Goal: Task Accomplishment & Management: Manage account settings

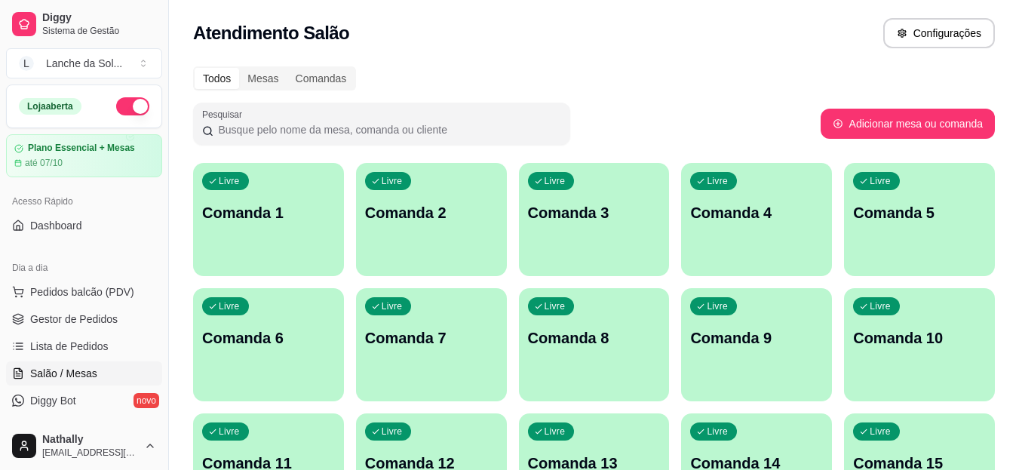
click at [105, 327] on link "Gestor de Pedidos" at bounding box center [84, 319] width 156 height 24
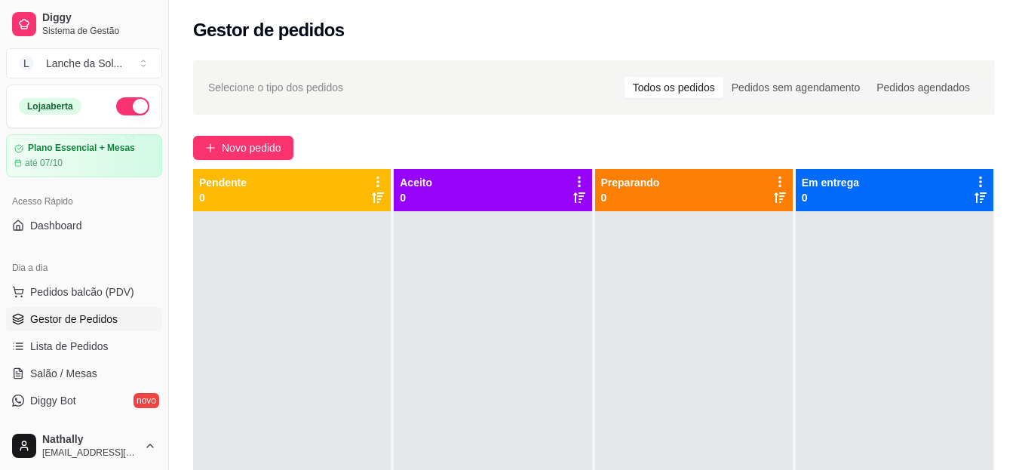
click at [97, 369] on link "Salão / Mesas" at bounding box center [84, 373] width 156 height 24
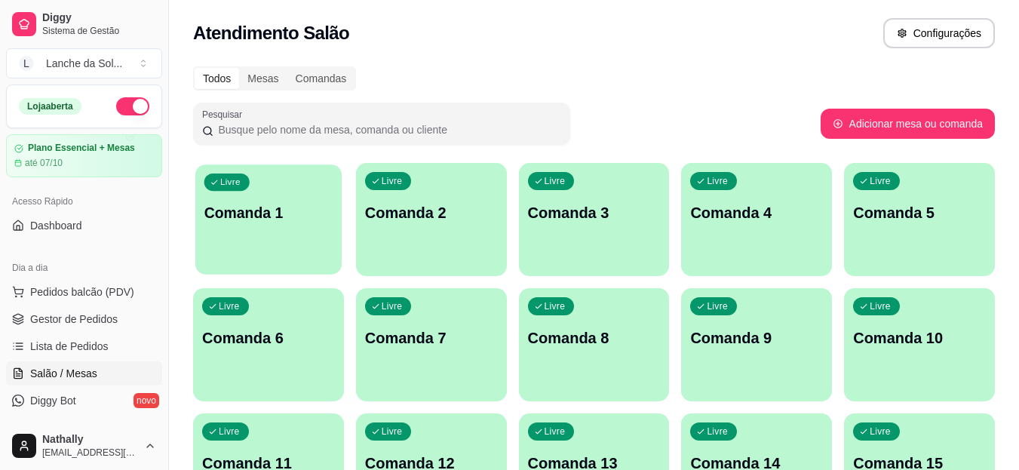
click at [252, 228] on div "Livre Comanda 1" at bounding box center [268, 210] width 146 height 92
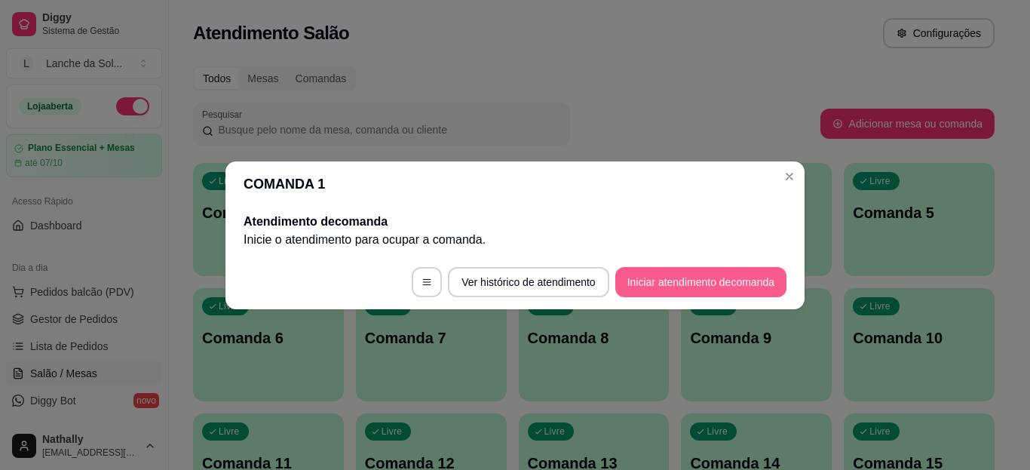
click at [661, 274] on button "Iniciar atendimento de comanda" at bounding box center [700, 282] width 171 height 30
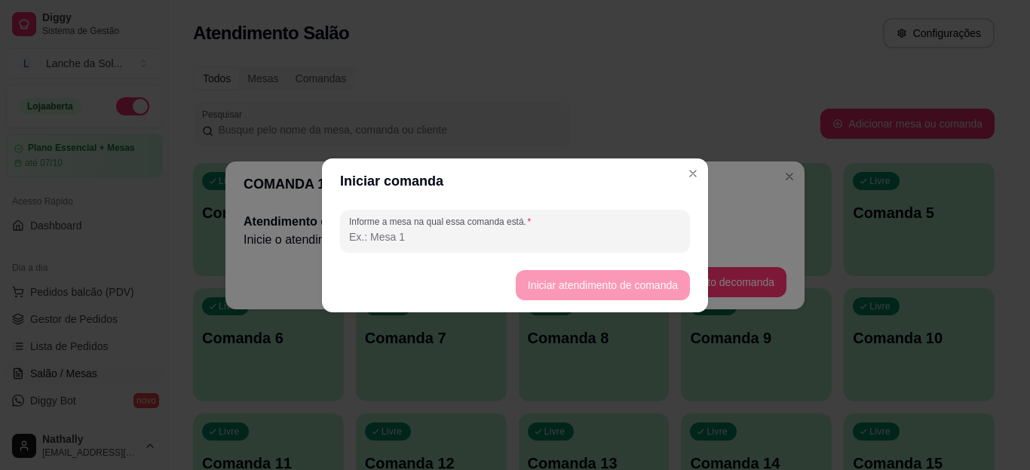
click at [526, 236] on input "Informe a mesa na qual essa comanda está." at bounding box center [515, 236] width 332 height 15
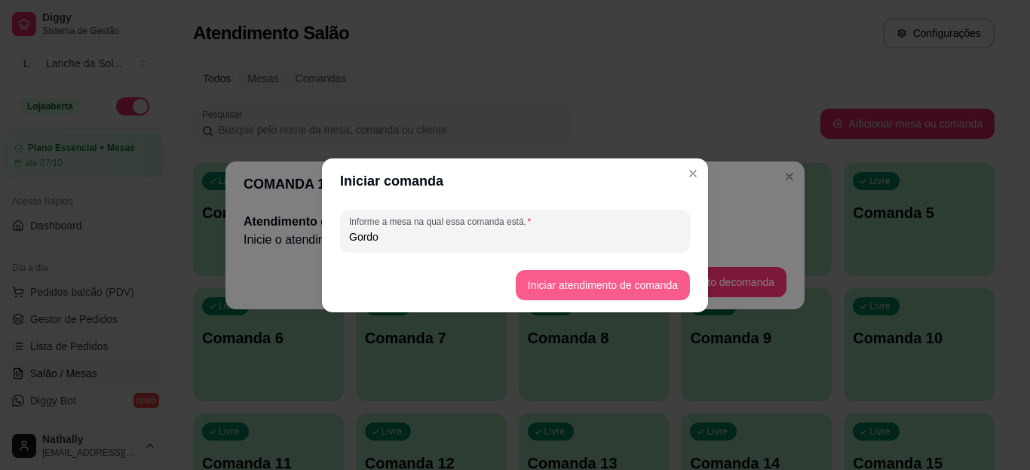
type input "Gordo"
click at [551, 282] on button "Iniciar atendimento de comanda" at bounding box center [602, 284] width 169 height 29
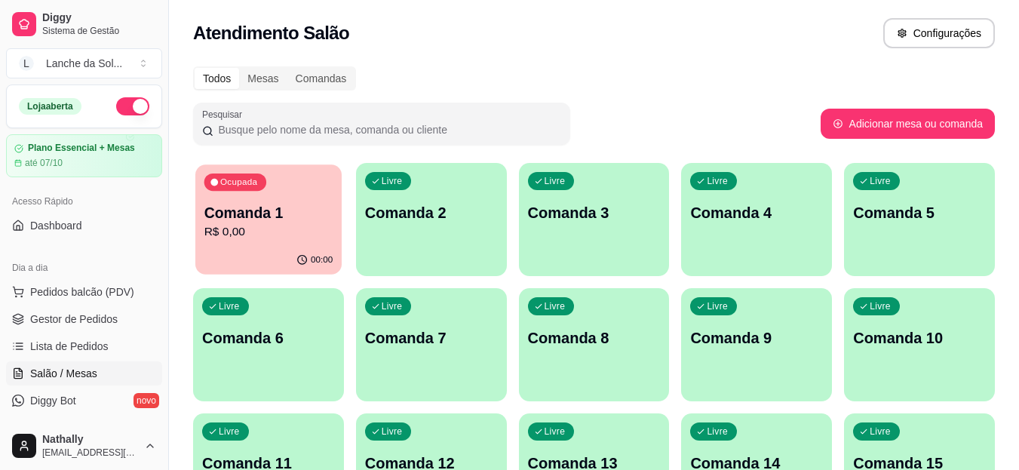
click at [301, 193] on div "Ocupada Comanda 1 R$ 0,00" at bounding box center [268, 204] width 146 height 81
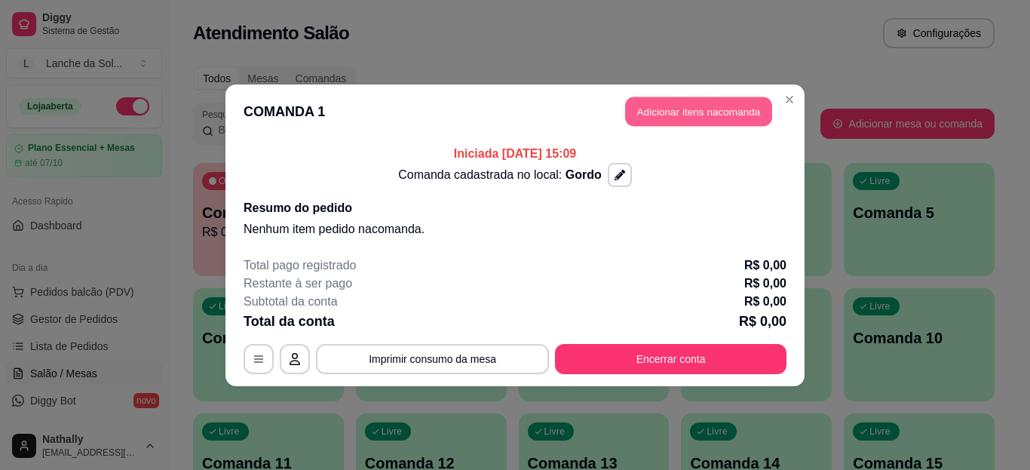
click at [665, 105] on button "Adicionar itens na comanda" at bounding box center [698, 111] width 147 height 29
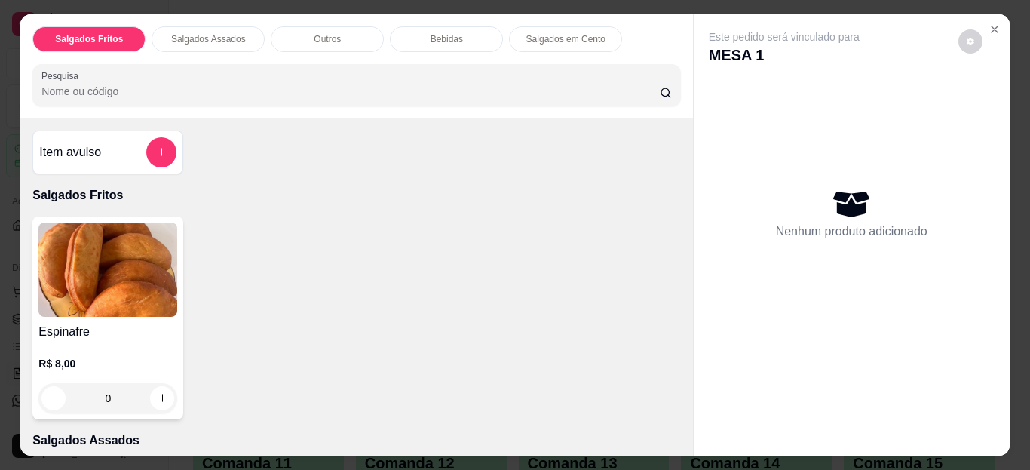
click at [674, 163] on div "Item avulso Salgados Fritos Espinafre R$ 8,00 0 Salgados Assados Especialidade …" at bounding box center [356, 287] width 672 height 338
click at [158, 394] on icon "increase-product-quantity" at bounding box center [162, 397] width 11 height 11
type input "1"
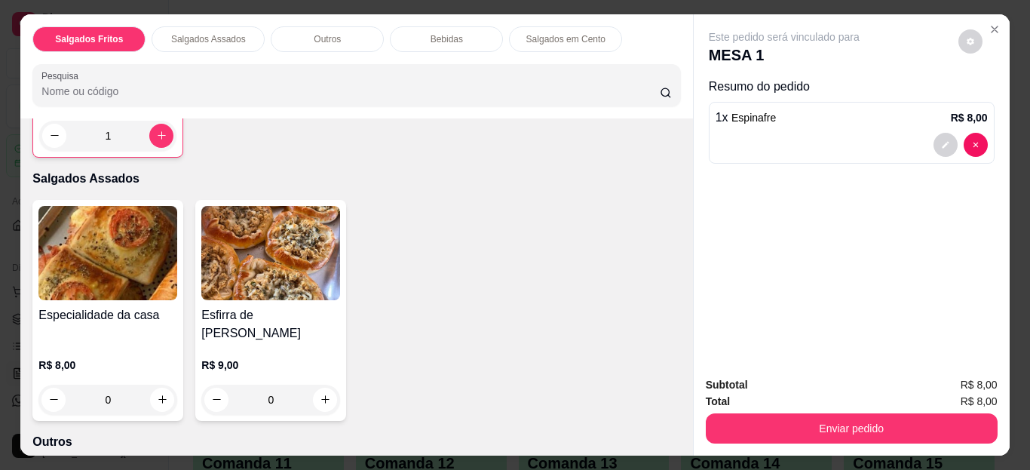
scroll to position [284, 0]
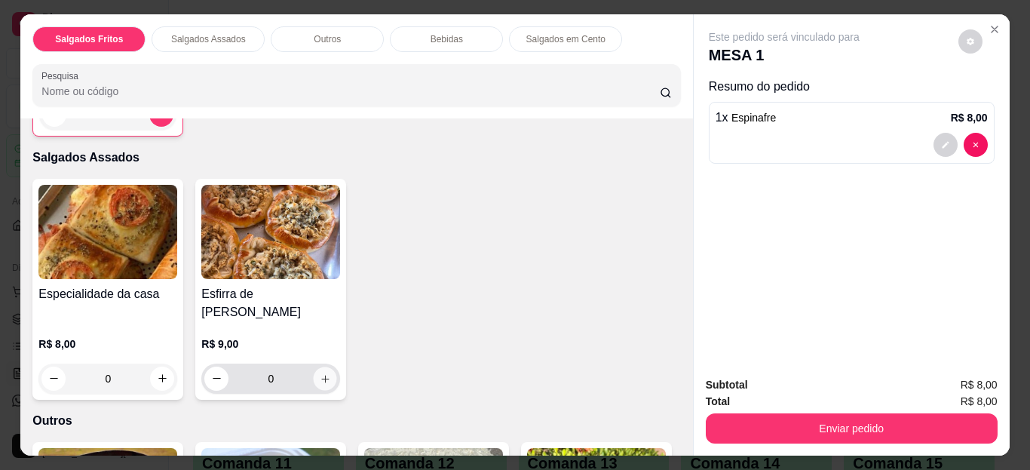
click at [320, 373] on icon "increase-product-quantity" at bounding box center [325, 378] width 11 height 11
type input "1"
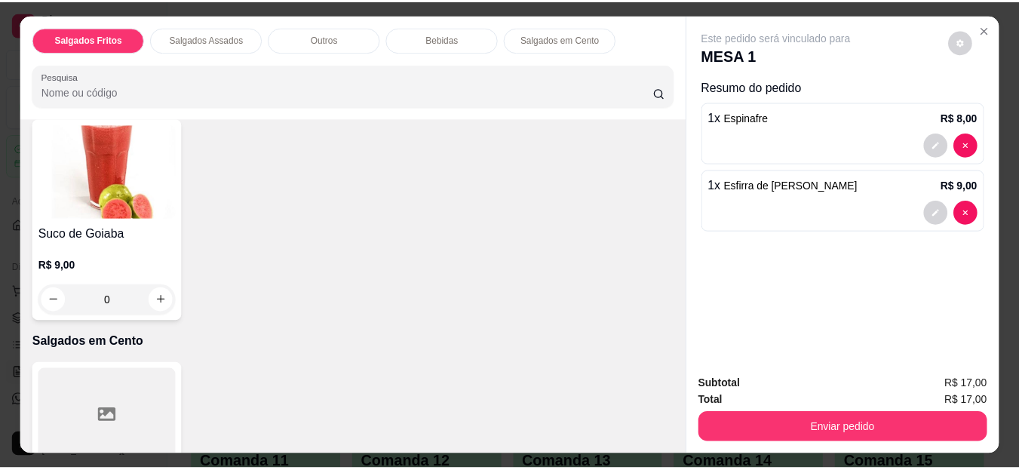
scroll to position [1123, 0]
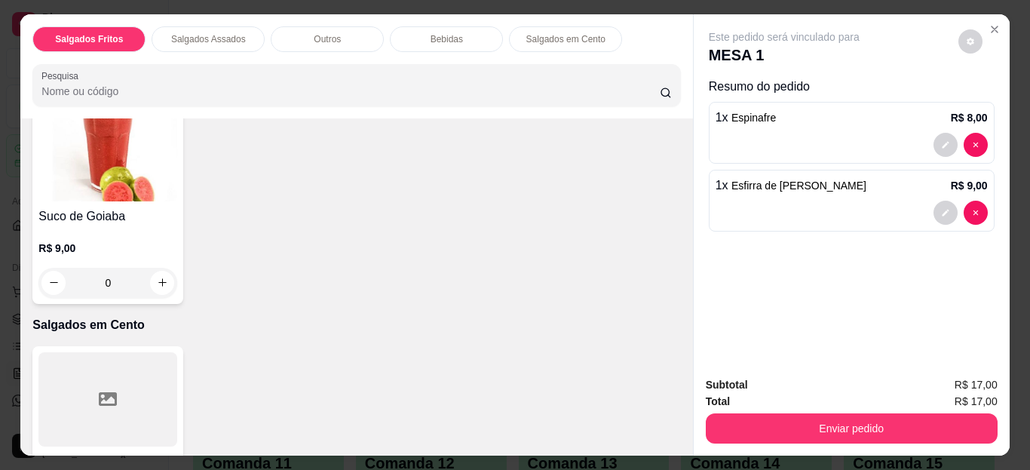
click at [320, 73] on icon "increase-product-quantity" at bounding box center [325, 67] width 11 height 11
type input "1"
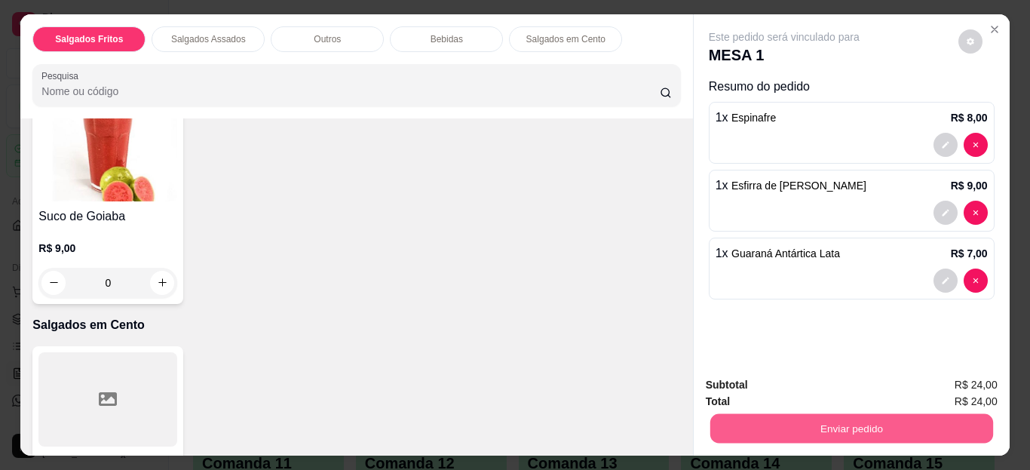
click at [749, 419] on button "Enviar pedido" at bounding box center [851, 428] width 283 height 29
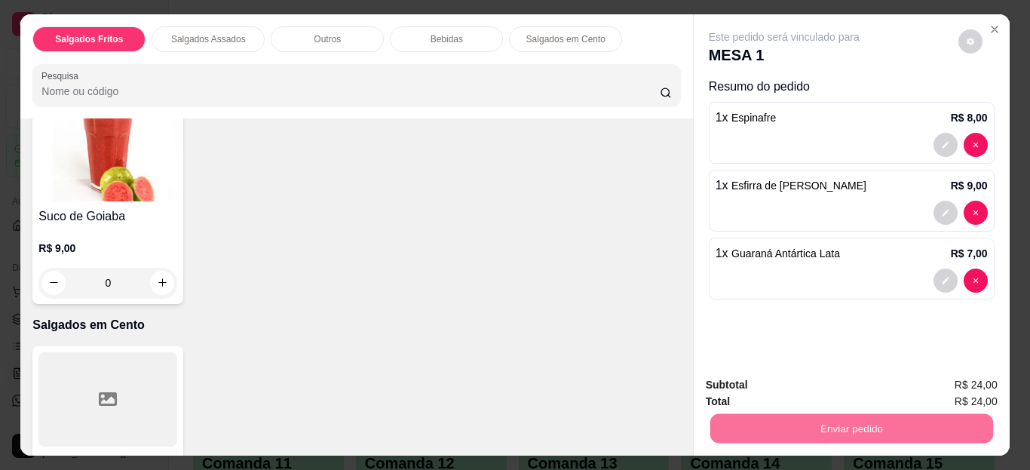
click at [741, 381] on button "Não registrar e enviar pedido" at bounding box center [802, 386] width 152 height 28
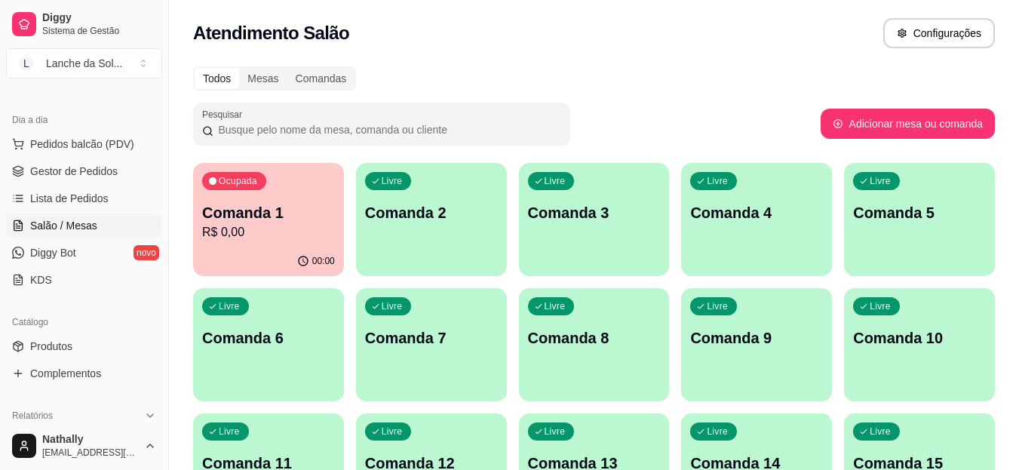
scroll to position [152, 0]
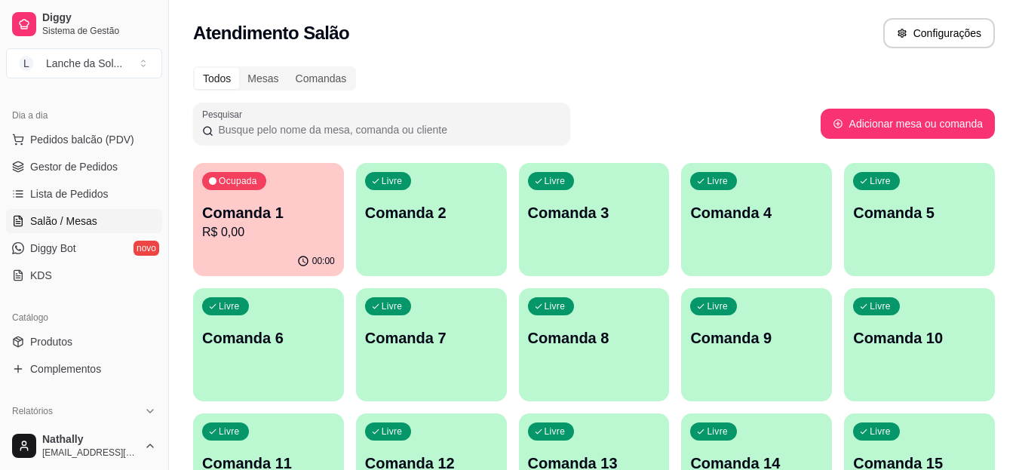
click at [56, 348] on span "Produtos" at bounding box center [51, 341] width 42 height 15
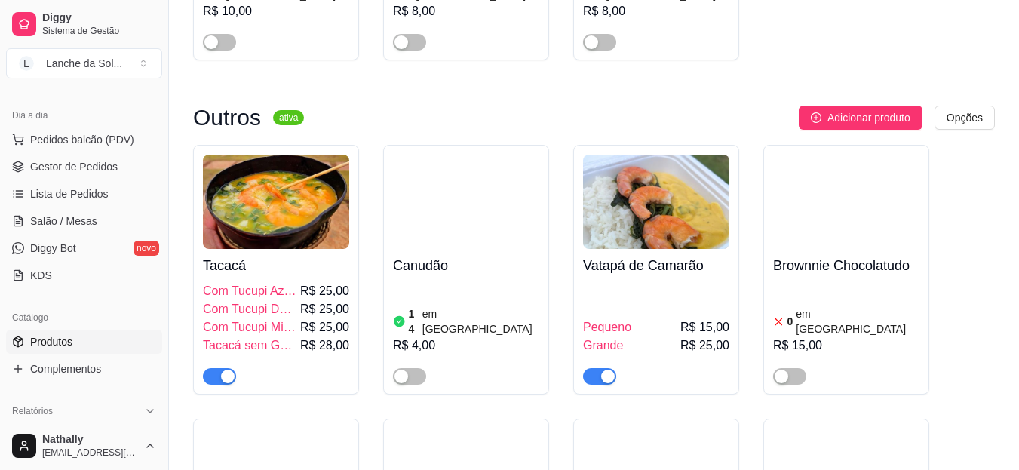
scroll to position [2150, 0]
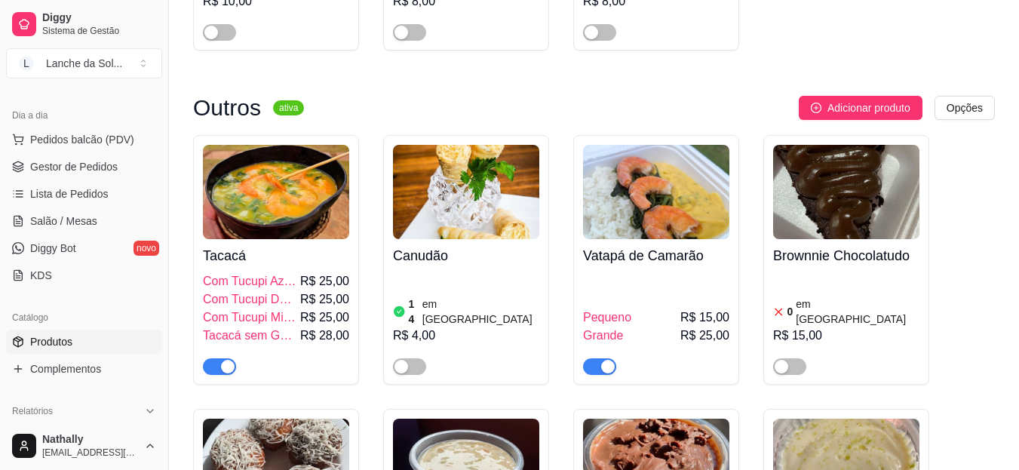
click at [606, 360] on div "button" at bounding box center [608, 367] width 14 height 14
click at [229, 360] on div "button" at bounding box center [228, 367] width 14 height 14
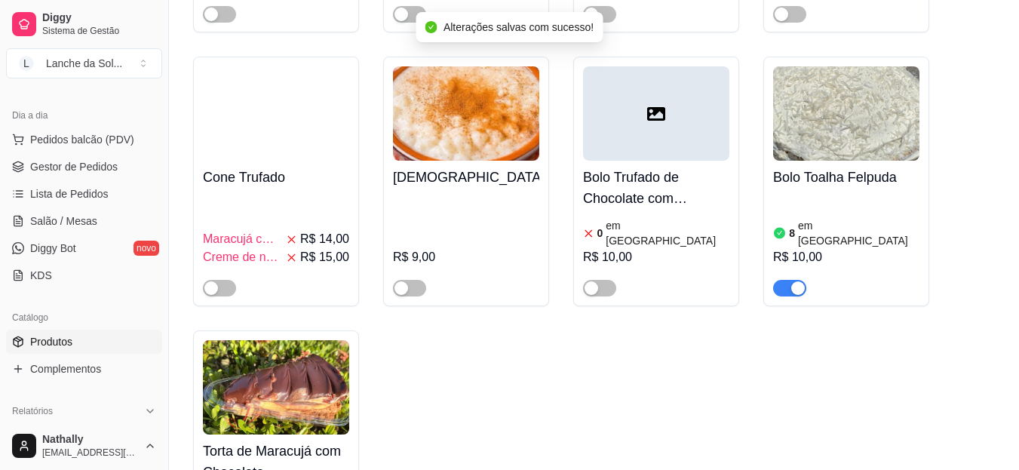
scroll to position [3322, 0]
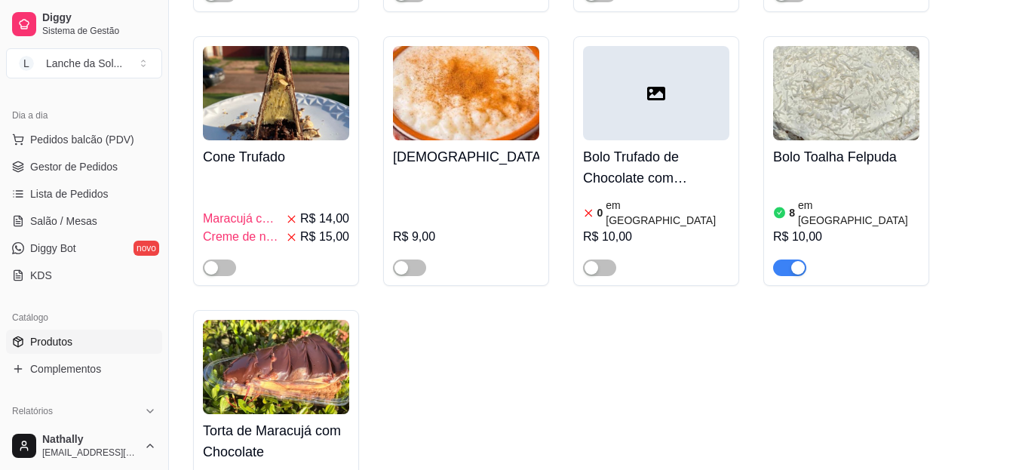
click at [815, 198] on article "em [GEOGRAPHIC_DATA]" at bounding box center [858, 213] width 121 height 30
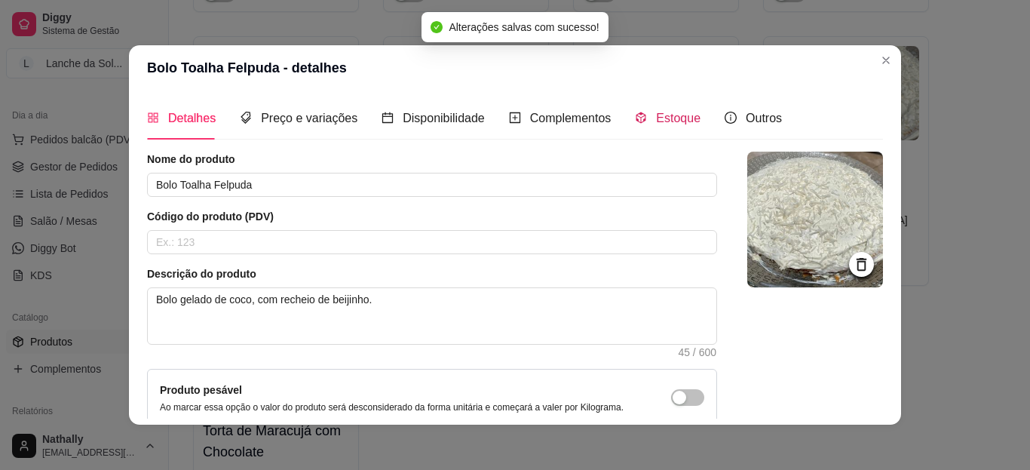
click at [663, 116] on span "Estoque" at bounding box center [678, 118] width 44 height 13
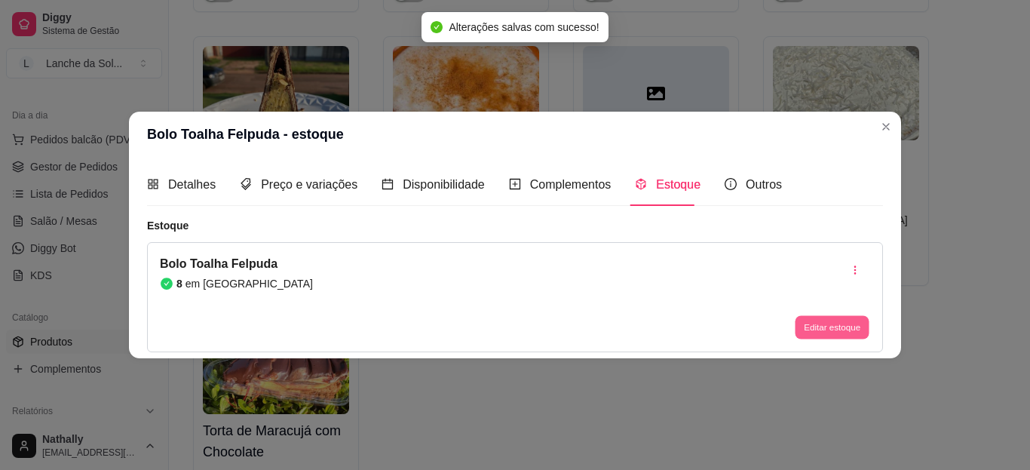
click at [801, 319] on button "Editar estoque" at bounding box center [832, 327] width 74 height 23
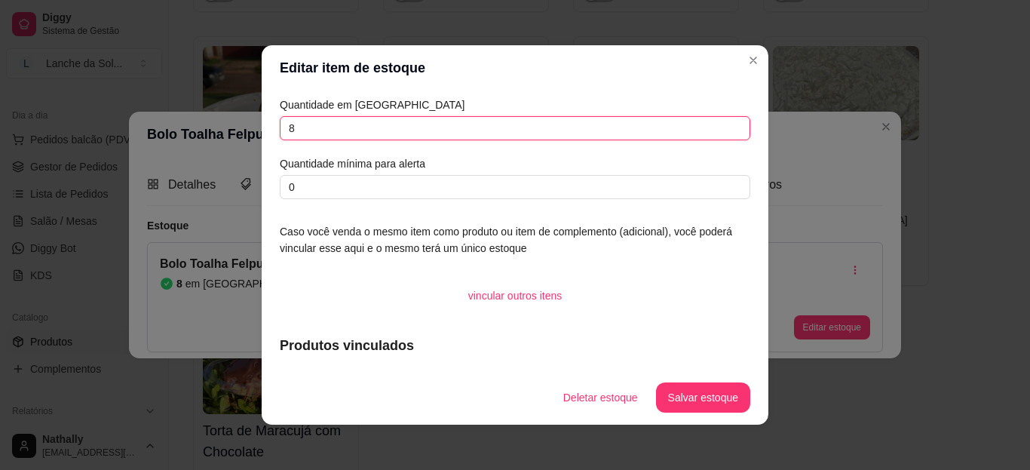
click at [573, 131] on input "8" at bounding box center [515, 128] width 471 height 24
type input "3"
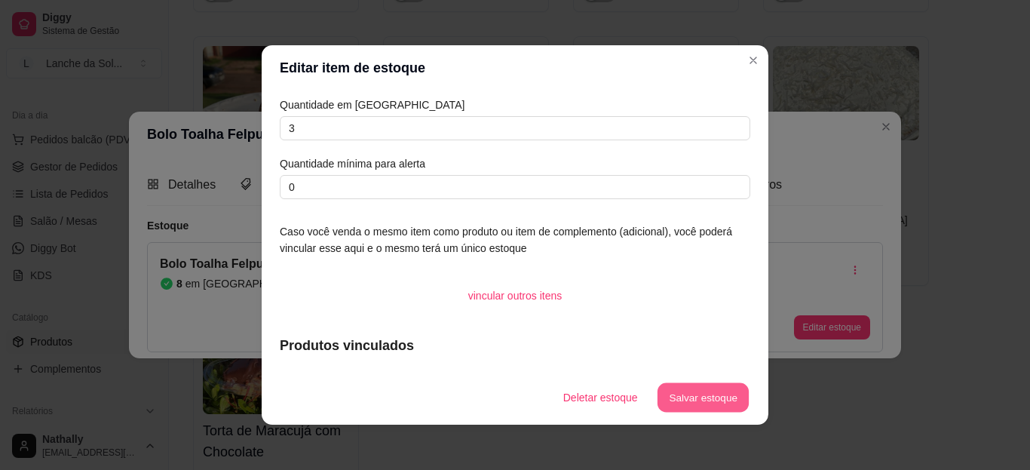
click at [671, 394] on button "Salvar estoque" at bounding box center [703, 397] width 92 height 29
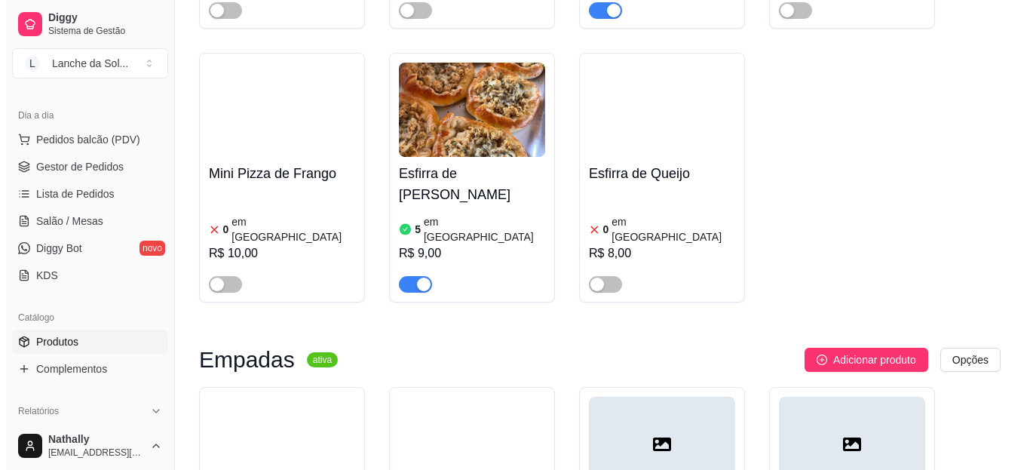
scroll to position [0, 0]
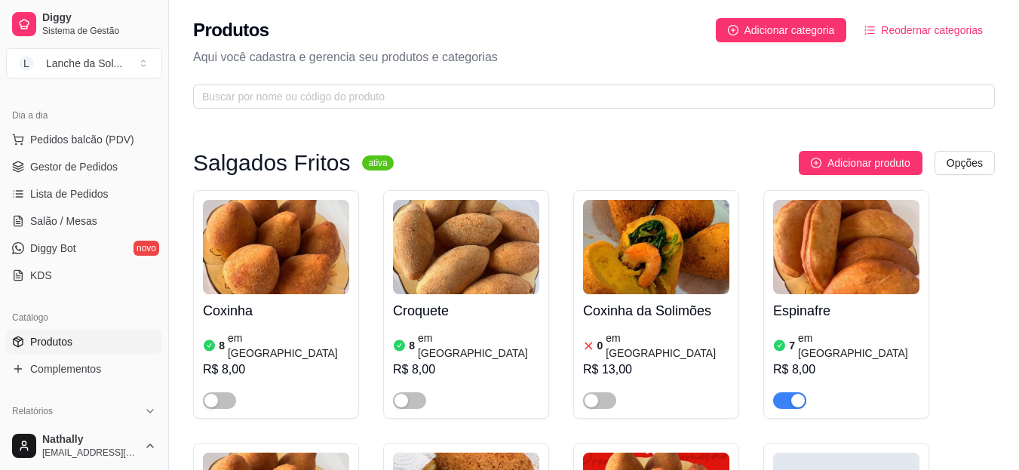
click at [87, 135] on span "Pedidos balcão (PDV)" at bounding box center [82, 139] width 104 height 15
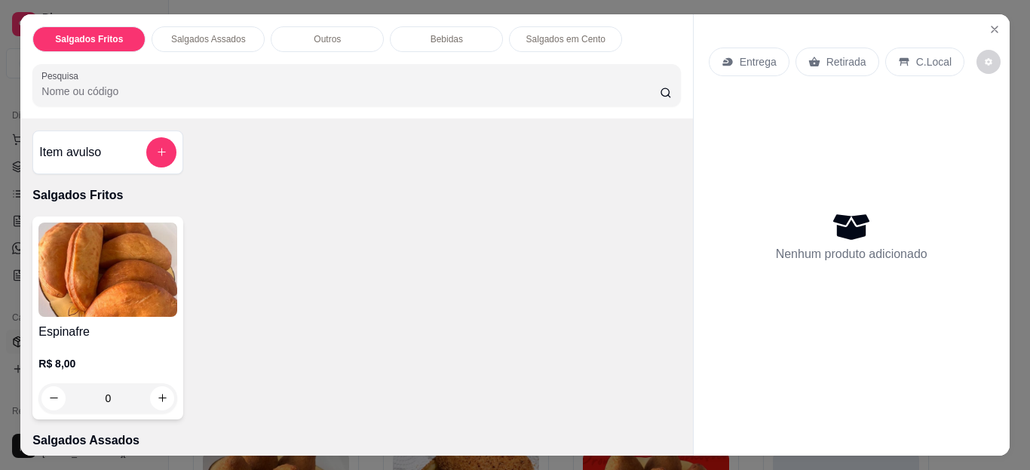
click at [989, 29] on icon "Close" at bounding box center [995, 29] width 12 height 12
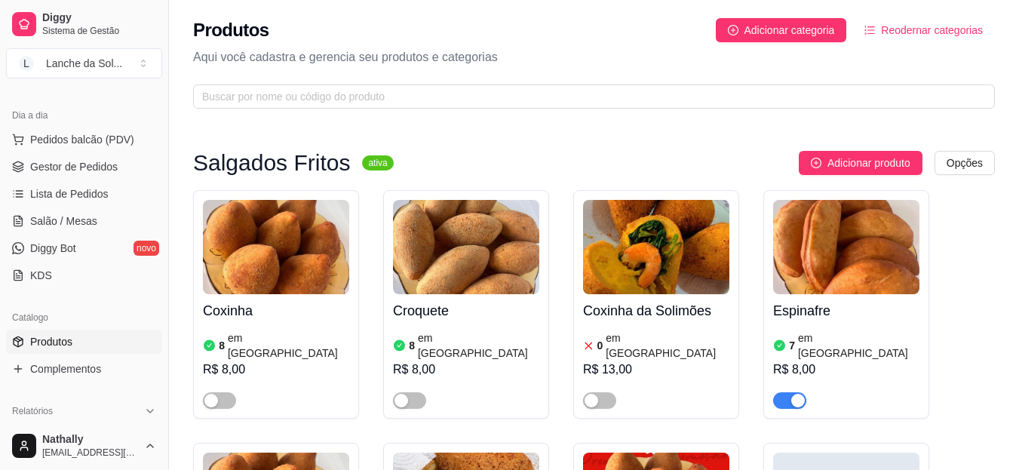
click at [118, 170] on link "Gestor de Pedidos" at bounding box center [84, 167] width 156 height 24
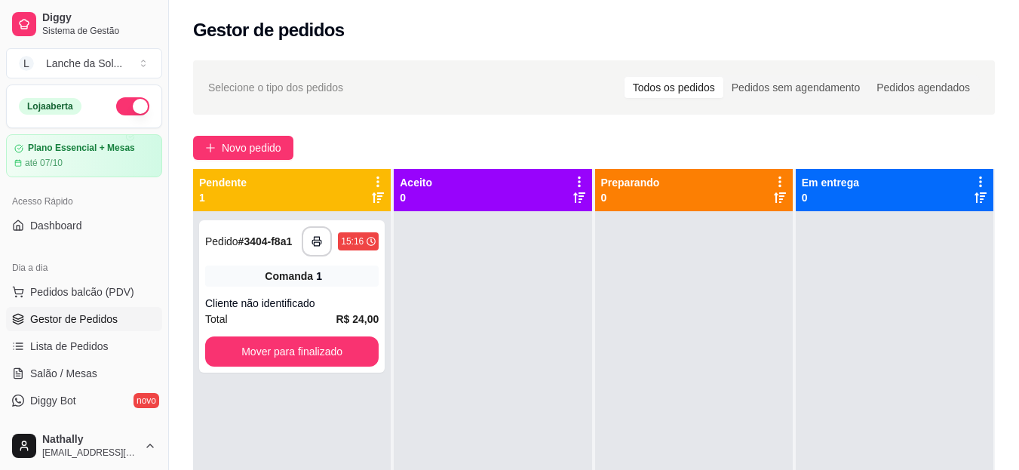
click at [106, 287] on span "Pedidos balcão (PDV)" at bounding box center [82, 291] width 104 height 15
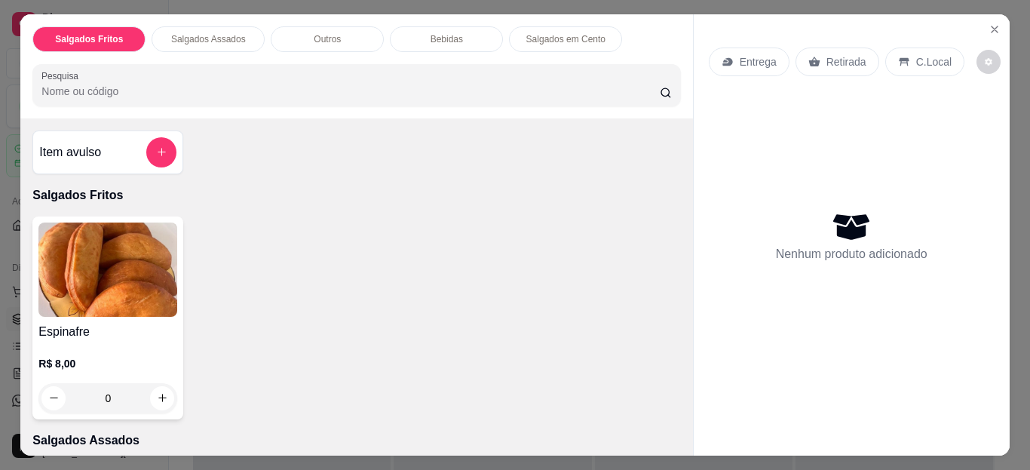
click at [993, 32] on button "Close" at bounding box center [995, 29] width 24 height 24
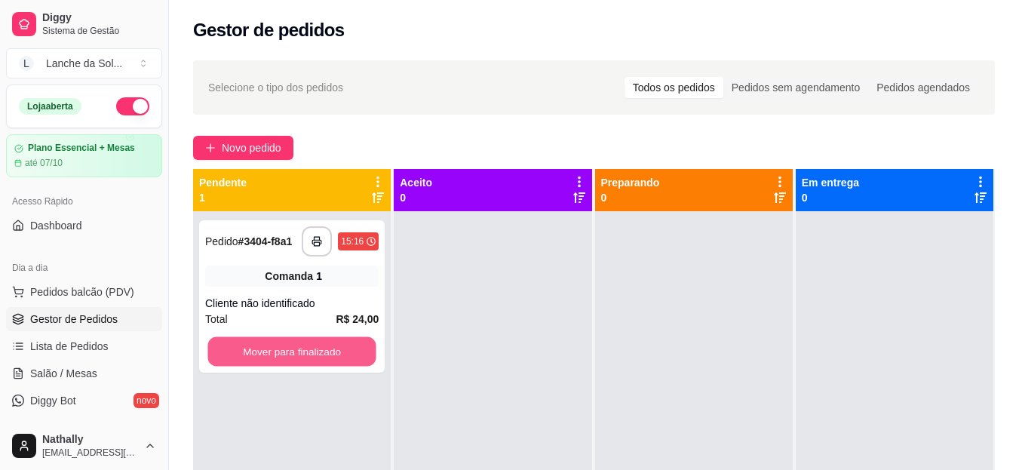
click at [273, 350] on button "Mover para finalizado" at bounding box center [291, 351] width 168 height 29
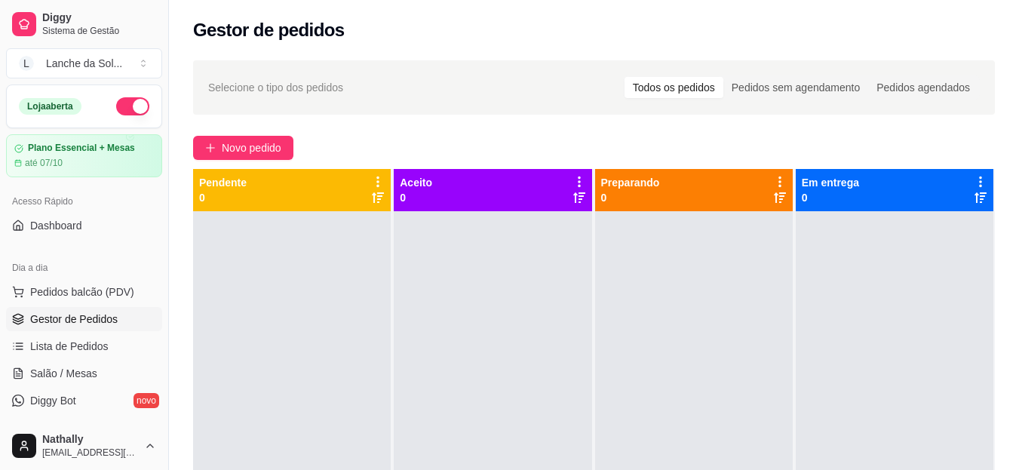
click at [112, 293] on span "Pedidos balcão (PDV)" at bounding box center [82, 291] width 104 height 15
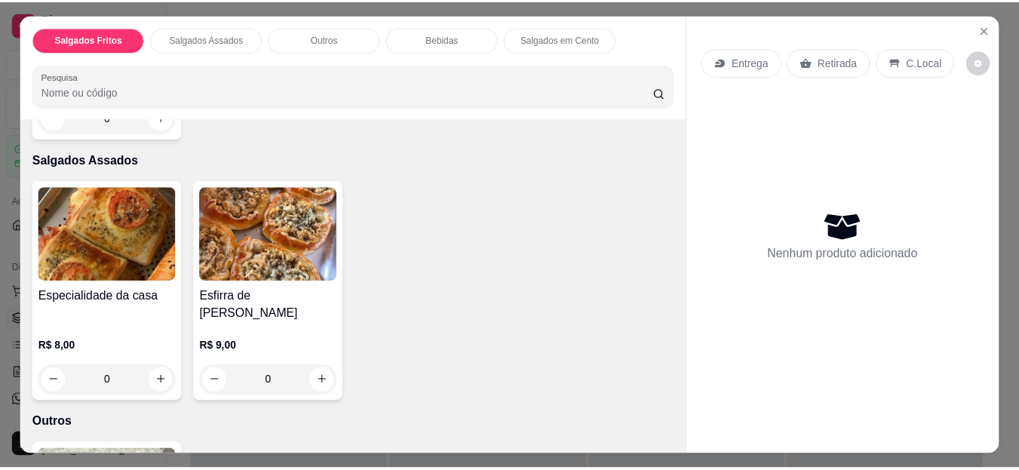
scroll to position [296, 0]
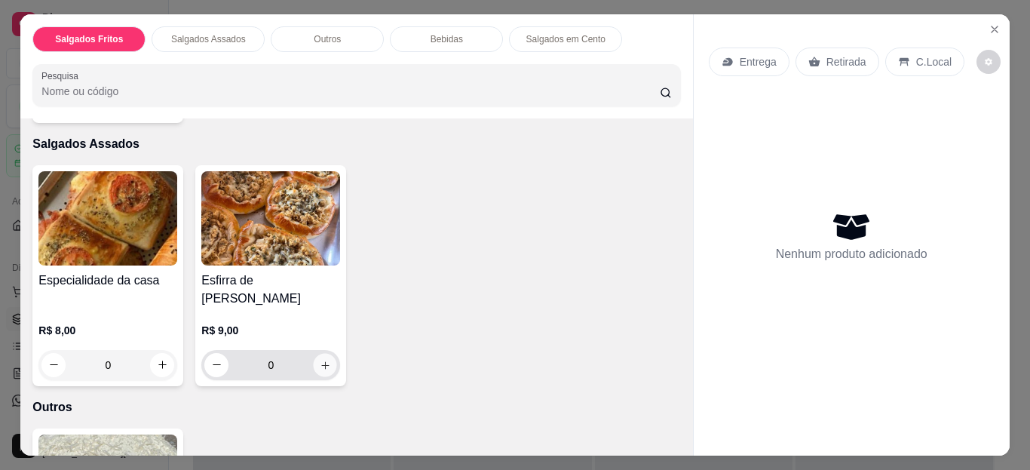
click at [320, 359] on icon "increase-product-quantity" at bounding box center [325, 364] width 11 height 11
type input "1"
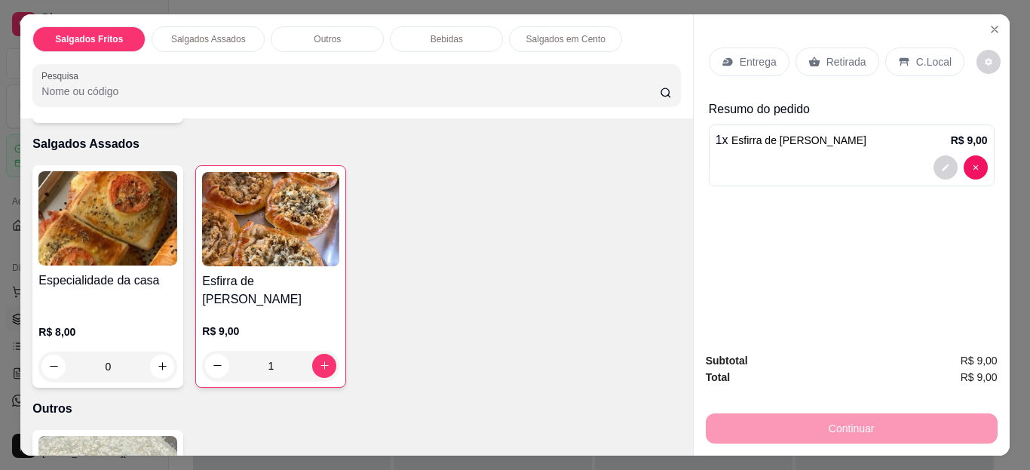
click at [898, 60] on icon at bounding box center [904, 62] width 12 height 12
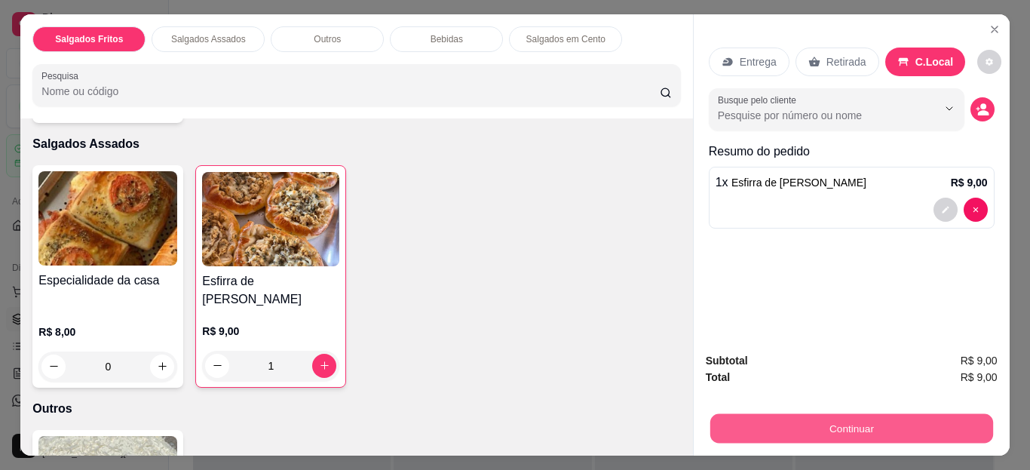
click at [799, 427] on button "Continuar" at bounding box center [851, 428] width 283 height 29
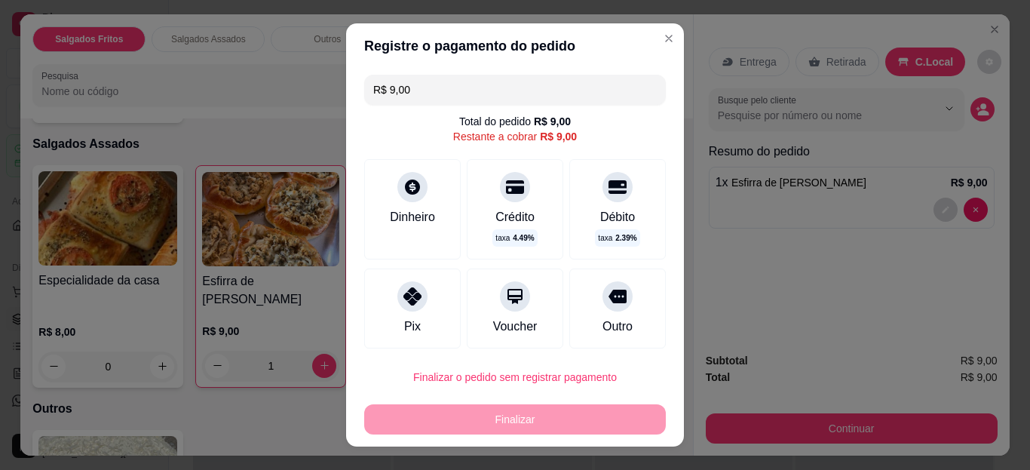
click at [414, 275] on div "Pix" at bounding box center [412, 308] width 97 height 80
type input "R$ 0,00"
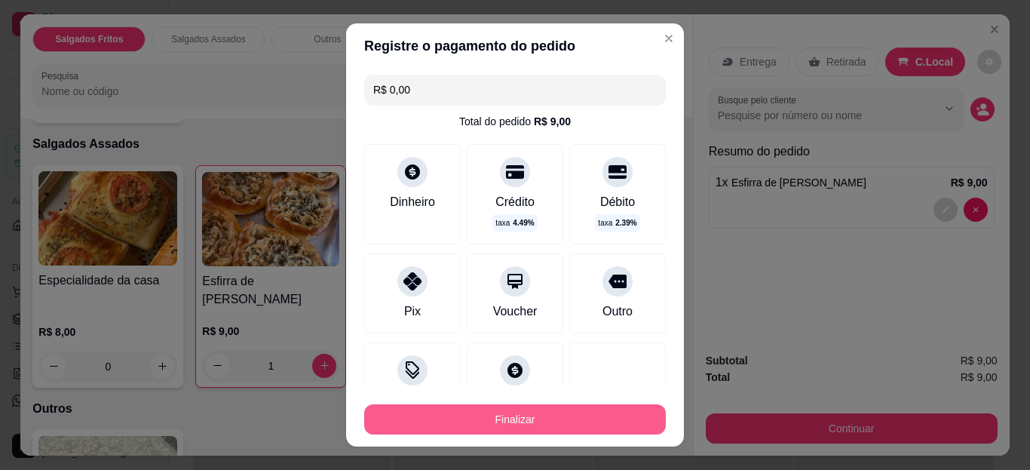
click at [496, 426] on button "Finalizar" at bounding box center [515, 419] width 302 height 30
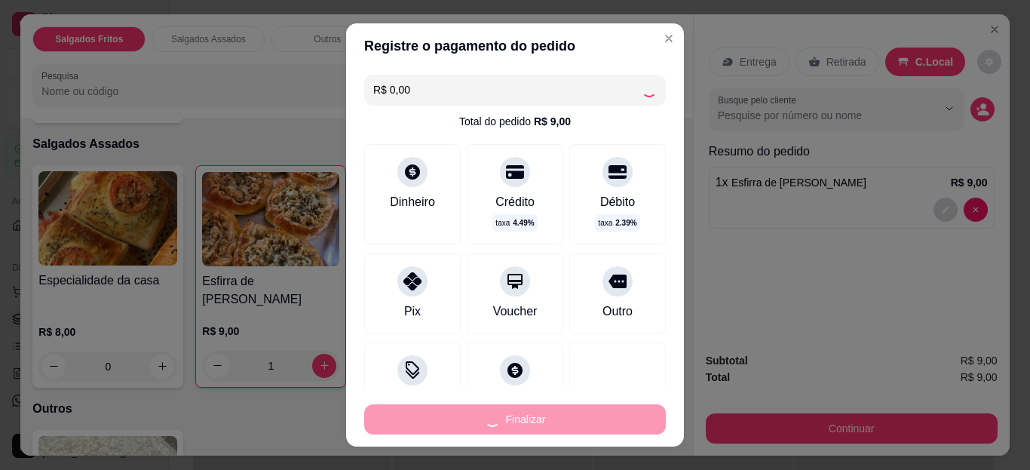
type input "0"
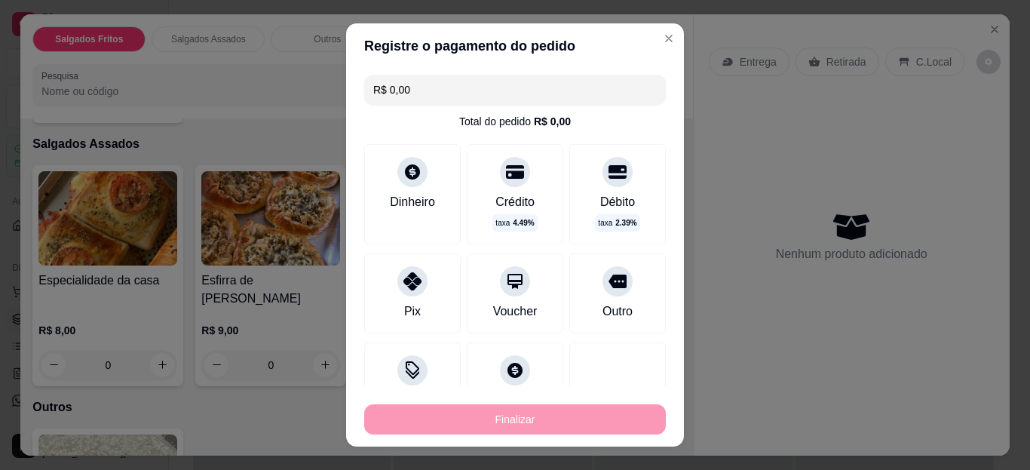
type input "-R$ 9,00"
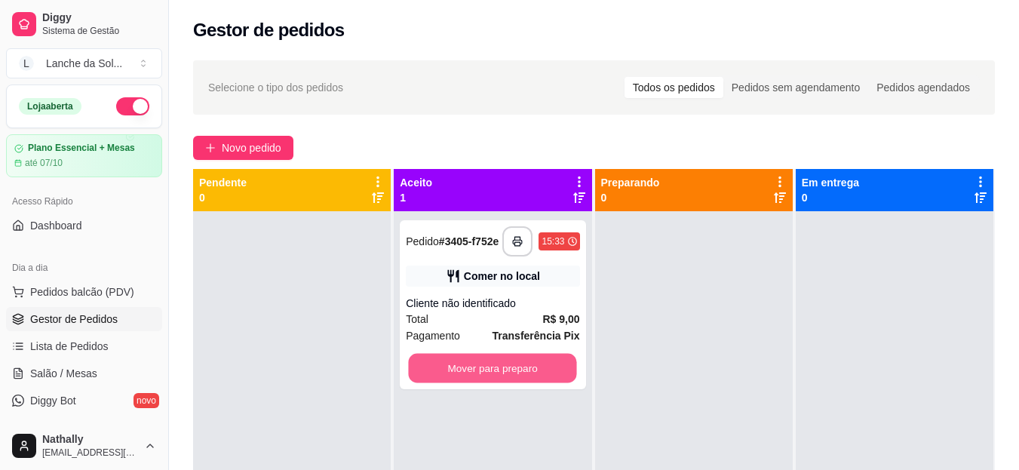
click at [458, 376] on button "Mover para preparo" at bounding box center [493, 368] width 168 height 29
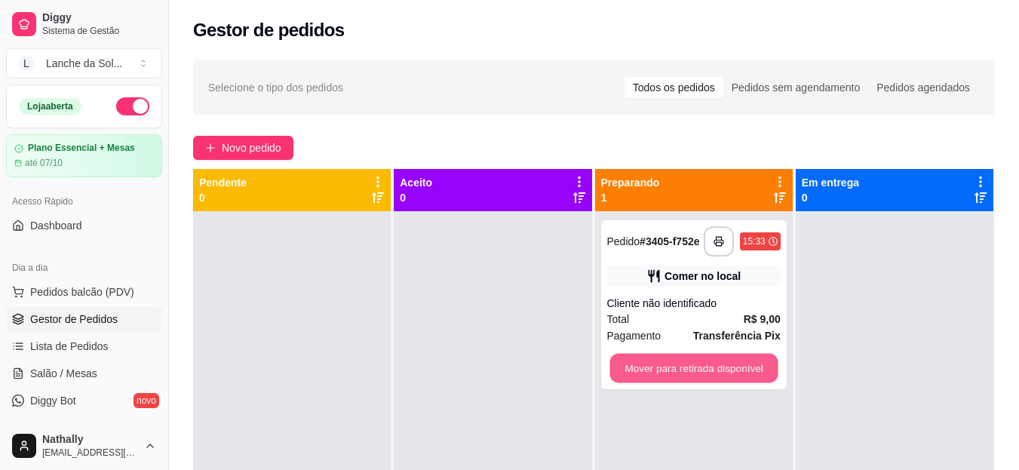
click at [667, 367] on button "Mover para retirada disponível" at bounding box center [693, 368] width 168 height 29
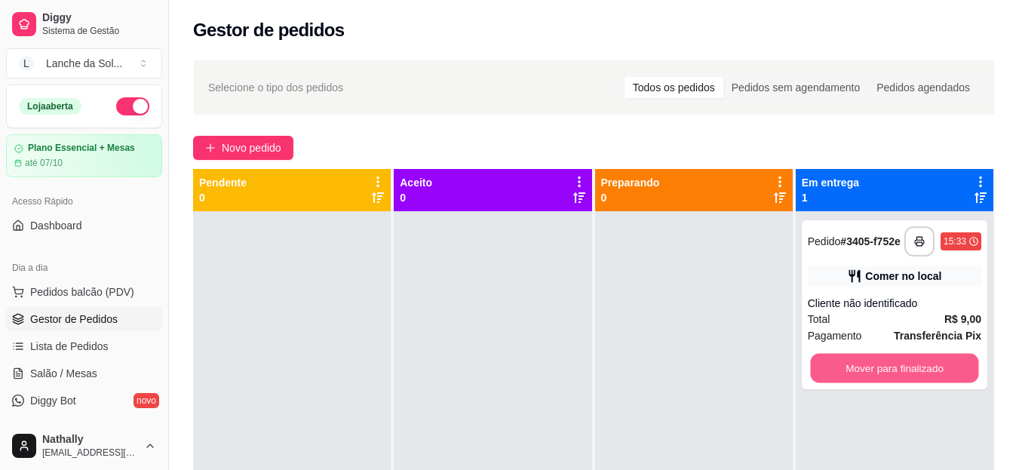
click at [861, 383] on button "Mover para finalizado" at bounding box center [894, 368] width 168 height 29
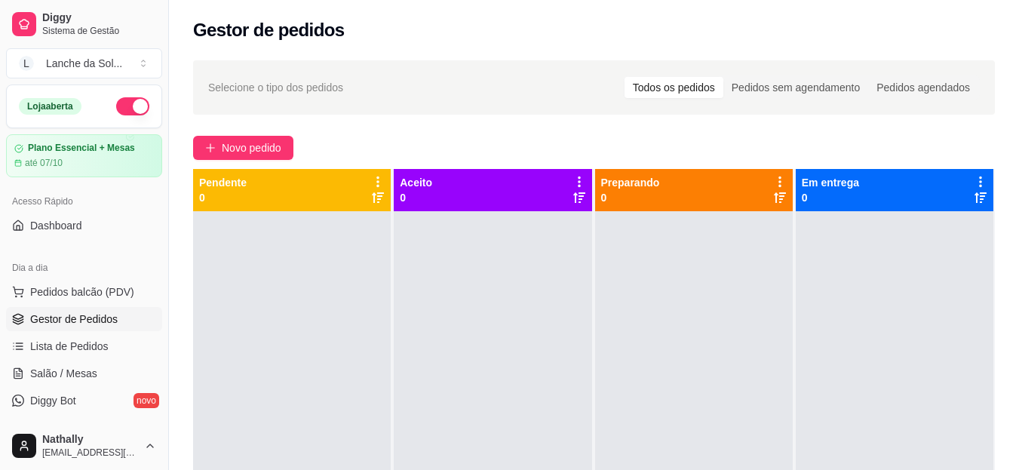
click at [66, 375] on span "Salão / Mesas" at bounding box center [63, 373] width 67 height 15
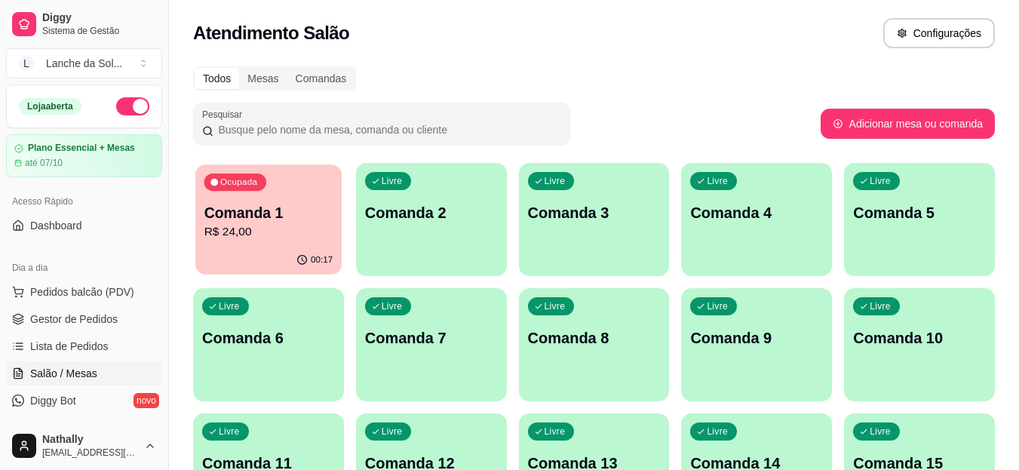
click at [318, 235] on p "R$ 24,00" at bounding box center [268, 231] width 129 height 17
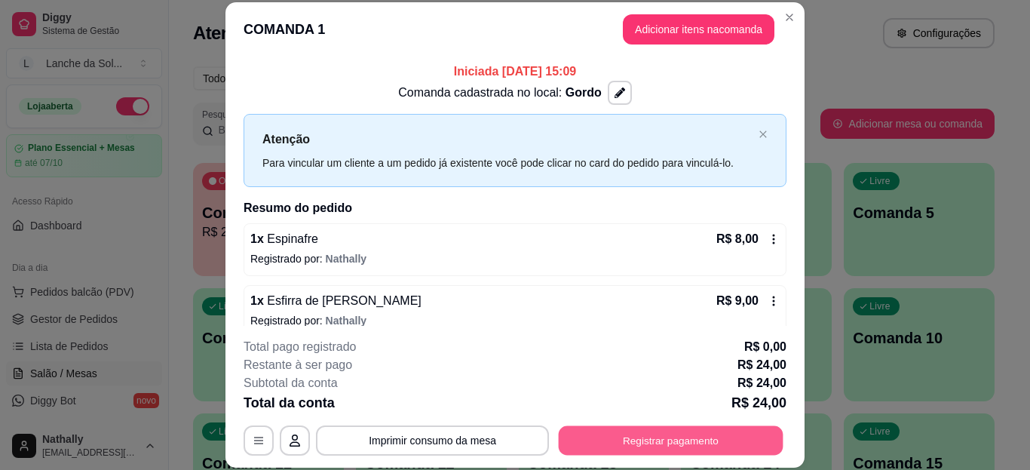
click at [631, 443] on button "Registrar pagamento" at bounding box center [671, 439] width 225 height 29
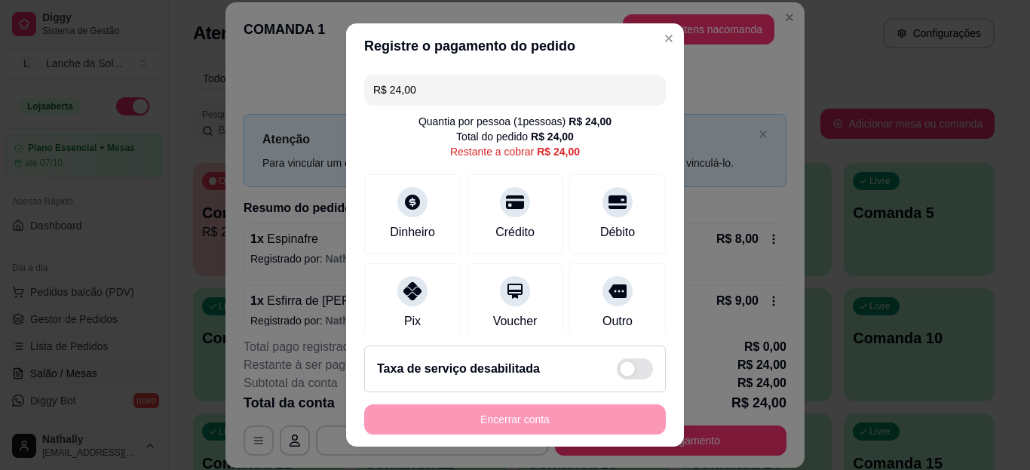
click at [385, 201] on div "Dinheiro" at bounding box center [412, 214] width 97 height 80
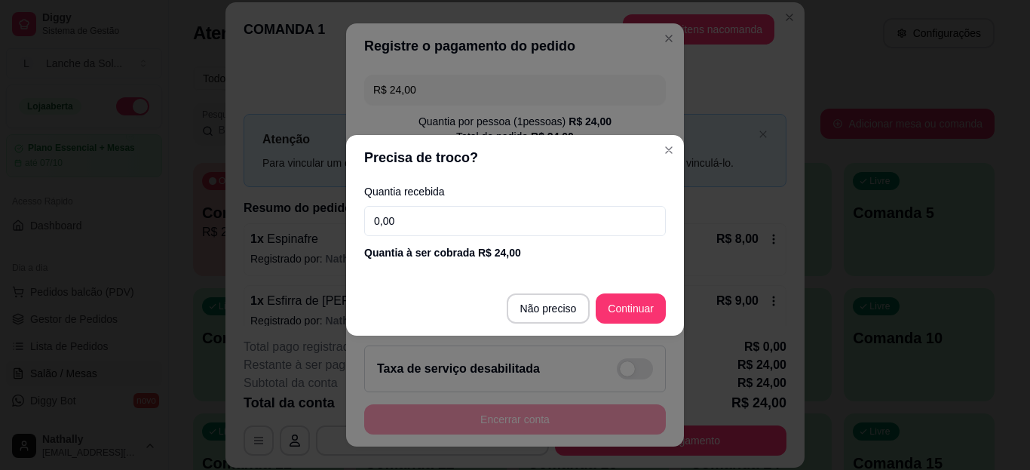
click at [462, 216] on input "0,00" at bounding box center [515, 221] width 302 height 30
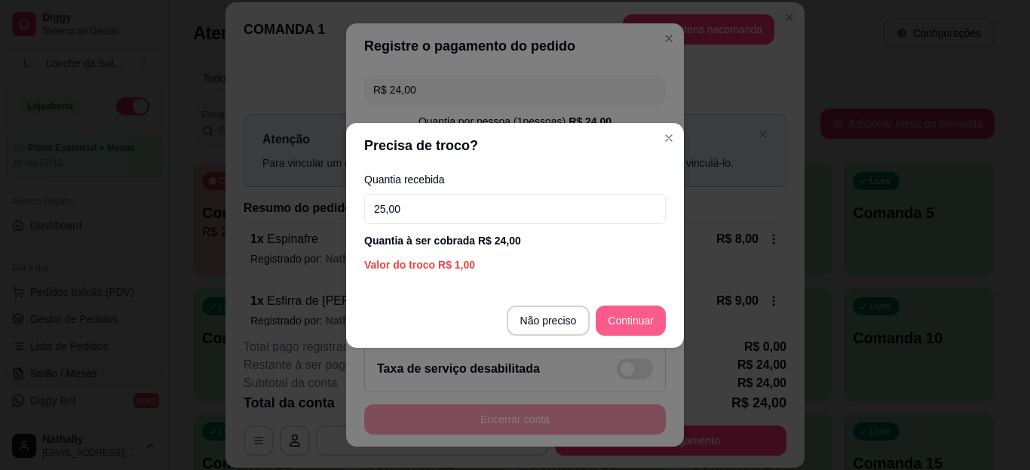
type input "25,00"
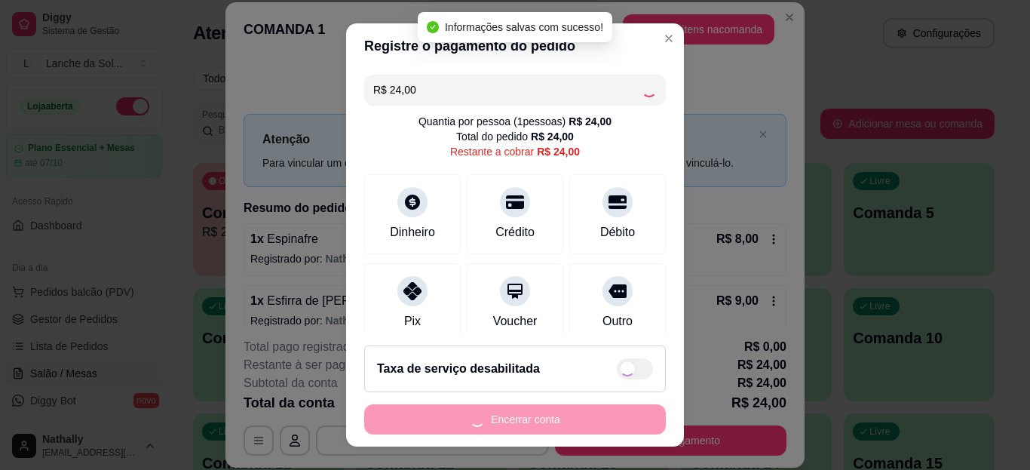
type input "R$ 0,00"
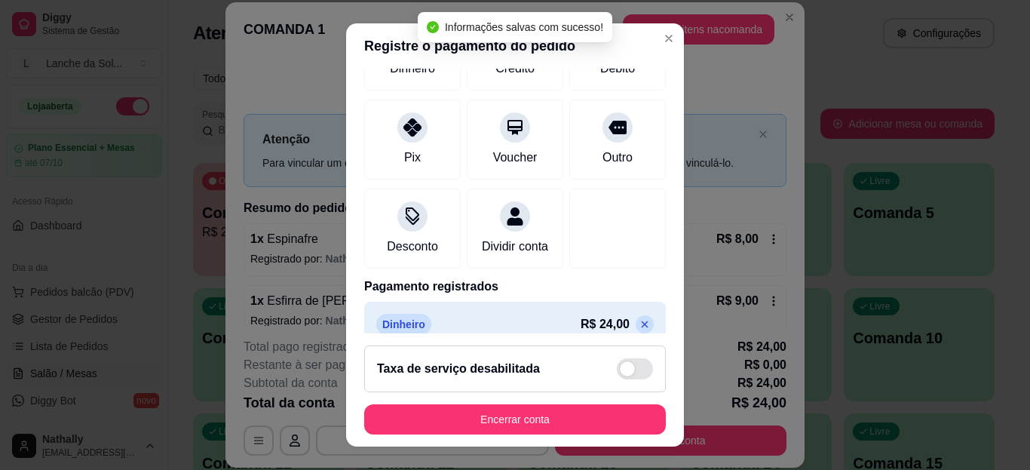
scroll to position [186, 0]
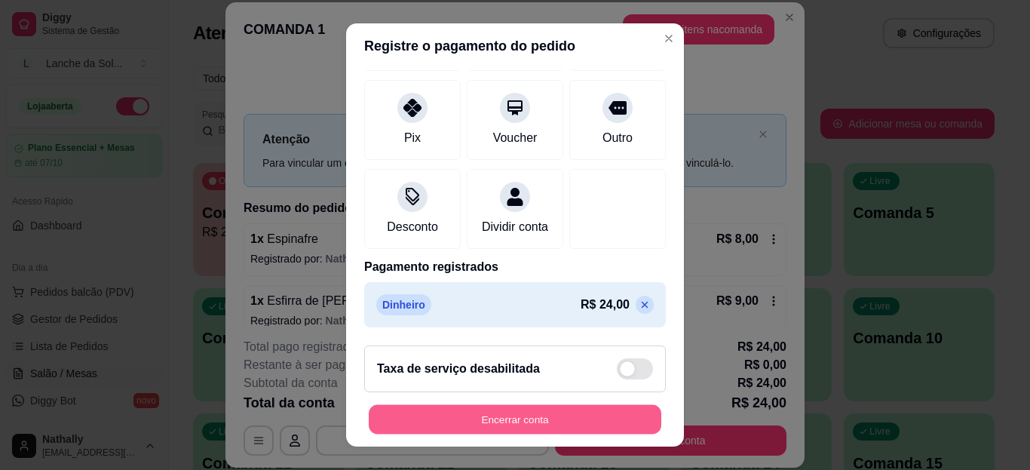
click at [533, 418] on button "Encerrar conta" at bounding box center [515, 418] width 293 height 29
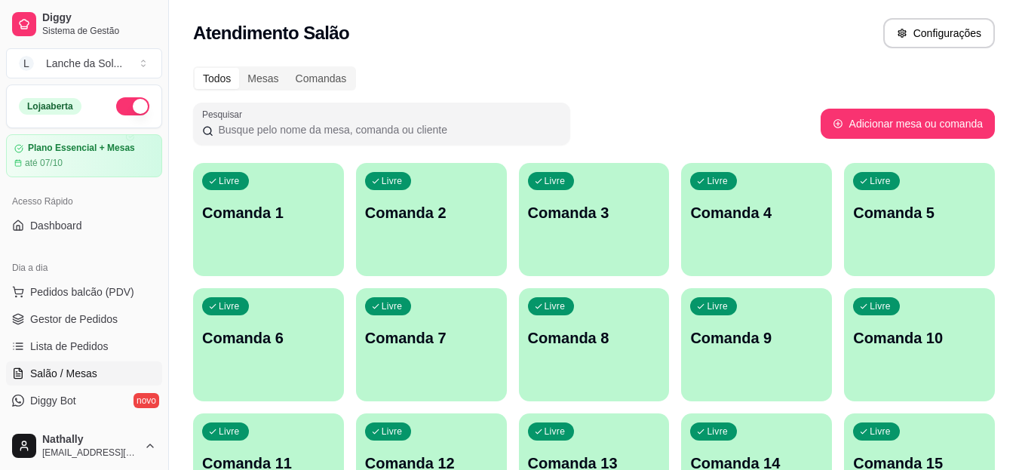
click at [69, 282] on button "Pedidos balcão (PDV)" at bounding box center [84, 292] width 156 height 24
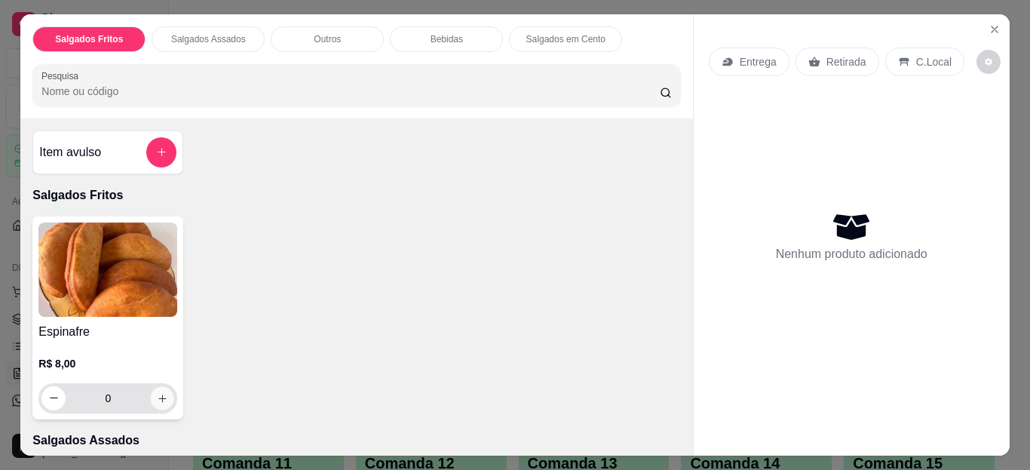
click at [152, 399] on button "increase-product-quantity" at bounding box center [162, 397] width 23 height 23
type input "1"
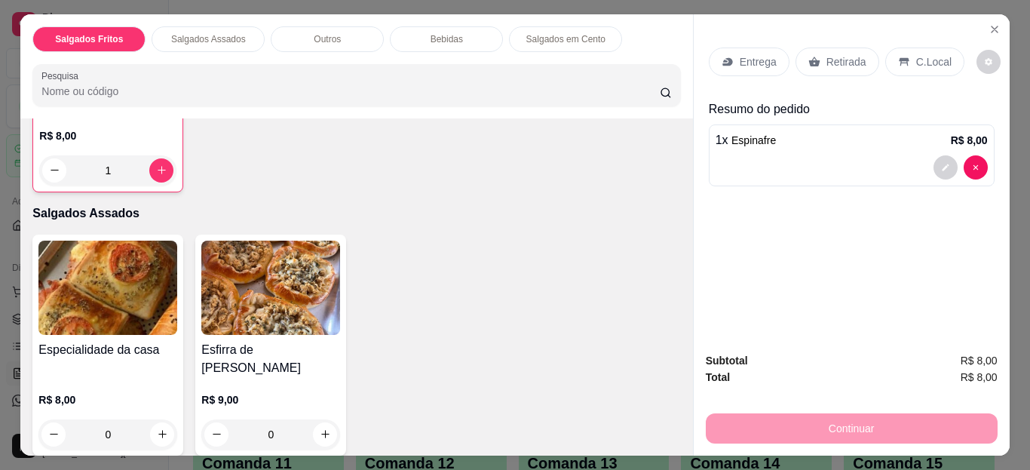
scroll to position [241, 0]
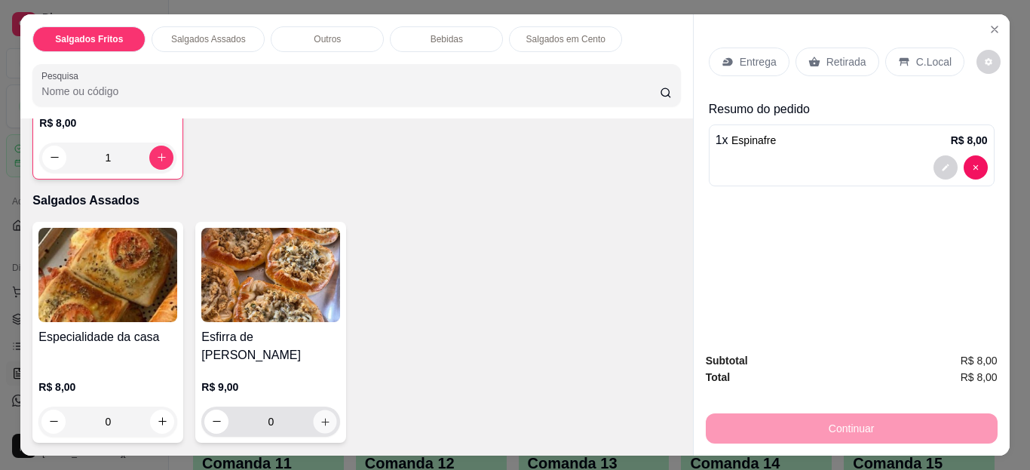
click at [320, 416] on icon "increase-product-quantity" at bounding box center [325, 421] width 11 height 11
type input "1"
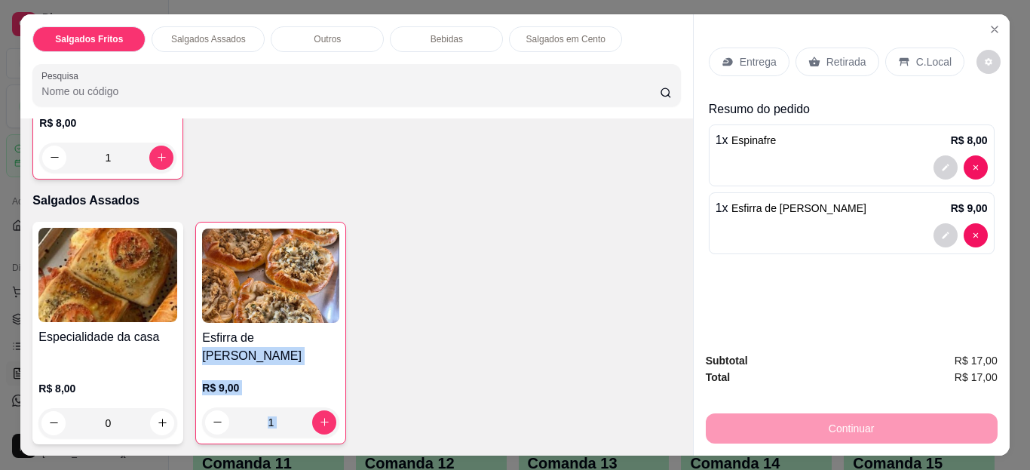
drag, startPoint x: 680, startPoint y: 450, endPoint x: 222, endPoint y: 346, distance: 469.5
click at [222, 346] on div "Salgados Fritos Salgados Assados Outros Bebidas Salgados em Cento Pesquisa Item…" at bounding box center [515, 235] width 1030 height 470
click at [162, 417] on icon "increase-product-quantity" at bounding box center [162, 422] width 11 height 11
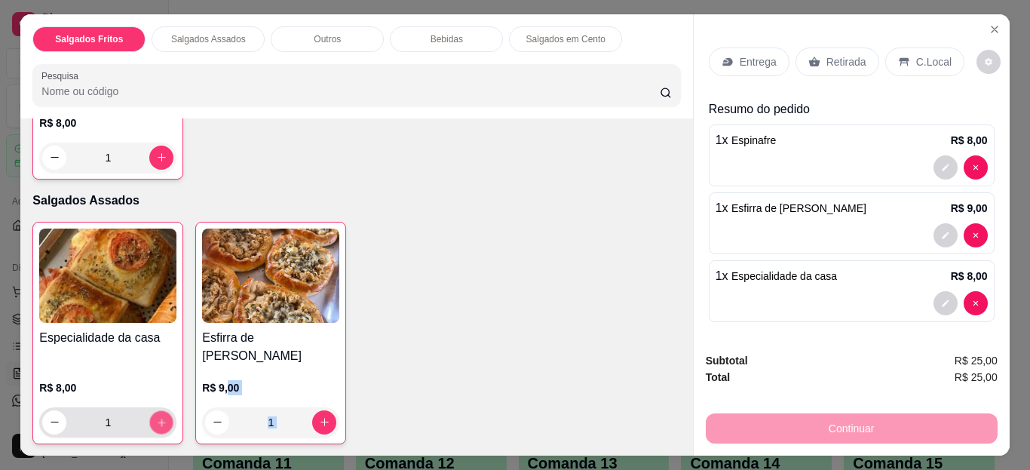
click at [162, 410] on button "increase-product-quantity" at bounding box center [161, 421] width 23 height 23
type input "2"
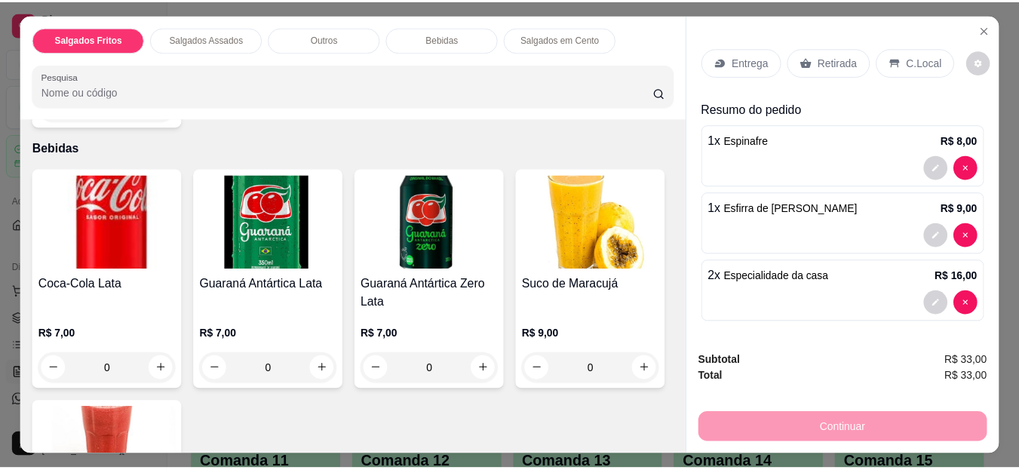
scroll to position [725, 0]
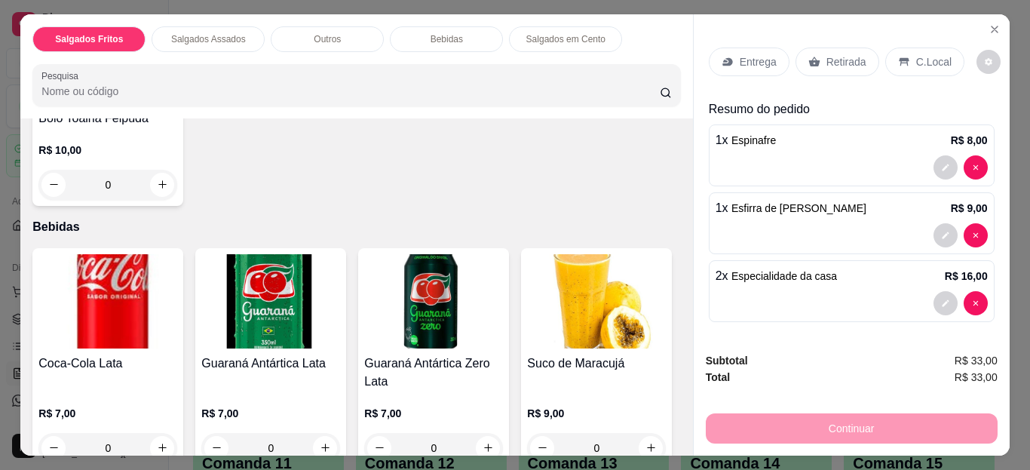
click at [987, 30] on button "Close" at bounding box center [995, 29] width 24 height 24
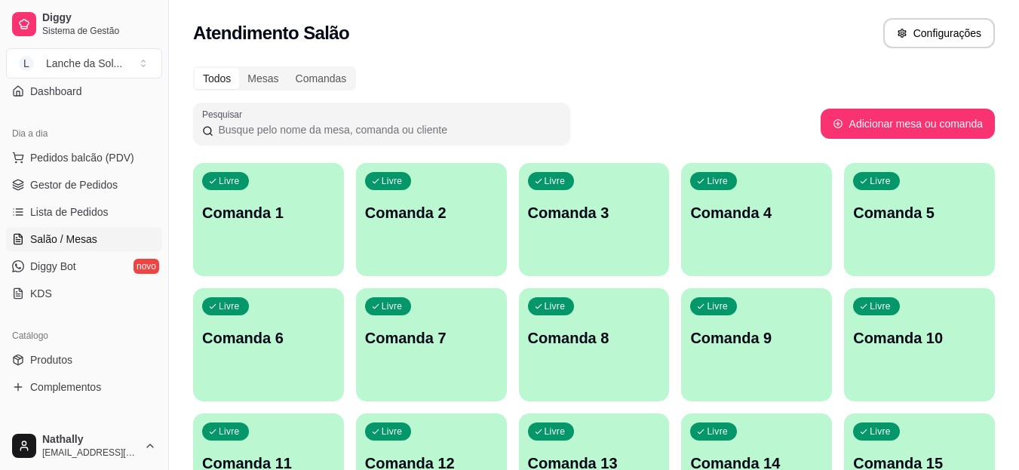
scroll to position [143, 0]
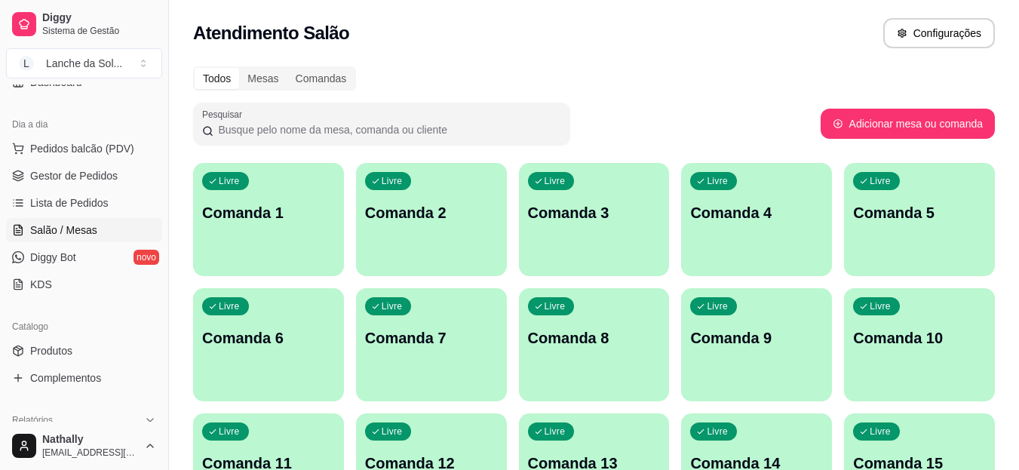
click at [50, 339] on link "Produtos" at bounding box center [84, 351] width 156 height 24
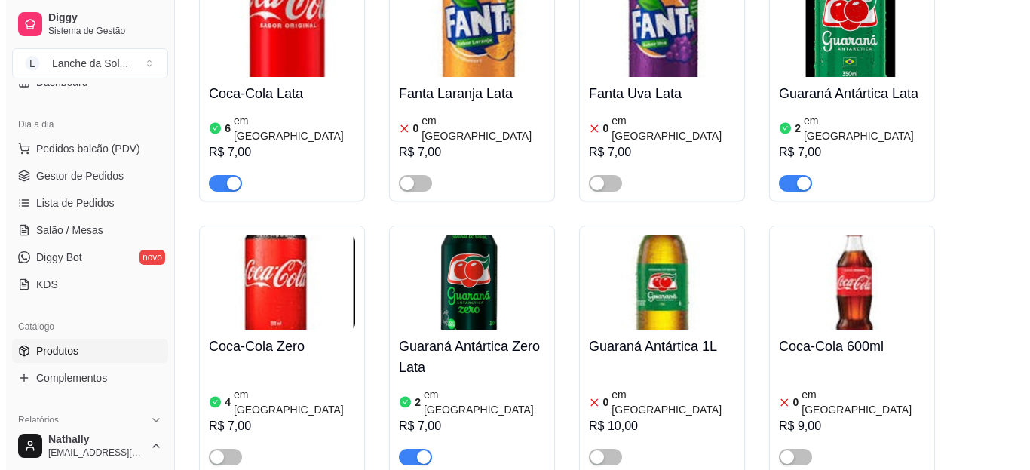
scroll to position [3929, 0]
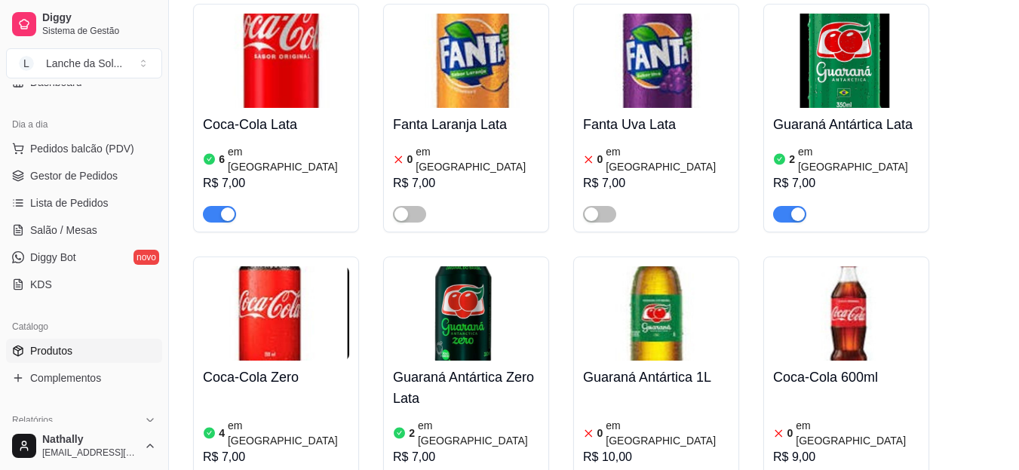
click at [88, 153] on span "Pedidos balcão (PDV)" at bounding box center [82, 148] width 104 height 15
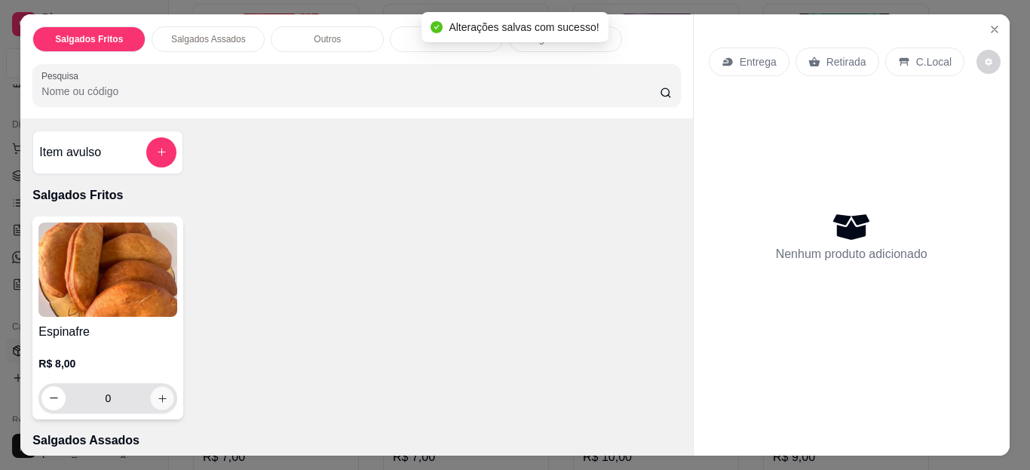
click at [157, 394] on icon "increase-product-quantity" at bounding box center [162, 397] width 11 height 11
type input "1"
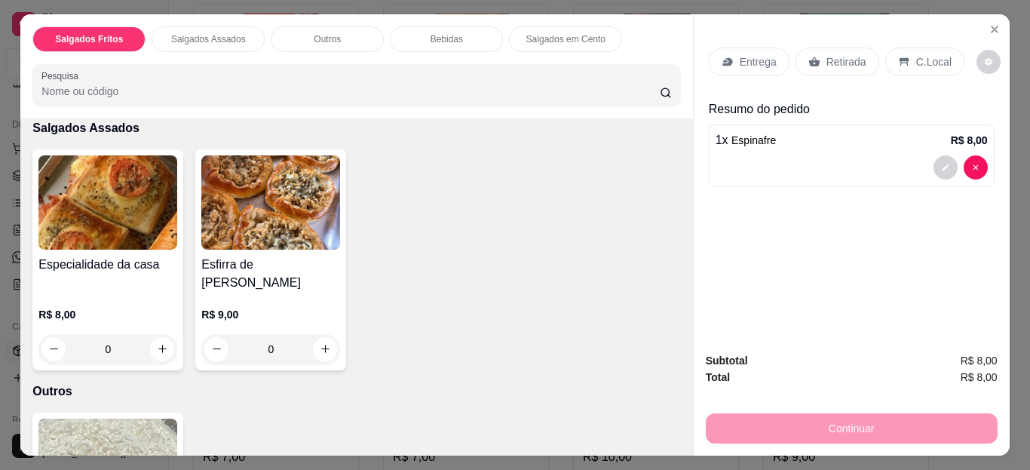
scroll to position [332, 0]
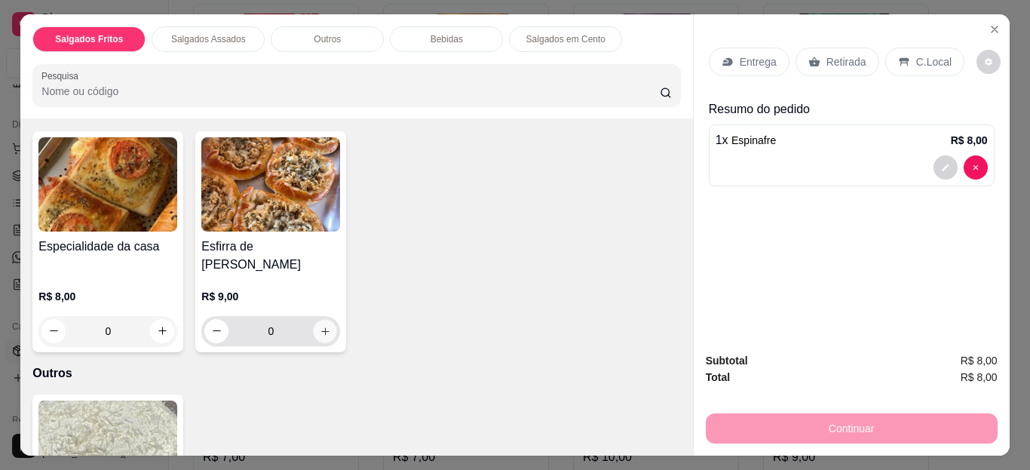
click at [320, 325] on icon "increase-product-quantity" at bounding box center [325, 330] width 11 height 11
type input "1"
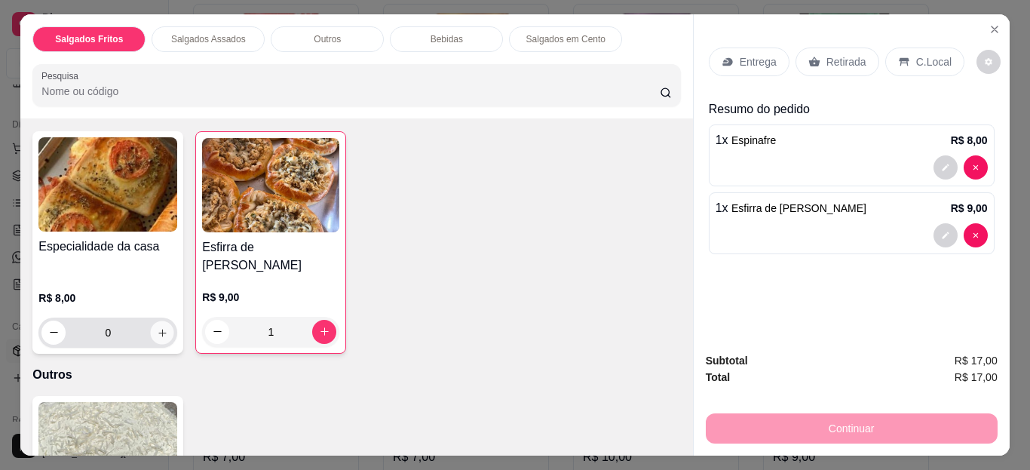
click at [162, 327] on icon "increase-product-quantity" at bounding box center [162, 332] width 11 height 11
click at [162, 321] on button "increase-product-quantity" at bounding box center [162, 332] width 23 height 23
type input "2"
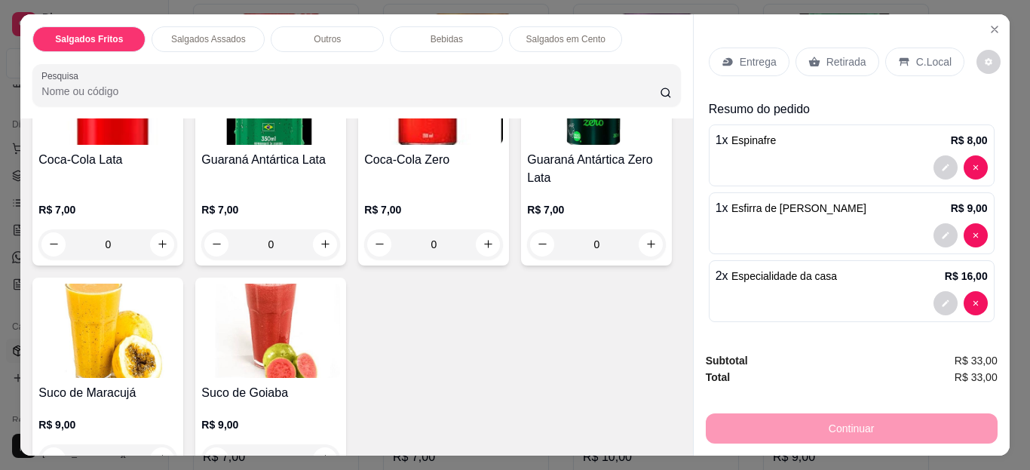
scroll to position [935, 0]
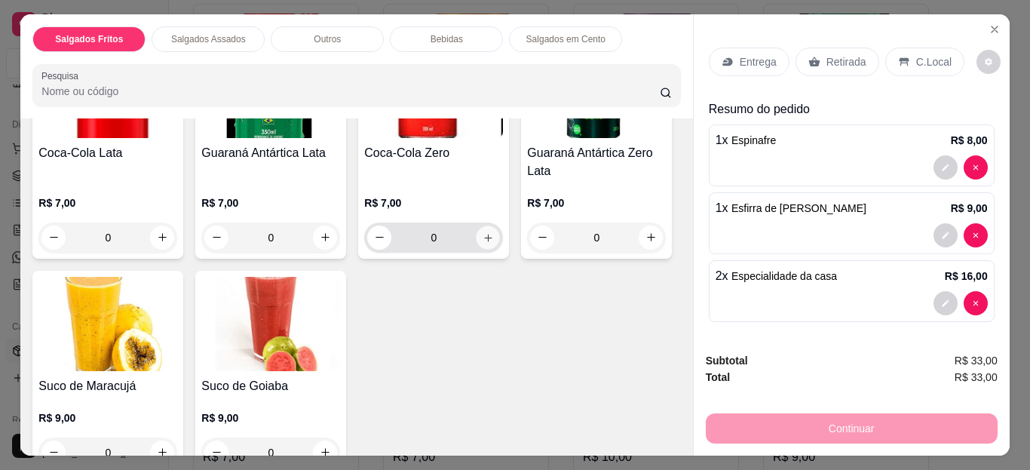
click at [483, 232] on icon "increase-product-quantity" at bounding box center [488, 237] width 11 height 11
type input "2"
click at [906, 60] on div "C.Local" at bounding box center [924, 62] width 79 height 29
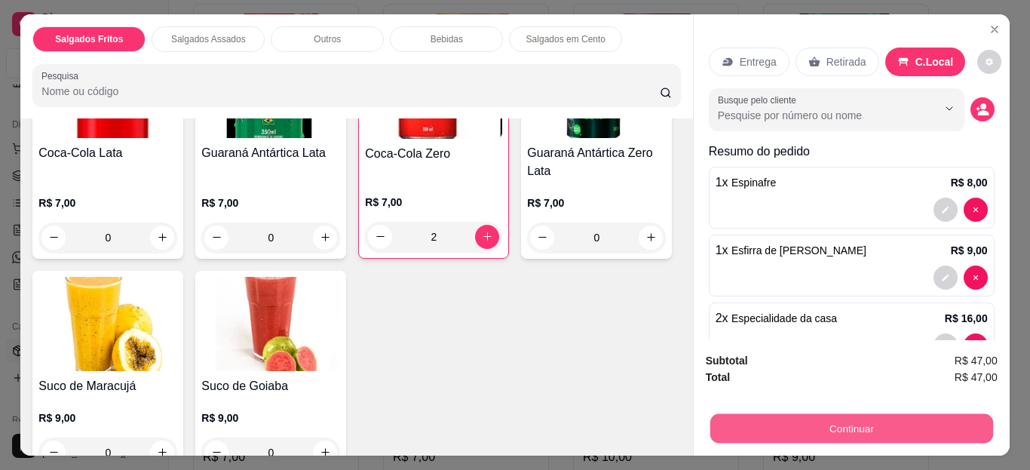
click at [808, 418] on button "Continuar" at bounding box center [851, 428] width 283 height 29
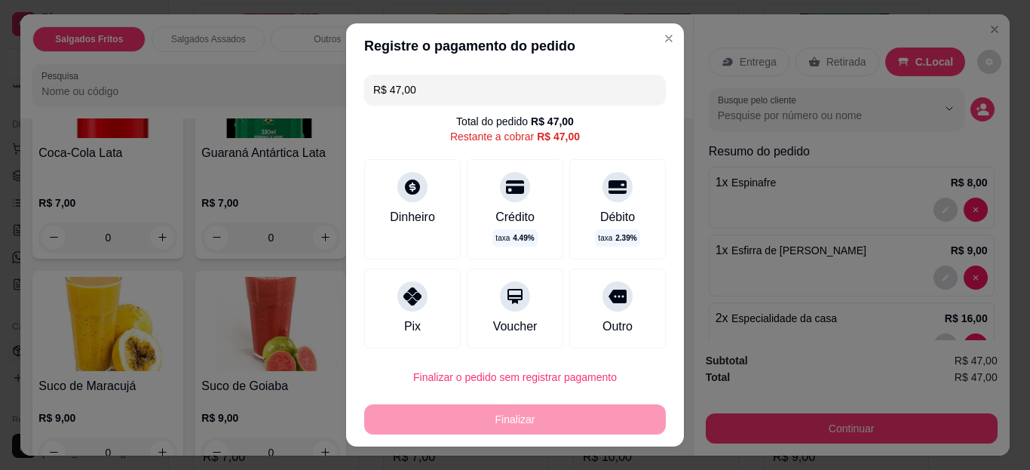
click at [410, 312] on div "Pix" at bounding box center [412, 308] width 97 height 80
type input "R$ 0,00"
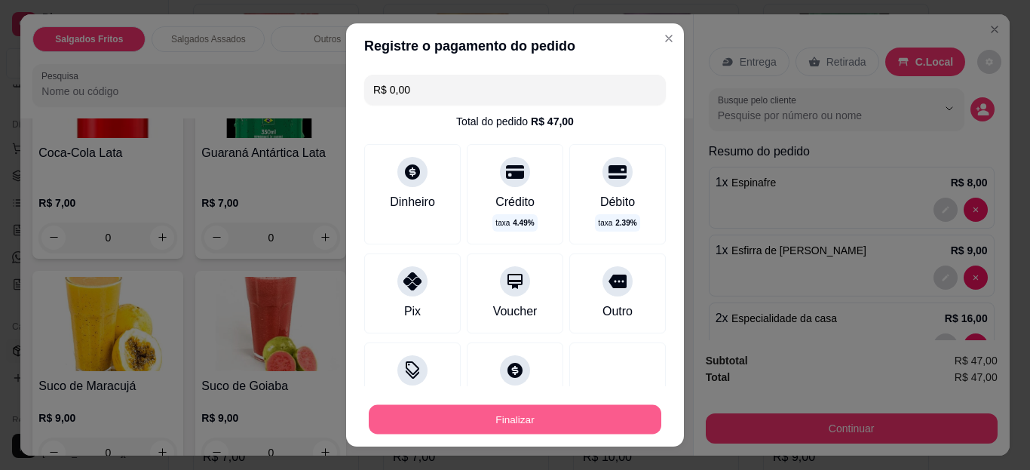
click at [492, 416] on button "Finalizar" at bounding box center [515, 418] width 293 height 29
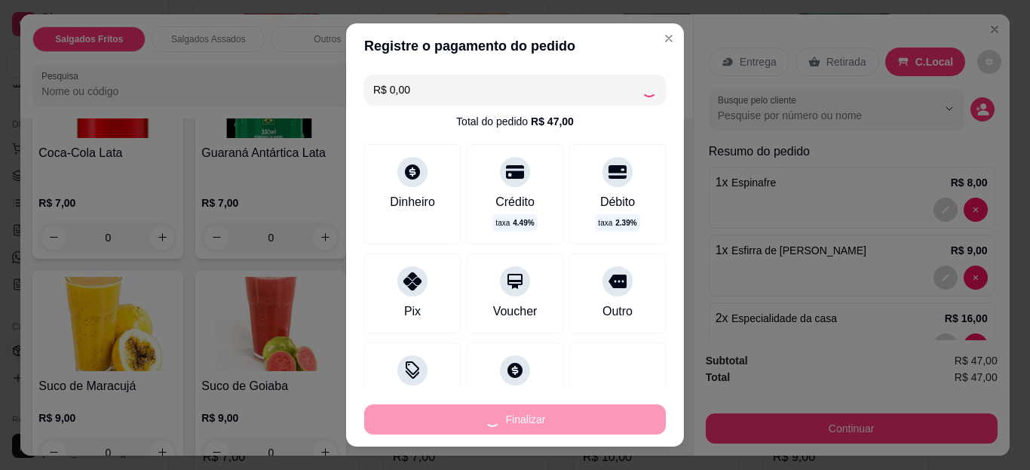
type input "0"
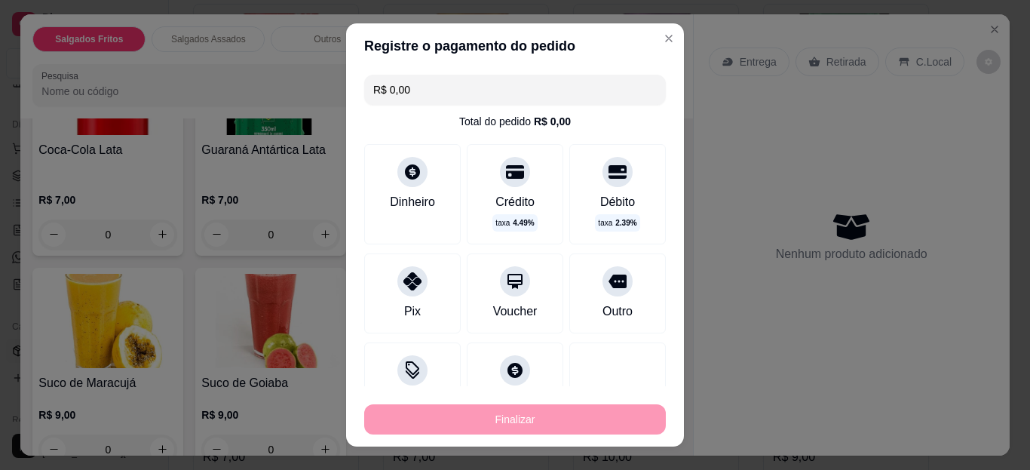
type input "-R$ 47,00"
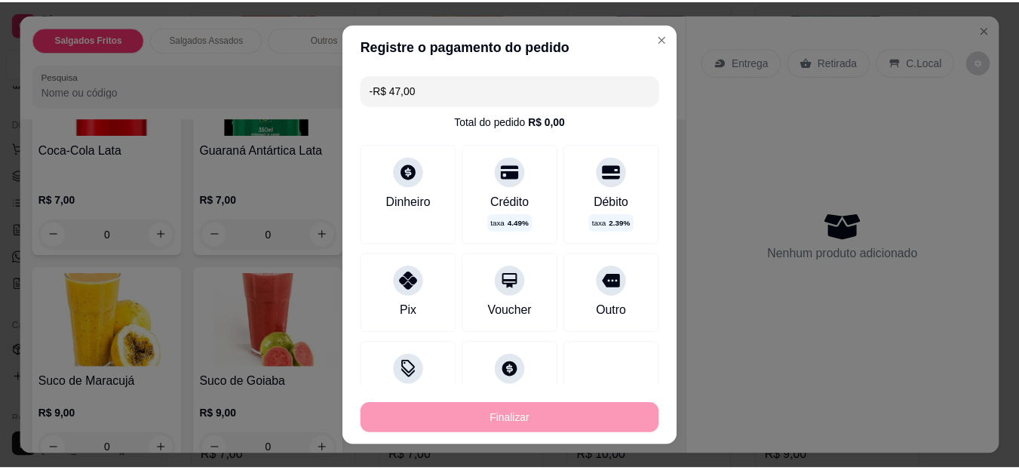
scroll to position [932, 0]
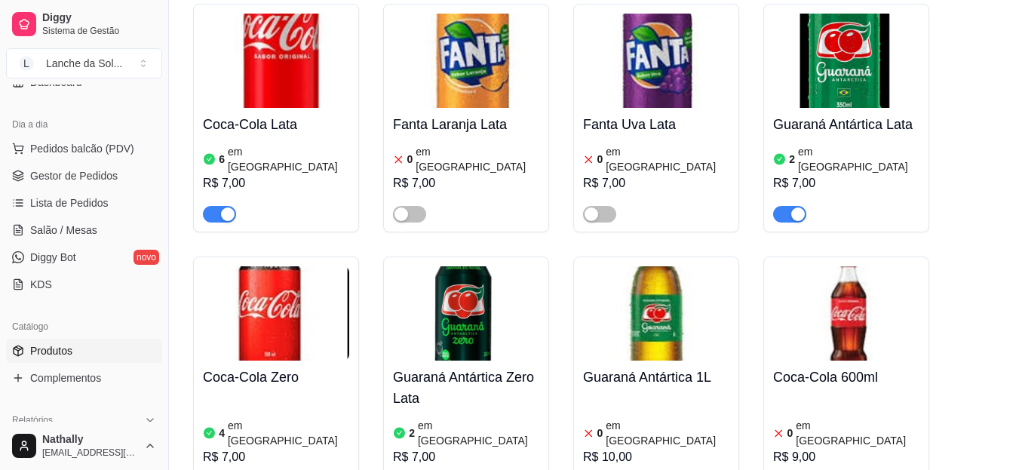
click at [55, 183] on span "Gestor de Pedidos" at bounding box center [73, 175] width 87 height 15
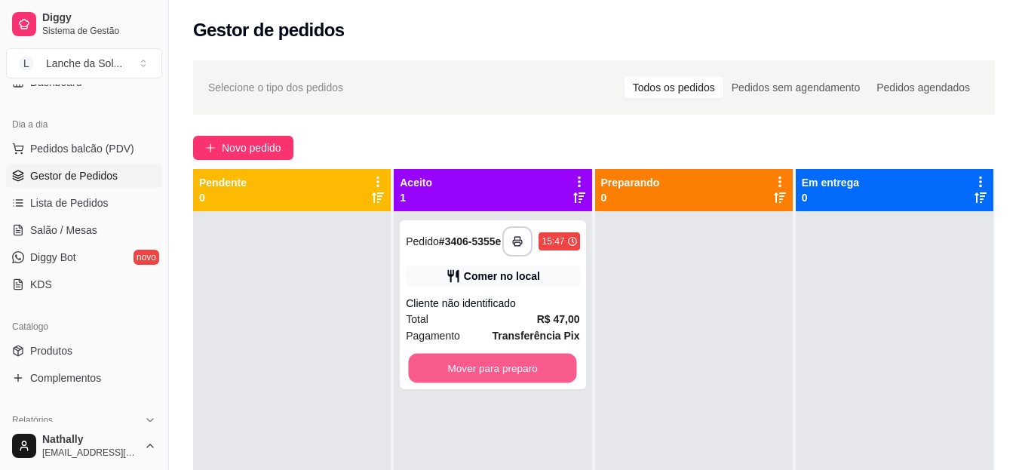
click at [519, 365] on button "Mover para preparo" at bounding box center [493, 368] width 168 height 29
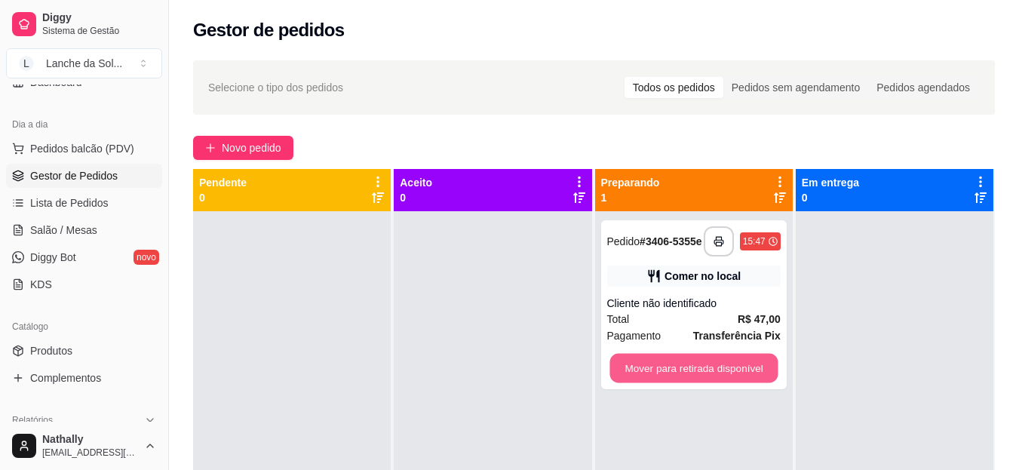
click at [631, 371] on button "Mover para retirada disponível" at bounding box center [693, 368] width 168 height 29
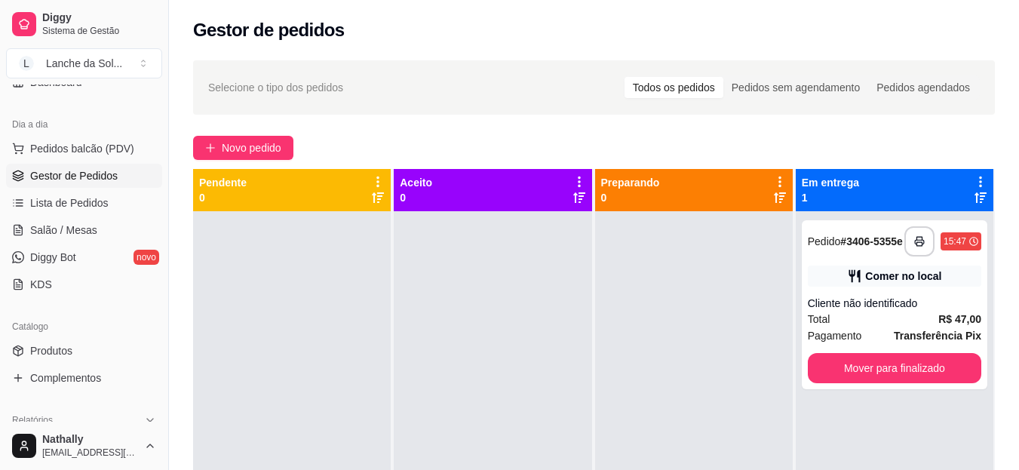
scroll to position [366, 0]
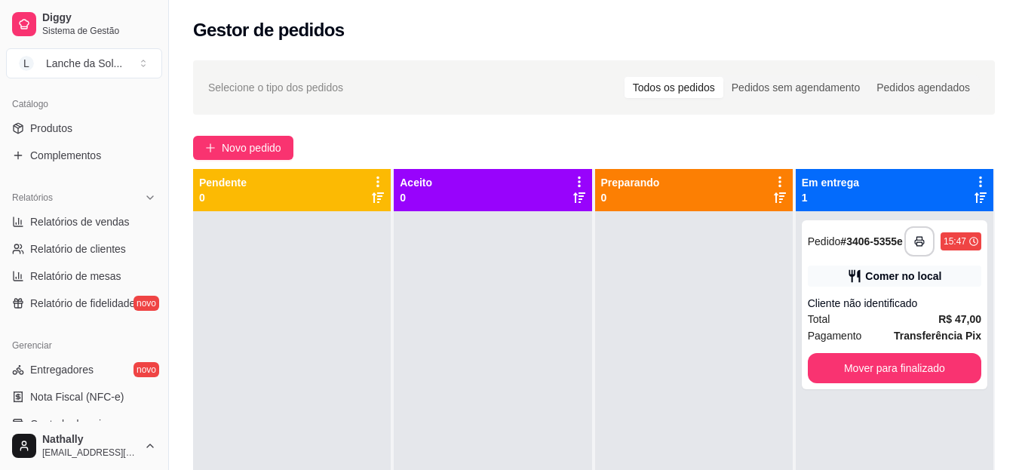
click at [99, 128] on link "Produtos" at bounding box center [84, 128] width 156 height 24
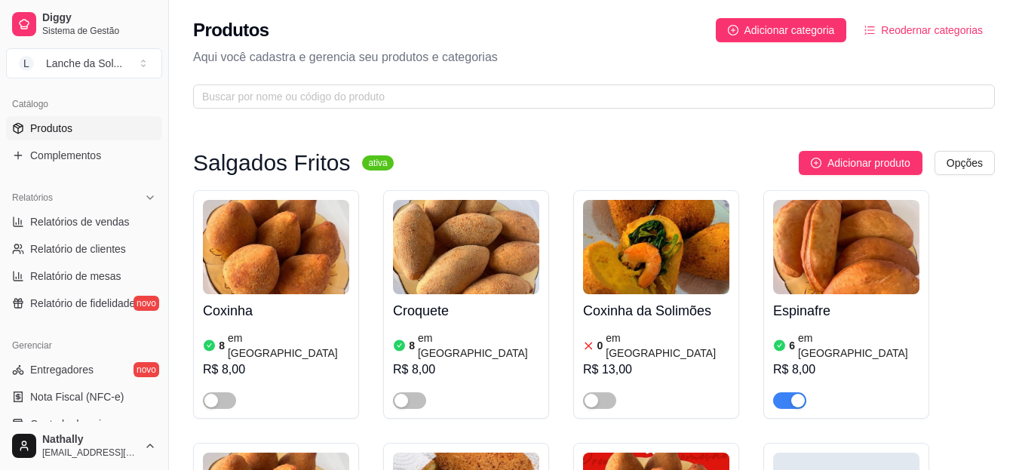
click at [824, 361] on div "R$ 8,00" at bounding box center [846, 370] width 146 height 18
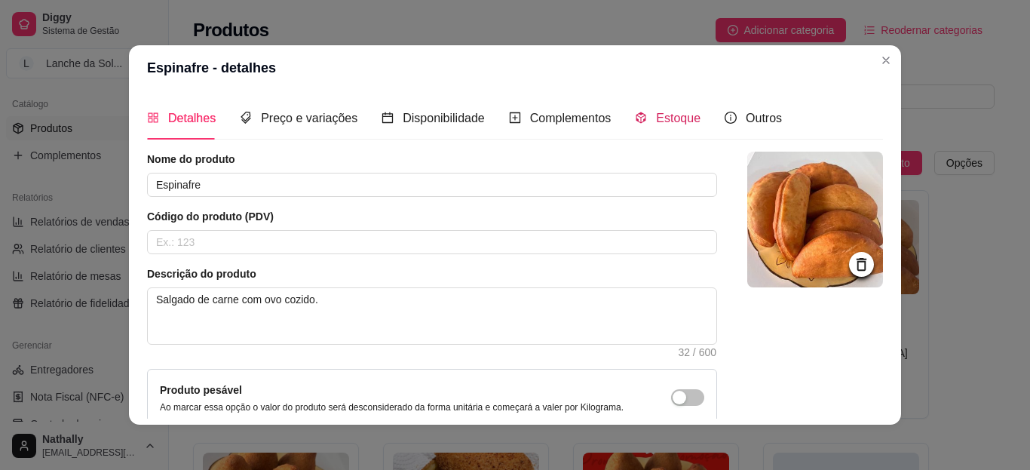
click at [643, 124] on div "Estoque" at bounding box center [668, 118] width 66 height 19
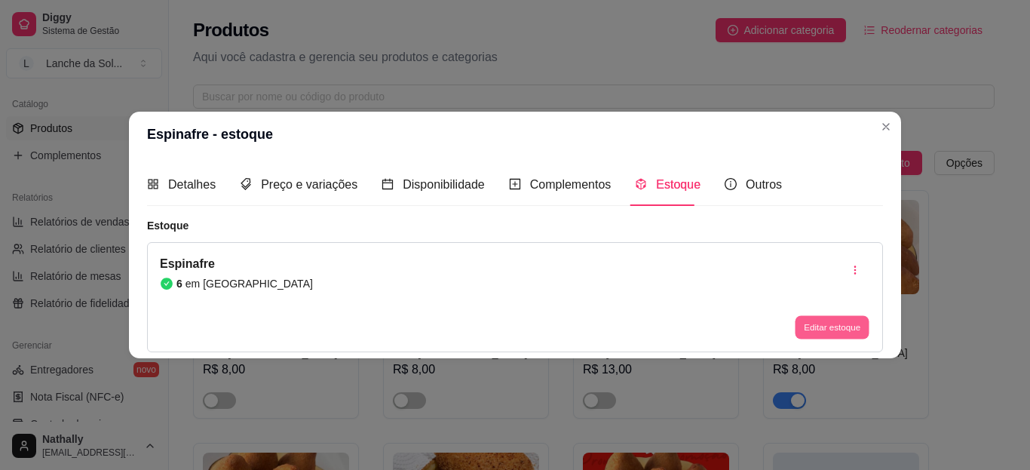
click at [824, 324] on button "Editar estoque" at bounding box center [832, 327] width 74 height 23
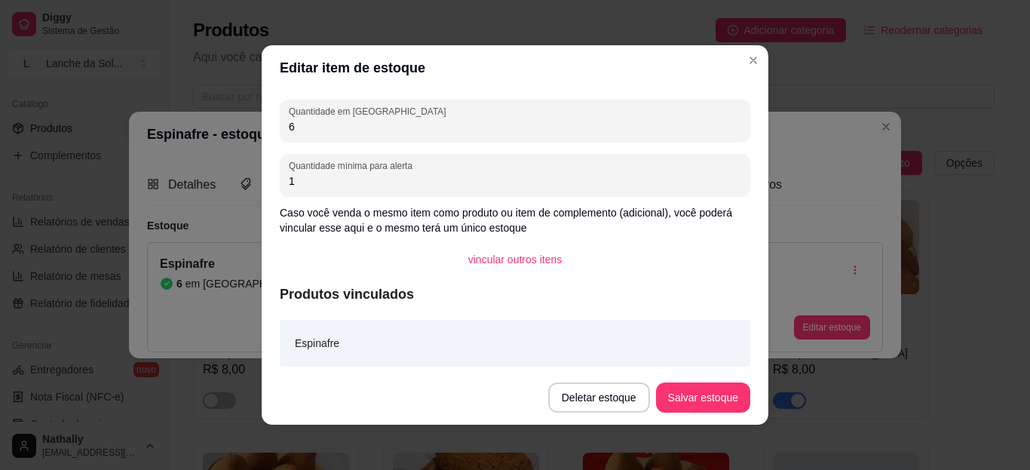
click at [574, 129] on input "6" at bounding box center [515, 126] width 453 height 15
type input "5"
click at [699, 410] on button "Salvar estoque" at bounding box center [703, 397] width 92 height 29
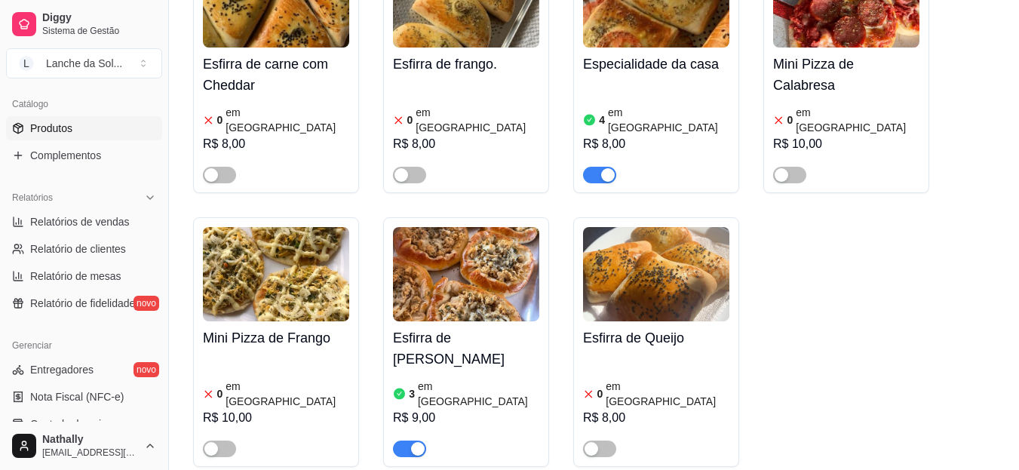
scroll to position [854, 0]
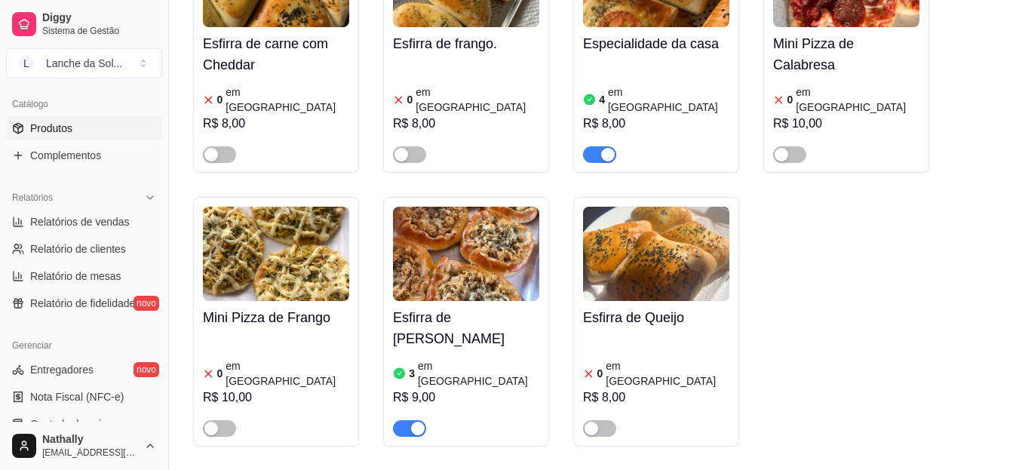
click at [428, 358] on article "em [GEOGRAPHIC_DATA]" at bounding box center [478, 373] width 121 height 30
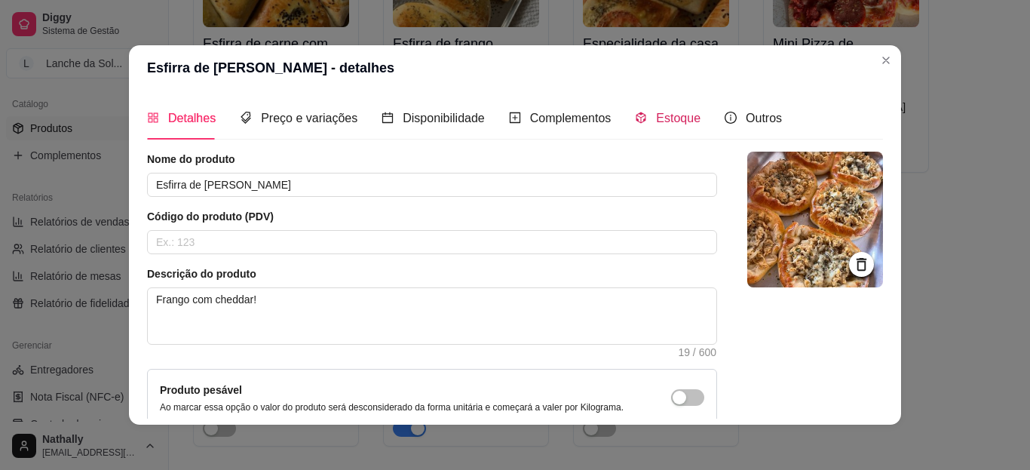
click at [673, 115] on span "Estoque" at bounding box center [678, 118] width 44 height 13
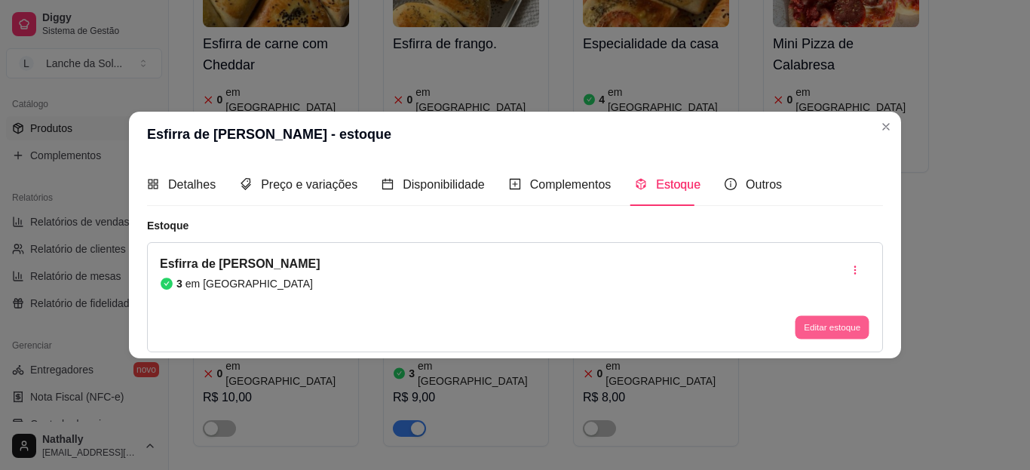
click at [824, 330] on button "Editar estoque" at bounding box center [832, 327] width 74 height 23
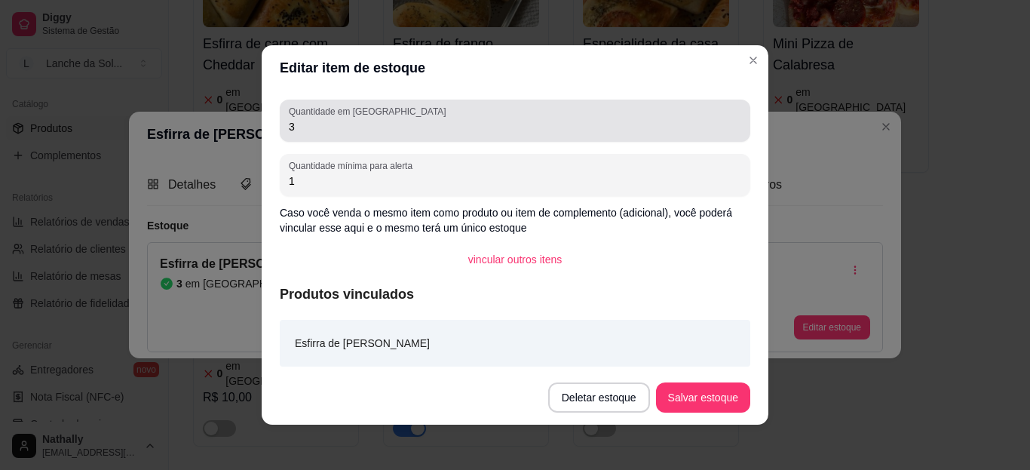
click at [485, 115] on div "3" at bounding box center [515, 121] width 453 height 30
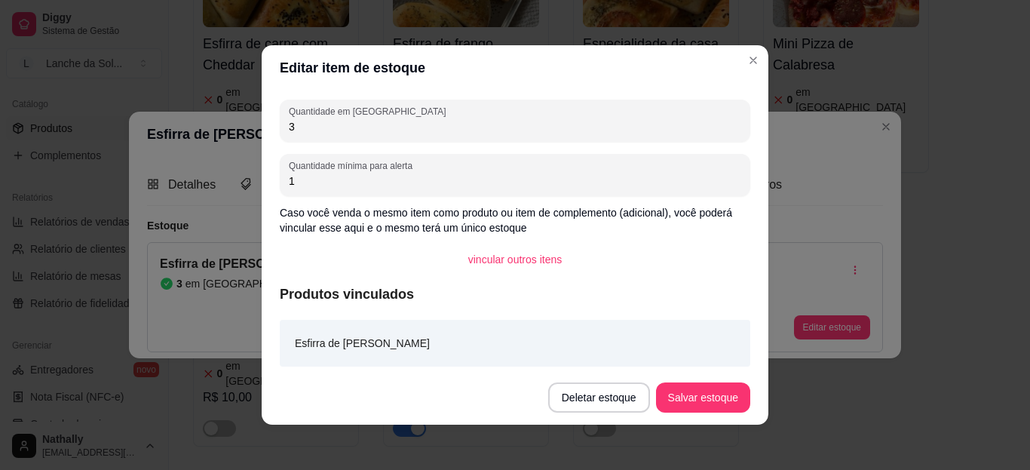
click at [480, 132] on input "3" at bounding box center [515, 126] width 453 height 15
click at [480, 132] on input "4" at bounding box center [515, 126] width 453 height 15
click at [700, 395] on button "Salvar estoque" at bounding box center [703, 397] width 92 height 29
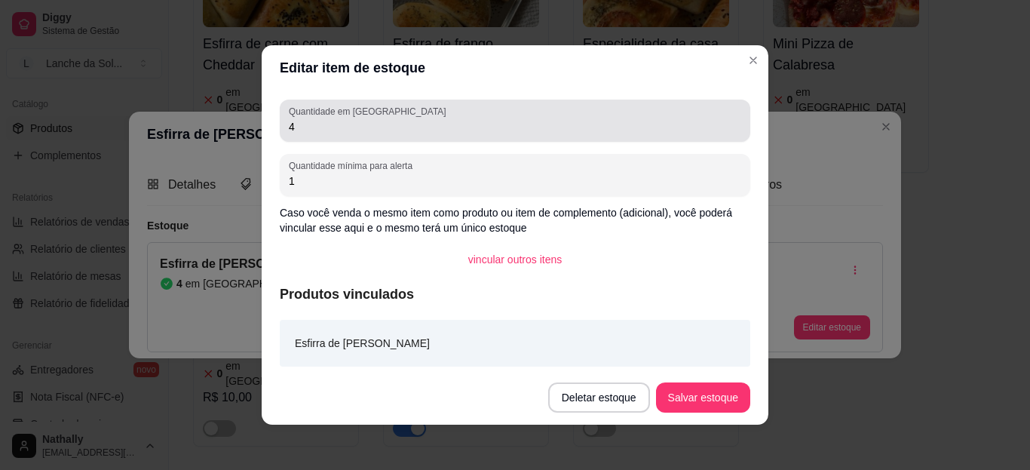
click at [619, 137] on div "Quantidade em estoque 4" at bounding box center [515, 121] width 471 height 42
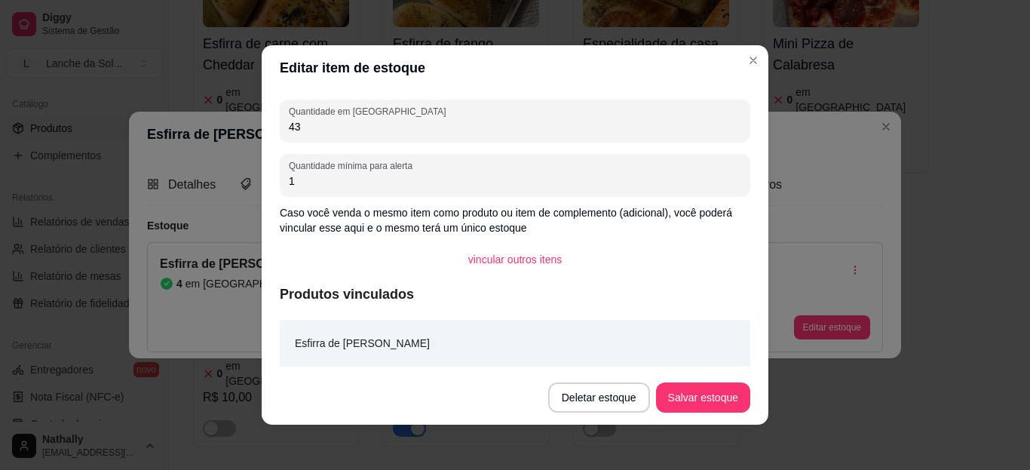
type input "4"
click at [696, 397] on button "Salvar estoque" at bounding box center [703, 397] width 92 height 29
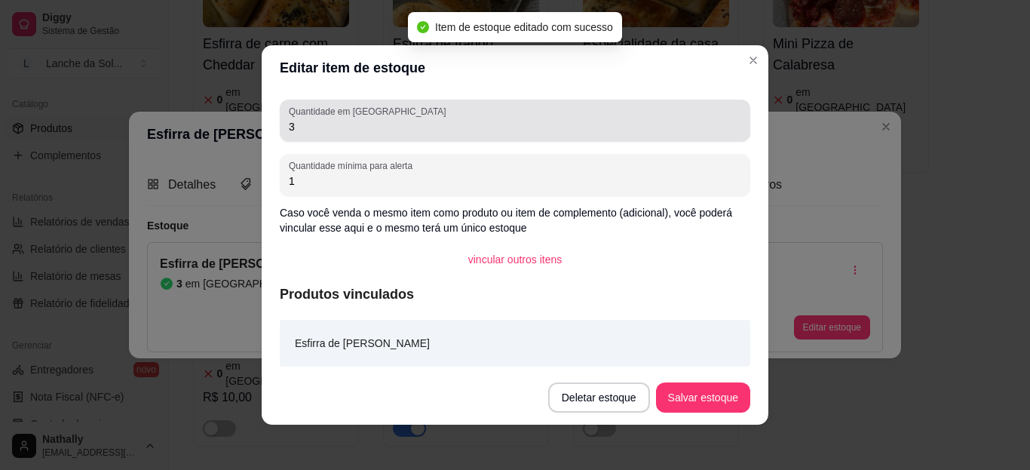
click at [448, 141] on div "Quantidade em estoque 3" at bounding box center [515, 121] width 471 height 42
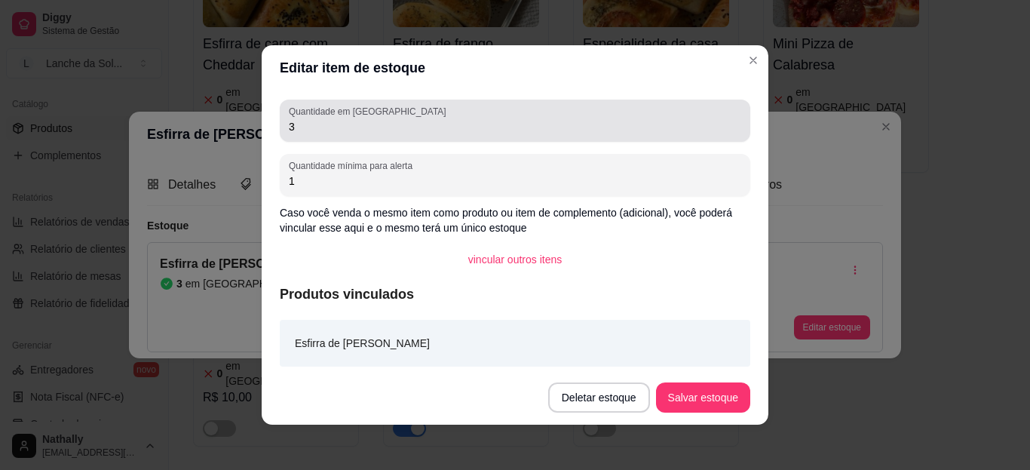
click at [448, 141] on div "Quantidade em estoque 3" at bounding box center [515, 121] width 471 height 42
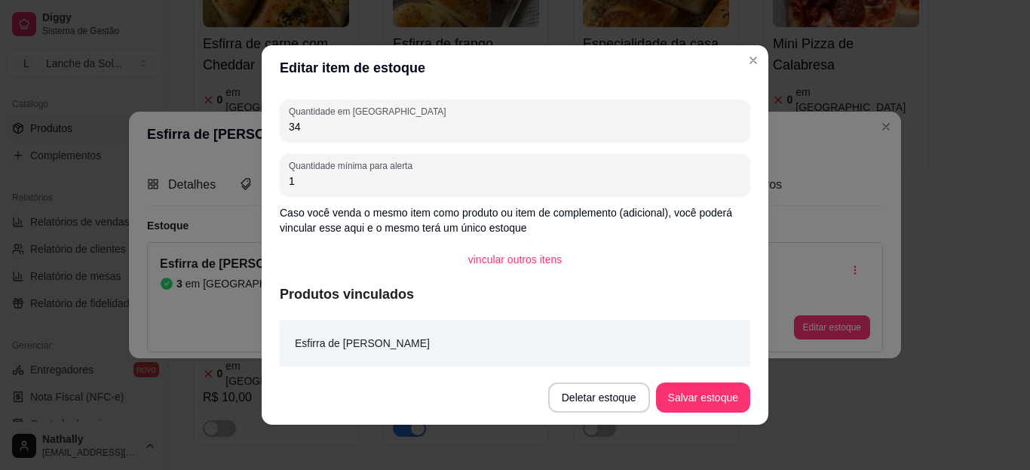
click at [378, 127] on input "34" at bounding box center [515, 126] width 453 height 15
type input "4"
click at [670, 400] on button "Salvar estoque" at bounding box center [703, 397] width 92 height 29
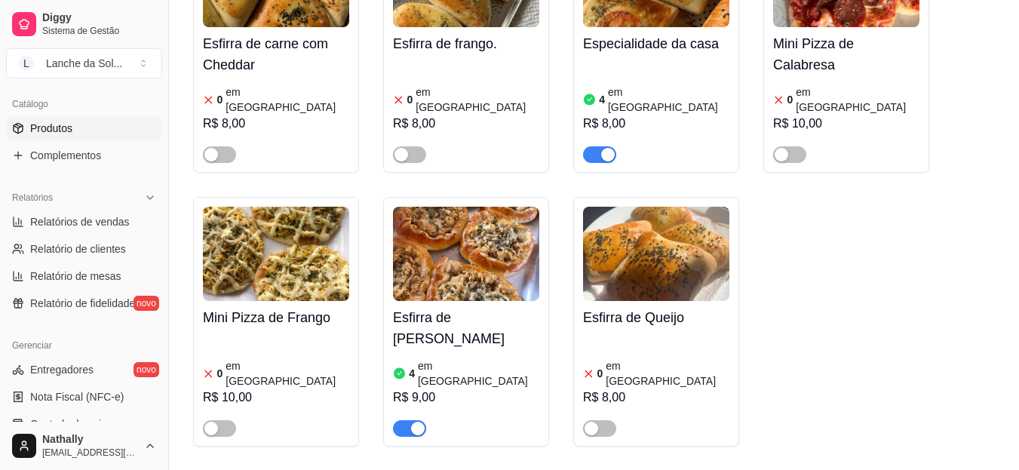
click at [163, 250] on button "Toggle Sidebar" at bounding box center [168, 235] width 12 height 470
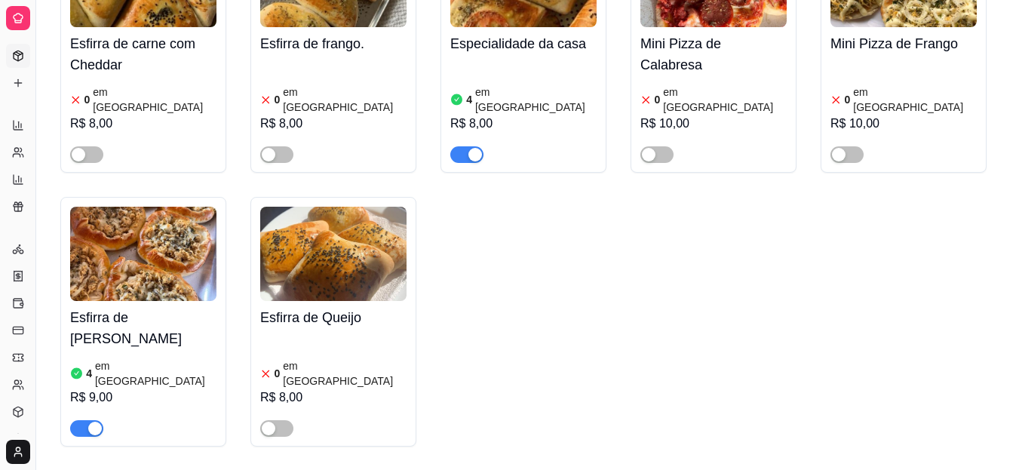
scroll to position [219, 0]
click at [37, 90] on button "Toggle Sidebar" at bounding box center [35, 235] width 12 height 470
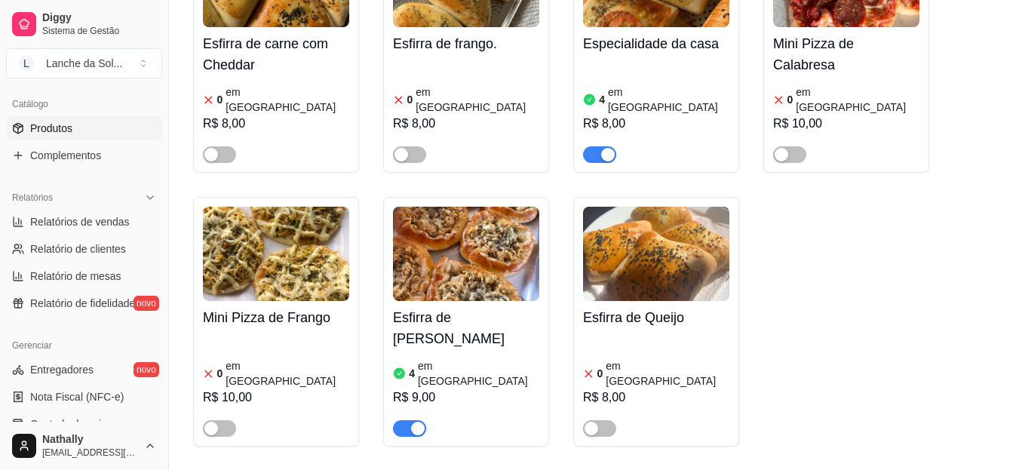
scroll to position [0, 0]
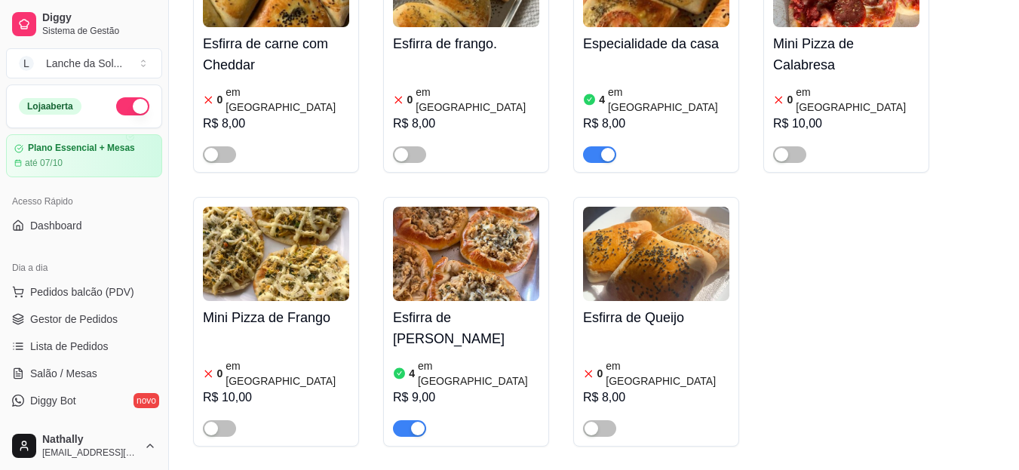
click at [168, 100] on button "Toggle Sidebar" at bounding box center [168, 235] width 12 height 470
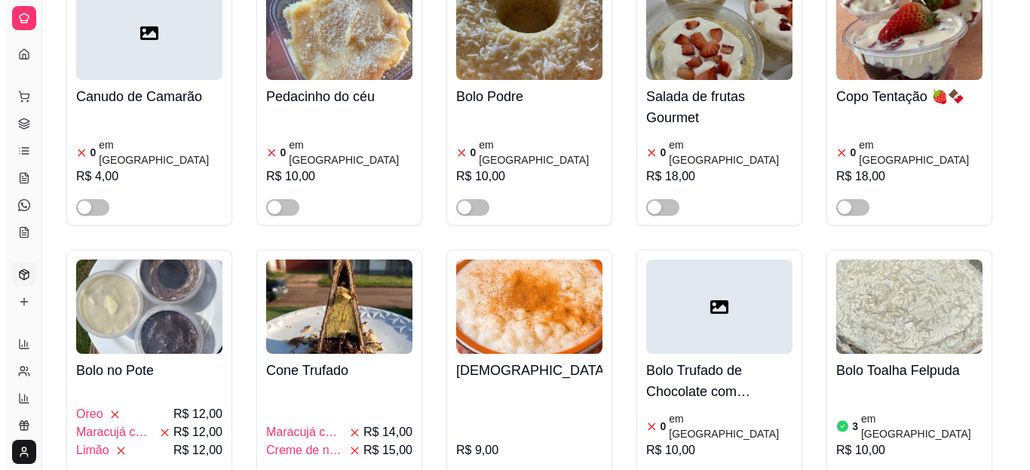
scroll to position [2685, 0]
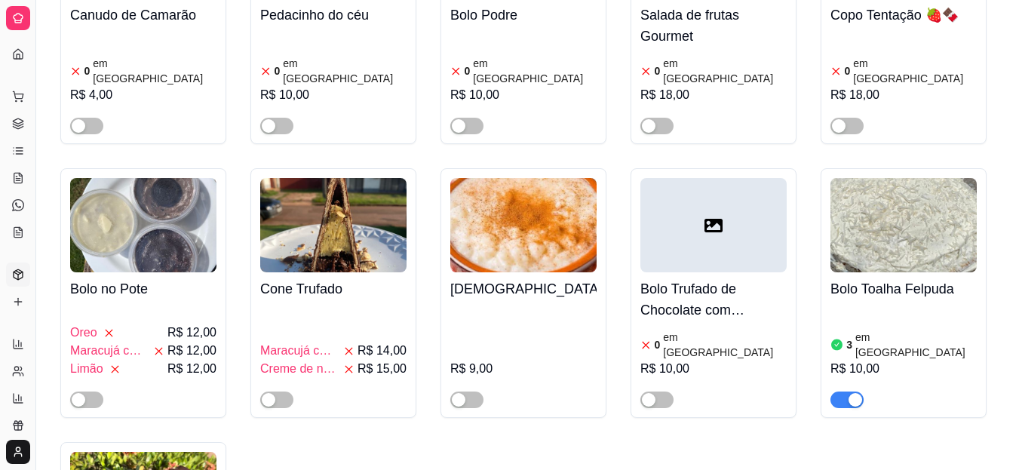
click at [23, 107] on button "Pedidos balcão (PDV)" at bounding box center [18, 96] width 24 height 24
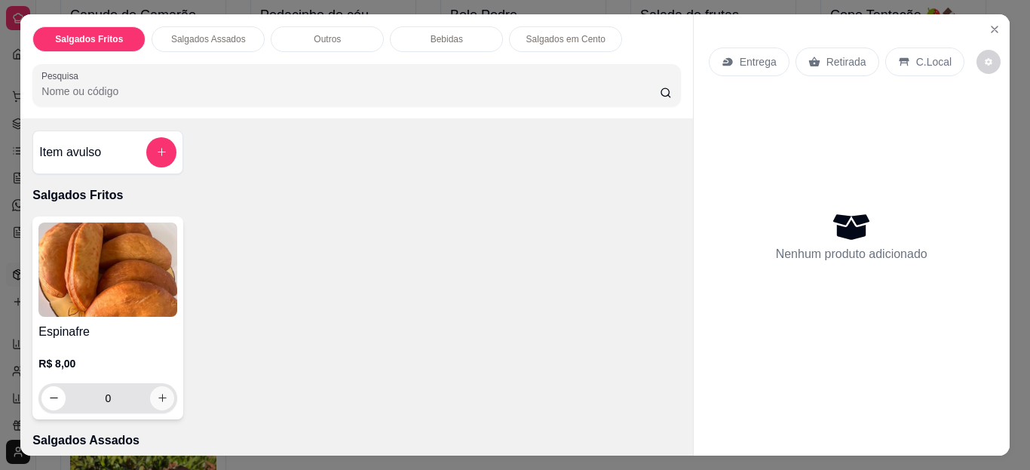
click at [158, 393] on icon "increase-product-quantity" at bounding box center [162, 397] width 11 height 11
type input "1"
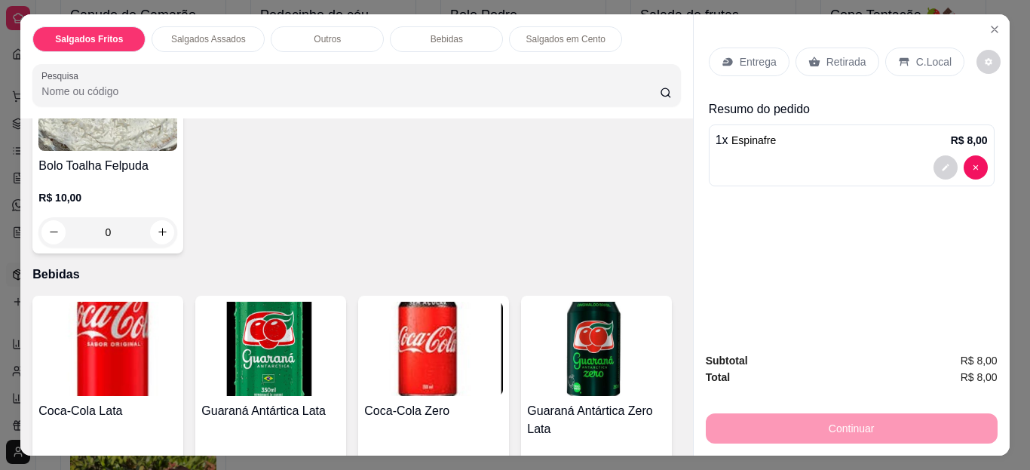
scroll to position [683, 0]
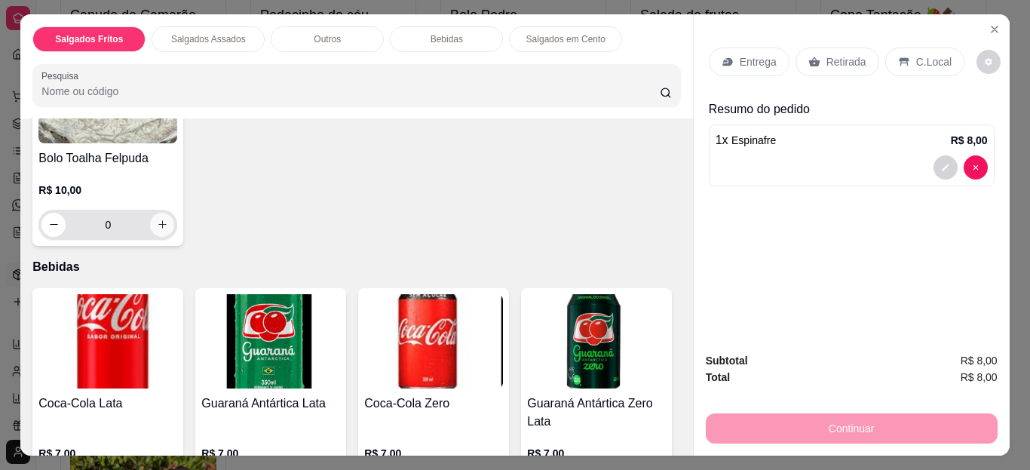
click at [157, 219] on icon "increase-product-quantity" at bounding box center [162, 224] width 11 height 11
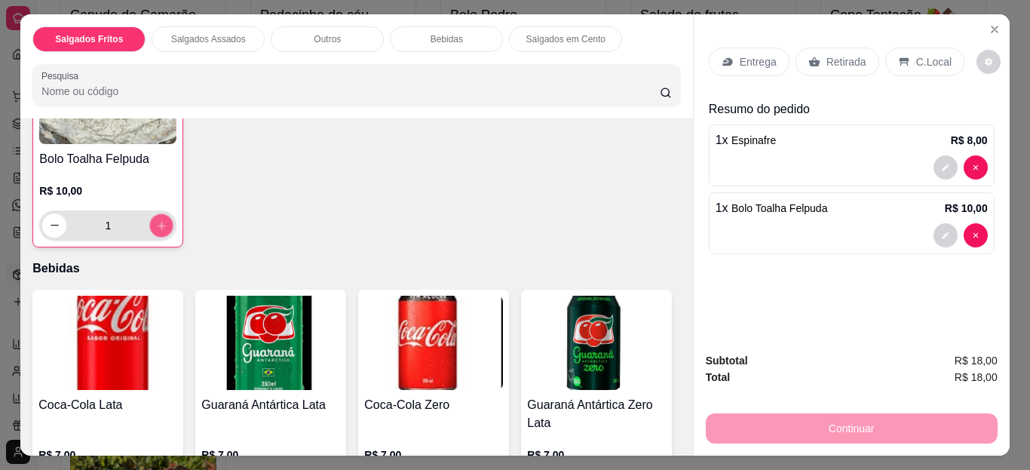
scroll to position [684, 0]
click at [156, 219] on icon "increase-product-quantity" at bounding box center [161, 224] width 11 height 11
type input "2"
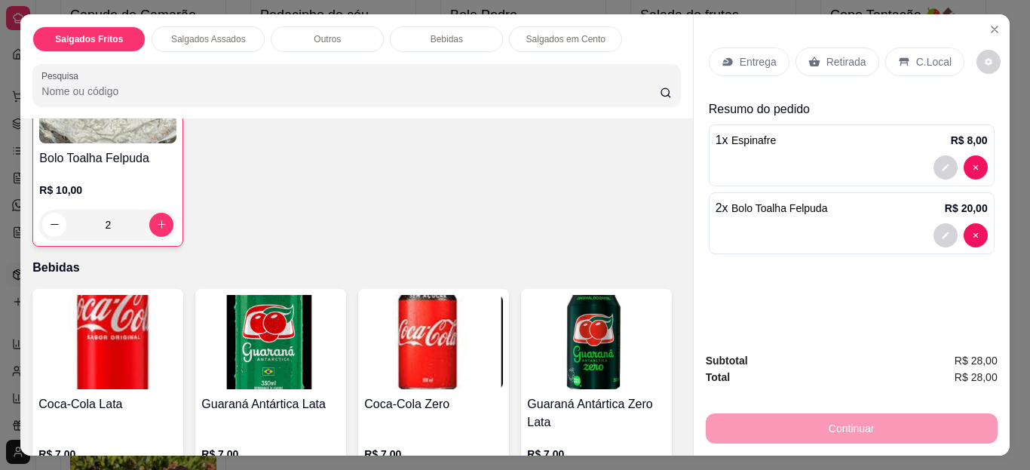
scroll to position [943, 0]
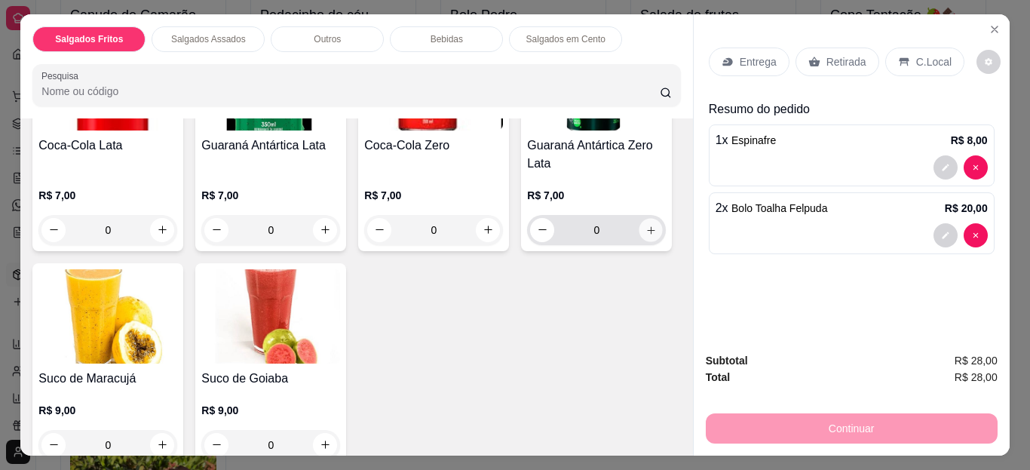
click at [646, 235] on icon "increase-product-quantity" at bounding box center [651, 229] width 11 height 11
type input "1"
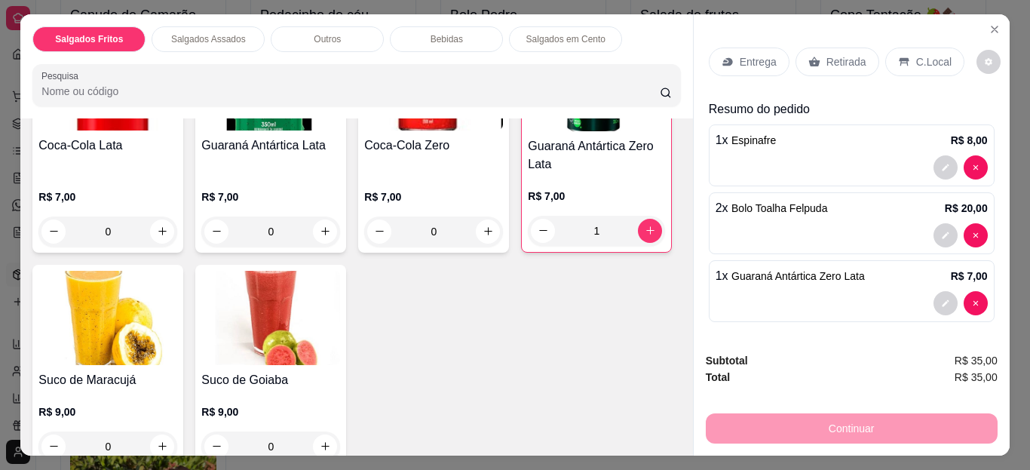
click at [931, 54] on p "C.Local" at bounding box center [933, 61] width 35 height 15
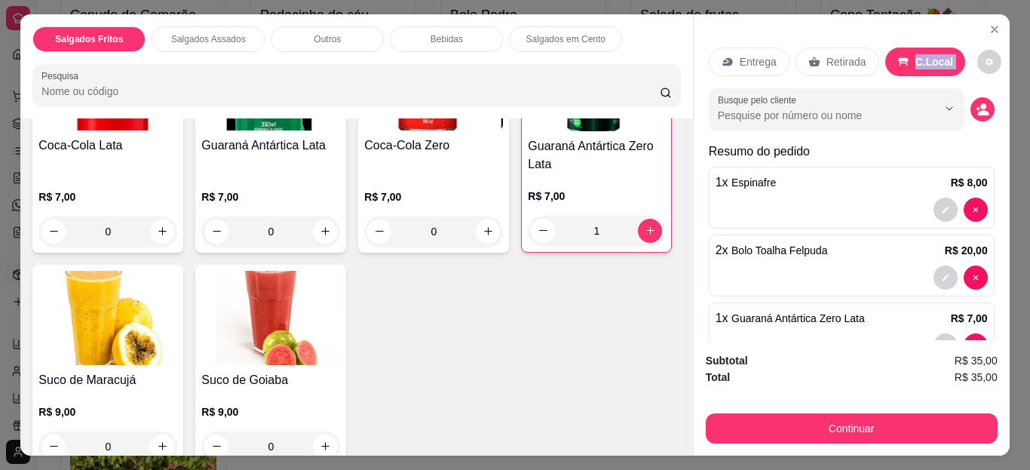
click at [931, 54] on p "C.Local" at bounding box center [935, 61] width 38 height 15
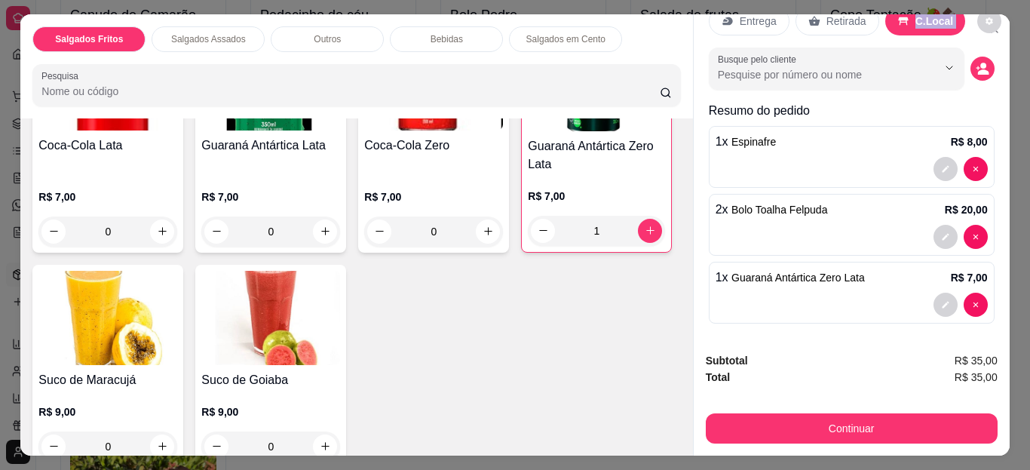
scroll to position [44, 0]
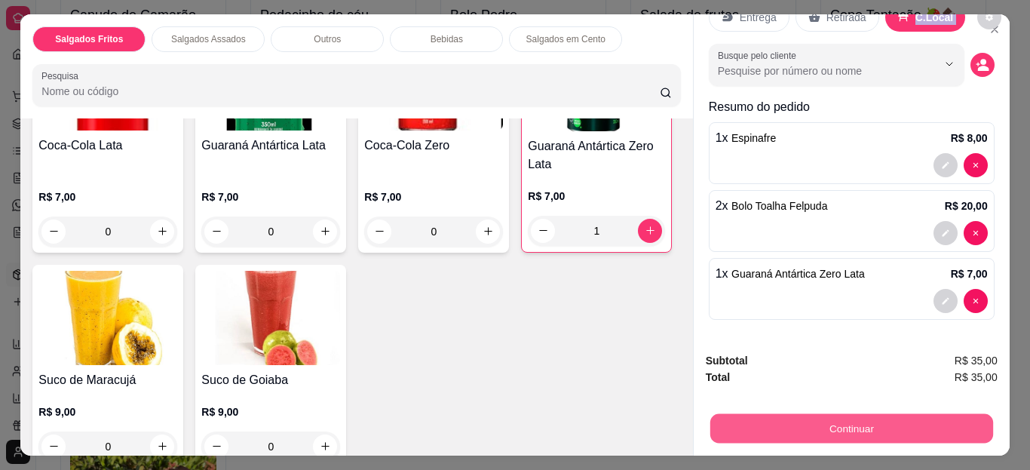
click at [818, 419] on button "Continuar" at bounding box center [851, 428] width 283 height 29
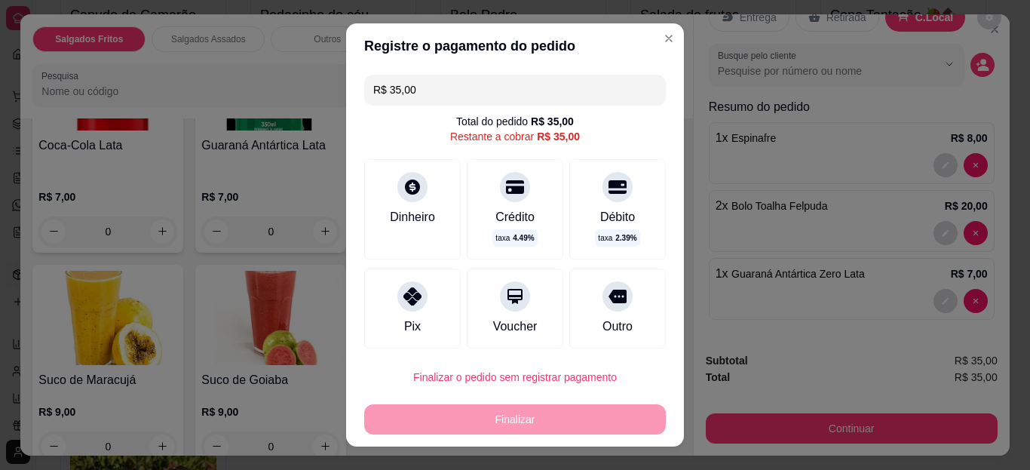
click at [420, 299] on div "Pix" at bounding box center [412, 308] width 97 height 80
type input "R$ 0,00"
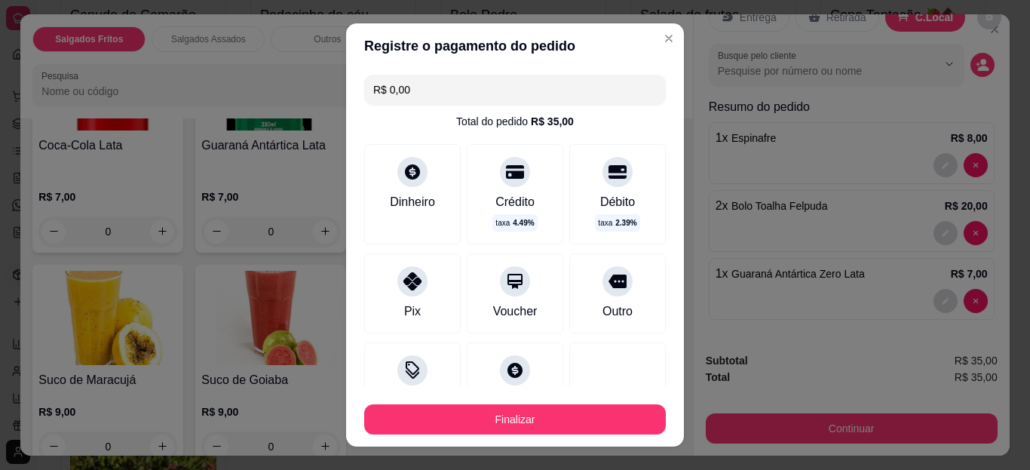
click at [410, 173] on icon at bounding box center [413, 172] width 18 height 18
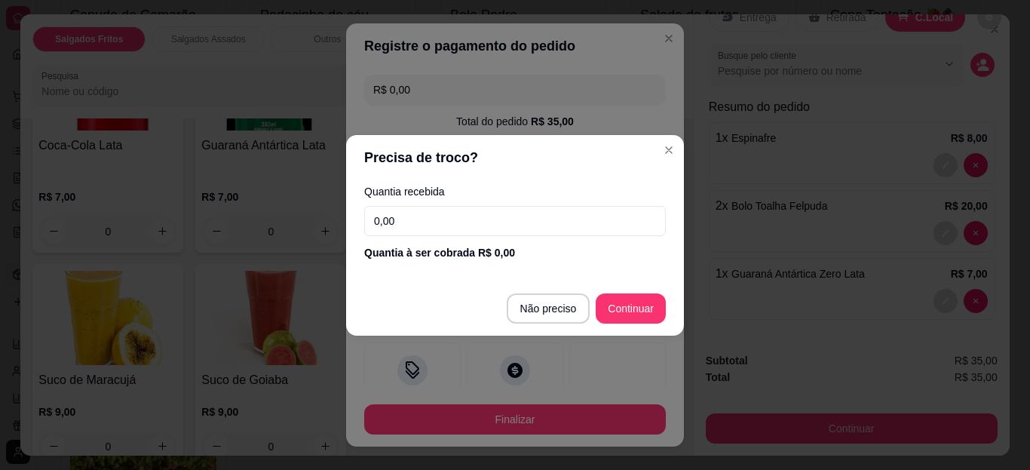
click at [409, 218] on input "0,00" at bounding box center [515, 221] width 302 height 30
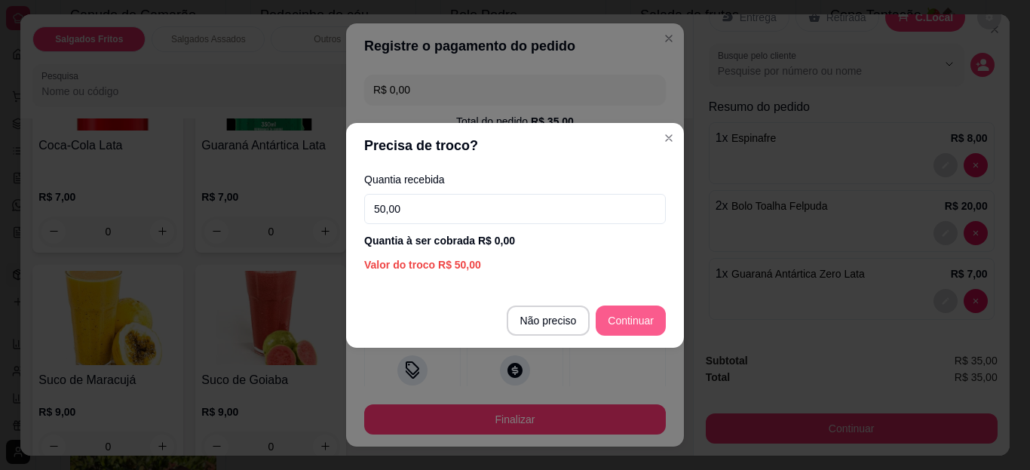
type input "50,00"
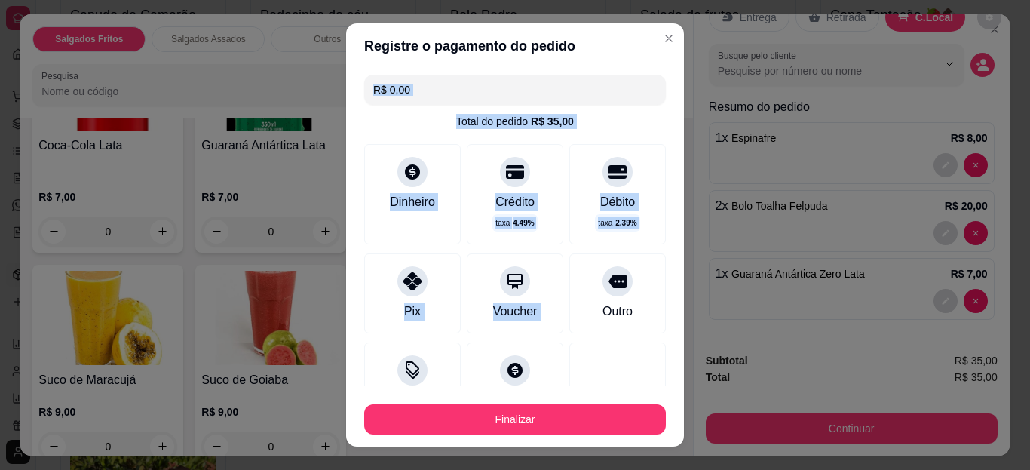
drag, startPoint x: 655, startPoint y: 284, endPoint x: 661, endPoint y: 110, distance: 173.6
click at [661, 110] on div "R$ 0,00 Total do pedido R$ 35,00 Dinheiro Crédito taxa 4.49 % Débito taxa 2.39 …" at bounding box center [515, 228] width 338 height 318
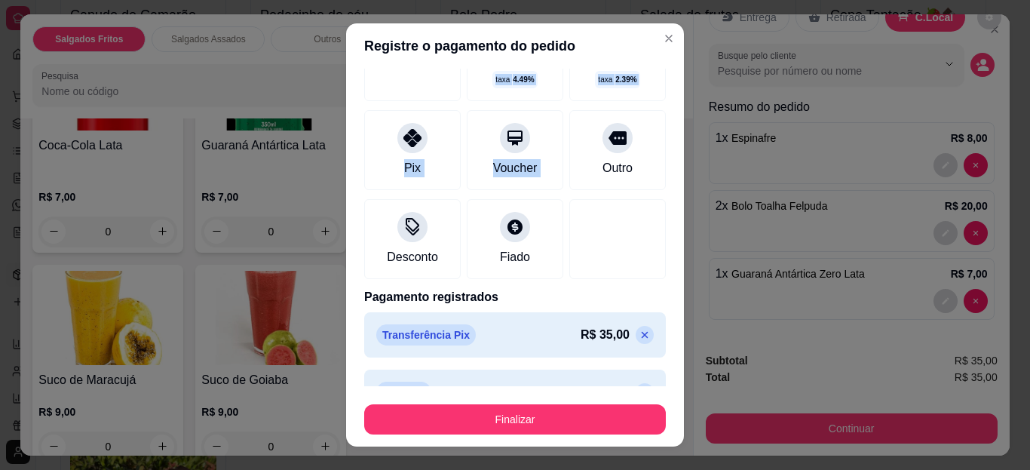
scroll to position [144, 0]
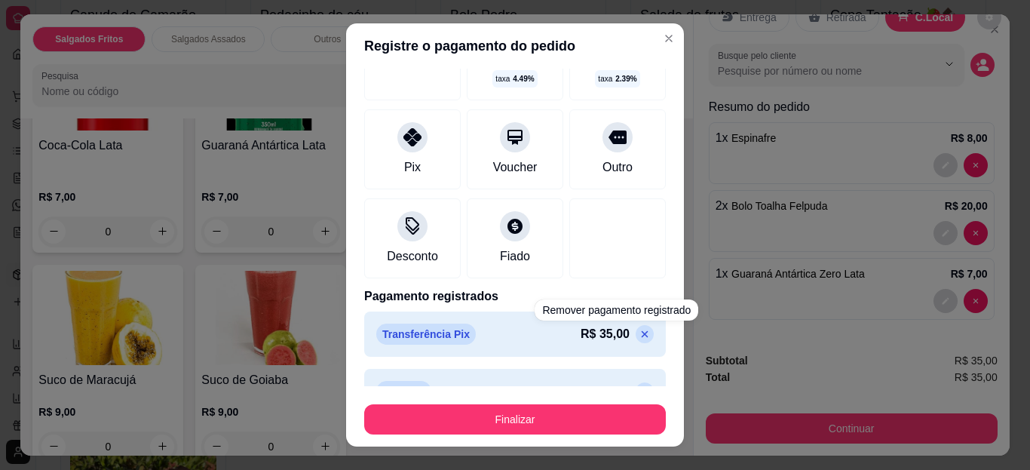
click at [642, 331] on icon at bounding box center [645, 334] width 7 height 7
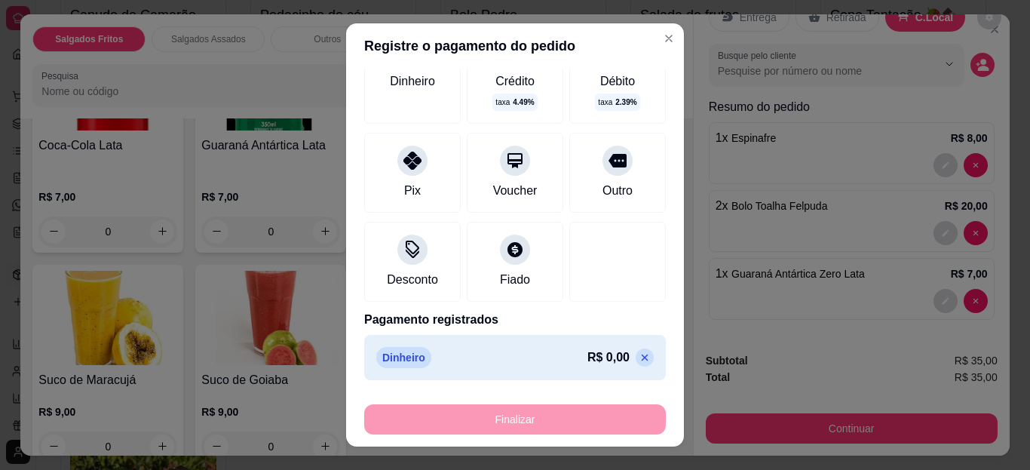
scroll to position [136, 0]
click at [642, 355] on icon at bounding box center [645, 357] width 7 height 7
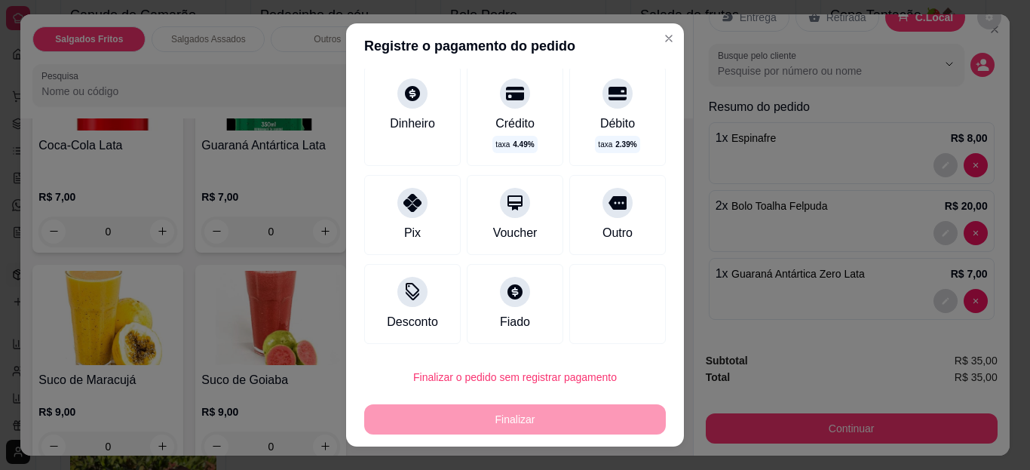
scroll to position [0, 0]
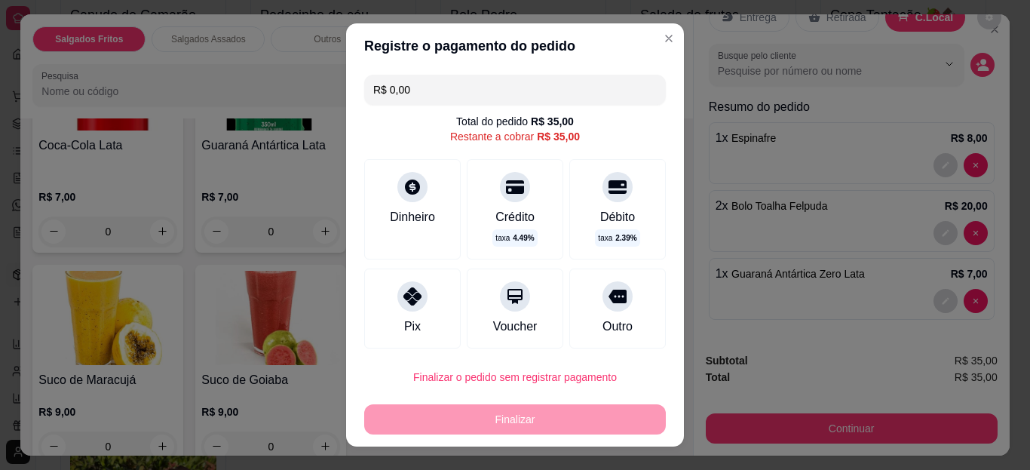
click at [555, 90] on input "R$ 0,00" at bounding box center [515, 90] width 284 height 30
type input "R$ 50,00"
click at [413, 218] on div "Dinheiro" at bounding box center [412, 217] width 45 height 18
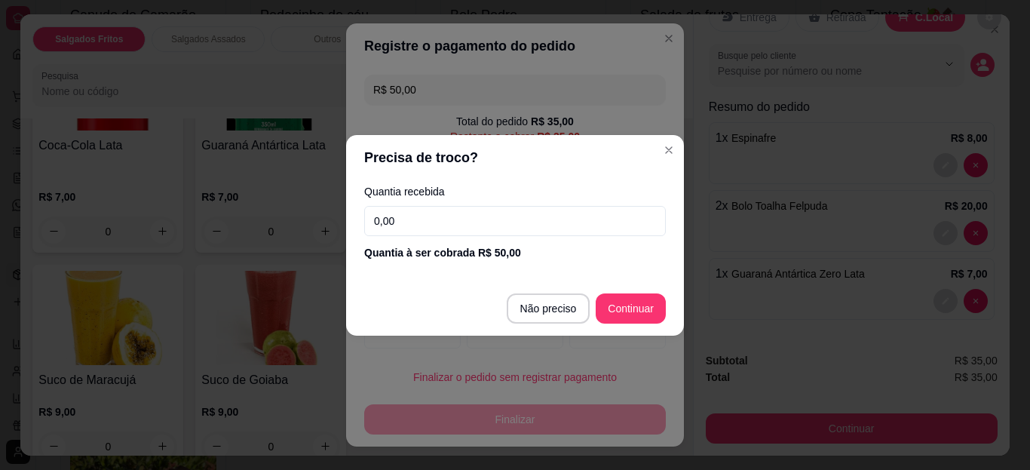
click at [416, 218] on input "0,00" at bounding box center [515, 221] width 302 height 30
type input "50,00"
type input "-R$ 15,00"
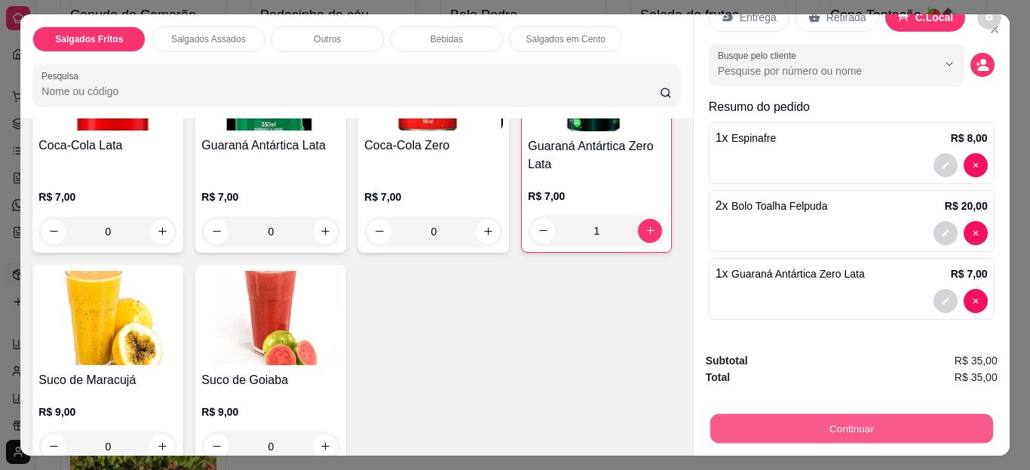
click at [761, 423] on button "Continuar" at bounding box center [851, 428] width 283 height 29
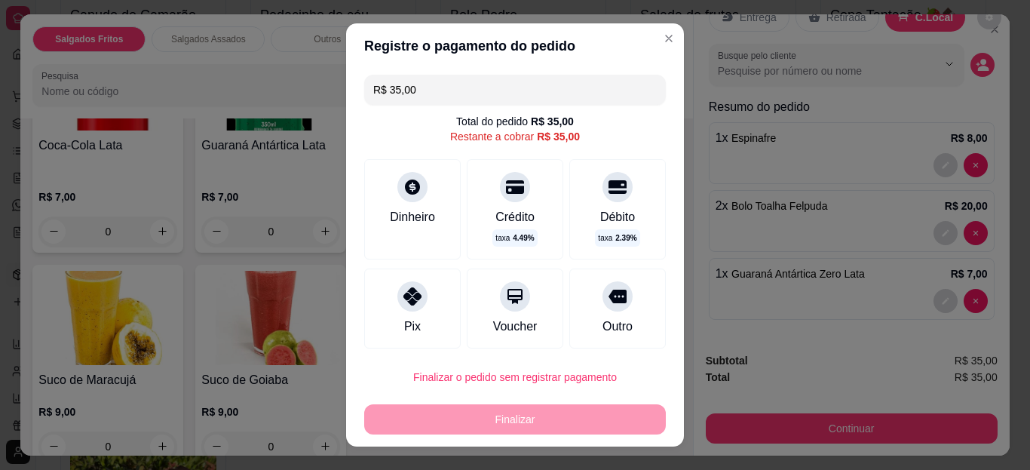
click at [416, 211] on div "Dinheiro" at bounding box center [412, 217] width 45 height 18
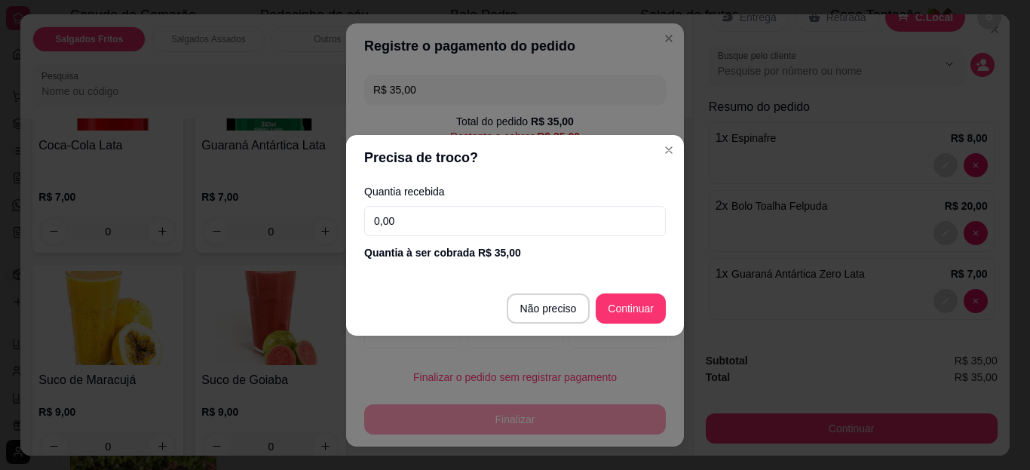
click at [442, 212] on input "0,00" at bounding box center [515, 221] width 302 height 30
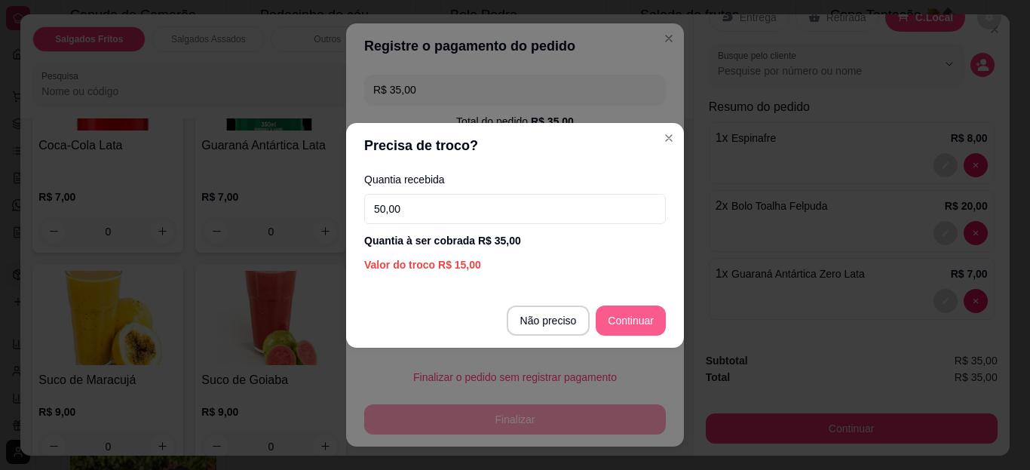
type input "50,00"
type input "R$ 0,00"
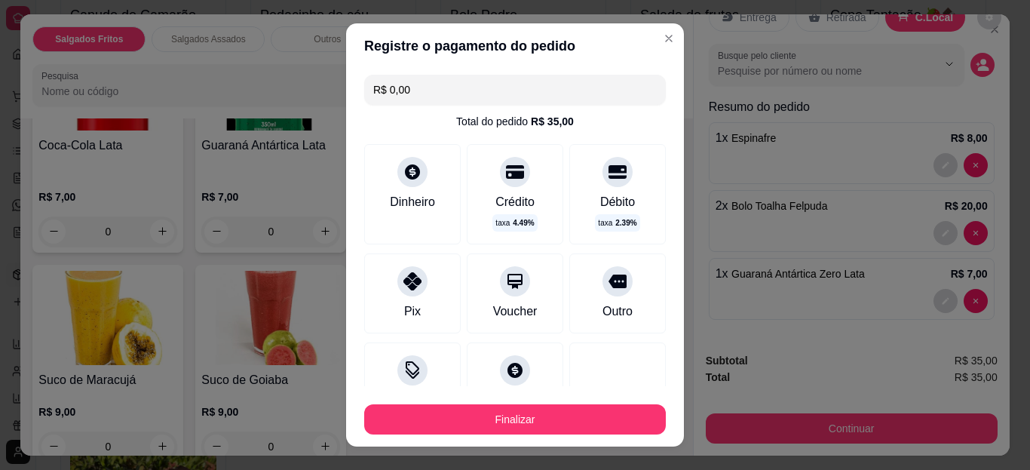
scroll to position [121, 0]
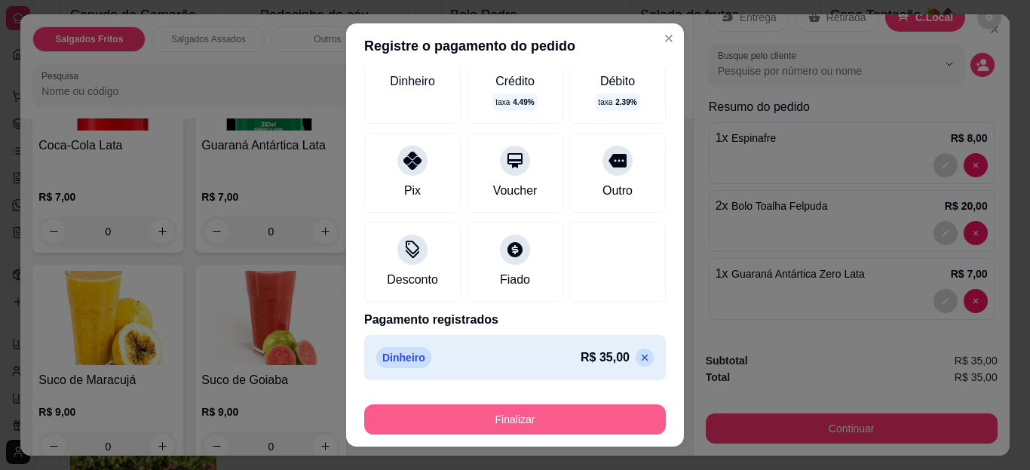
click at [517, 419] on button "Finalizar" at bounding box center [515, 419] width 302 height 30
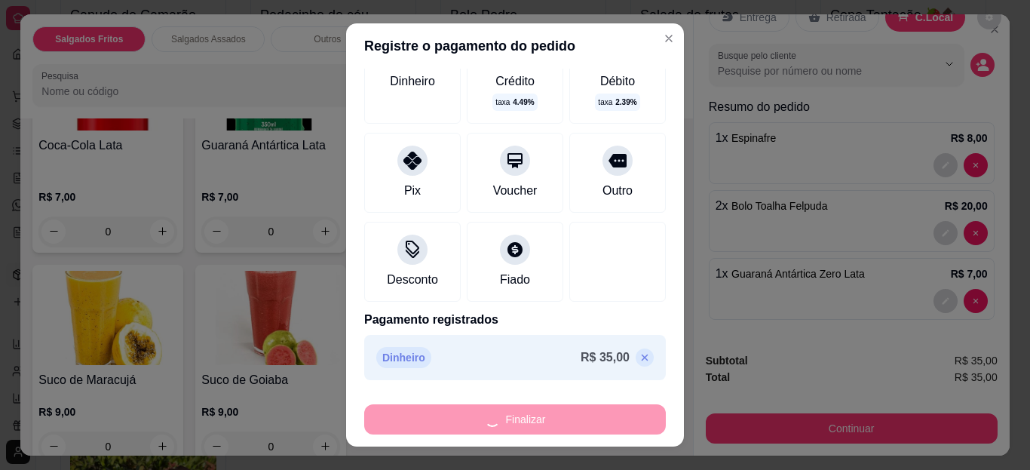
type input "0"
type input "-R$ 35,00"
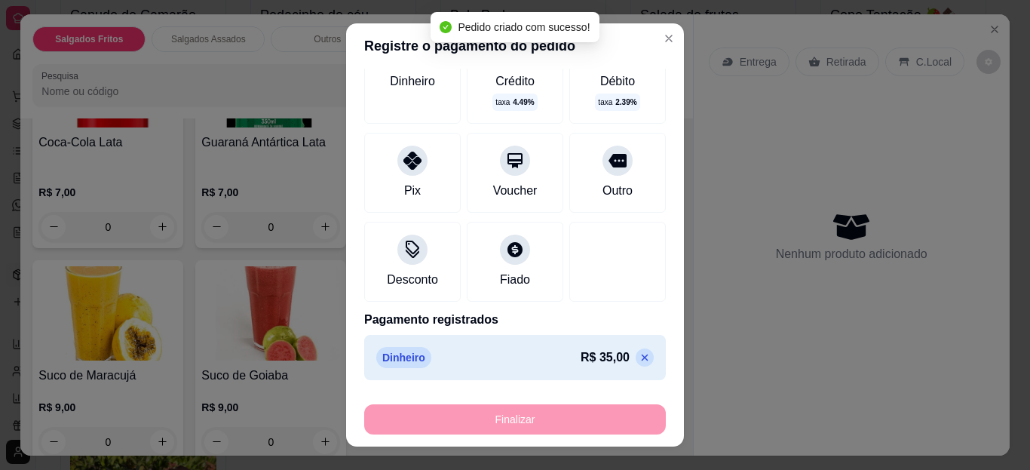
scroll to position [940, 0]
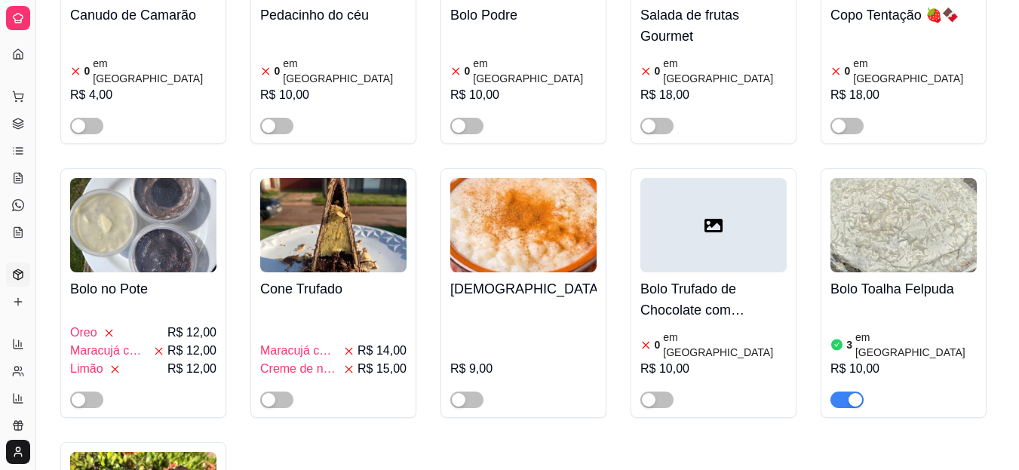
click at [23, 103] on button "Pedidos balcão (PDV)" at bounding box center [18, 96] width 24 height 24
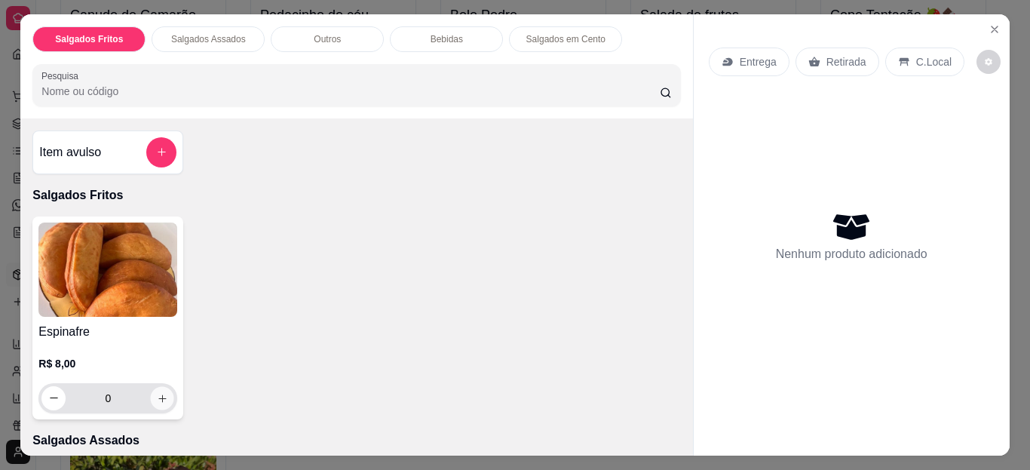
click at [158, 394] on icon "increase-product-quantity" at bounding box center [162, 398] width 8 height 8
click at [158, 392] on icon "increase-product-quantity" at bounding box center [162, 397] width 11 height 11
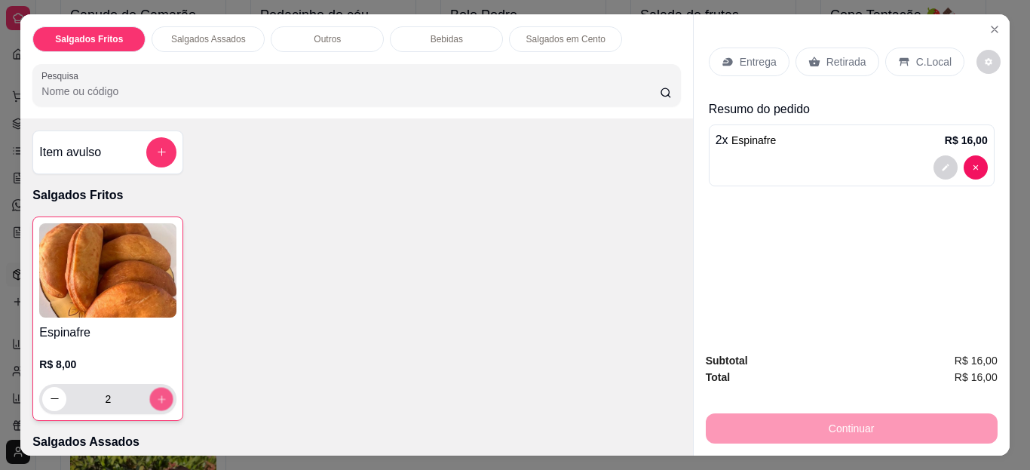
click at [158, 393] on icon "increase-product-quantity" at bounding box center [161, 398] width 11 height 11
type input "4"
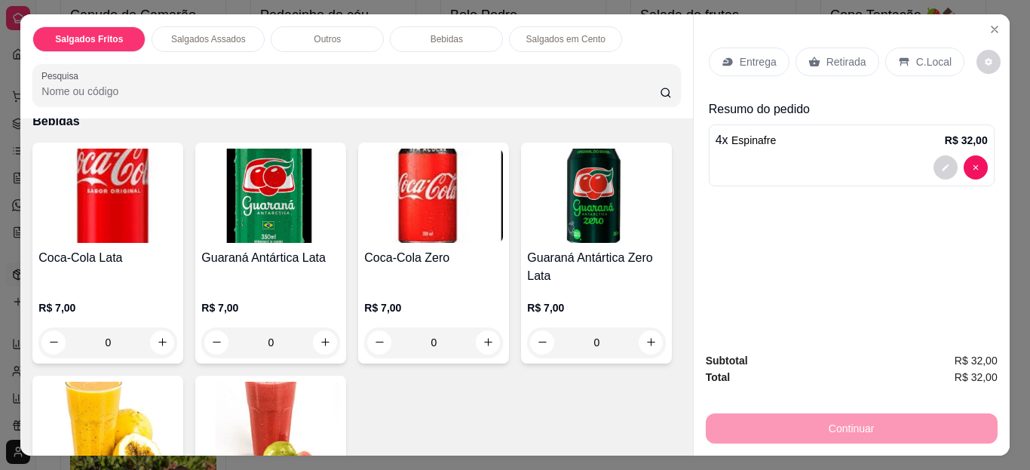
scroll to position [875, 0]
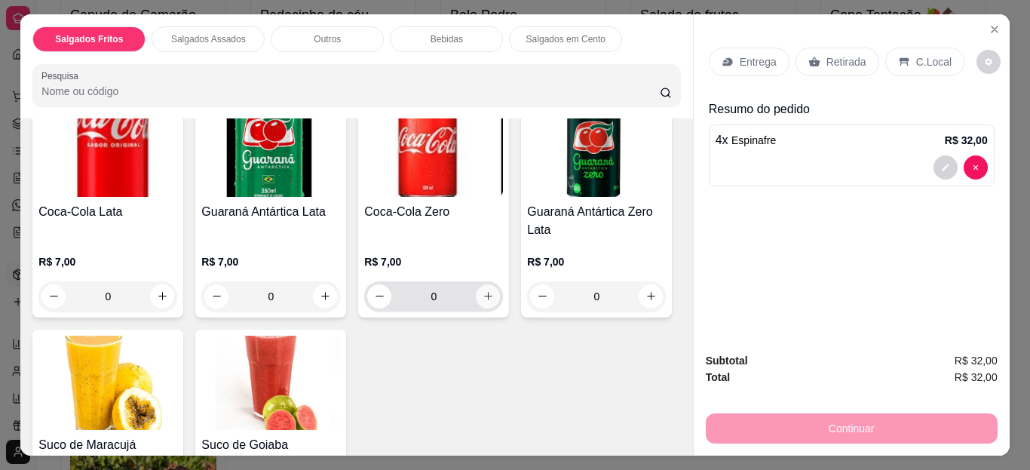
click at [483, 290] on icon "increase-product-quantity" at bounding box center [488, 295] width 11 height 11
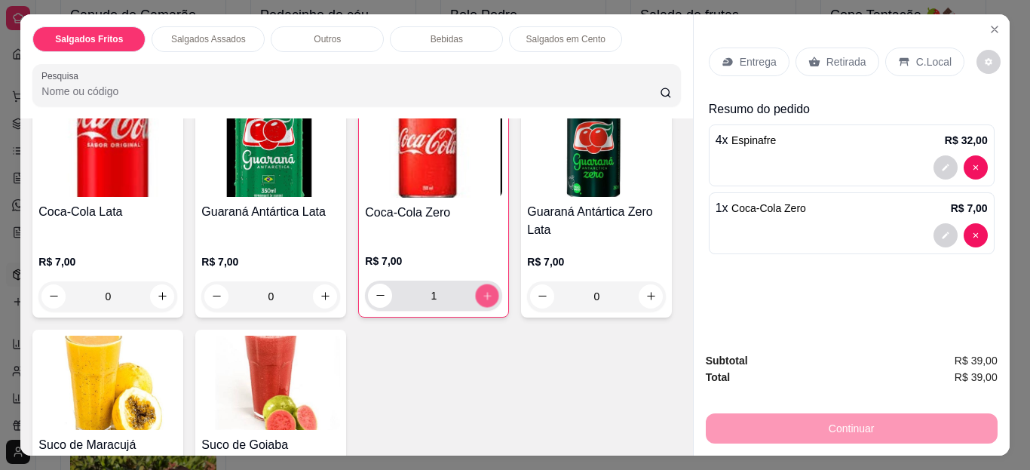
click at [482, 290] on icon "increase-product-quantity" at bounding box center [487, 295] width 11 height 11
type input "2"
click at [916, 54] on p "C.Local" at bounding box center [933, 61] width 35 height 15
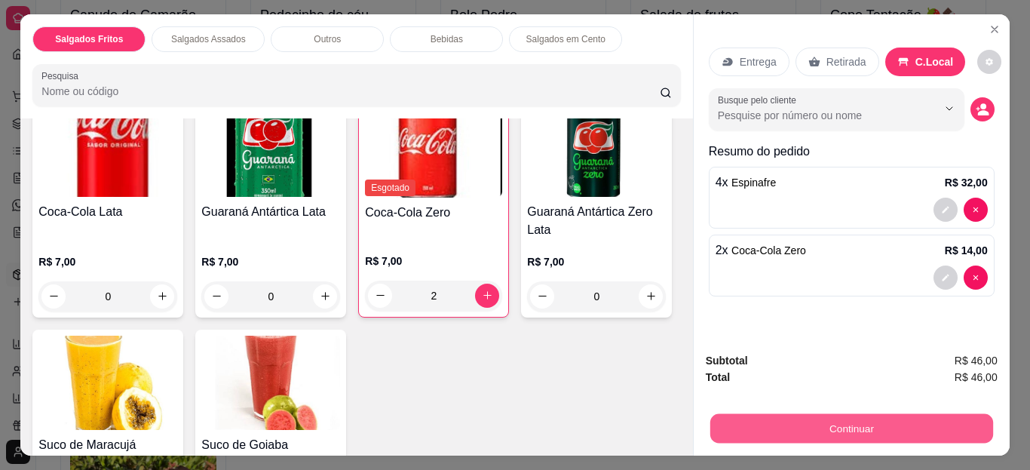
click at [757, 419] on button "Continuar" at bounding box center [851, 428] width 283 height 29
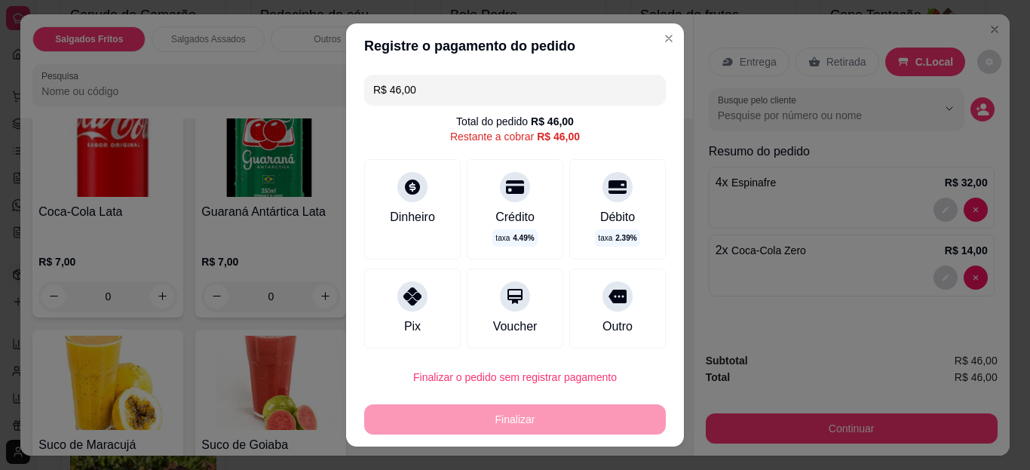
click at [422, 320] on div "Pix" at bounding box center [412, 308] width 97 height 80
type input "R$ 0,00"
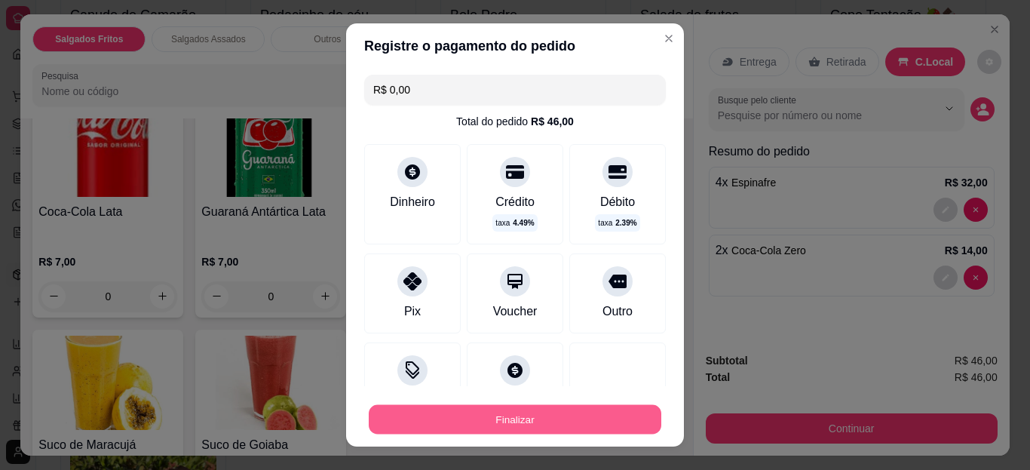
click at [479, 431] on button "Finalizar" at bounding box center [515, 418] width 293 height 29
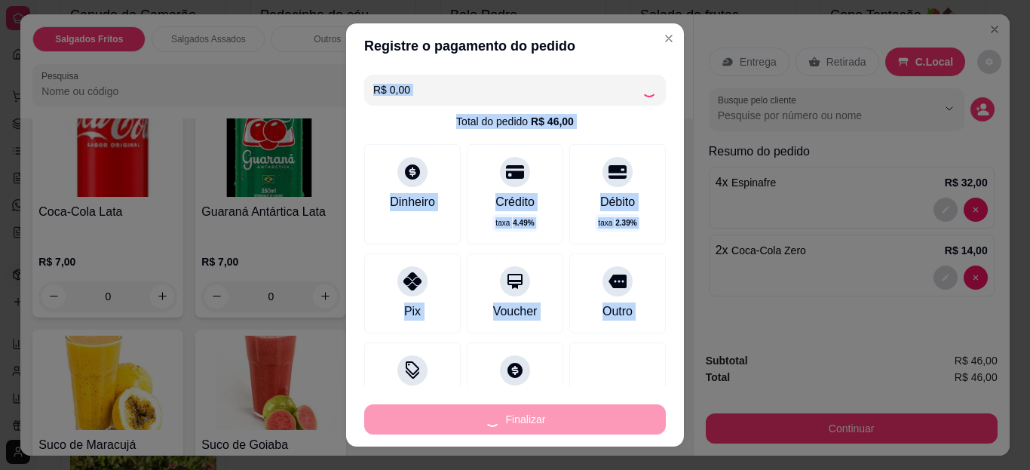
drag, startPoint x: 479, startPoint y: 431, endPoint x: 690, endPoint y: 61, distance: 425.6
click at [690, 61] on div "Registre o pagamento do pedido R$ 0,00 Total do pedido R$ 46,00 Dinheiro Crédit…" at bounding box center [515, 235] width 1030 height 470
type input "0"
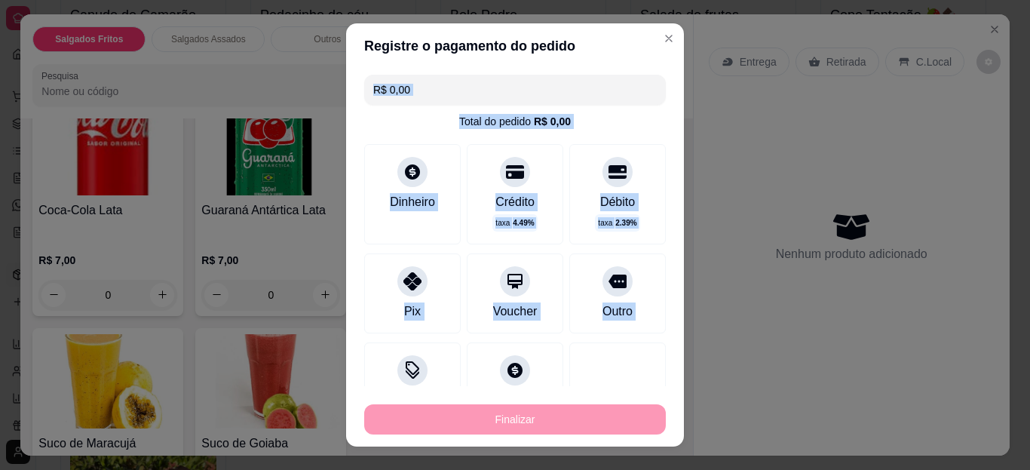
type input "-R$ 46,00"
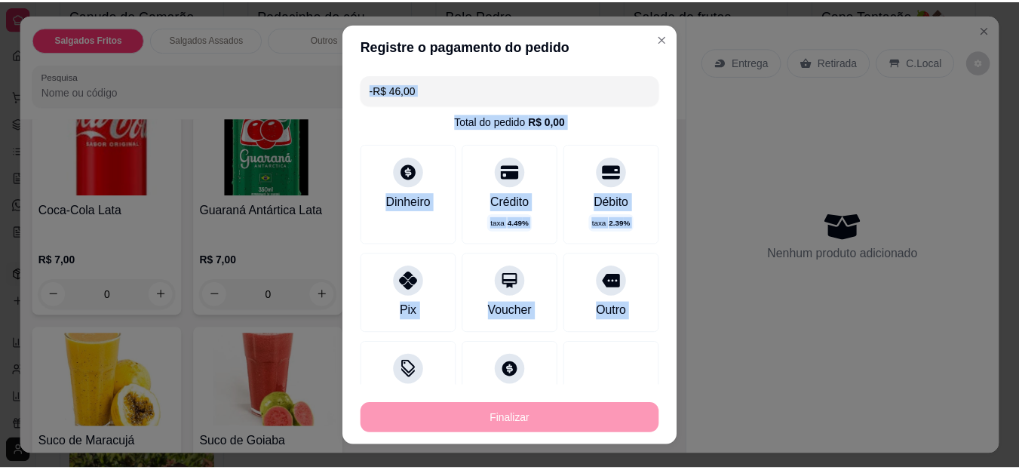
scroll to position [873, 0]
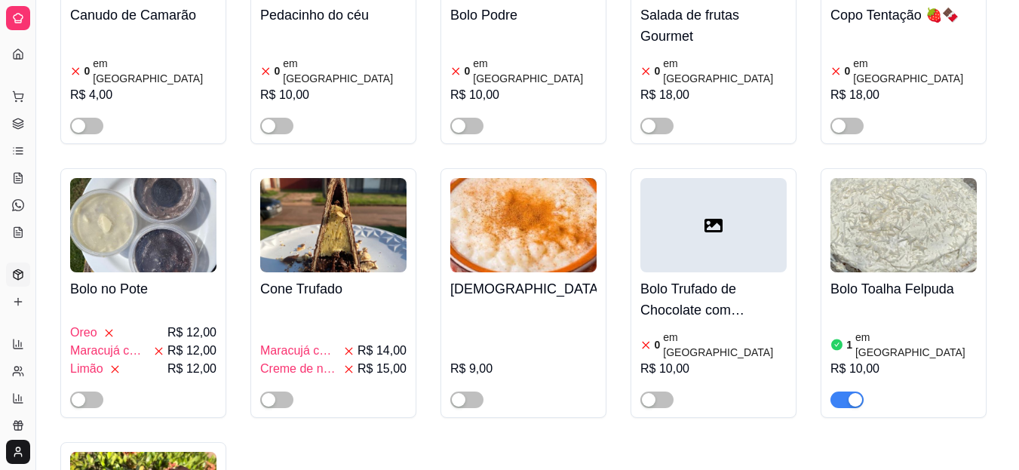
click at [856, 330] on article "em [GEOGRAPHIC_DATA]" at bounding box center [915, 345] width 121 height 30
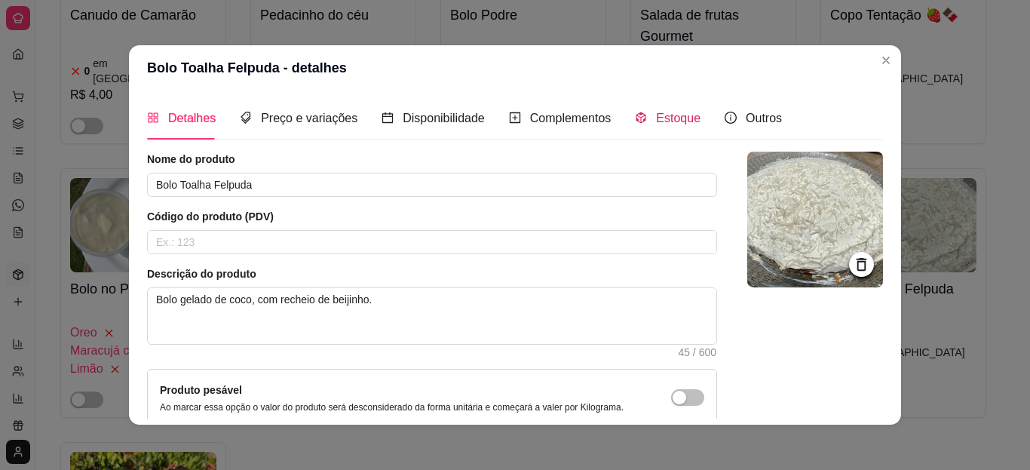
click at [656, 112] on span "Estoque" at bounding box center [678, 118] width 44 height 13
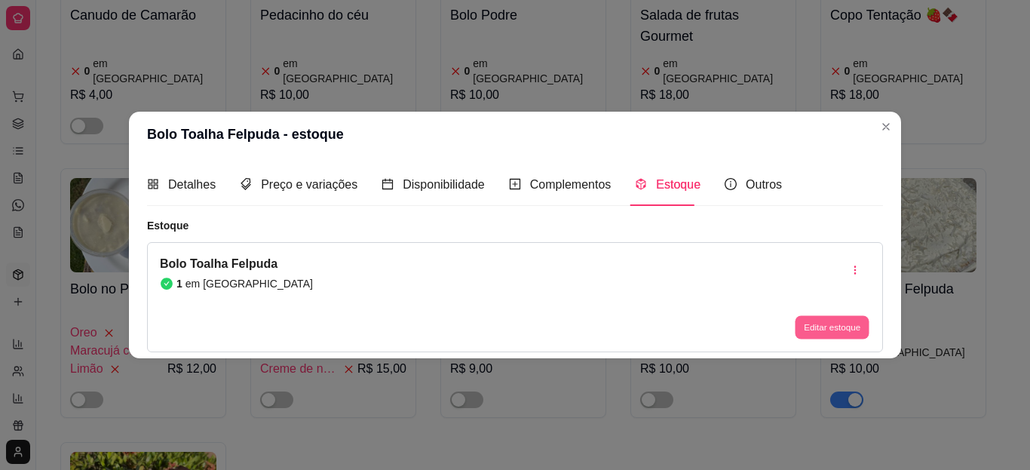
click at [824, 327] on button "Editar estoque" at bounding box center [832, 327] width 74 height 23
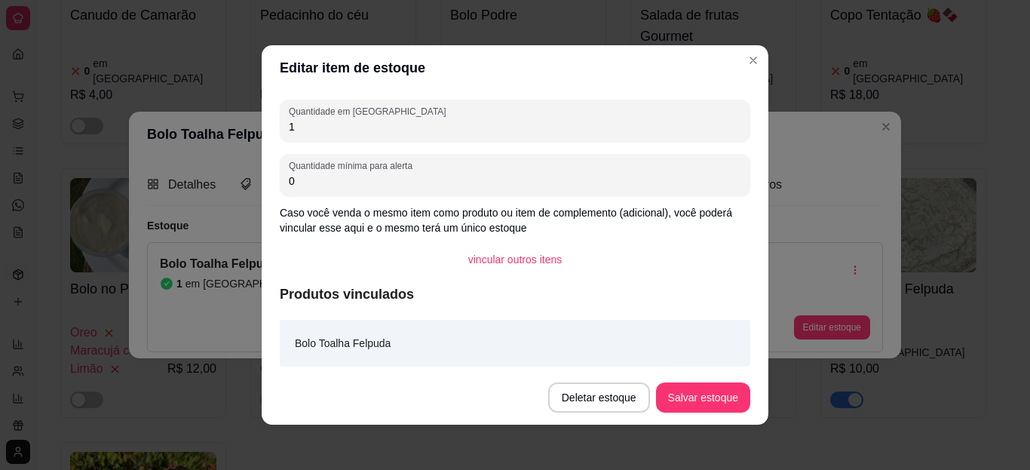
click at [559, 127] on input "1" at bounding box center [515, 126] width 453 height 15
click at [559, 127] on input "2" at bounding box center [515, 126] width 453 height 15
type input "2"
click at [712, 400] on button "Salvar estoque" at bounding box center [703, 397] width 94 height 30
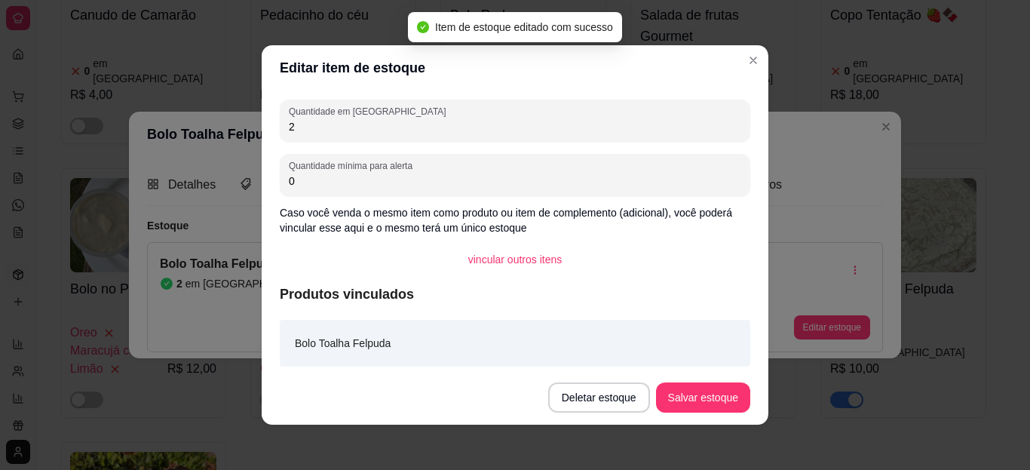
click at [887, 122] on div "Editar item de estoque Quantidade em estoque 2 Quantidade mínima para alerta 0 …" at bounding box center [515, 235] width 1030 height 470
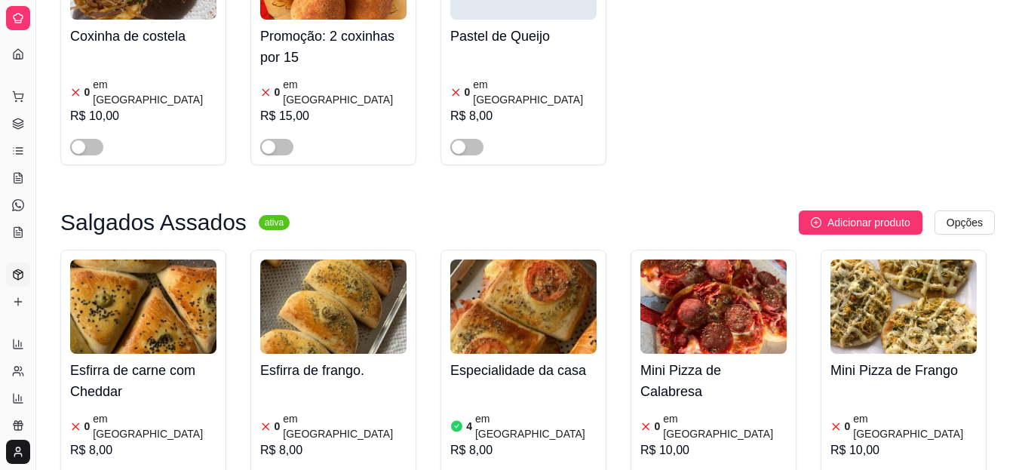
scroll to position [101, 0]
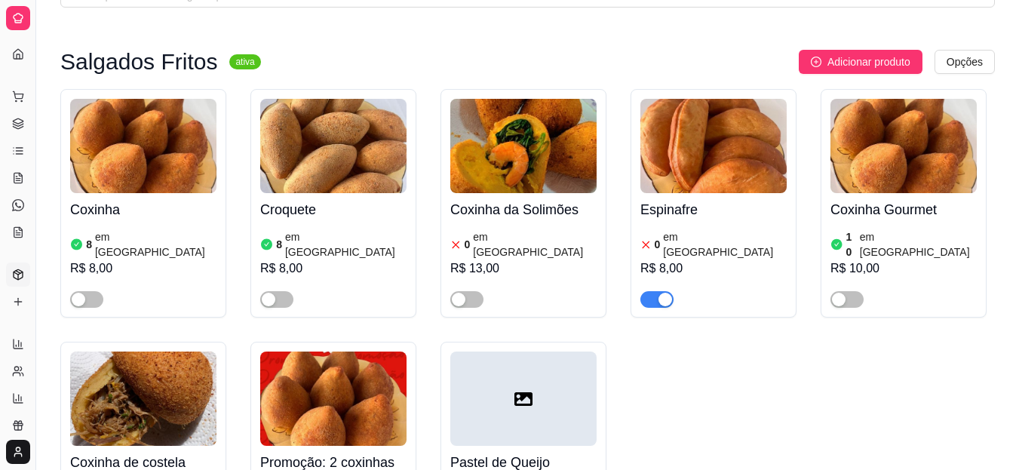
click at [664, 293] on div "button" at bounding box center [665, 300] width 14 height 14
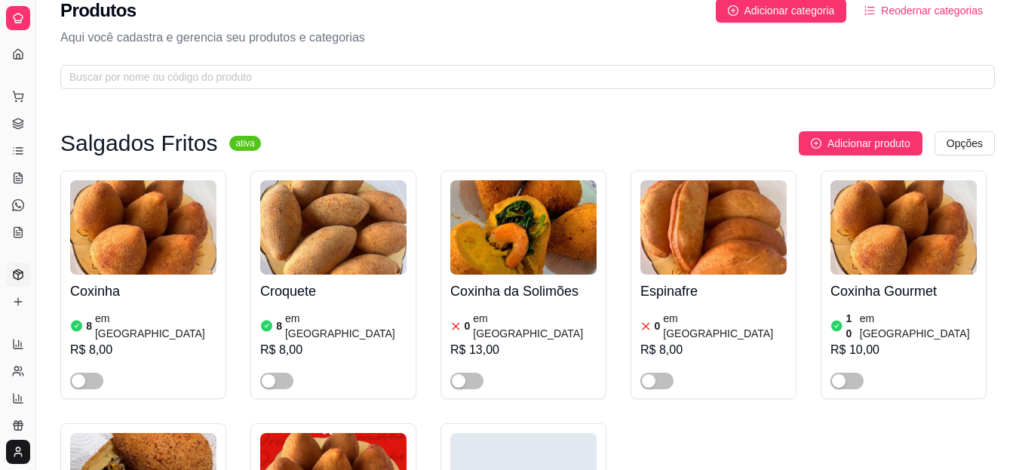
scroll to position [0, 0]
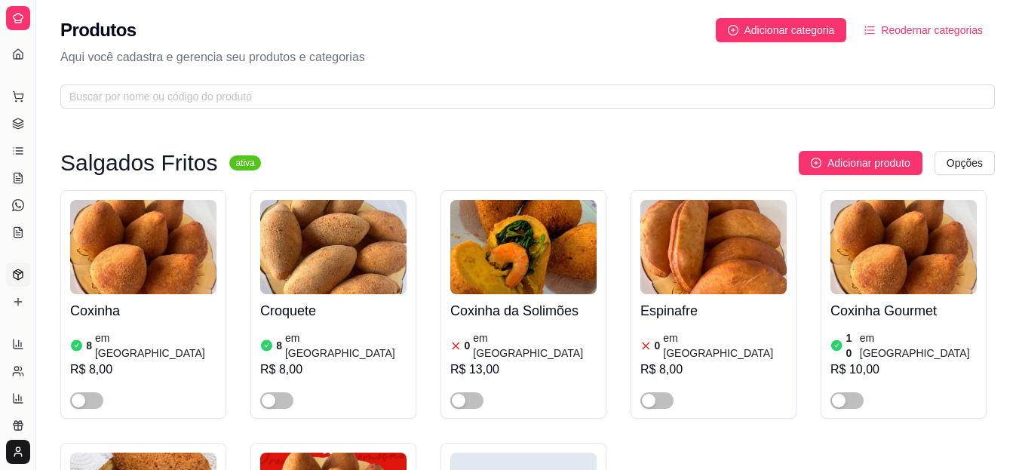
click at [19, 279] on icon at bounding box center [18, 274] width 9 height 10
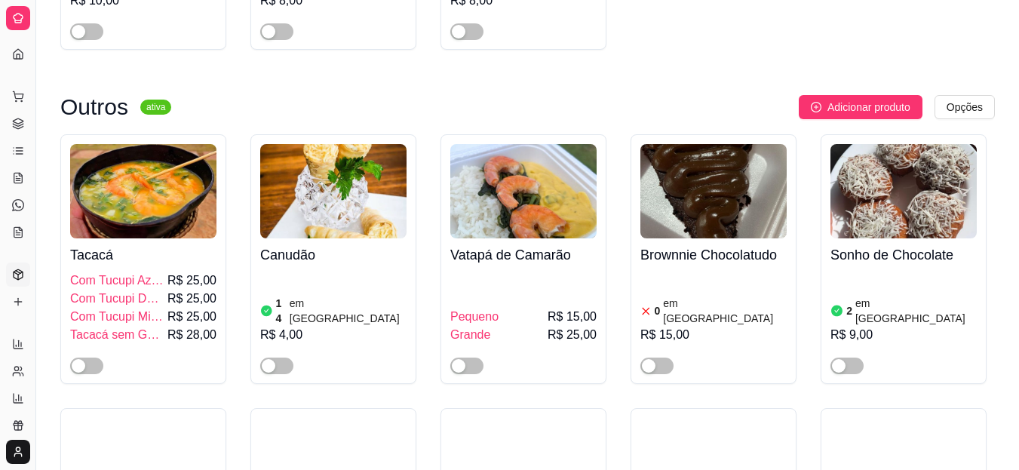
scroll to position [1934, 0]
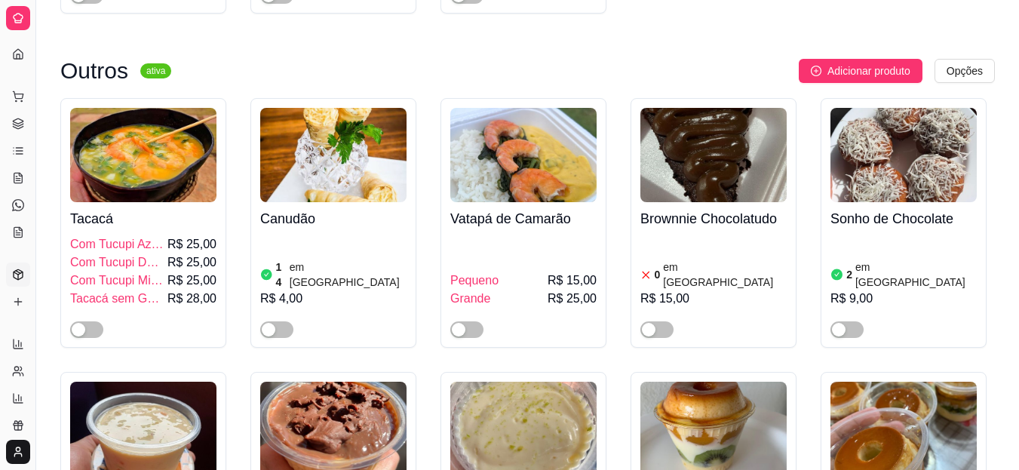
click at [78, 323] on div "button" at bounding box center [79, 330] width 14 height 14
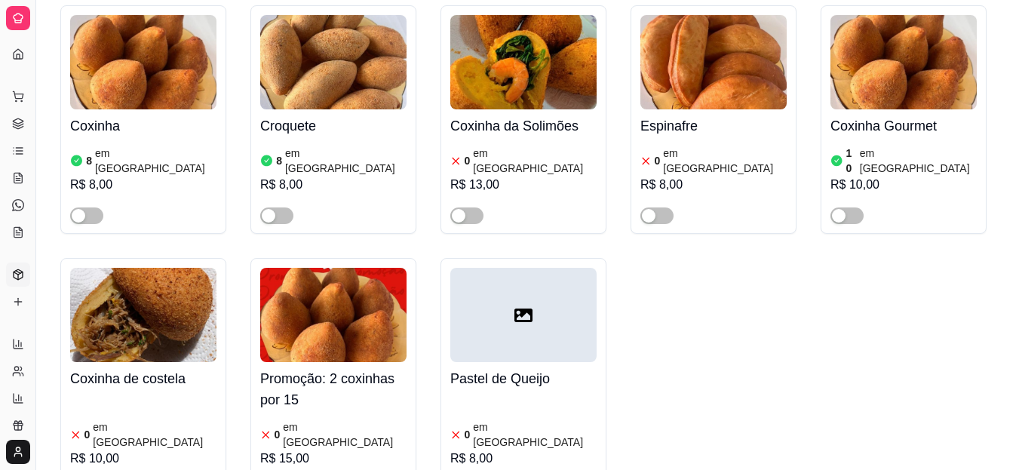
scroll to position [166, 0]
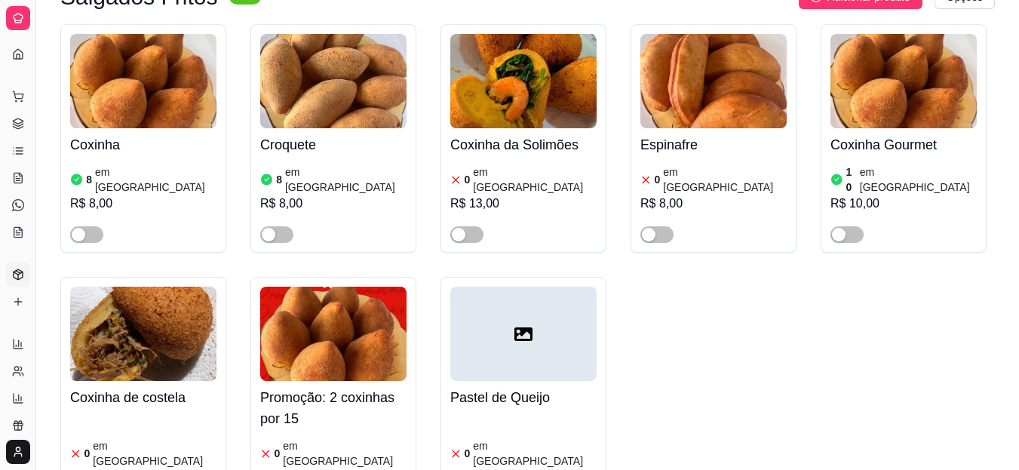
click at [21, 128] on icon at bounding box center [18, 124] width 12 height 12
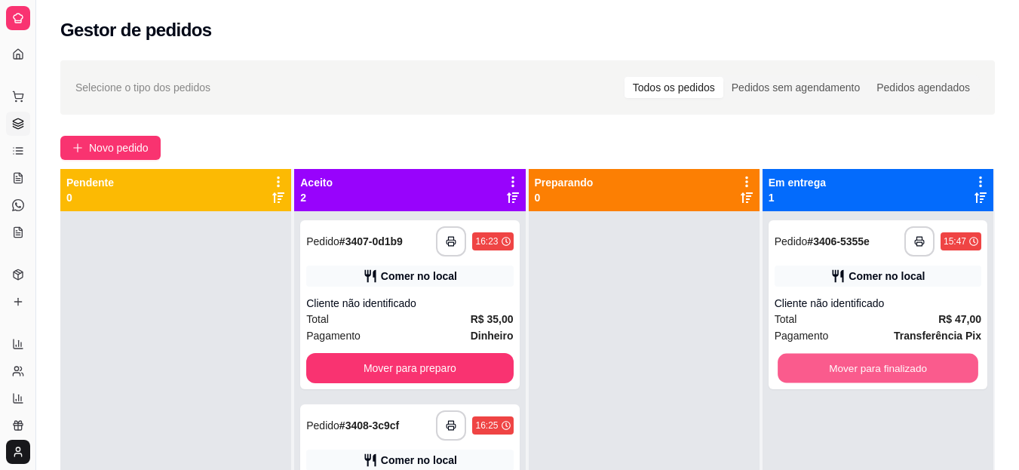
click at [804, 366] on button "Mover para finalizado" at bounding box center [878, 368] width 201 height 29
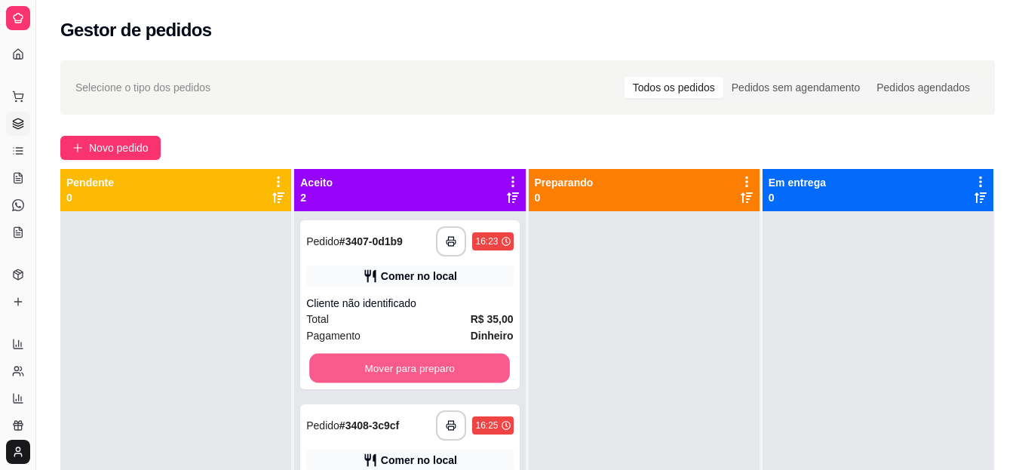
click at [488, 364] on button "Mover para preparo" at bounding box center [409, 368] width 201 height 29
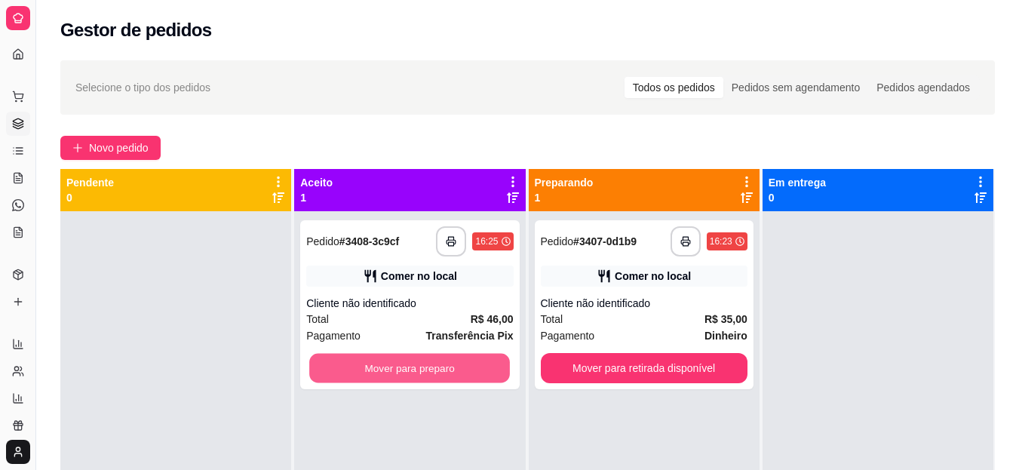
click at [488, 364] on button "Mover para preparo" at bounding box center [409, 368] width 201 height 29
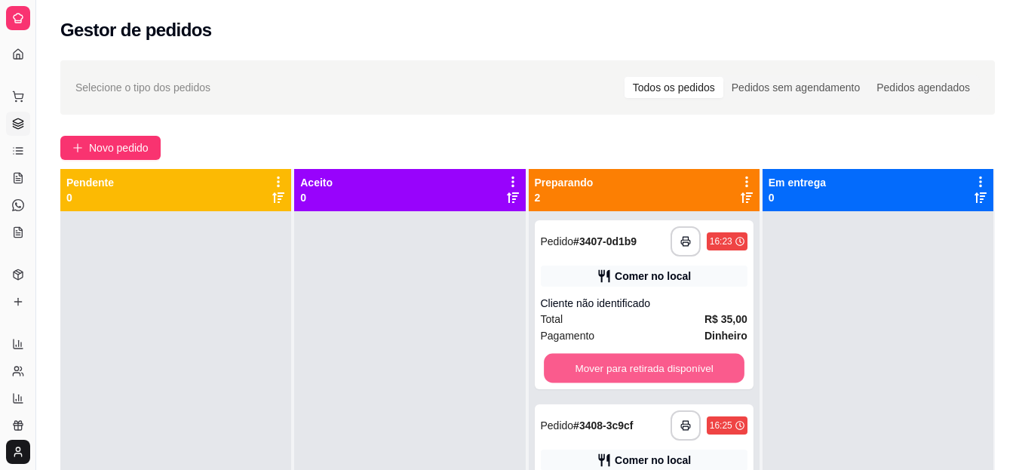
click at [637, 366] on button "Mover para retirada disponível" at bounding box center [644, 368] width 201 height 29
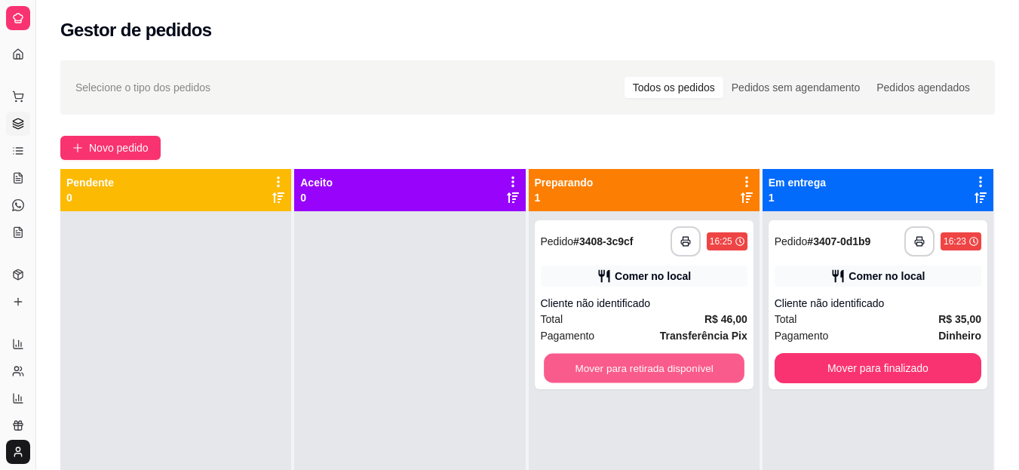
click at [637, 366] on button "Mover para retirada disponível" at bounding box center [644, 368] width 201 height 29
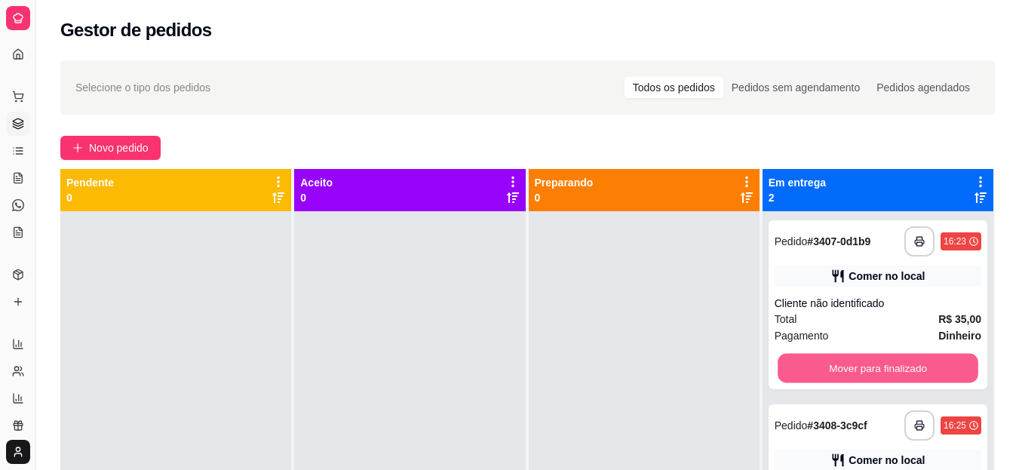
click at [804, 367] on button "Mover para finalizado" at bounding box center [878, 368] width 201 height 29
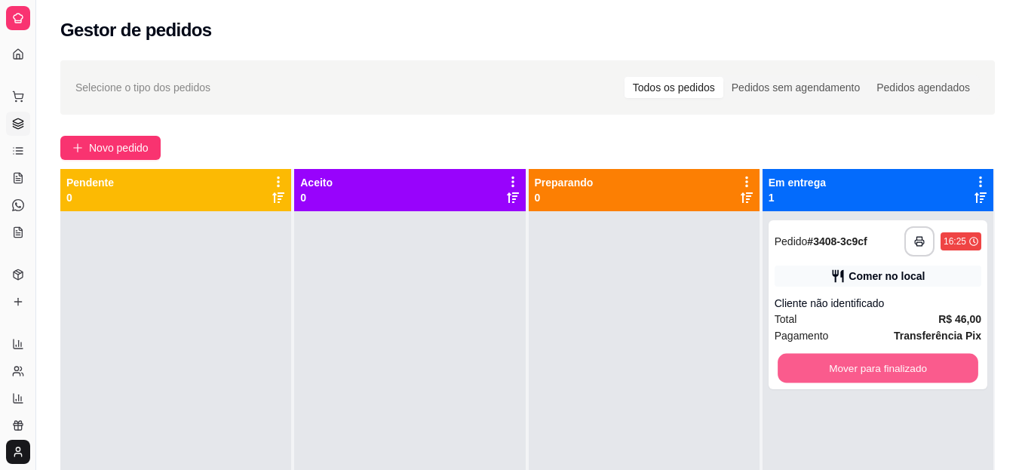
click at [804, 367] on button "Mover para finalizado" at bounding box center [878, 368] width 201 height 29
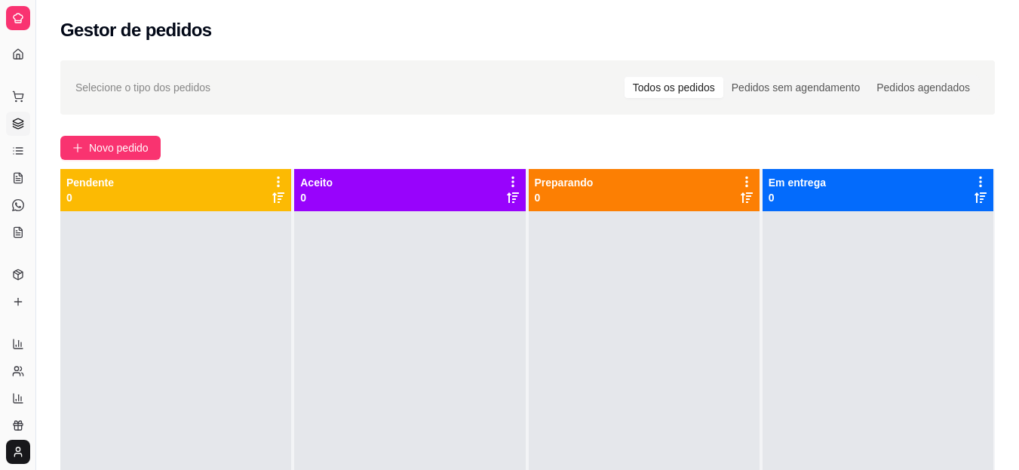
click at [19, 155] on icon at bounding box center [18, 151] width 12 height 12
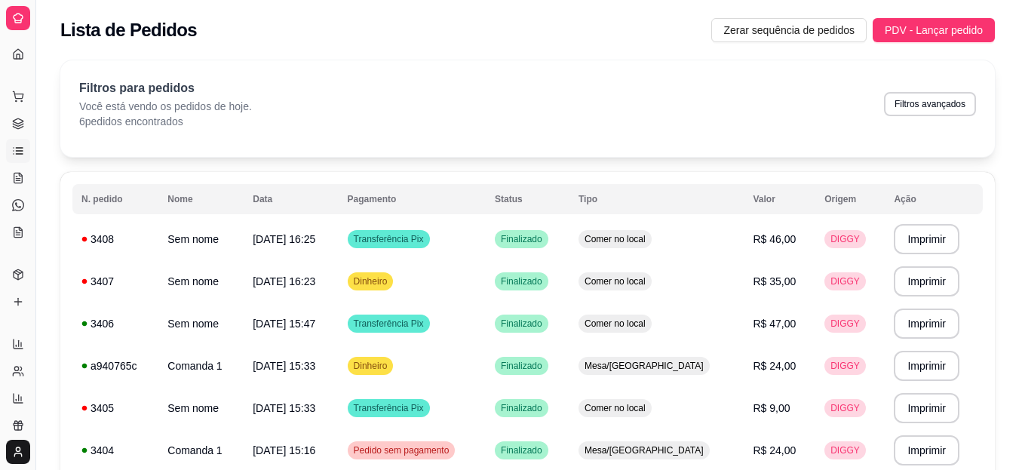
click at [16, 127] on icon at bounding box center [18, 124] width 12 height 12
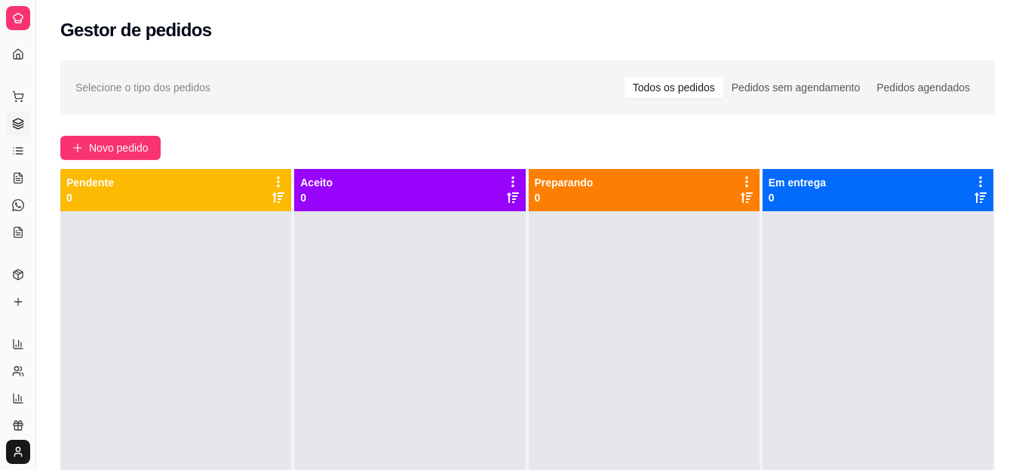
click at [26, 197] on link "Diggy Bot novo" at bounding box center [18, 205] width 24 height 24
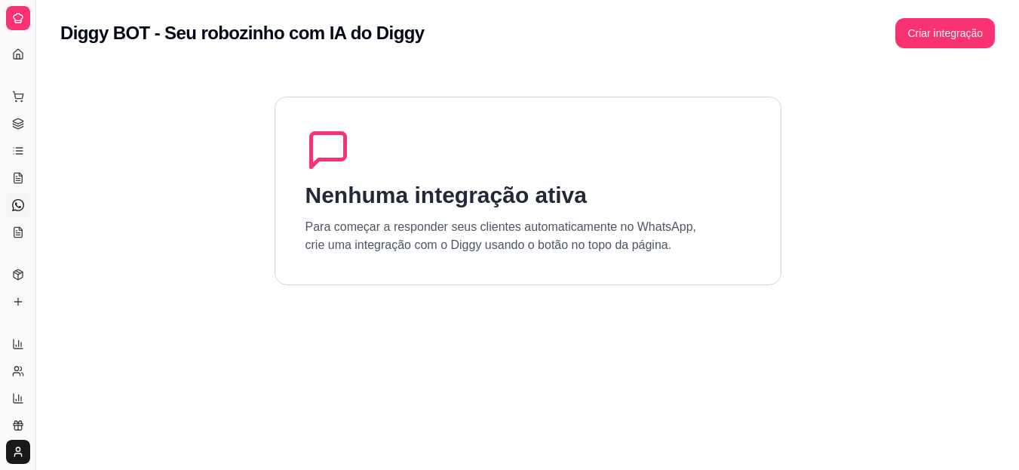
click at [19, 121] on icon at bounding box center [18, 124] width 12 height 12
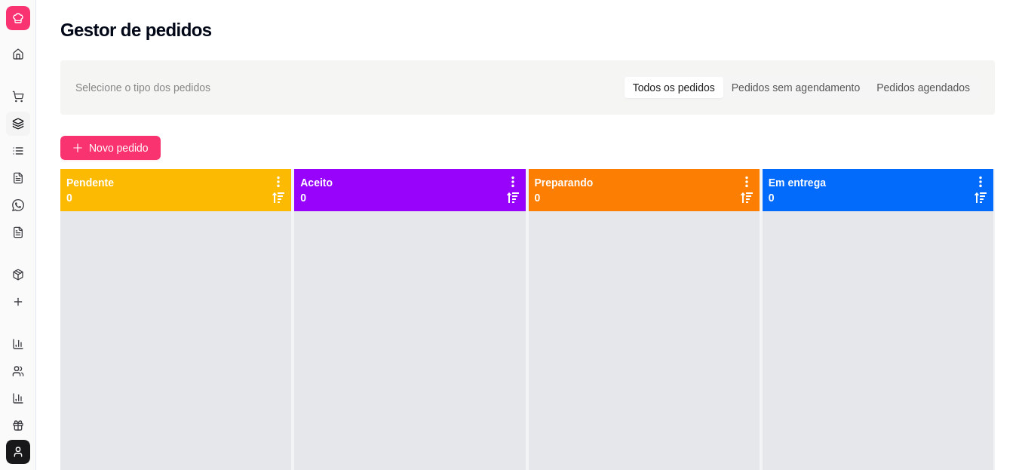
click at [17, 176] on icon at bounding box center [16, 176] width 1 height 0
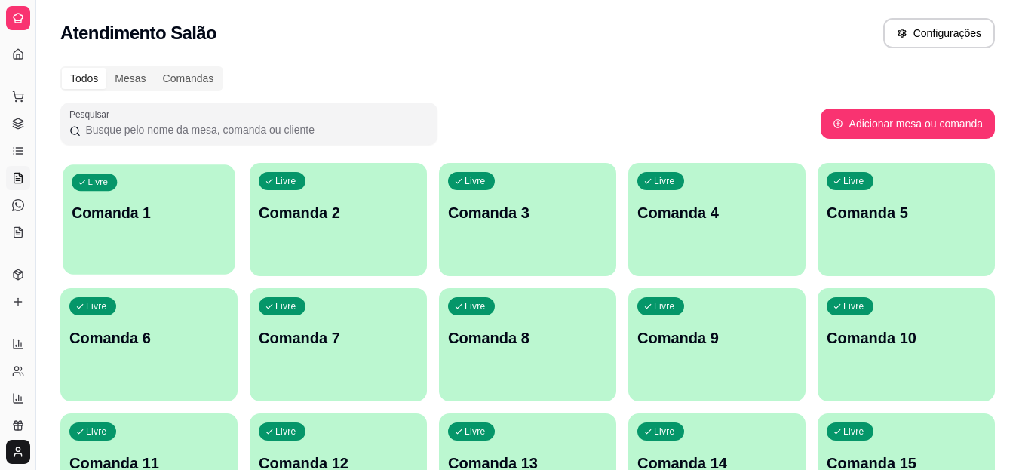
click at [106, 193] on div "Livre Comanda 1" at bounding box center [149, 210] width 172 height 92
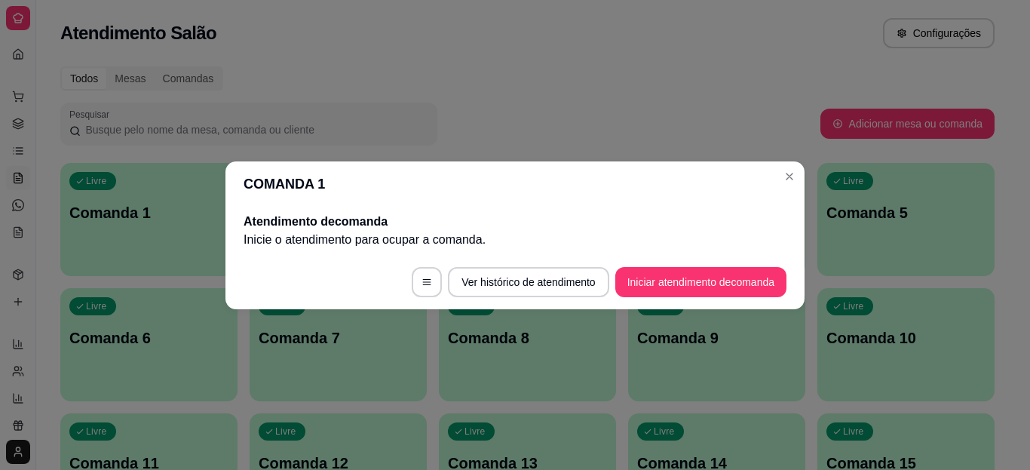
drag, startPoint x: 652, startPoint y: 265, endPoint x: 646, endPoint y: 287, distance: 22.9
click at [646, 287] on footer "Ver histórico de atendimento Iniciar atendimento de comanda" at bounding box center [515, 282] width 579 height 54
click at [646, 287] on button "Iniciar atendimento de comanda" at bounding box center [701, 281] width 167 height 29
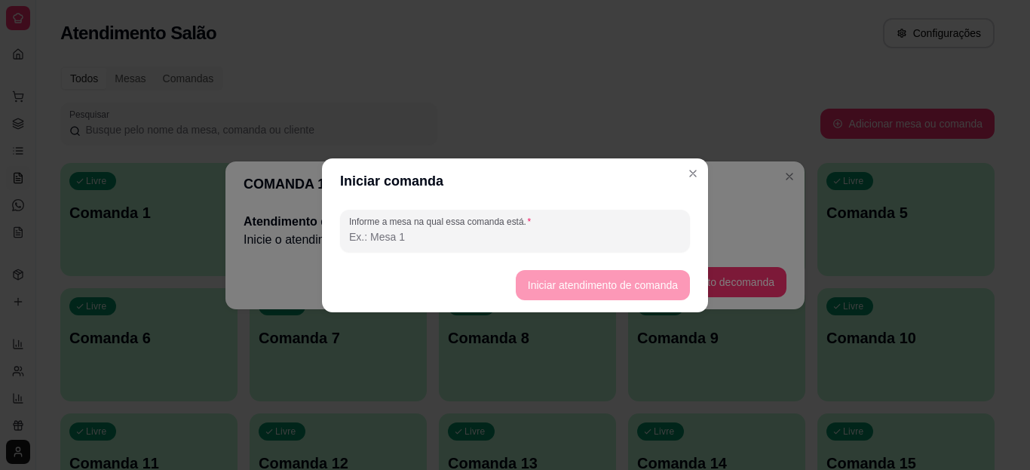
click at [547, 229] on input "Informe a mesa na qual essa comanda está." at bounding box center [515, 236] width 332 height 15
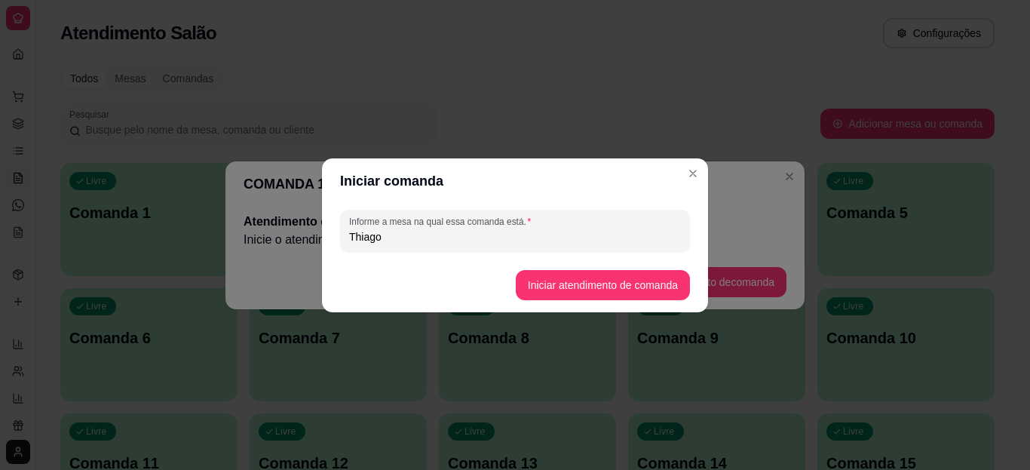
type input "Thiago"
click at [557, 300] on footer "Iniciar atendimento de comanda" at bounding box center [515, 285] width 386 height 54
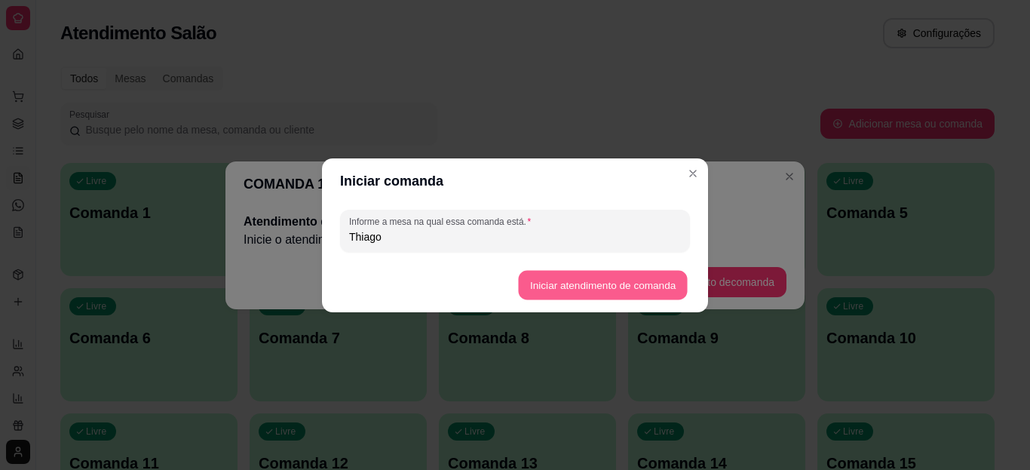
click at [585, 284] on button "Iniciar atendimento de comanda" at bounding box center [602, 284] width 169 height 29
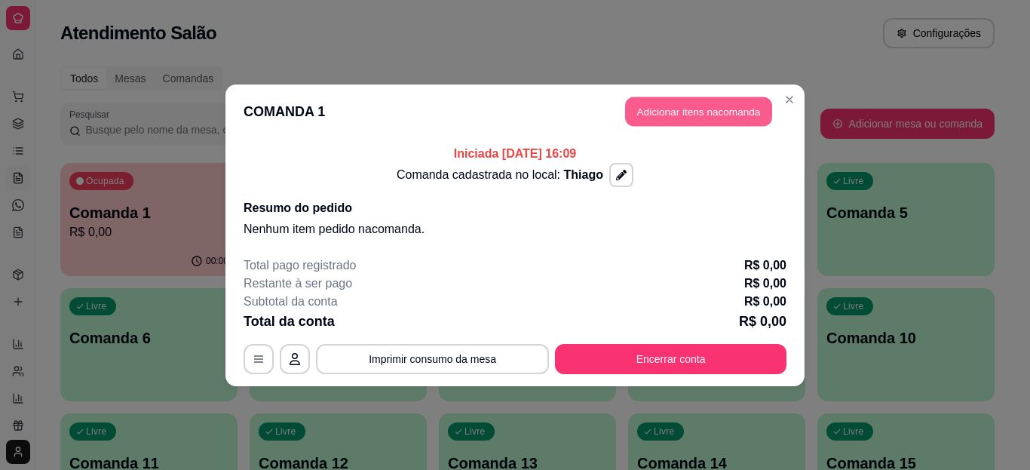
click at [703, 109] on button "Adicionar itens na comanda" at bounding box center [698, 111] width 147 height 29
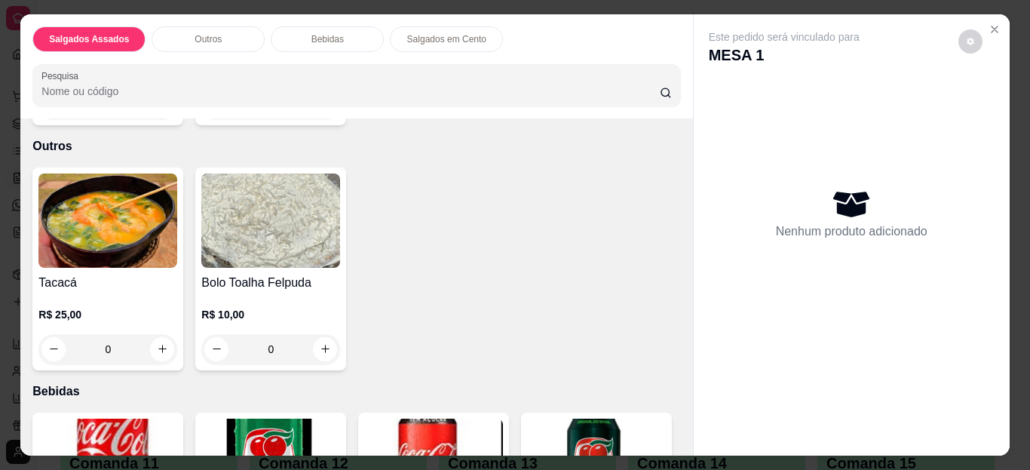
scroll to position [315, 0]
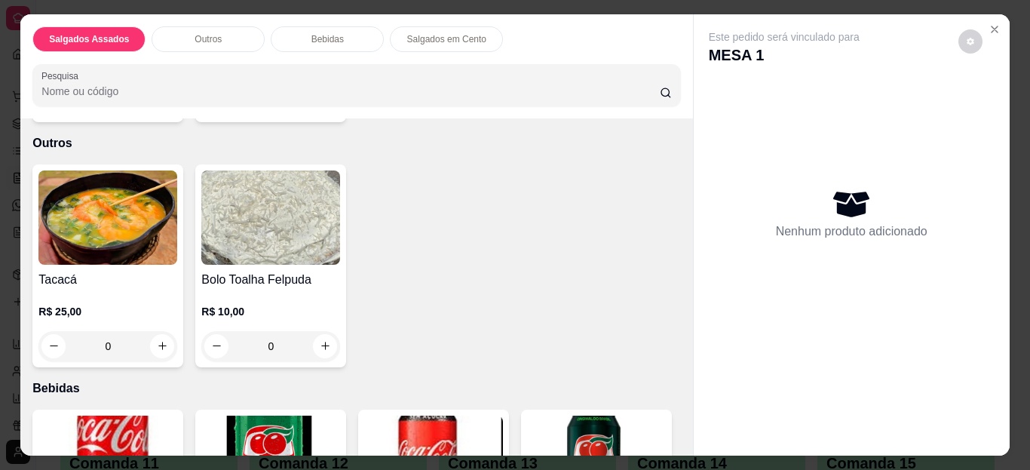
click at [155, 331] on div "0" at bounding box center [107, 346] width 139 height 30
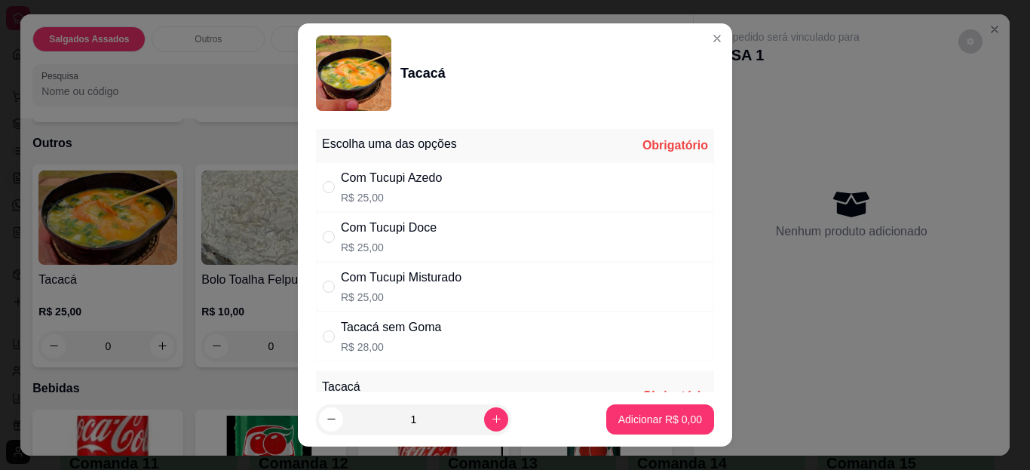
click at [418, 284] on div "Com Tucupi Misturado" at bounding box center [401, 277] width 121 height 18
radio input "true"
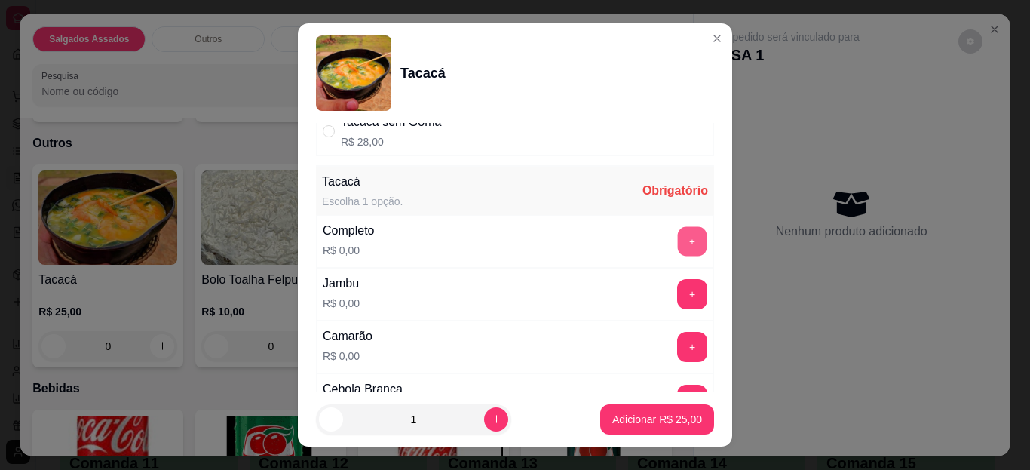
click at [678, 239] on button "+" at bounding box center [692, 241] width 29 height 29
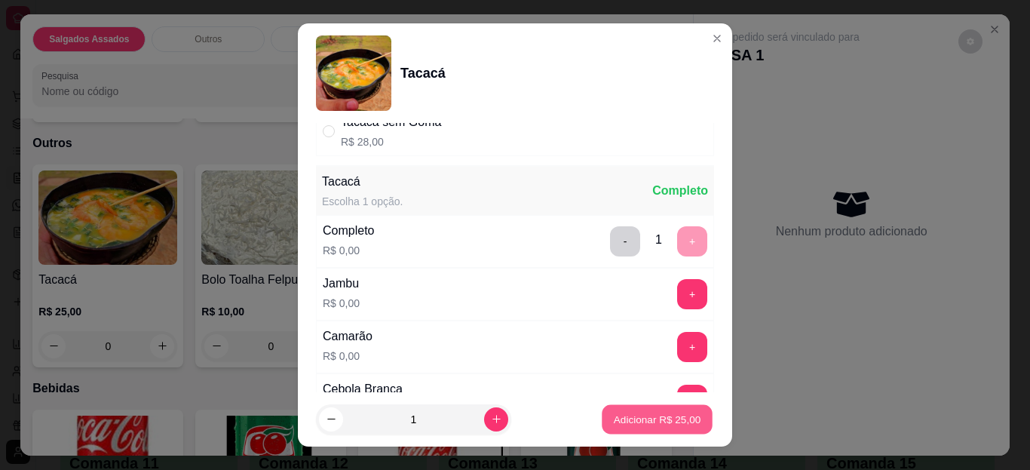
click at [630, 413] on p "Adicionar R$ 25,00" at bounding box center [657, 419] width 87 height 14
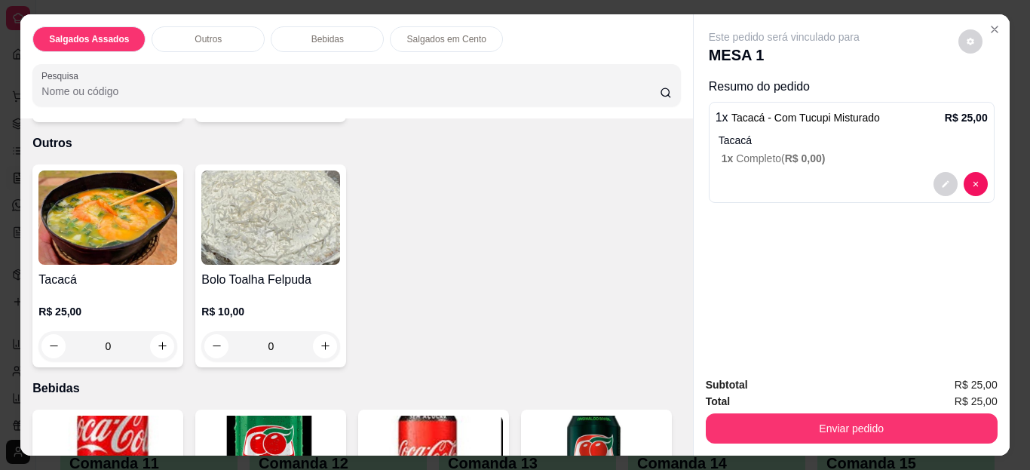
scroll to position [0, 0]
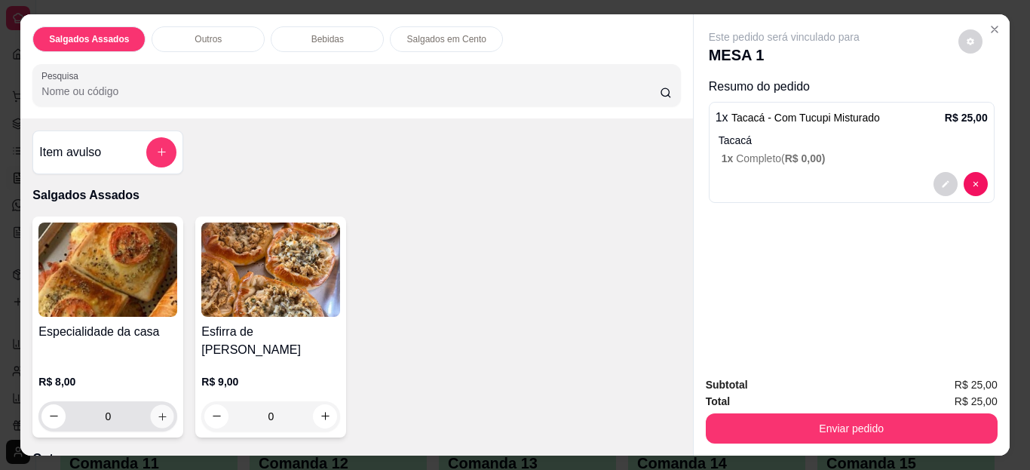
click at [157, 410] on icon "increase-product-quantity" at bounding box center [162, 415] width 11 height 11
type input "1"
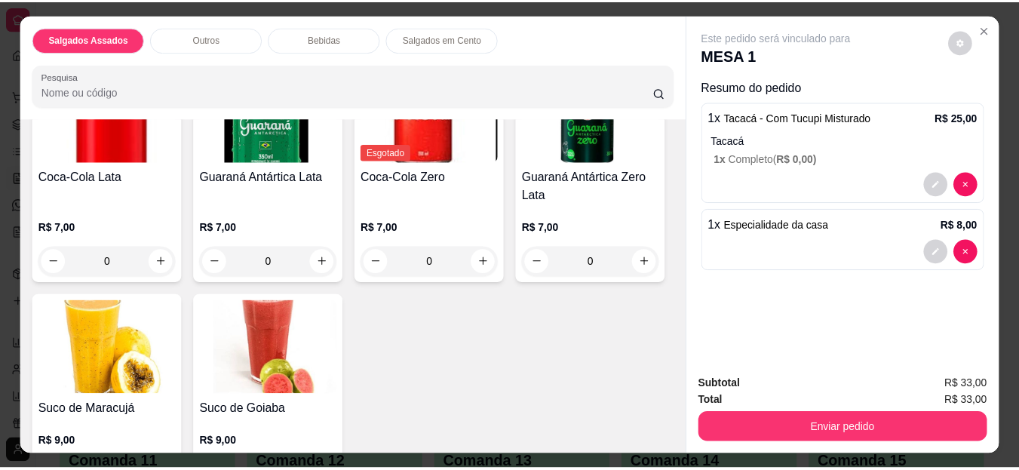
scroll to position [585, 0]
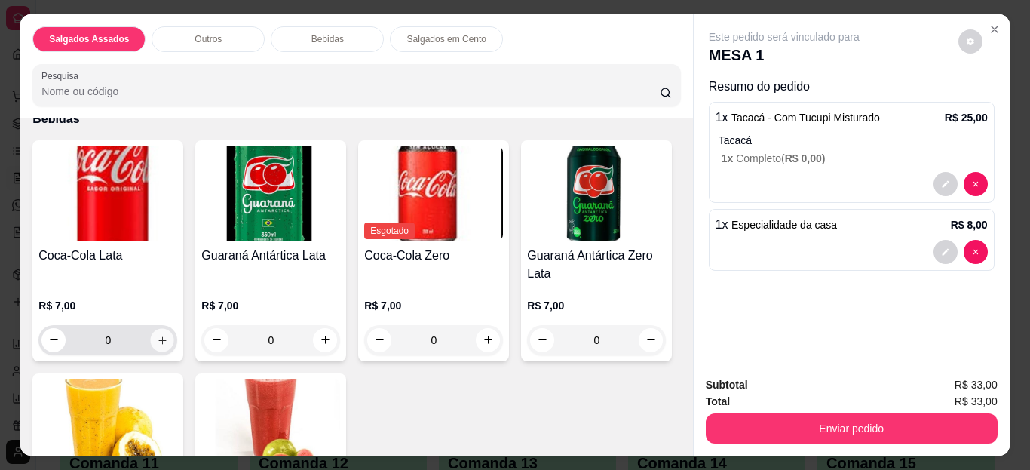
click at [157, 334] on icon "increase-product-quantity" at bounding box center [162, 339] width 11 height 11
type input "1"
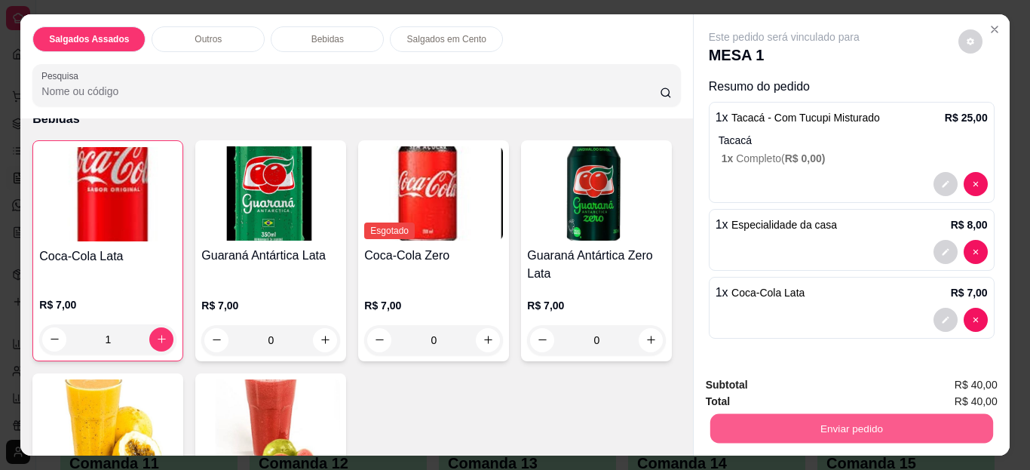
click at [756, 414] on button "Enviar pedido" at bounding box center [851, 428] width 283 height 29
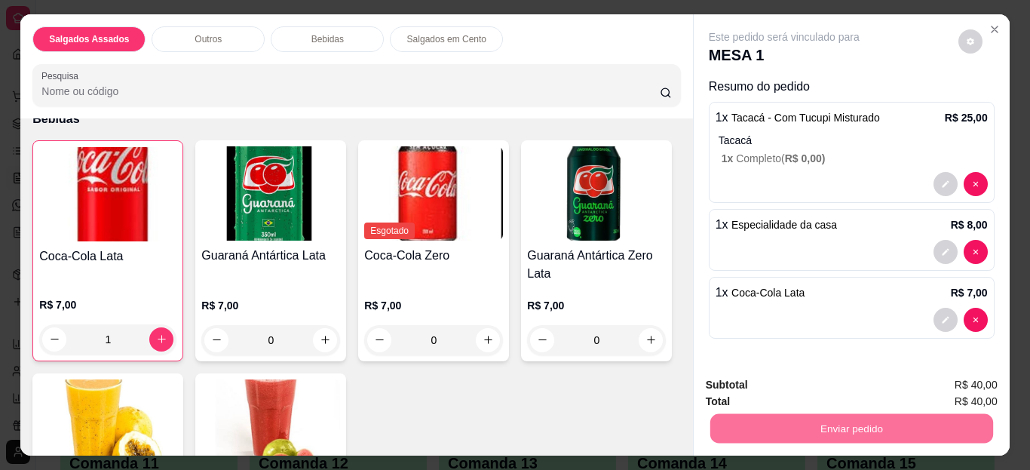
click at [826, 392] on button "Não registrar e enviar pedido" at bounding box center [802, 386] width 152 height 28
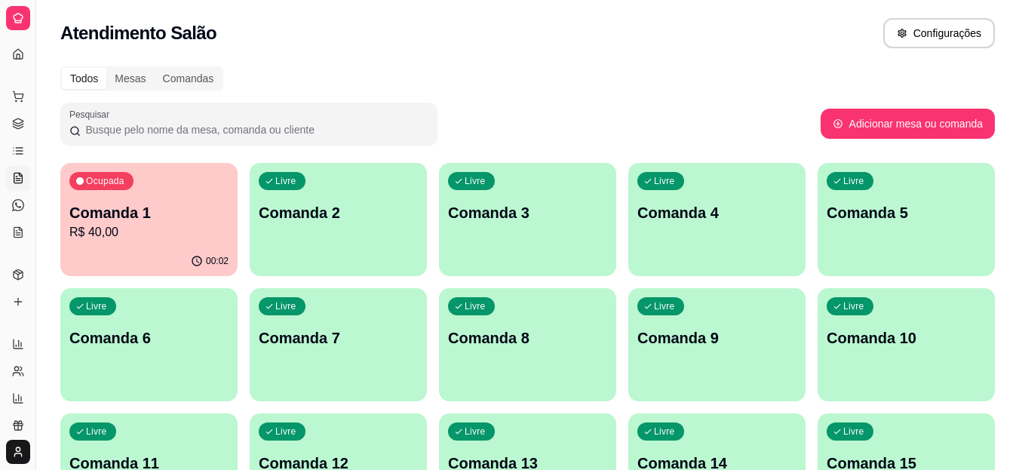
click at [20, 119] on icon at bounding box center [18, 120] width 10 height 5
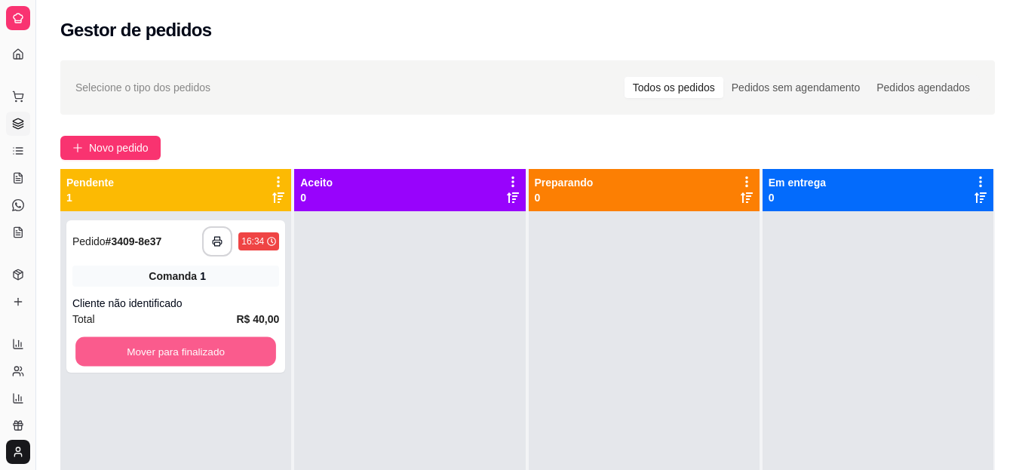
click at [219, 345] on button "Mover para finalizado" at bounding box center [175, 351] width 201 height 29
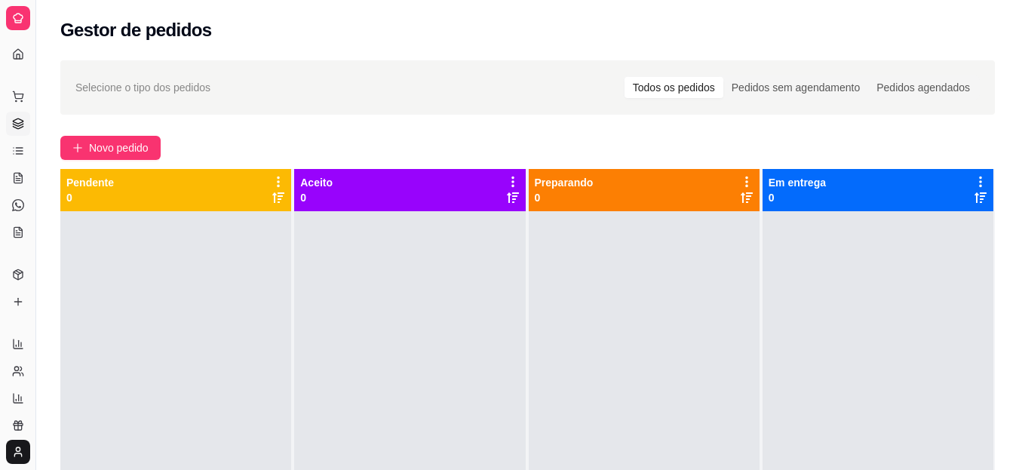
click at [39, 125] on button "Toggle Sidebar" at bounding box center [35, 235] width 12 height 470
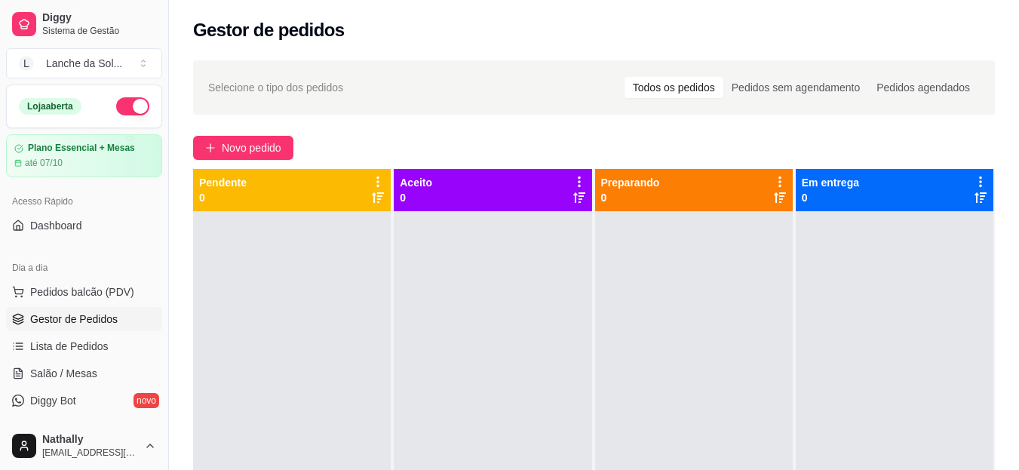
click at [68, 366] on span "Salão / Mesas" at bounding box center [63, 373] width 67 height 15
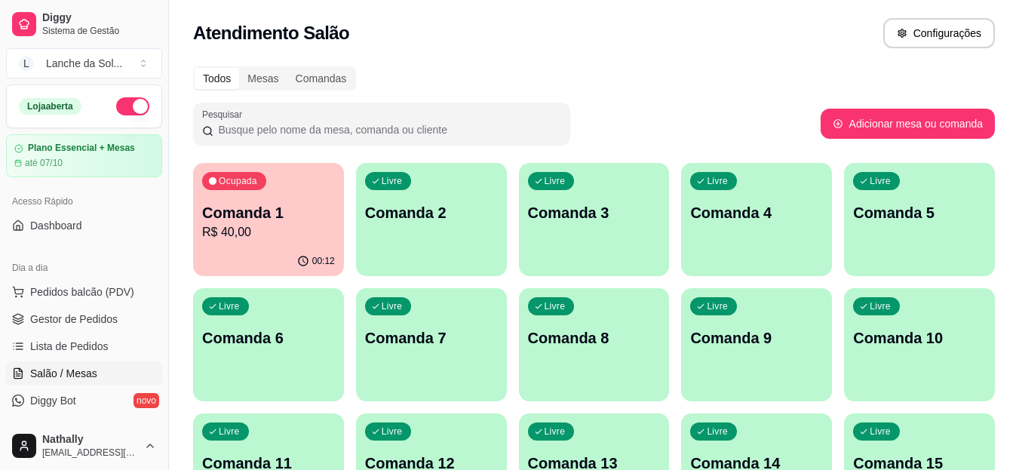
click at [273, 250] on div "00:12" at bounding box center [268, 261] width 151 height 29
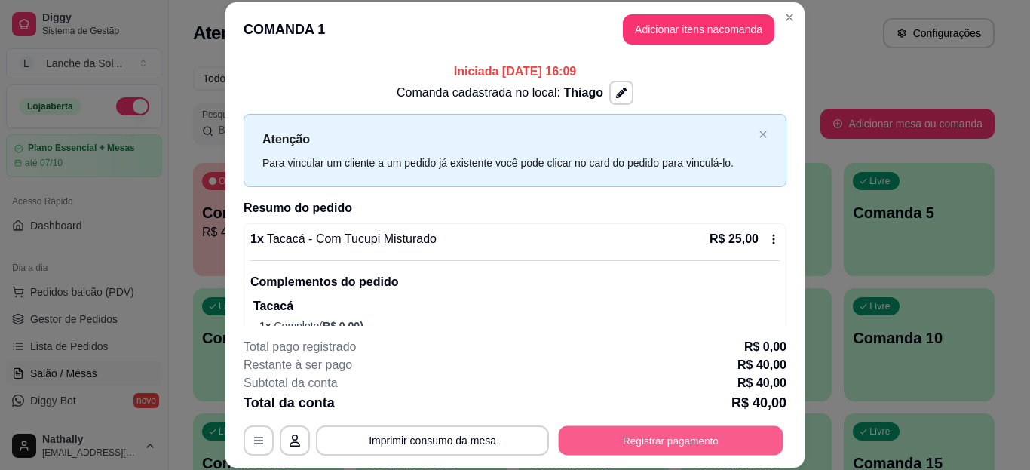
click at [594, 443] on button "Registrar pagamento" at bounding box center [671, 439] width 225 height 29
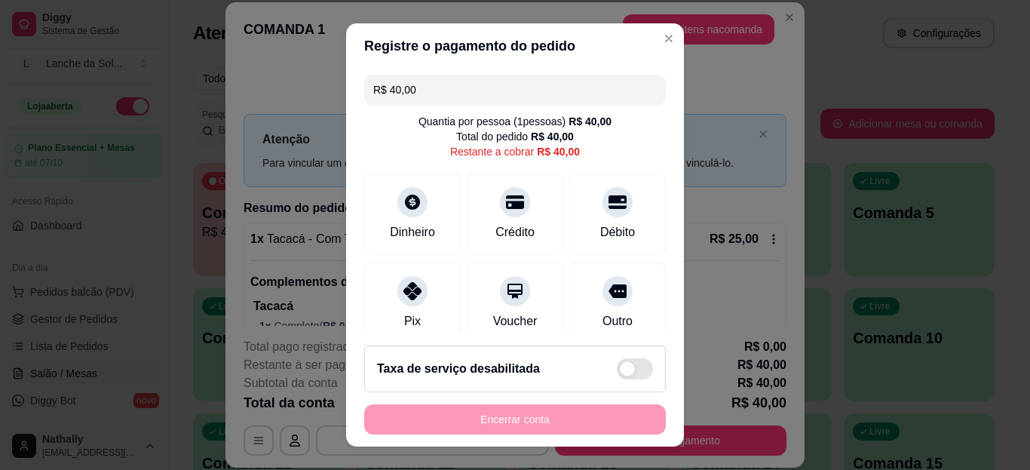
click at [404, 313] on div "Pix" at bounding box center [412, 321] width 17 height 18
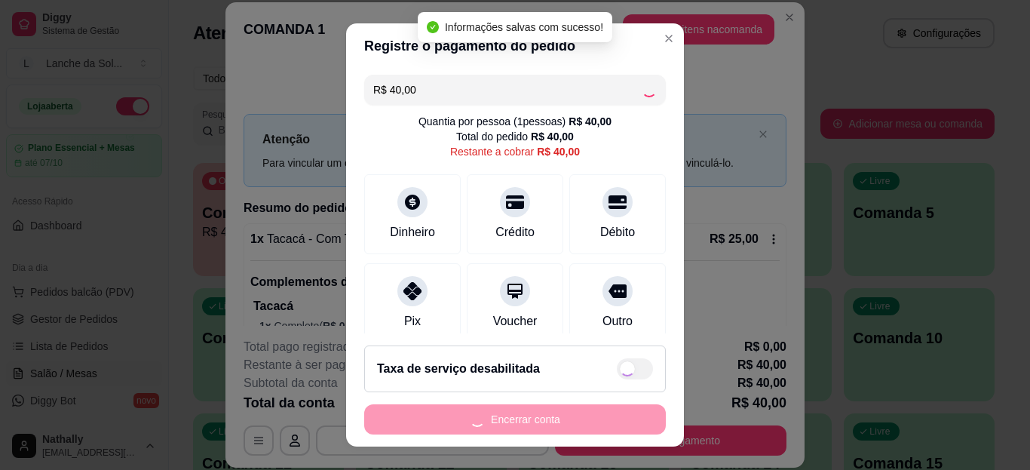
type input "R$ 0,00"
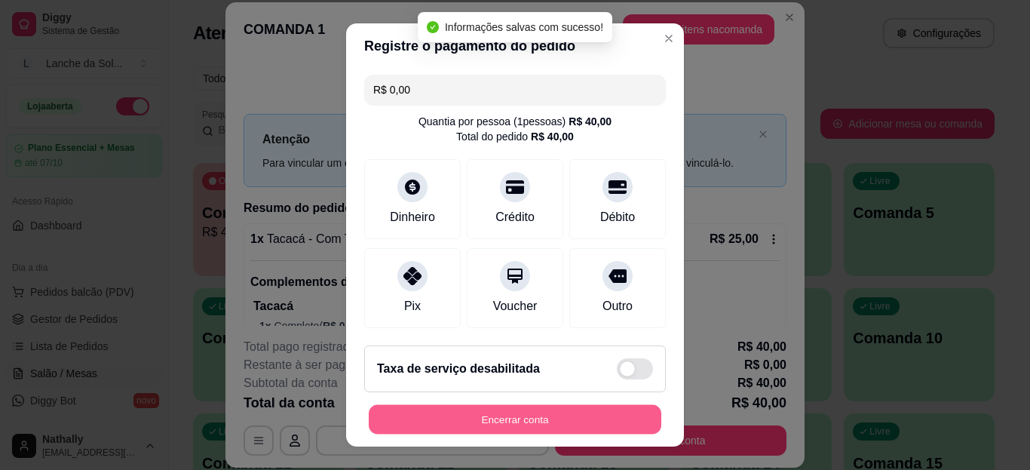
click at [481, 420] on button "Encerrar conta" at bounding box center [515, 418] width 293 height 29
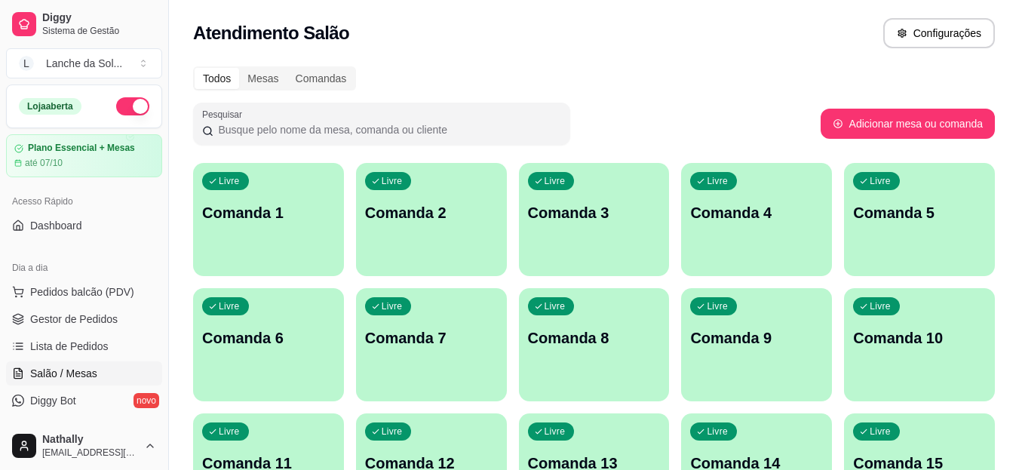
click at [106, 334] on link "Lista de Pedidos" at bounding box center [84, 346] width 156 height 24
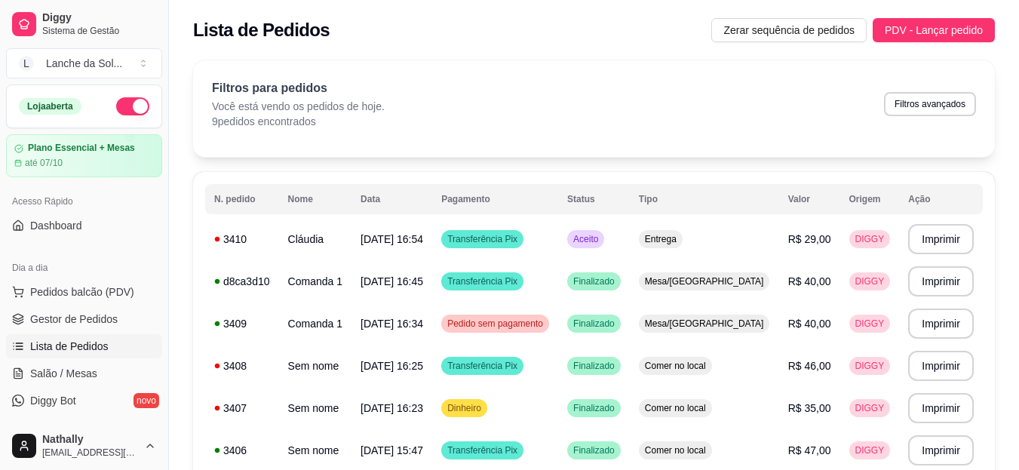
click at [78, 321] on span "Gestor de Pedidos" at bounding box center [73, 318] width 87 height 15
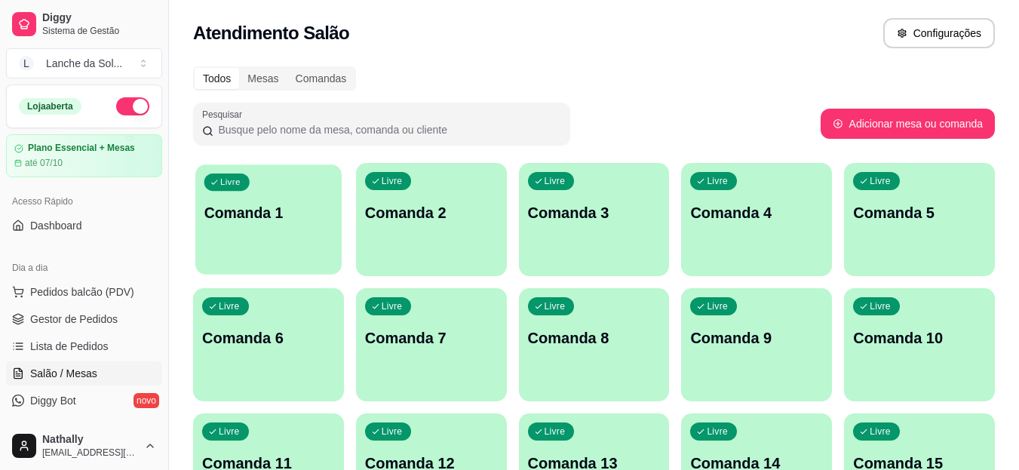
click at [299, 242] on div "Livre Comanda 1" at bounding box center [268, 210] width 146 height 92
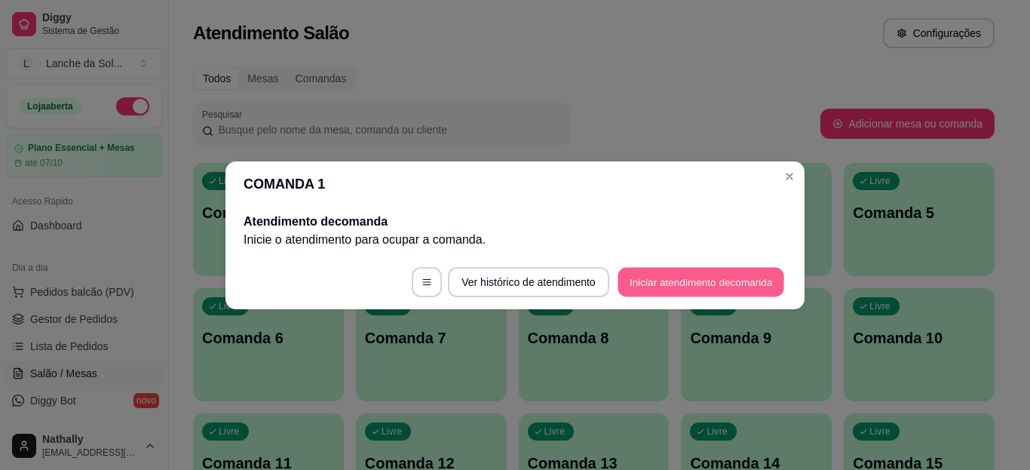
click at [636, 278] on button "Iniciar atendimento de comanda" at bounding box center [701, 281] width 167 height 29
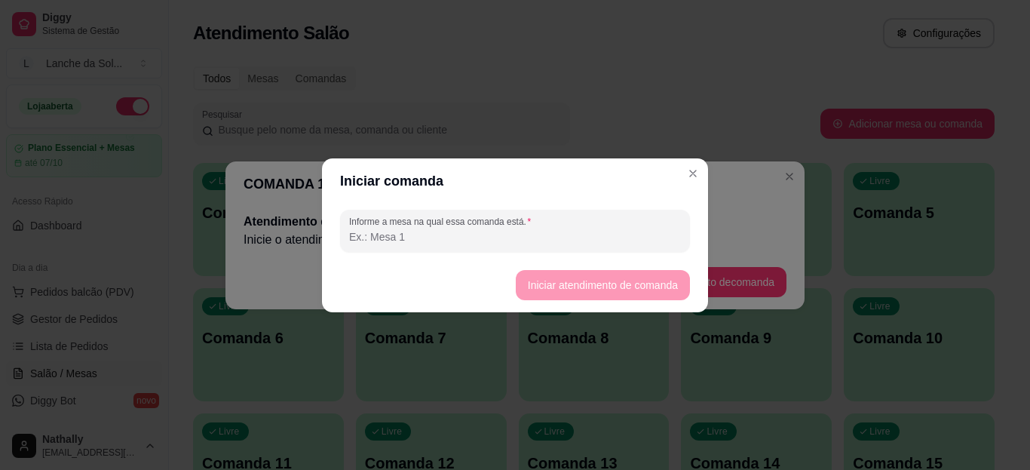
click at [569, 238] on input "Informe a mesa na qual essa comanda está." at bounding box center [515, 236] width 332 height 15
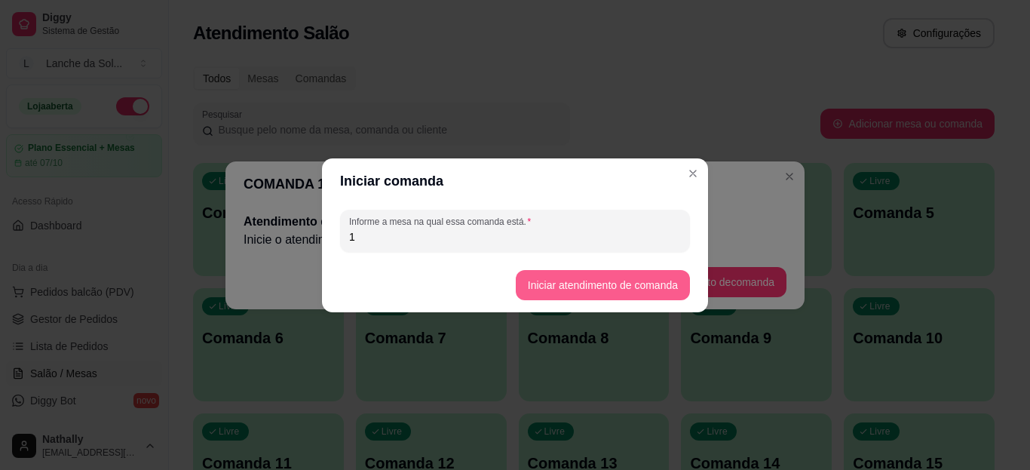
type input "1"
click at [628, 278] on button "Iniciar atendimento de comanda" at bounding box center [602, 284] width 169 height 29
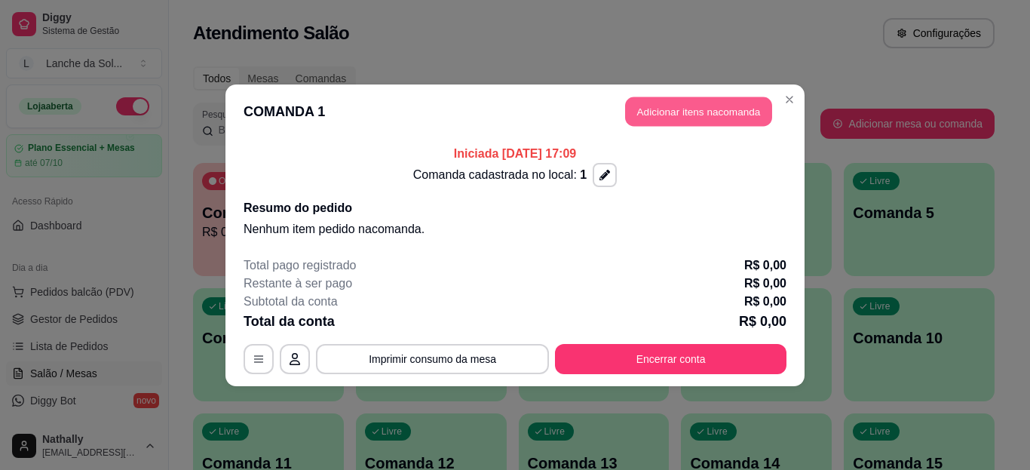
click at [691, 116] on button "Adicionar itens na comanda" at bounding box center [698, 111] width 147 height 29
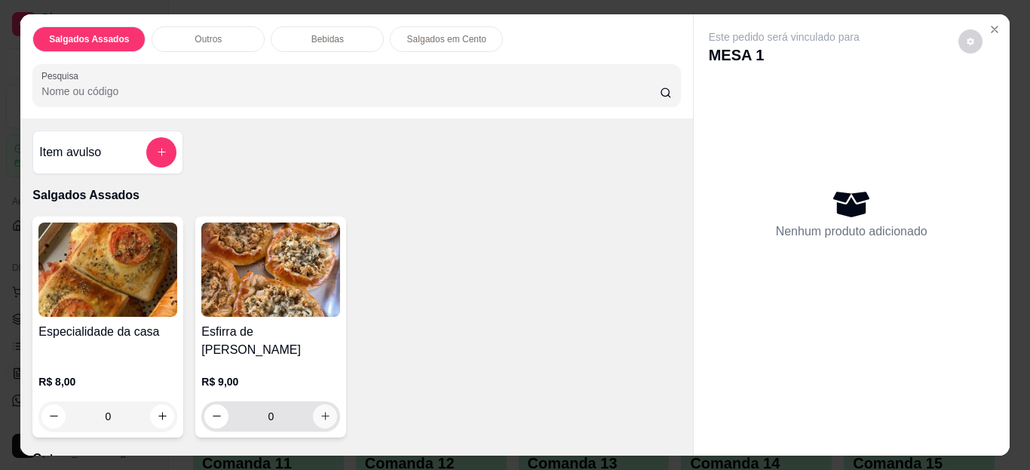
click at [320, 410] on icon "increase-product-quantity" at bounding box center [325, 415] width 11 height 11
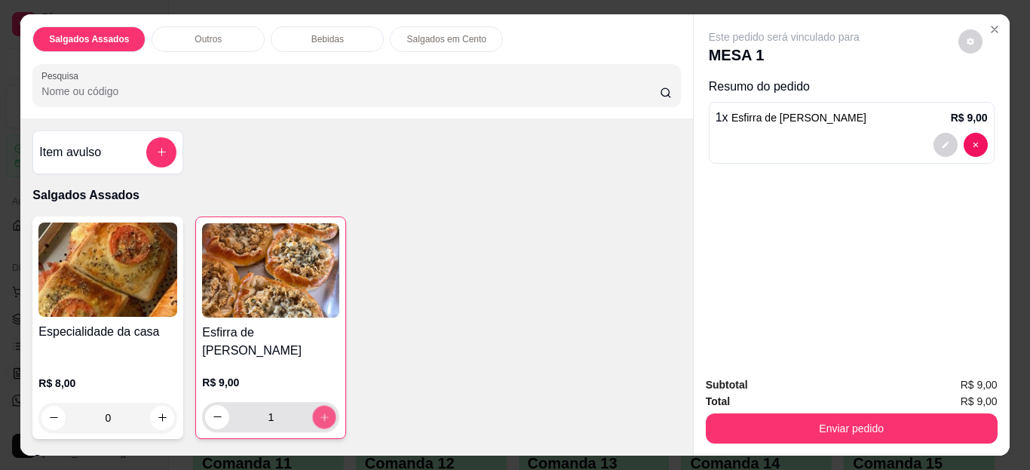
click at [321, 413] on icon "increase-product-quantity" at bounding box center [325, 417] width 8 height 8
type input "2"
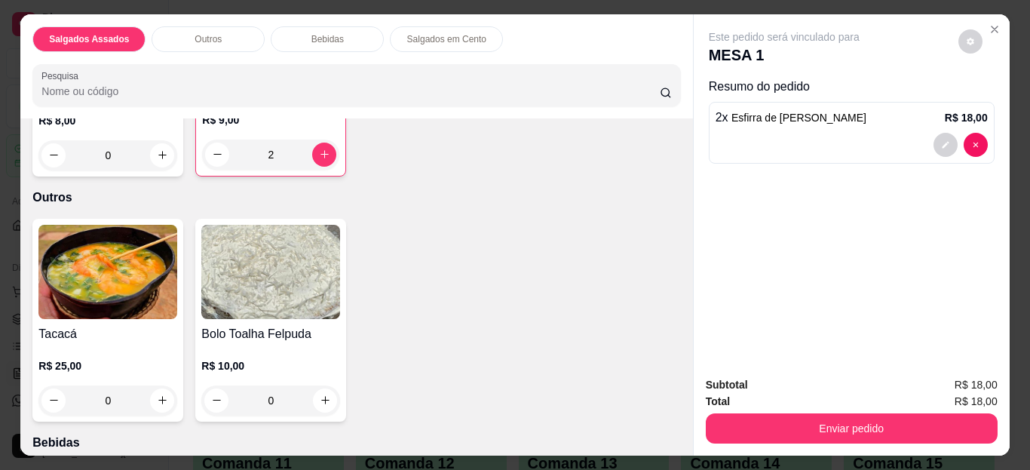
scroll to position [265, 0]
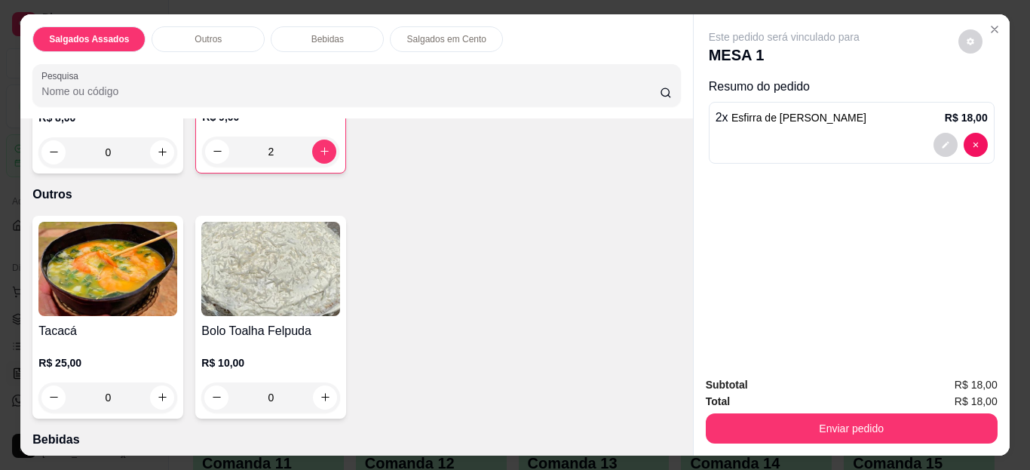
click at [155, 382] on div "0" at bounding box center [107, 397] width 139 height 30
click at [156, 382] on div "0" at bounding box center [107, 397] width 139 height 30
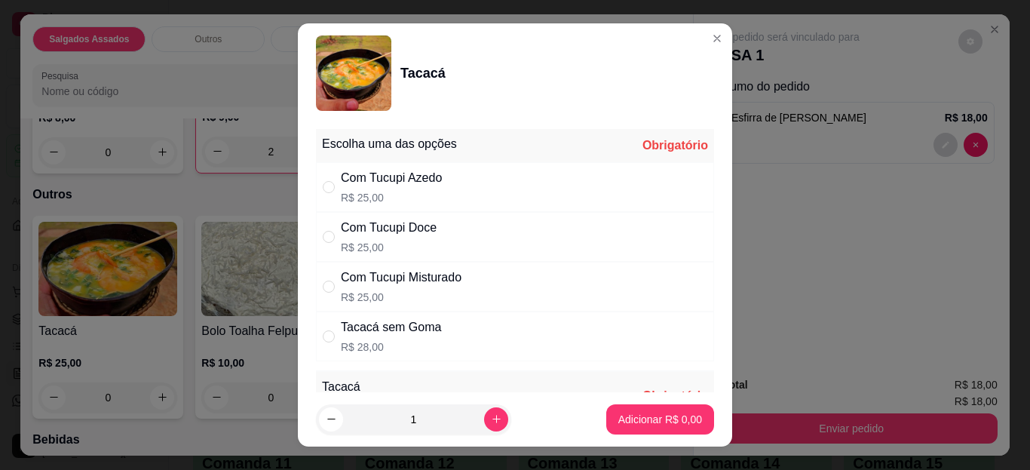
click at [380, 235] on div "Com Tucupi Doce" at bounding box center [389, 228] width 96 height 18
radio input "true"
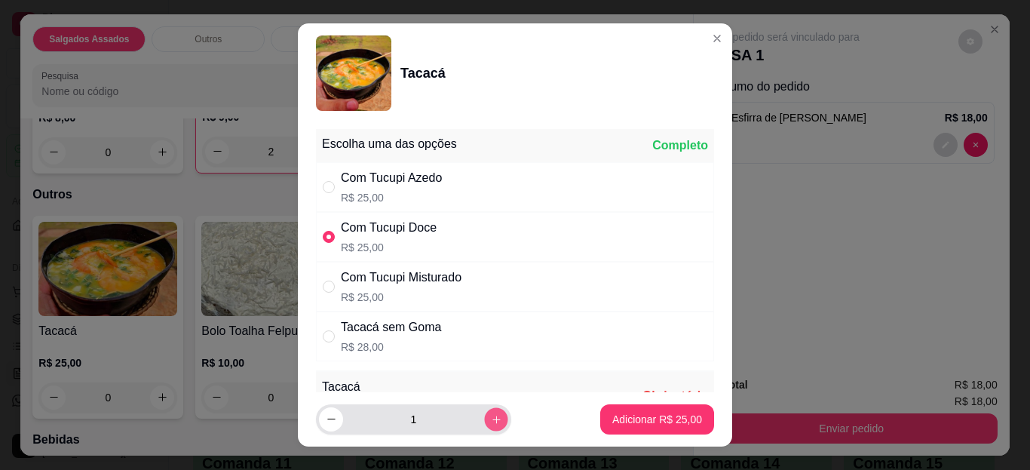
click at [491, 415] on icon "increase-product-quantity" at bounding box center [496, 419] width 11 height 11
type input "2"
click at [710, 150] on section "Tacacá Escolha uma das opções Completo Com Tucupi Azedo R$ 25,00 Com Tucupi Doc…" at bounding box center [515, 234] width 434 height 423
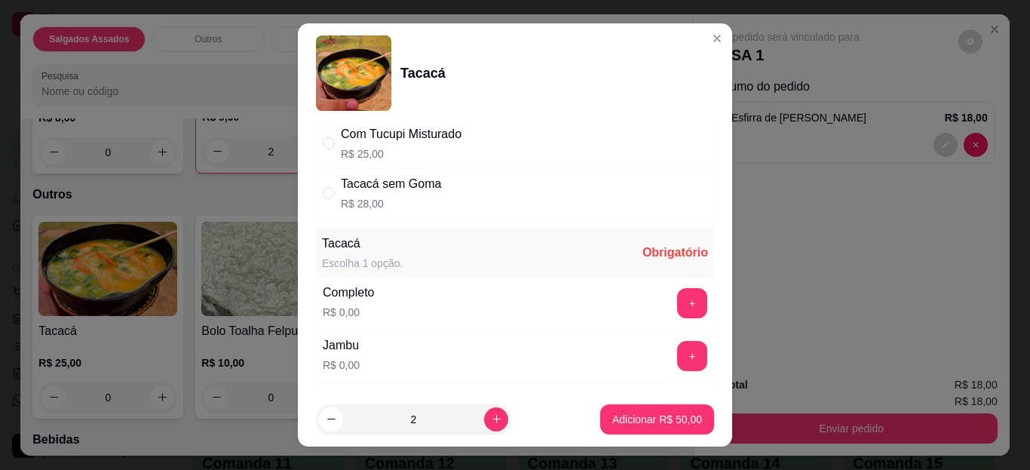
scroll to position [147, 0]
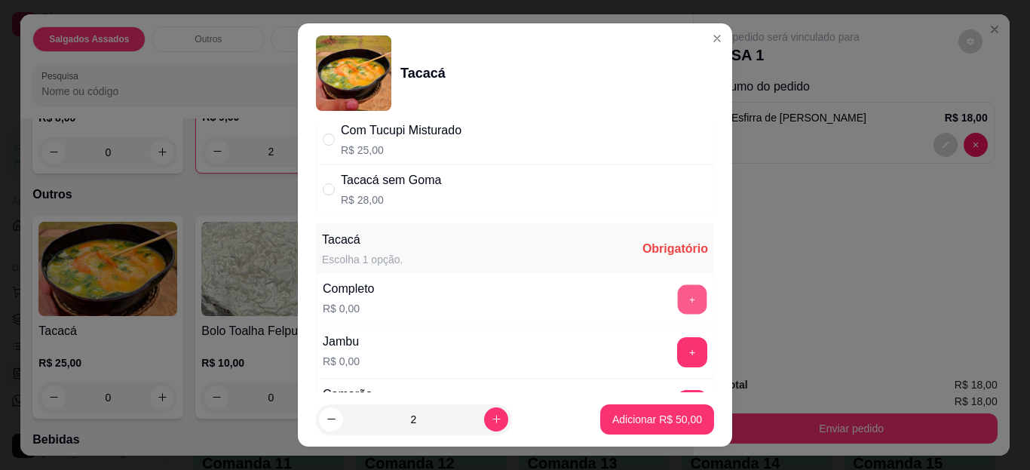
click at [678, 292] on button "+" at bounding box center [692, 299] width 29 height 29
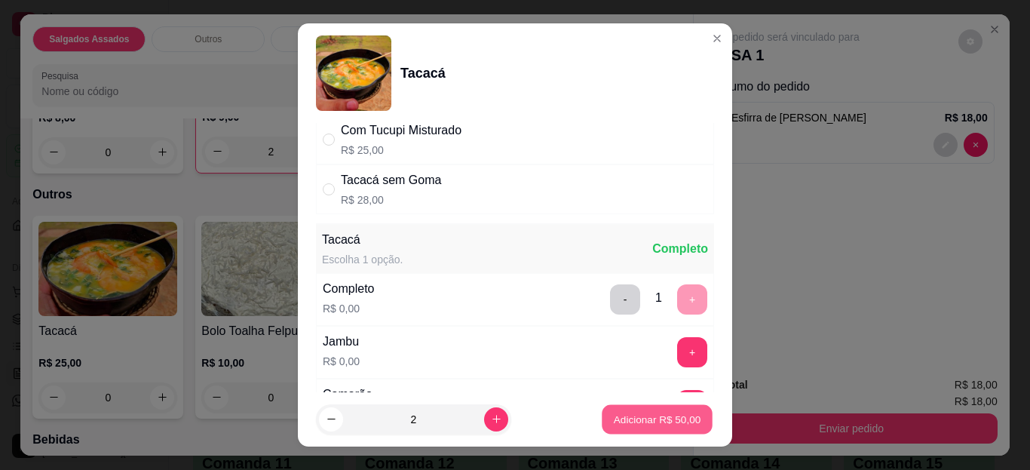
click at [639, 416] on p "Adicionar R$ 50,00" at bounding box center [657, 419] width 87 height 14
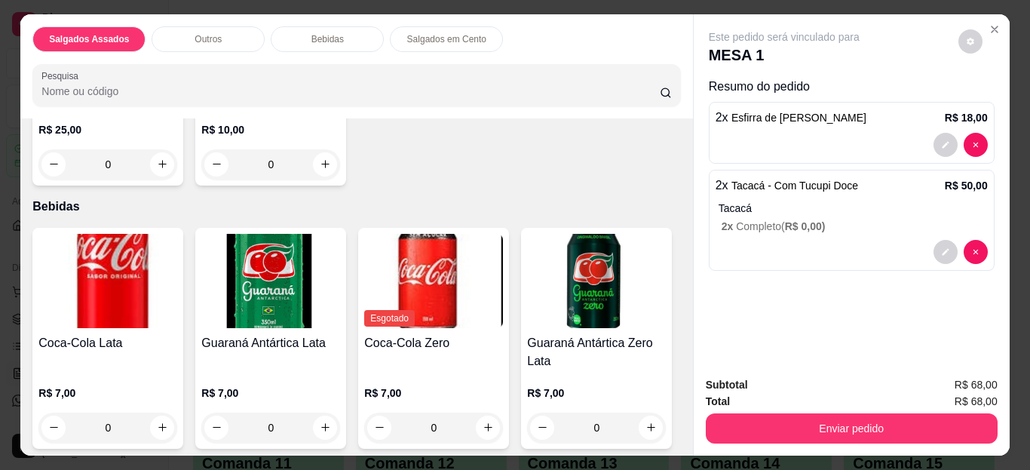
scroll to position [518, 0]
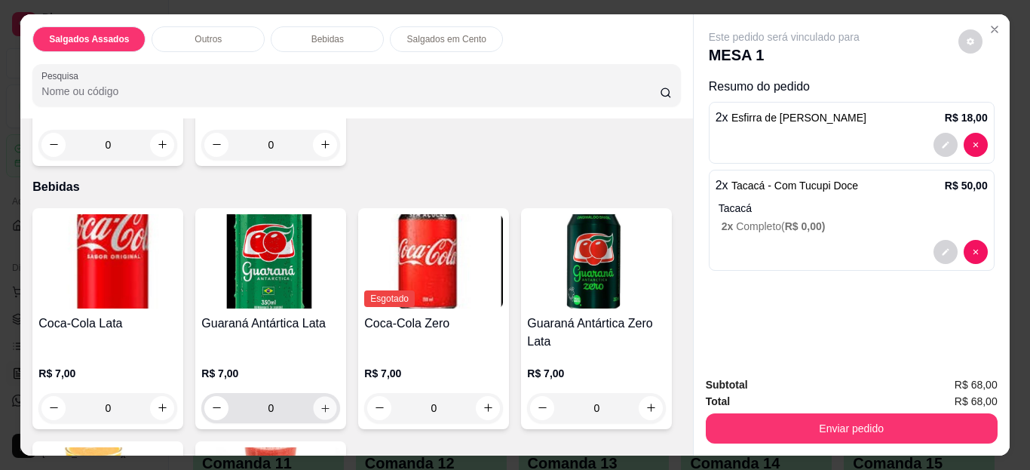
click at [314, 396] on button "increase-product-quantity" at bounding box center [325, 407] width 23 height 23
type input "1"
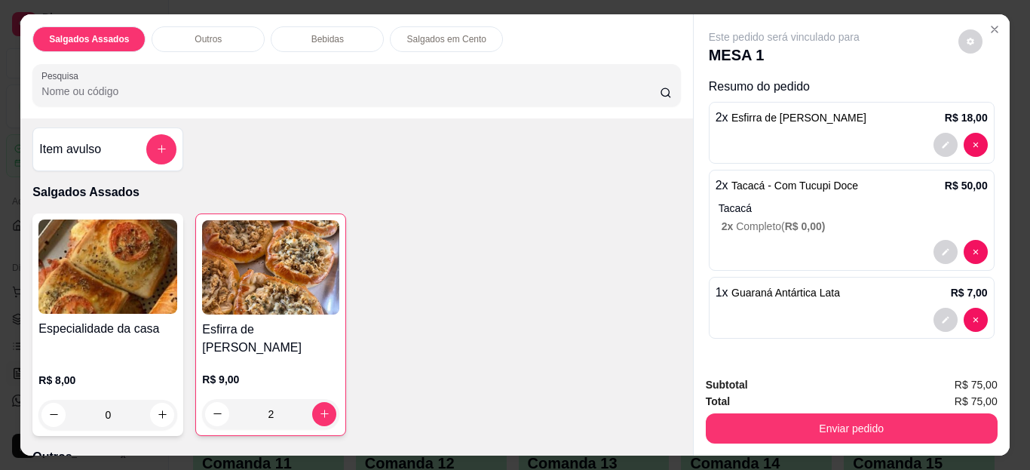
scroll to position [0, 0]
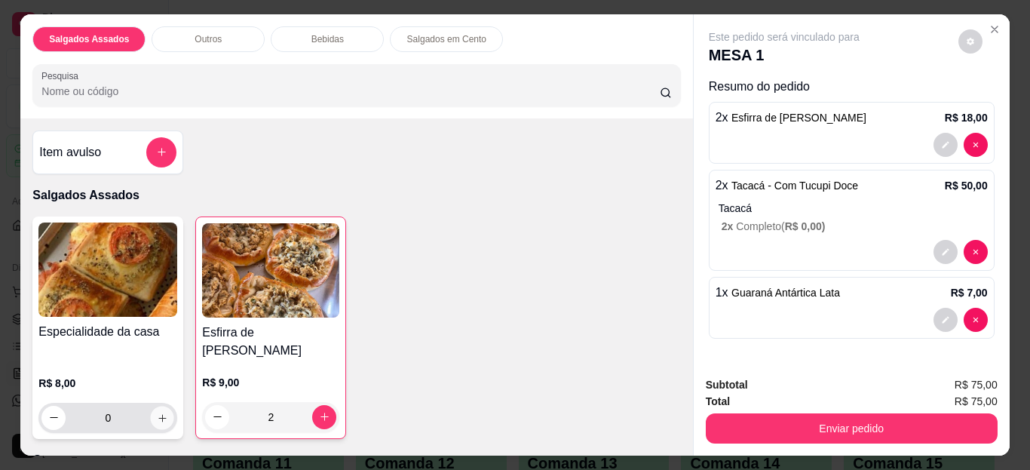
click at [164, 406] on button "increase-product-quantity" at bounding box center [162, 417] width 23 height 23
type input "1"
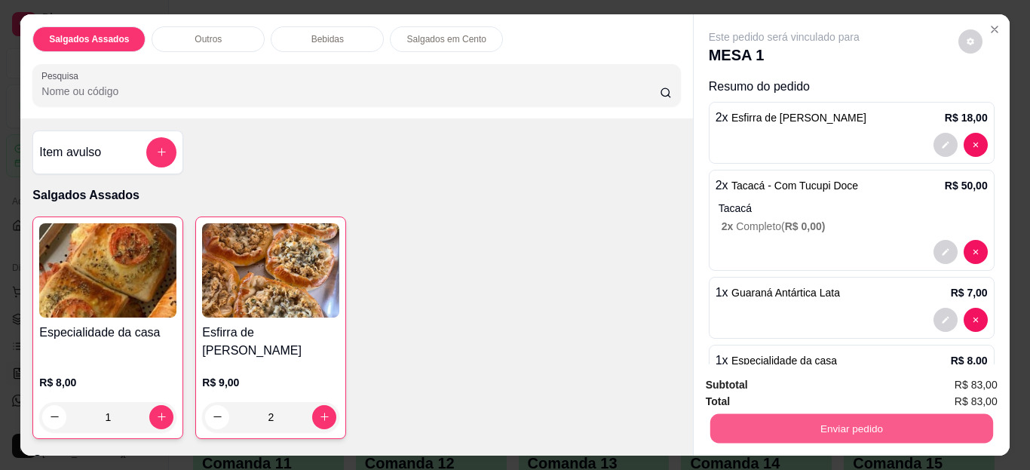
click at [789, 431] on button "Enviar pedido" at bounding box center [851, 428] width 283 height 29
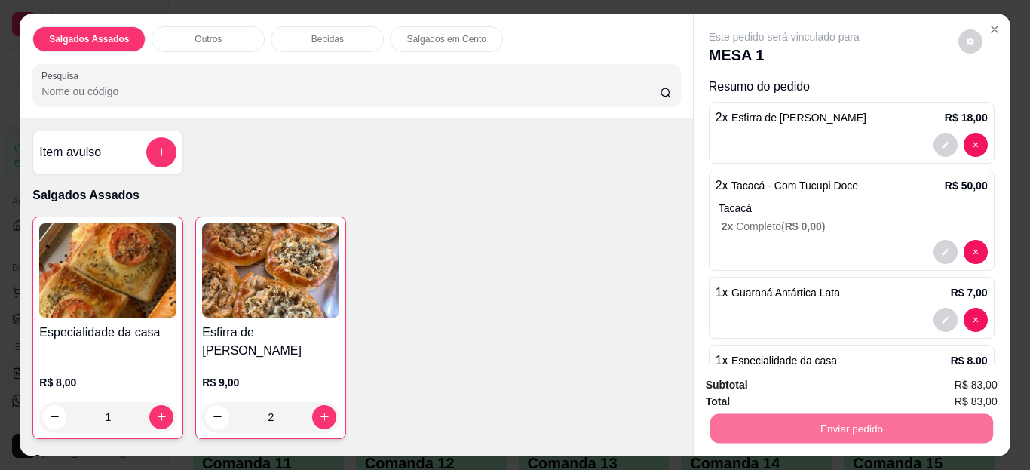
click at [762, 387] on button "Não registrar e enviar pedido" at bounding box center [802, 386] width 152 height 28
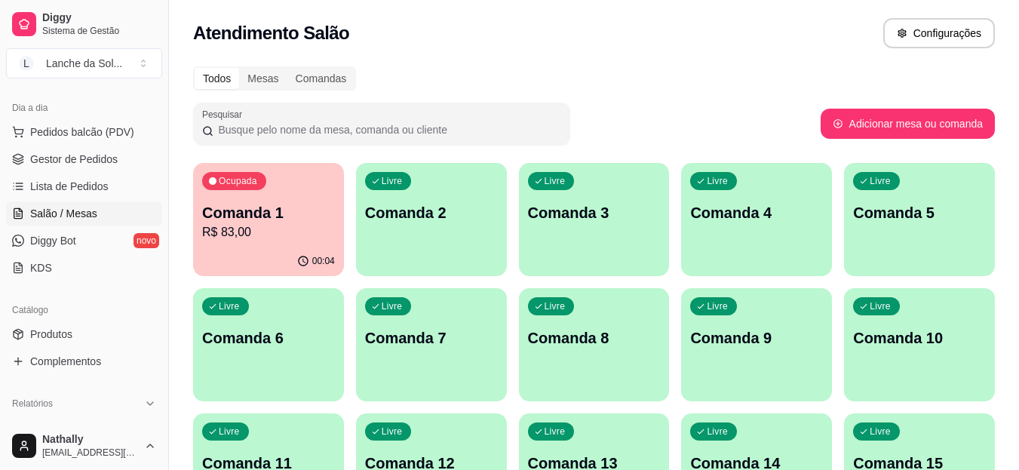
scroll to position [173, 0]
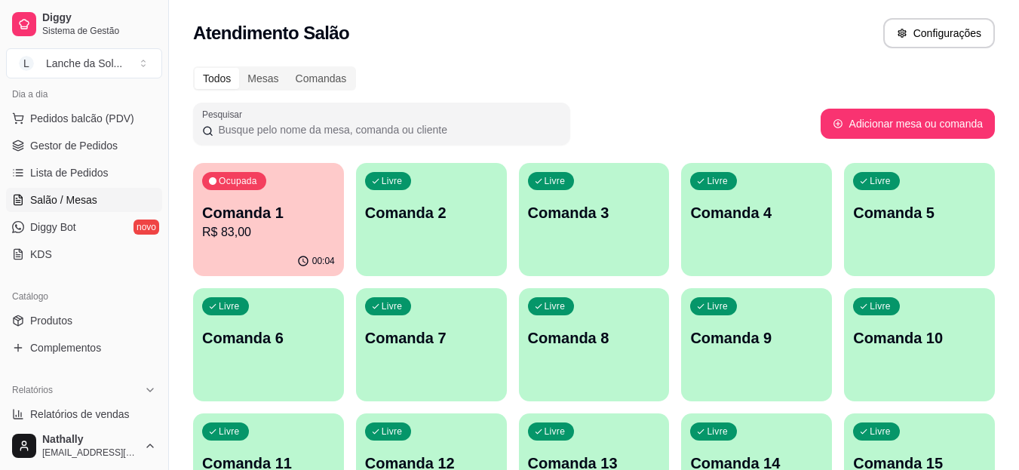
click at [60, 326] on span "Produtos" at bounding box center [51, 320] width 42 height 15
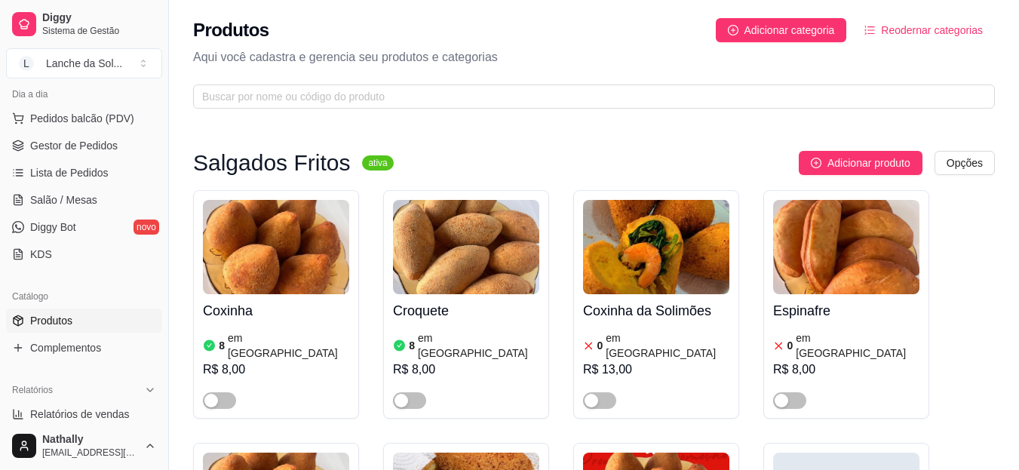
click at [215, 394] on div "button" at bounding box center [211, 401] width 14 height 14
click at [410, 379] on div at bounding box center [466, 394] width 146 height 30
click at [416, 392] on span "button" at bounding box center [409, 400] width 33 height 17
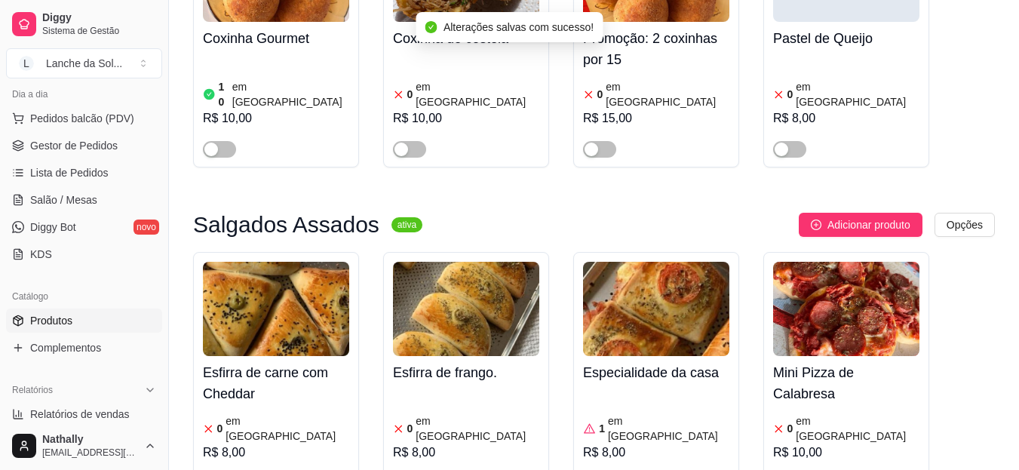
scroll to position [308, 0]
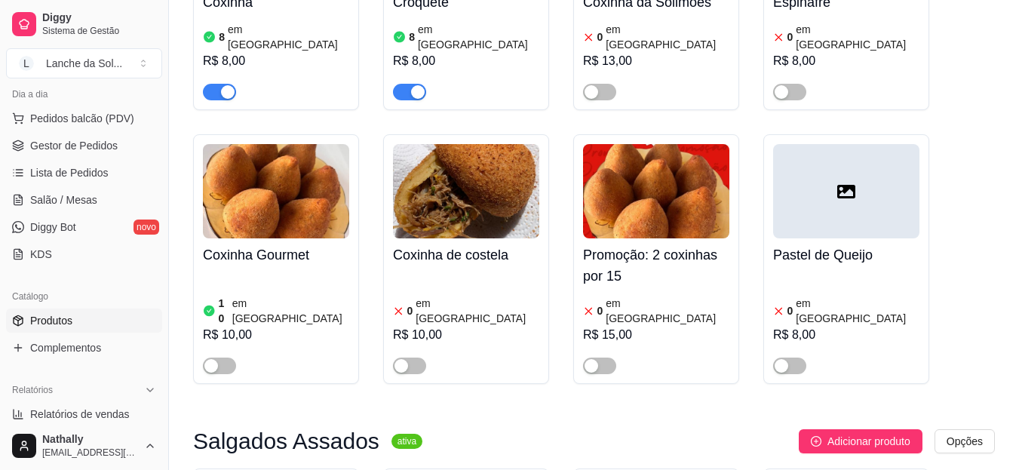
click at [213, 359] on div "button" at bounding box center [211, 366] width 14 height 14
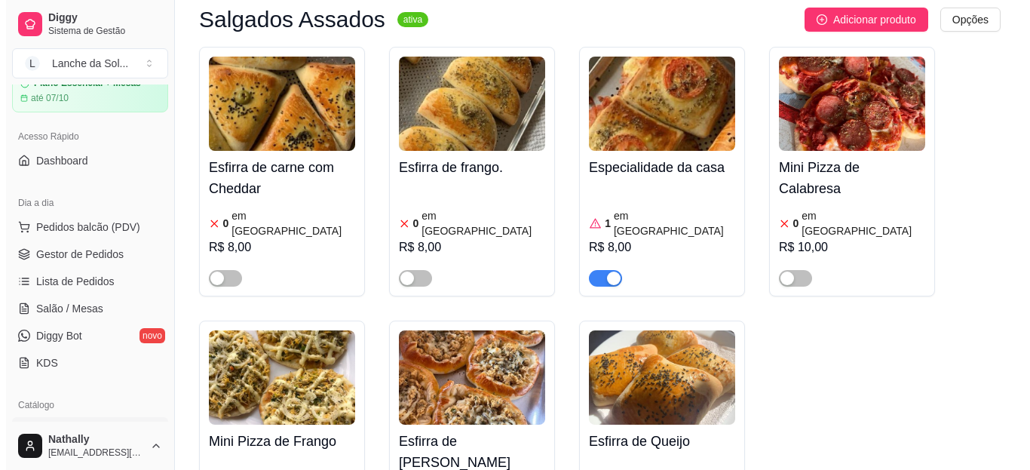
scroll to position [60, 0]
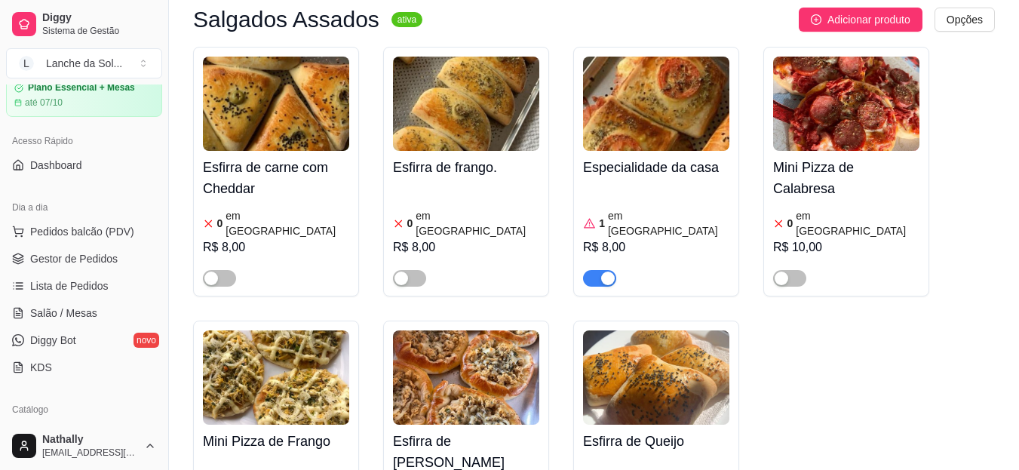
click at [119, 229] on span "Pedidos balcão (PDV)" at bounding box center [82, 231] width 104 height 15
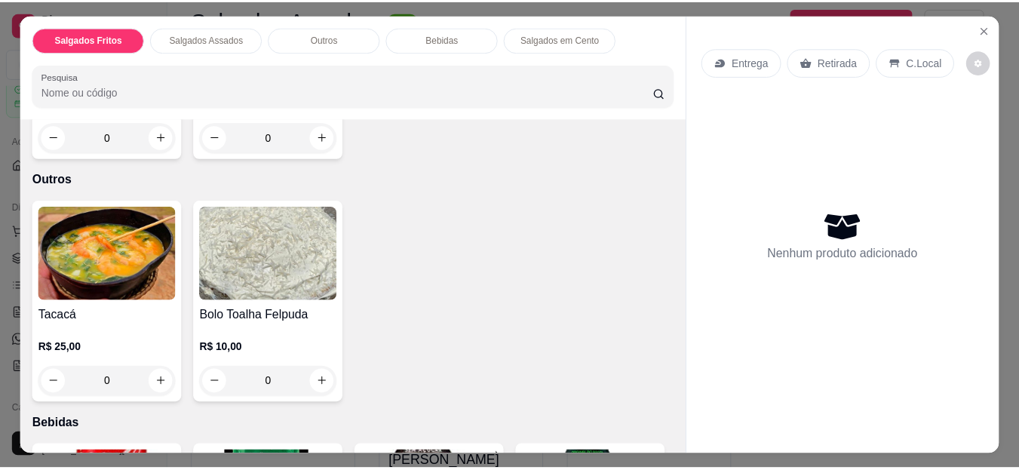
scroll to position [566, 0]
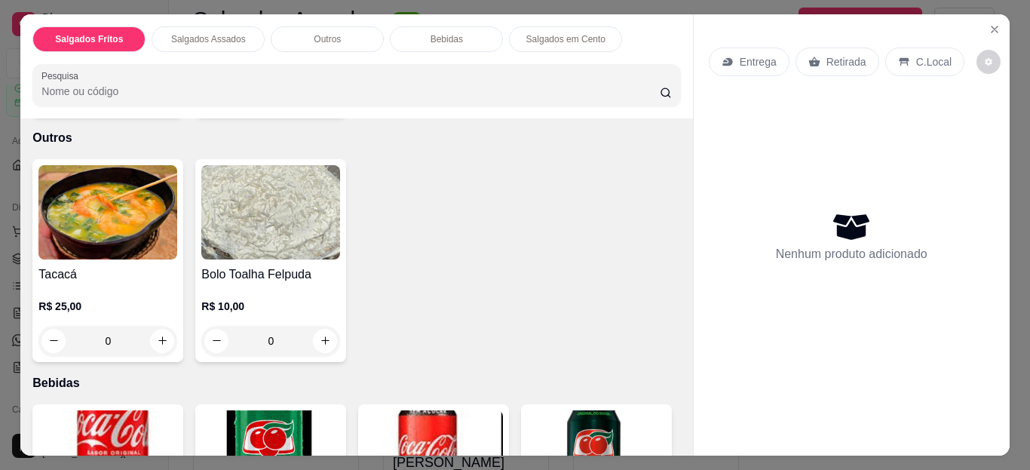
click at [155, 326] on div "0" at bounding box center [107, 341] width 139 height 30
click at [989, 26] on icon "Close" at bounding box center [995, 29] width 12 height 12
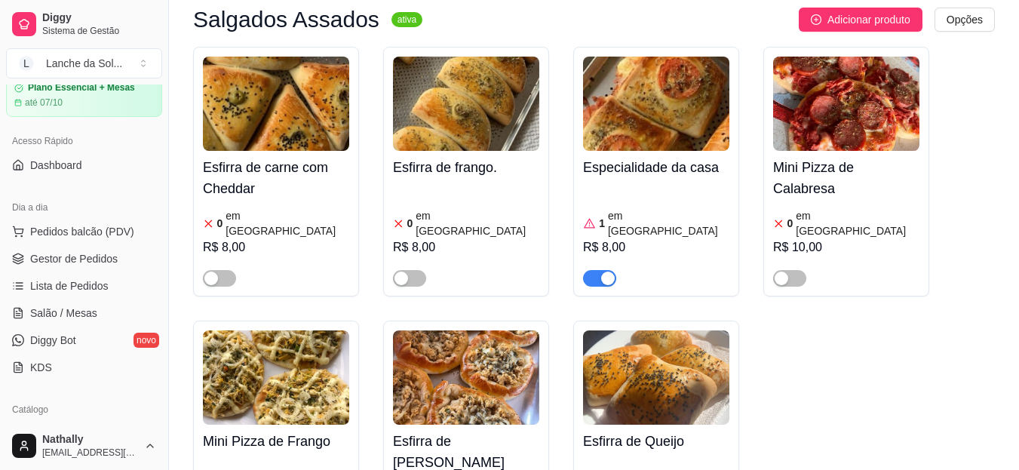
click at [84, 306] on span "Salão / Mesas" at bounding box center [63, 312] width 67 height 15
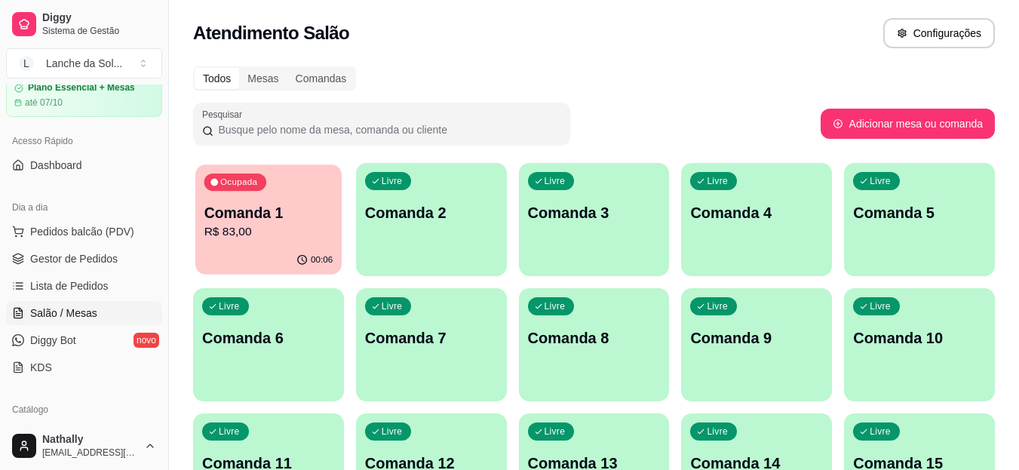
click at [263, 237] on p "R$ 83,00" at bounding box center [268, 231] width 129 height 17
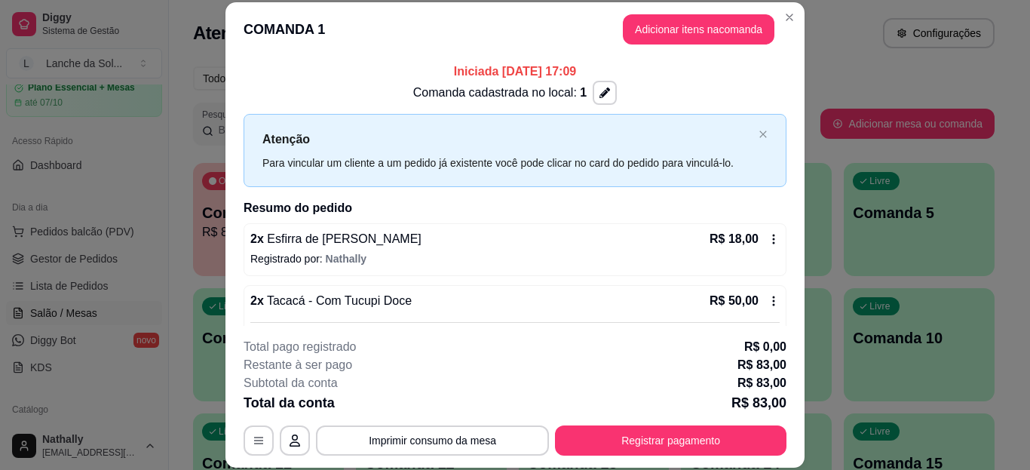
scroll to position [12, 0]
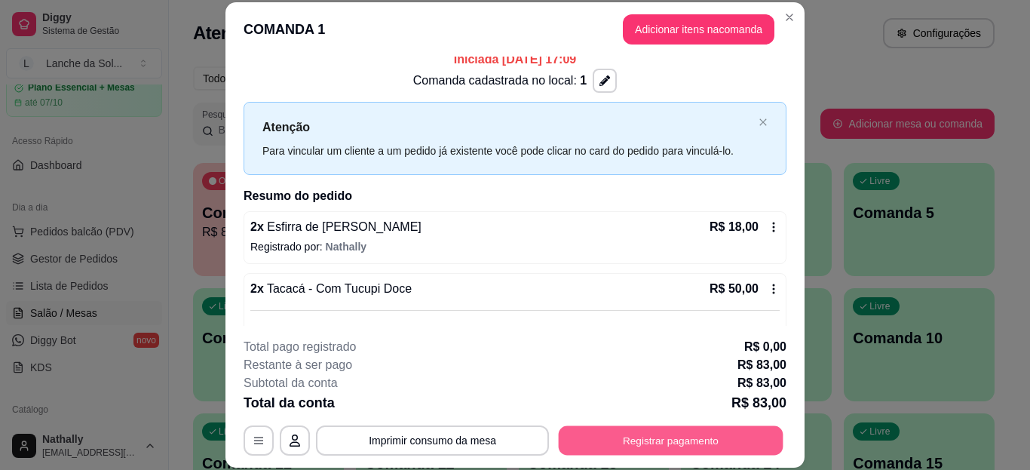
click at [625, 446] on button "Registrar pagamento" at bounding box center [671, 439] width 225 height 29
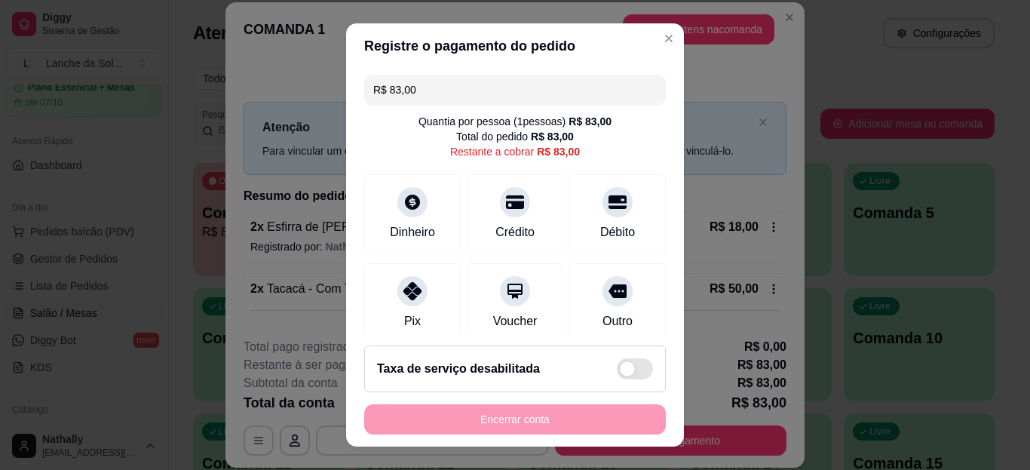
click at [443, 97] on input "R$ 83,00" at bounding box center [515, 90] width 284 height 30
type input "R$ 40,00"
click at [398, 210] on div at bounding box center [412, 202] width 30 height 30
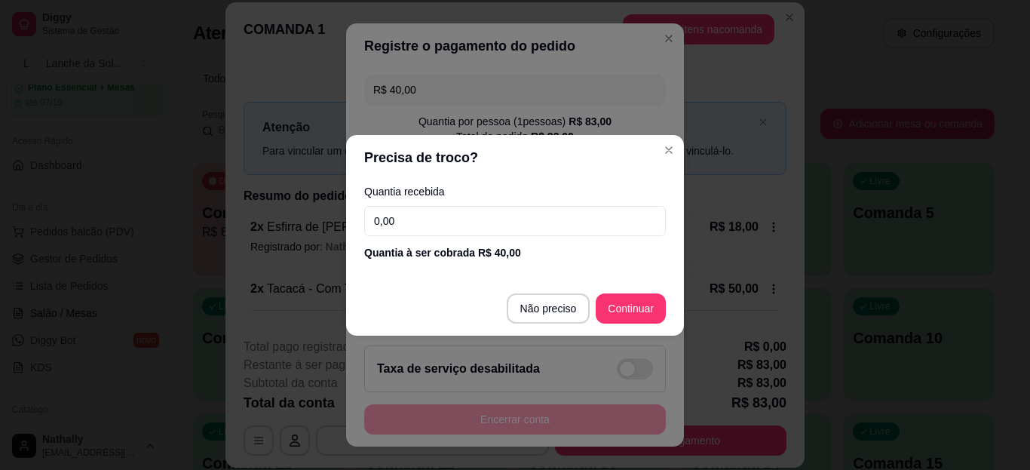
click at [591, 224] on input "0,00" at bounding box center [515, 221] width 302 height 30
type input "40,00"
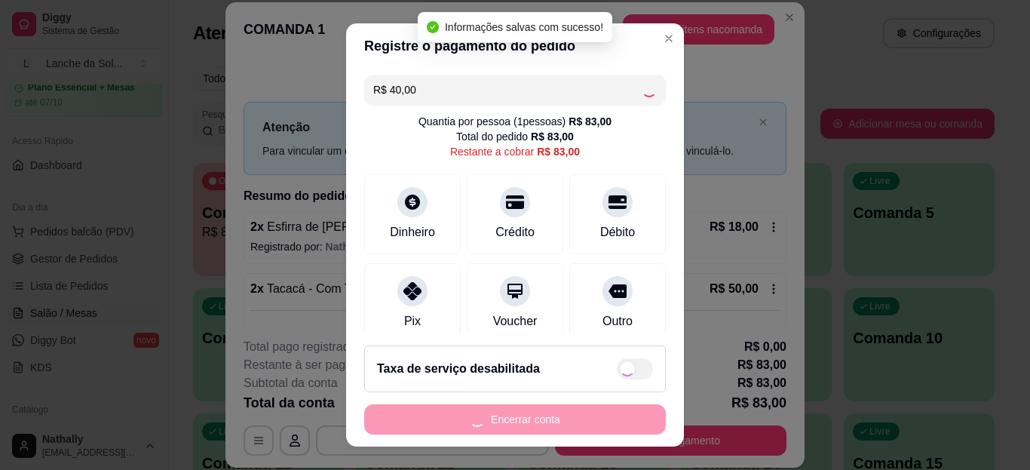
type input "R$ 43,00"
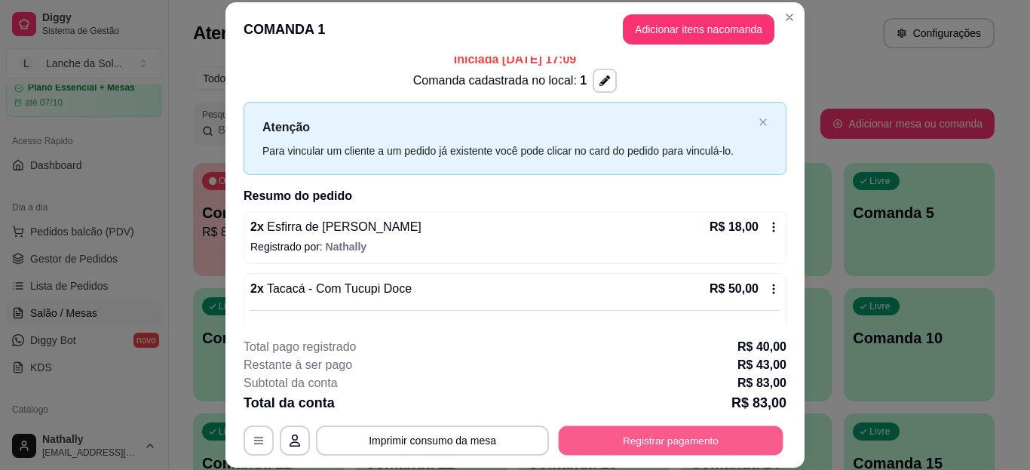
click at [661, 432] on button "Registrar pagamento" at bounding box center [671, 439] width 225 height 29
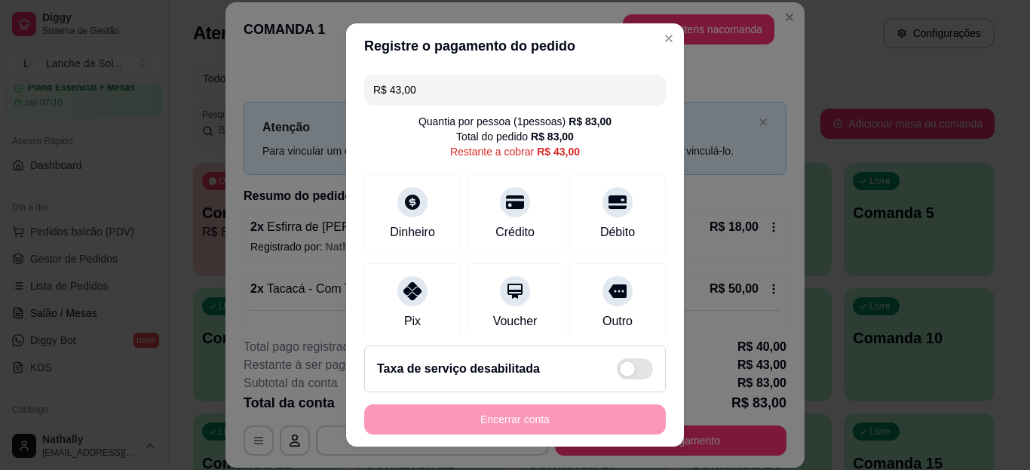
click at [466, 82] on input "R$ 43,00" at bounding box center [515, 90] width 284 height 30
type input "R$ 50,00"
click at [414, 218] on div "Dinheiro" at bounding box center [412, 214] width 97 height 80
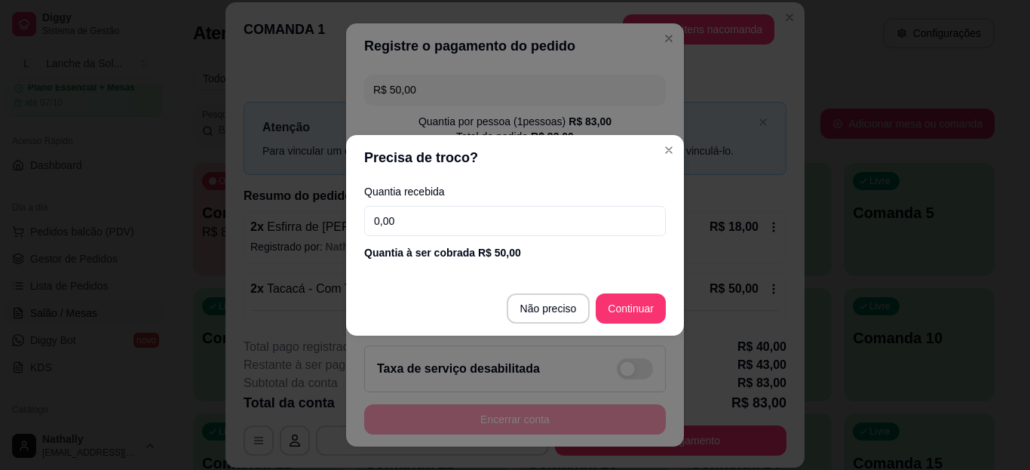
click at [425, 218] on input "0,00" at bounding box center [515, 221] width 302 height 30
type input "50,00"
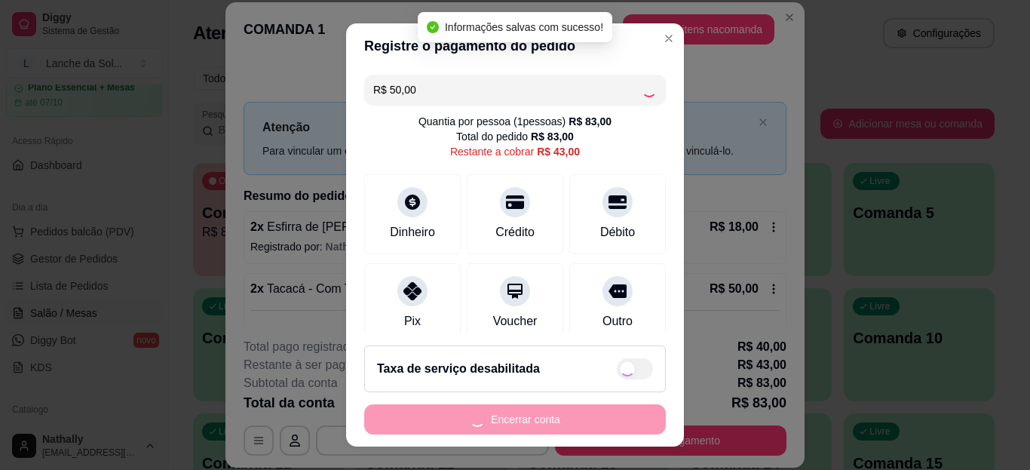
type input "-R$ 7,00"
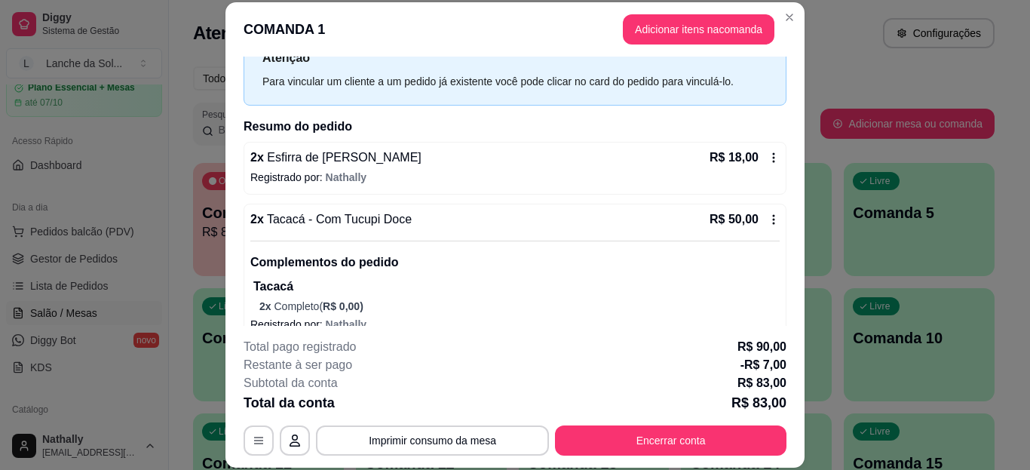
scroll to position [0, 0]
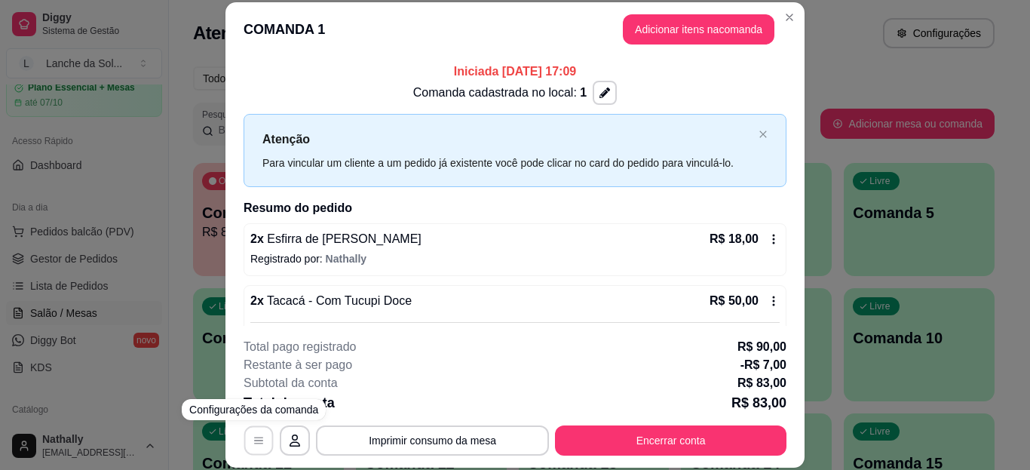
click at [250, 447] on button "button" at bounding box center [258, 439] width 29 height 29
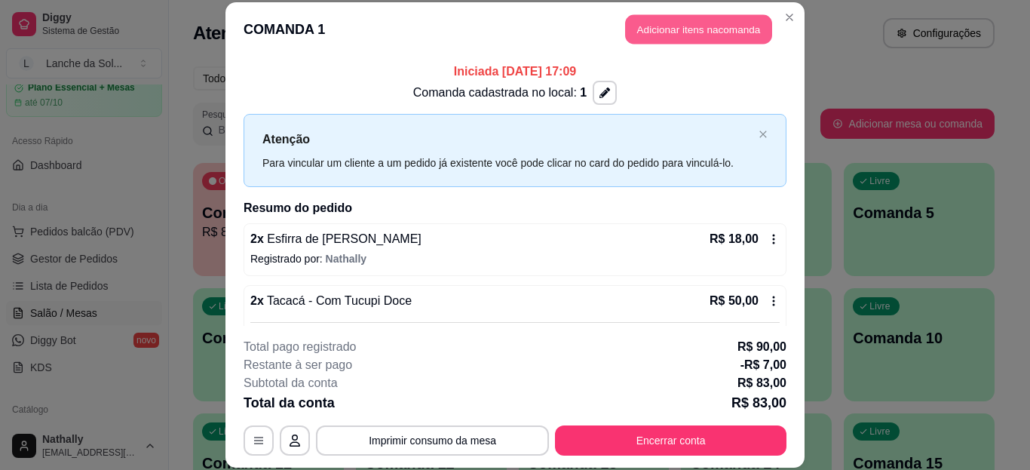
click at [686, 20] on button "Adicionar itens na comanda" at bounding box center [698, 29] width 147 height 29
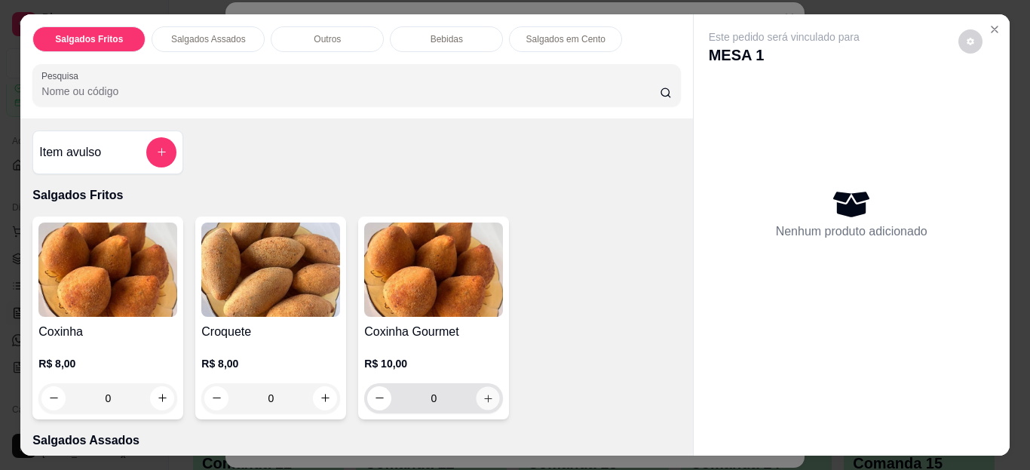
click at [488, 392] on icon "increase-product-quantity" at bounding box center [488, 397] width 11 height 11
type input "1"
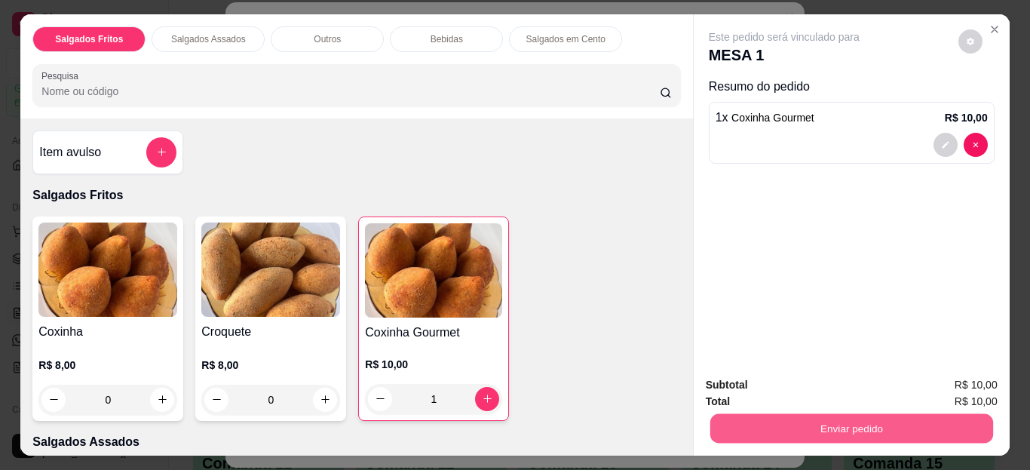
click at [803, 419] on button "Enviar pedido" at bounding box center [851, 428] width 283 height 29
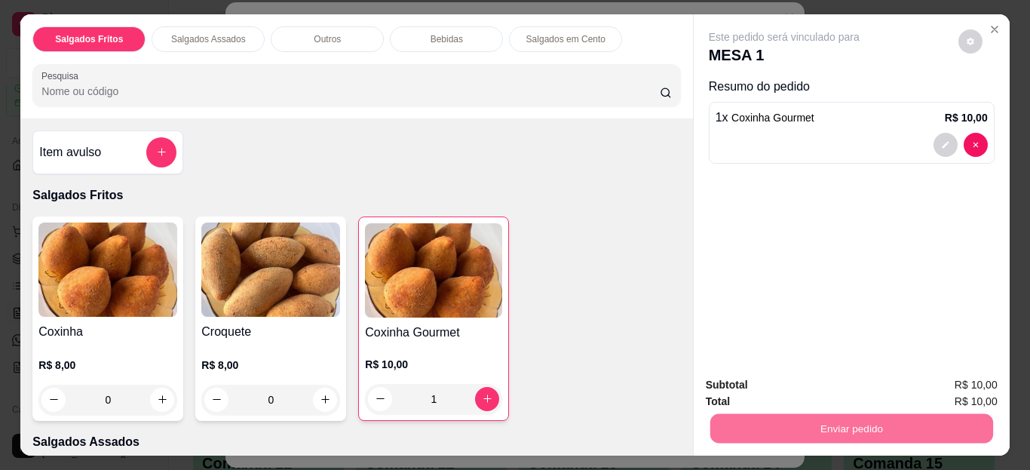
click at [830, 387] on button "Não registrar e enviar pedido" at bounding box center [802, 386] width 152 height 28
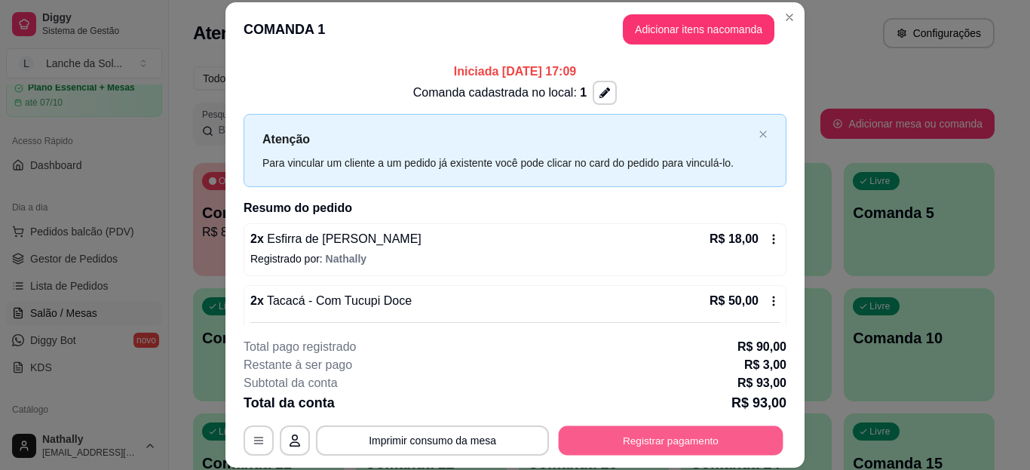
click at [689, 445] on button "Registrar pagamento" at bounding box center [671, 439] width 225 height 29
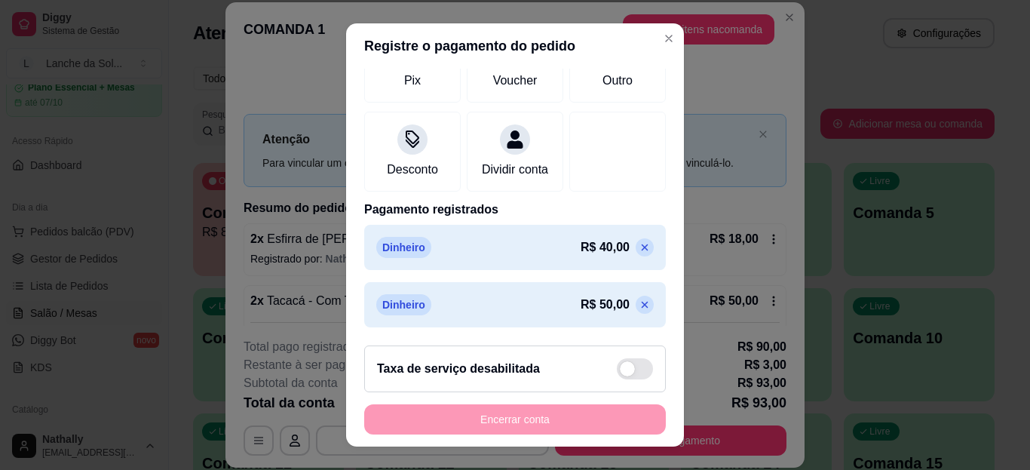
scroll to position [259, 0]
click at [639, 248] on icon at bounding box center [645, 247] width 12 height 12
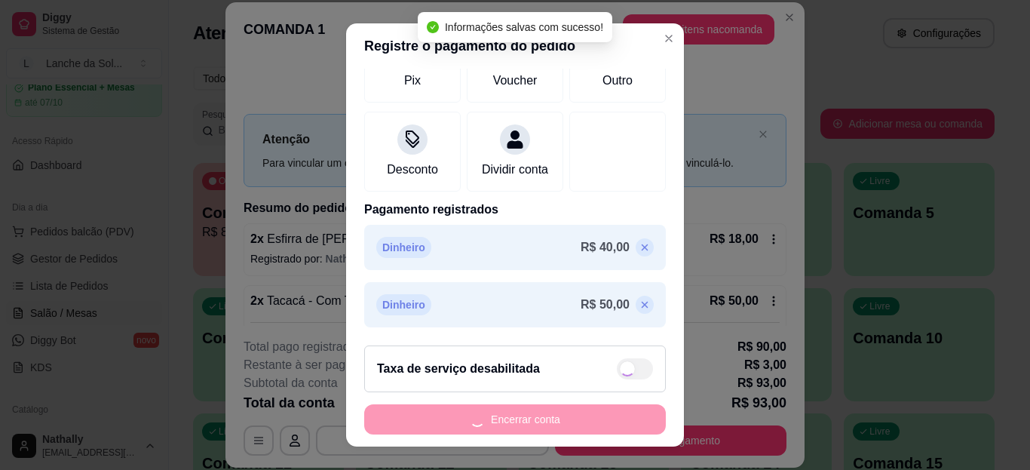
scroll to position [201, 0]
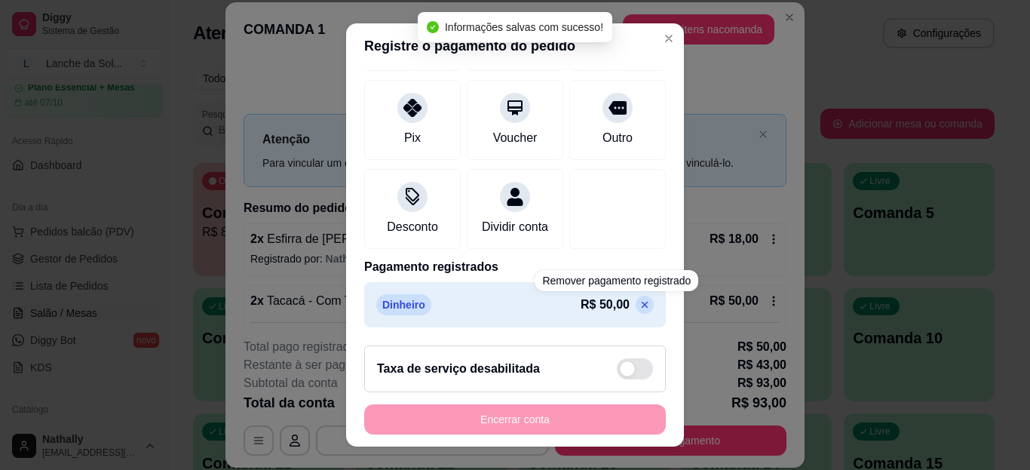
click at [639, 308] on icon at bounding box center [645, 305] width 12 height 12
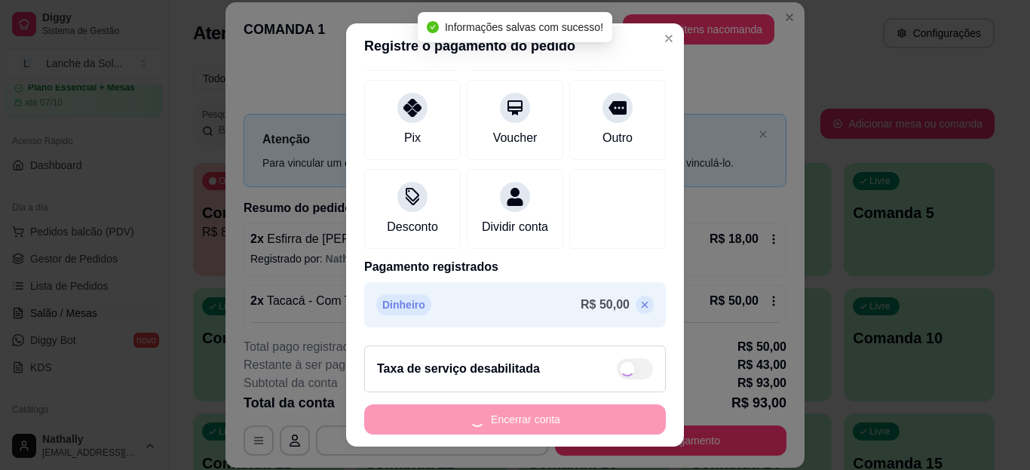
type input "R$ 93,00"
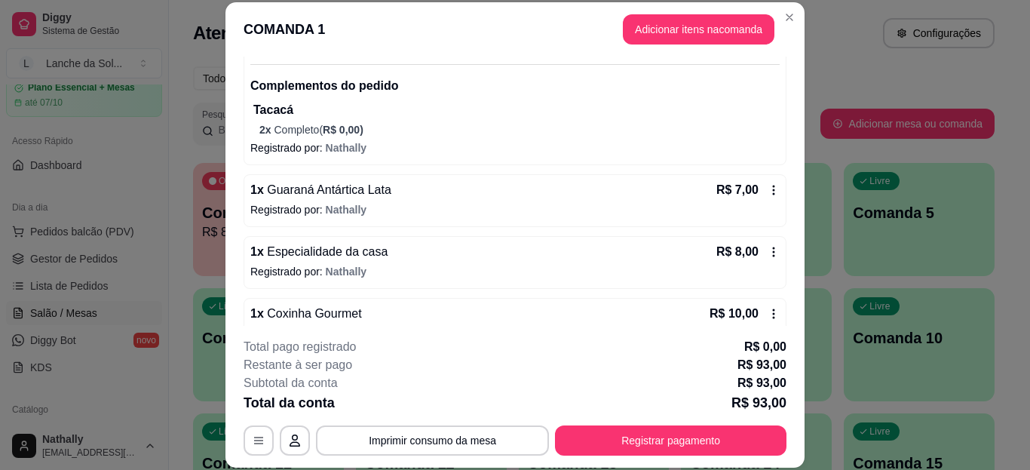
scroll to position [289, 0]
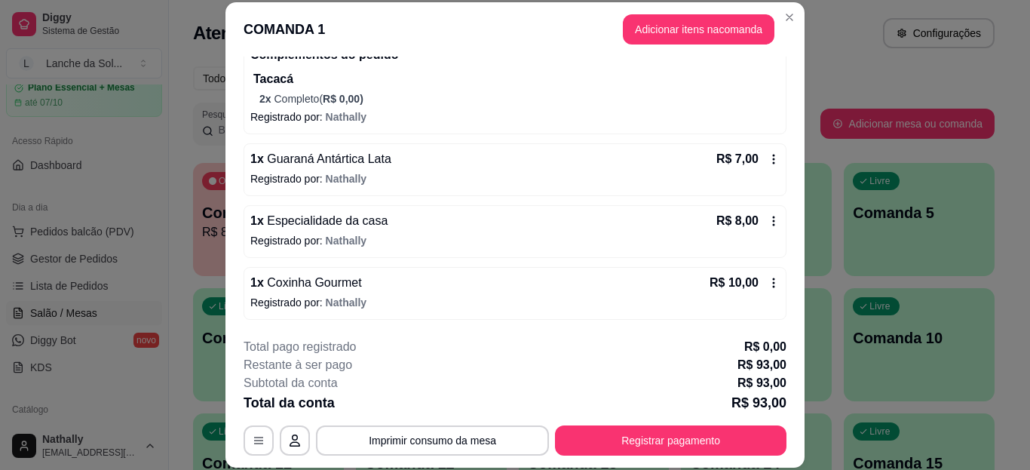
click at [773, 284] on icon at bounding box center [774, 283] width 2 height 10
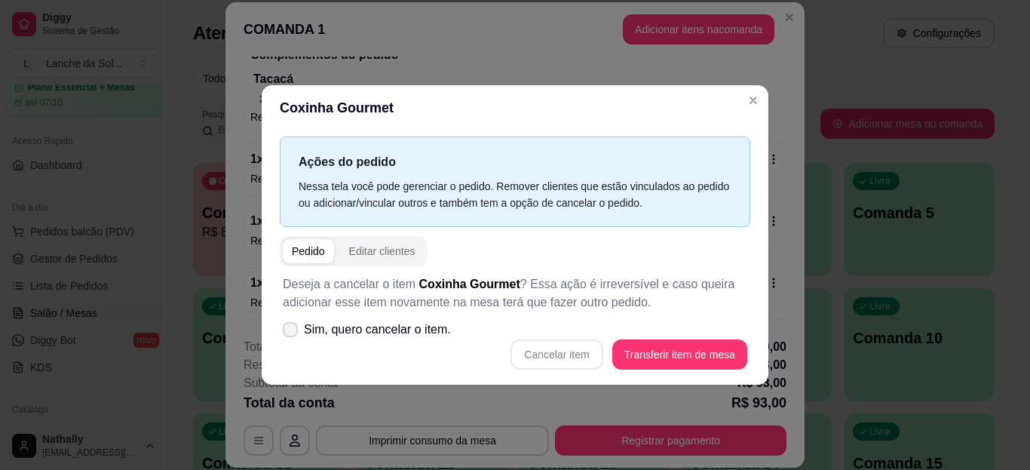
click at [295, 330] on icon at bounding box center [290, 329] width 12 height 9
click at [292, 332] on input "Sim, quero cancelar o item." at bounding box center [287, 337] width 10 height 10
click at [295, 330] on icon at bounding box center [290, 329] width 12 height 9
click at [292, 332] on input "Sim, quero cancelar o item." at bounding box center [287, 337] width 10 height 10
click at [286, 325] on icon at bounding box center [289, 329] width 11 height 8
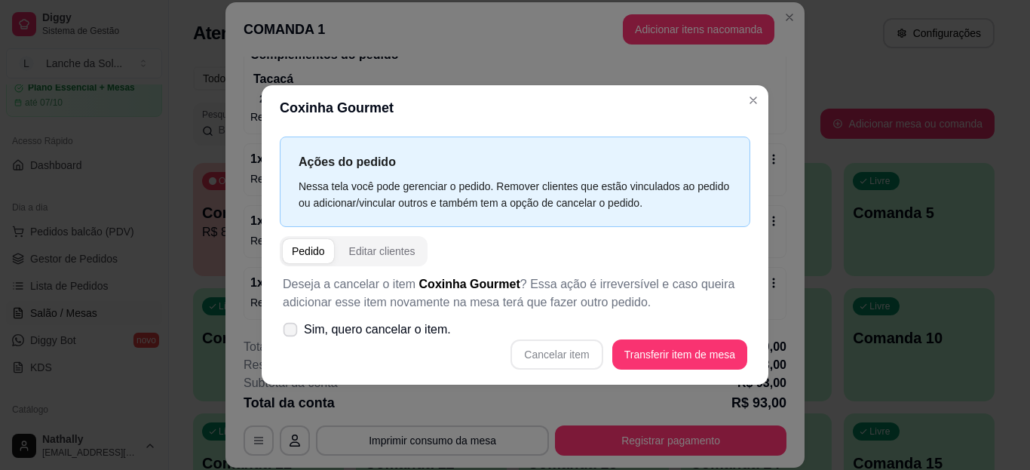
click at [286, 332] on input "Sim, quero cancelar o item." at bounding box center [287, 337] width 10 height 10
checkbox input "true"
click at [573, 354] on button "Cancelar item" at bounding box center [557, 354] width 92 height 30
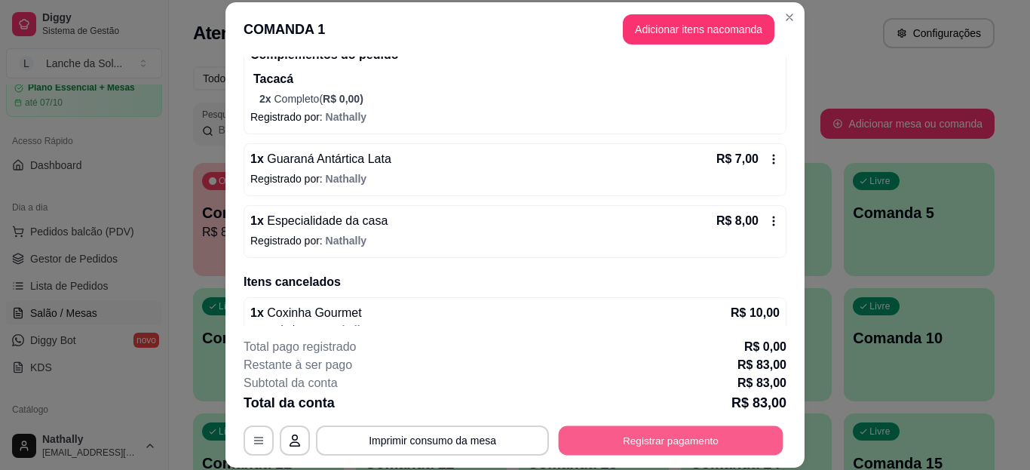
click at [629, 432] on button "Registrar pagamento" at bounding box center [671, 439] width 225 height 29
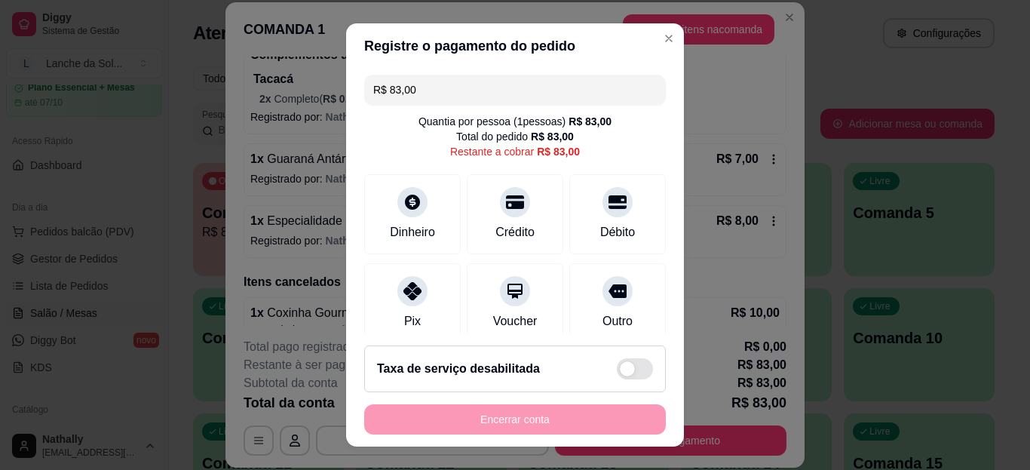
click at [458, 86] on input "R$ 83,00" at bounding box center [515, 90] width 284 height 30
type input "R$ 50,00"
click at [400, 210] on div at bounding box center [412, 202] width 30 height 30
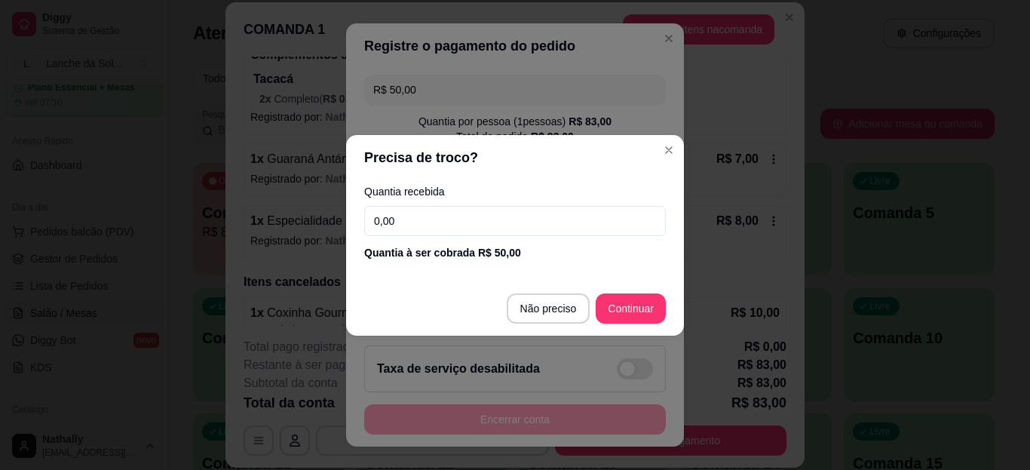
click at [413, 213] on input "0,00" at bounding box center [515, 221] width 302 height 30
type input "50,00"
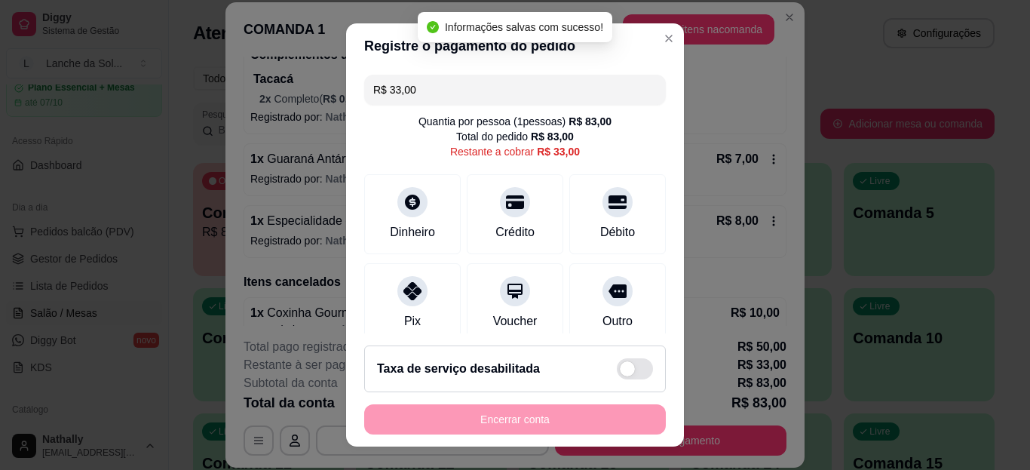
click at [417, 301] on div "Pix" at bounding box center [412, 303] width 97 height 80
type input "R$ 0,00"
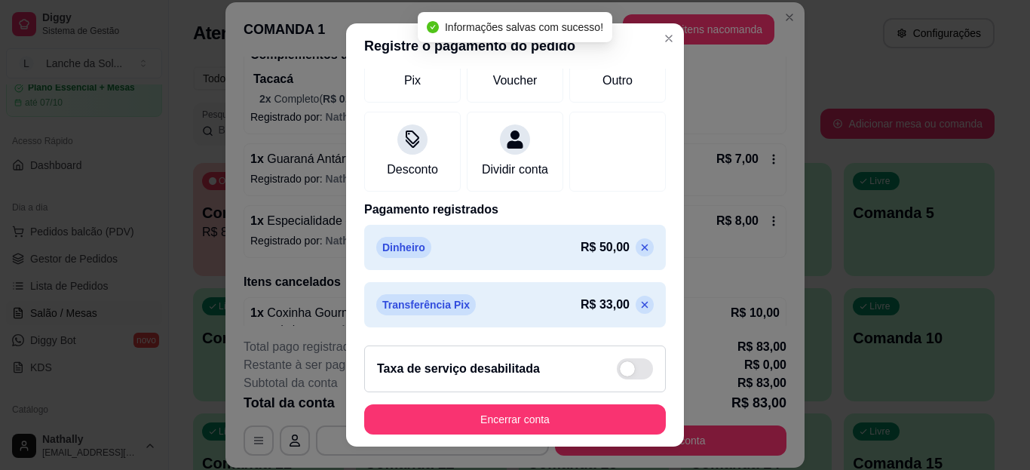
scroll to position [244, 0]
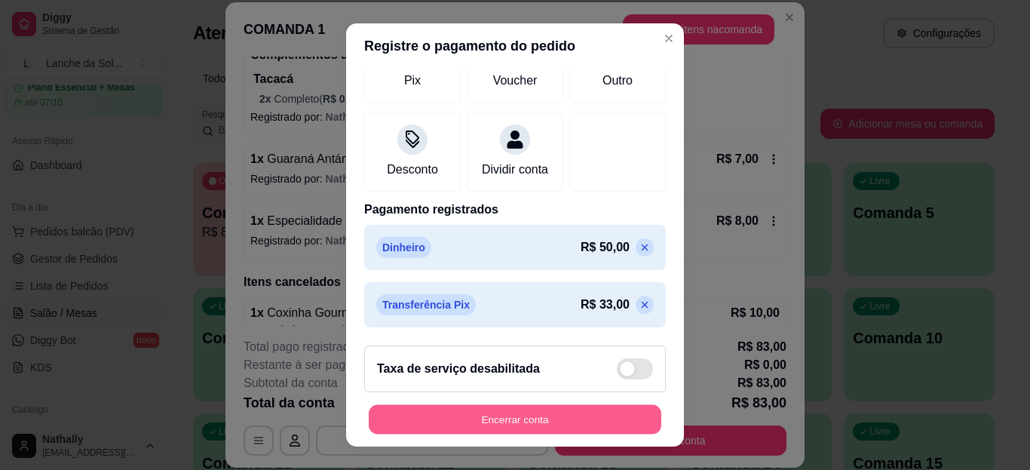
click at [531, 422] on button "Encerrar conta" at bounding box center [515, 418] width 293 height 29
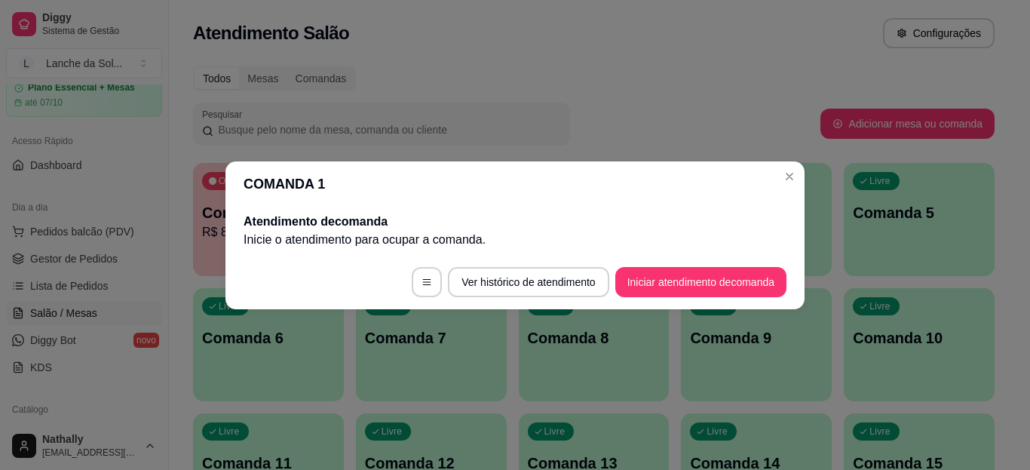
scroll to position [0, 0]
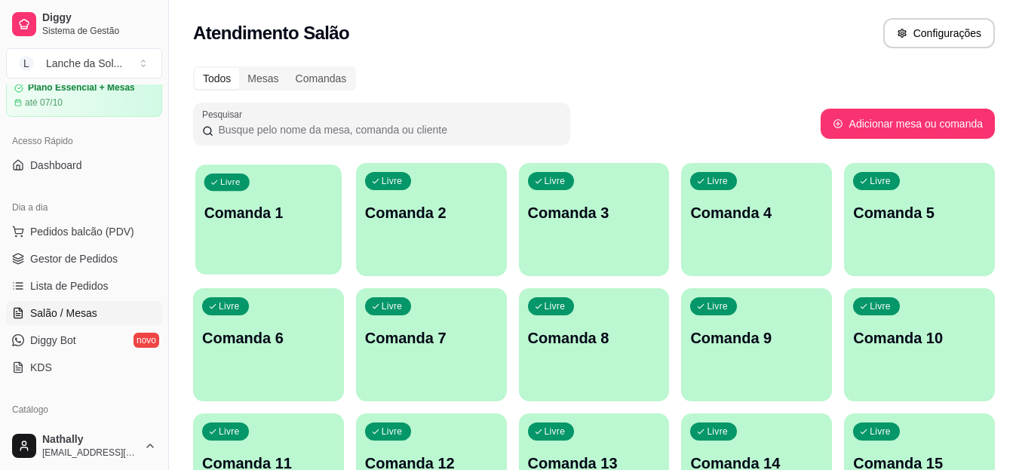
click at [238, 224] on div "Livre Comanda 1" at bounding box center [268, 210] width 146 height 92
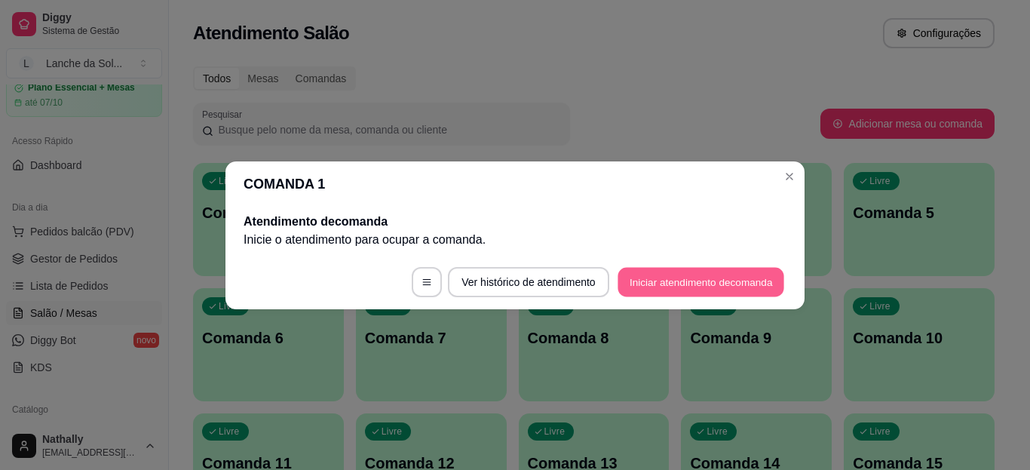
click at [653, 279] on button "Iniciar atendimento de comanda" at bounding box center [701, 281] width 167 height 29
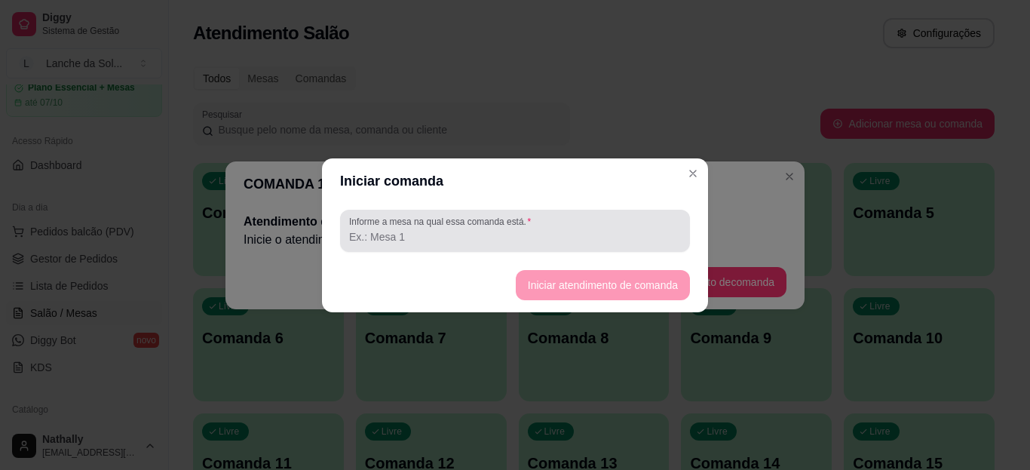
click at [629, 218] on div at bounding box center [515, 231] width 332 height 30
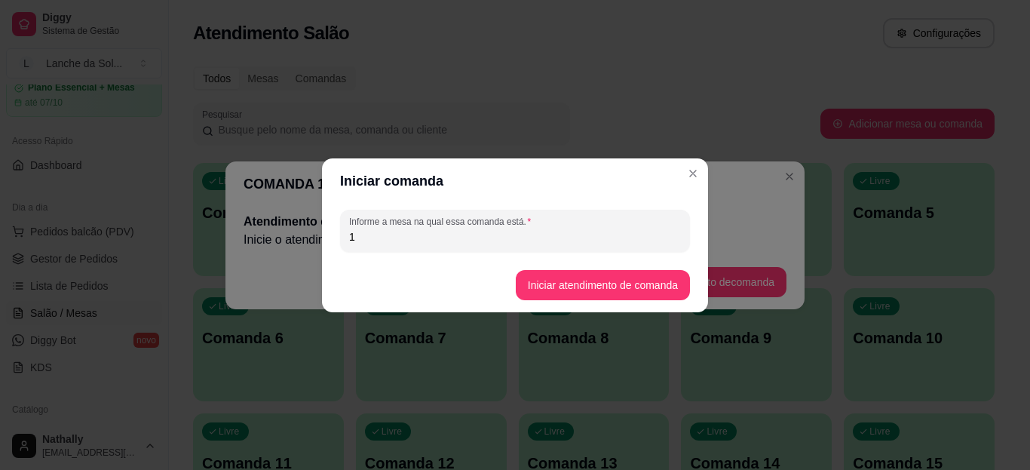
type input "1"
drag, startPoint x: 572, startPoint y: 305, endPoint x: 624, endPoint y: 255, distance: 72.0
click at [624, 255] on section "Iniciar comanda Informe a mesa na qual essa comanda está. 1 Iniciar atendimento…" at bounding box center [515, 235] width 386 height 154
drag, startPoint x: 624, startPoint y: 255, endPoint x: 606, endPoint y: 279, distance: 29.7
click at [606, 279] on section "Iniciar comanda Informe a mesa na qual essa comanda está. 1 Iniciar atendimento…" at bounding box center [515, 235] width 386 height 154
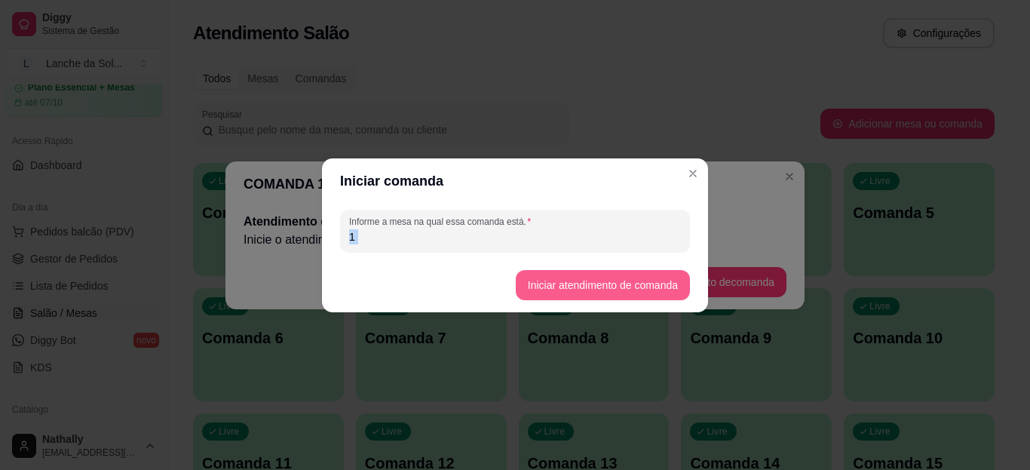
click at [606, 279] on button "Iniciar atendimento de comanda" at bounding box center [603, 285] width 174 height 30
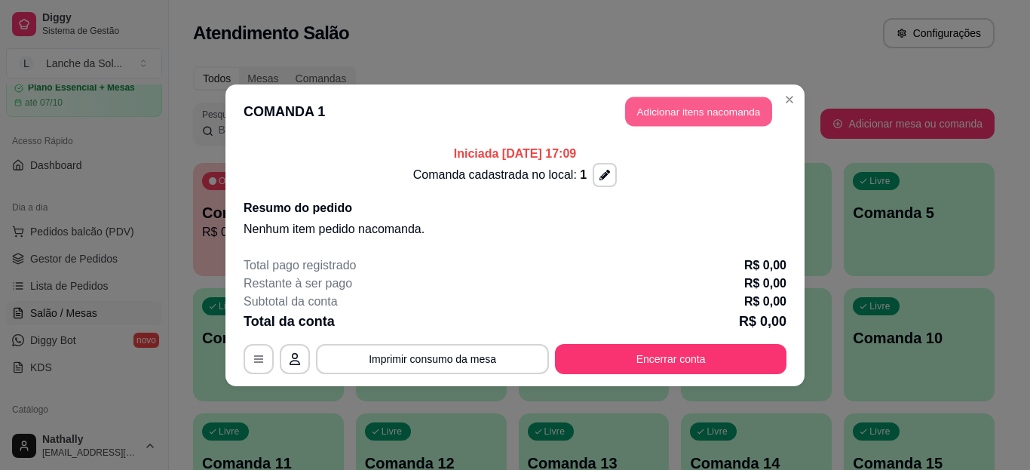
click at [690, 112] on button "Adicionar itens na comanda" at bounding box center [698, 111] width 147 height 29
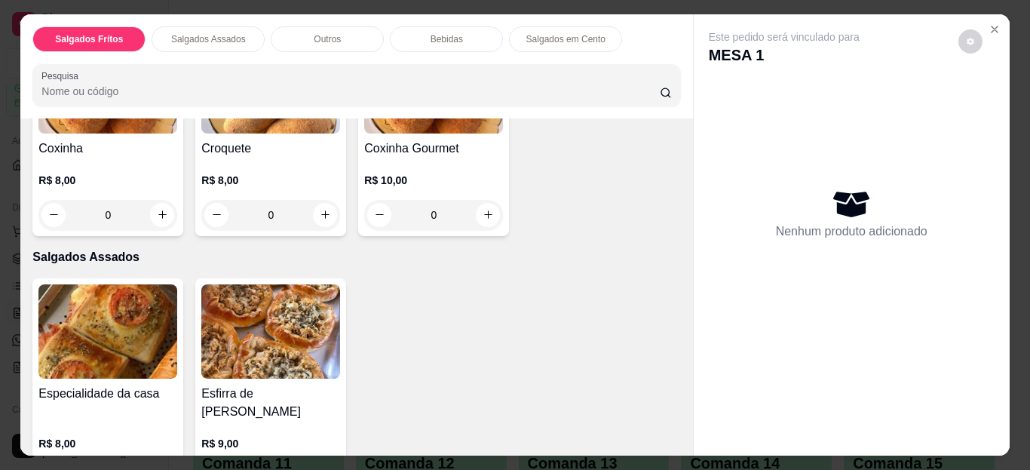
scroll to position [188, 0]
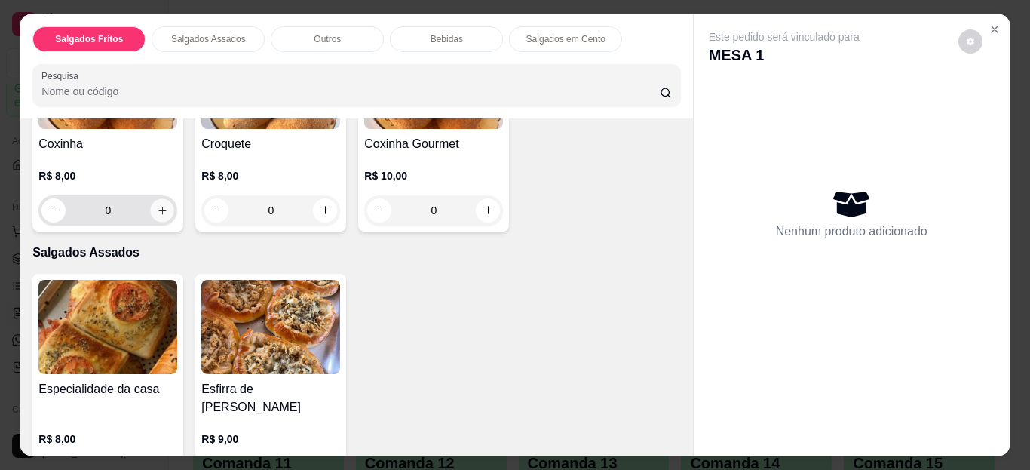
click at [158, 212] on button "increase-product-quantity" at bounding box center [162, 209] width 23 height 23
type input "1"
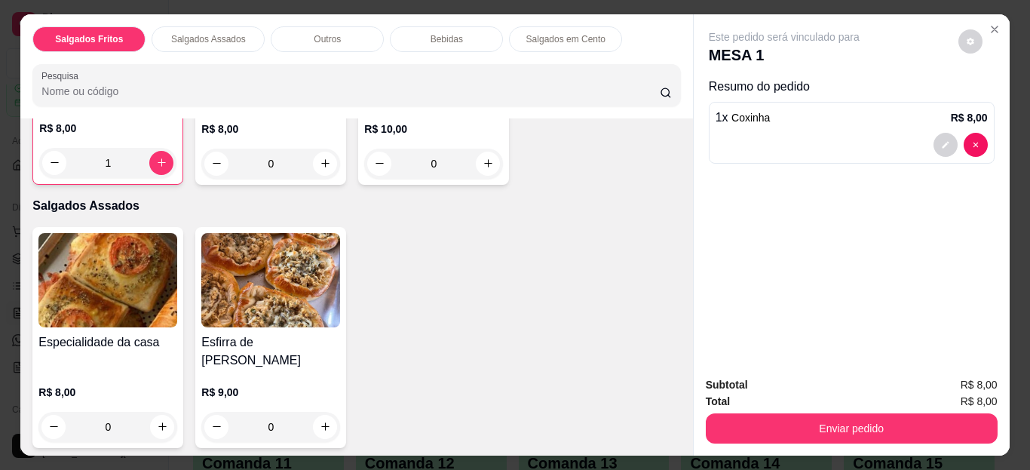
scroll to position [236, 0]
click at [156, 415] on button "increase-product-quantity" at bounding box center [162, 426] width 23 height 23
type input "1"
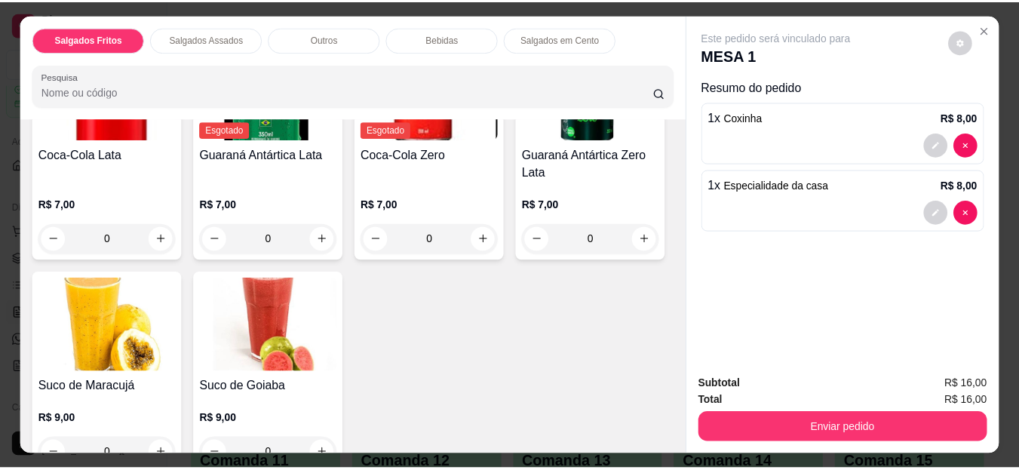
scroll to position [939, 0]
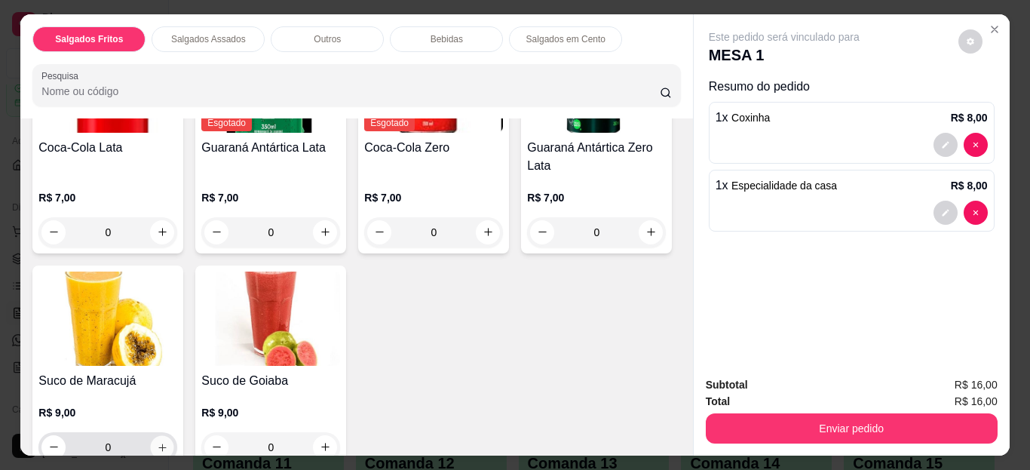
click at [168, 441] on icon "increase-product-quantity" at bounding box center [162, 446] width 11 height 11
type input "1"
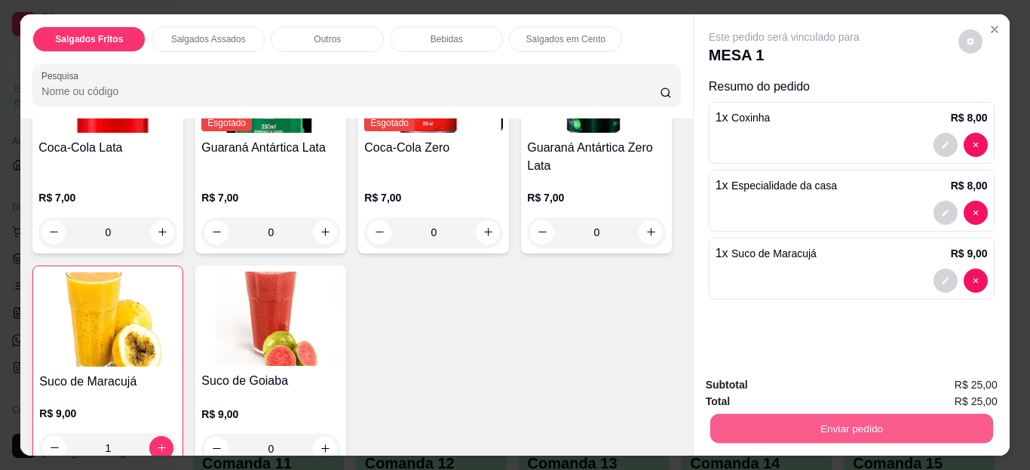
click at [741, 415] on button "Enviar pedido" at bounding box center [851, 428] width 283 height 29
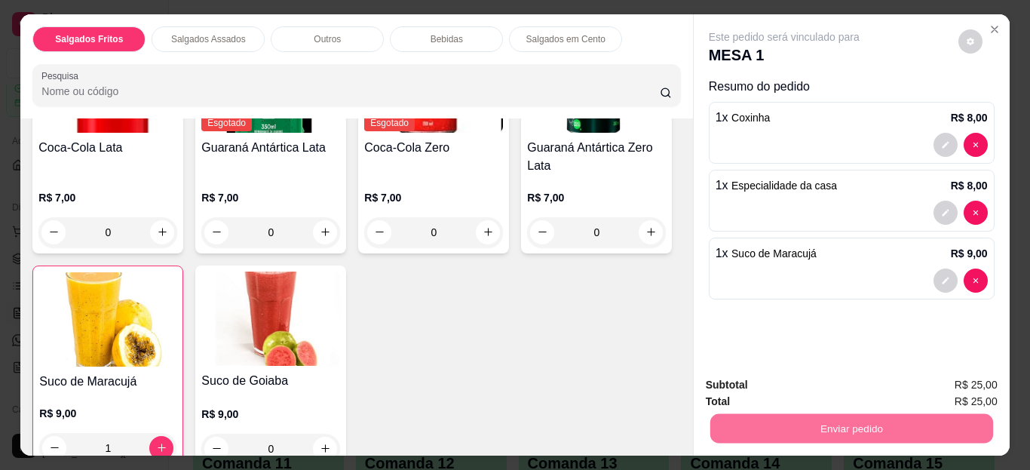
click at [749, 390] on button "Não registrar e enviar pedido" at bounding box center [802, 386] width 152 height 28
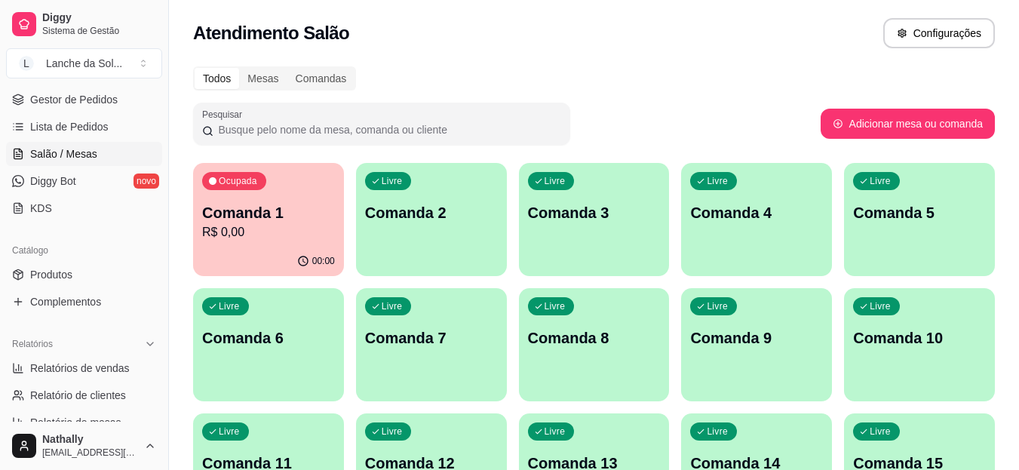
scroll to position [232, 0]
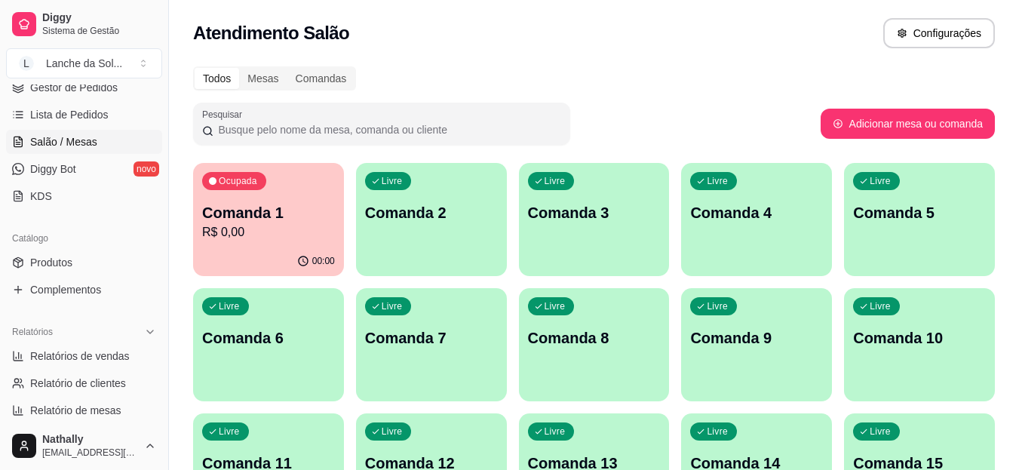
click at [97, 262] on link "Produtos" at bounding box center [84, 262] width 156 height 24
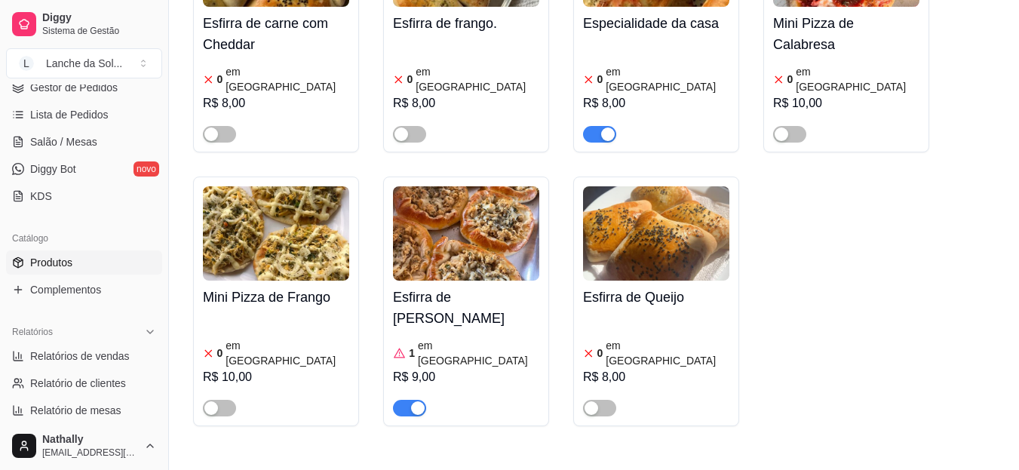
scroll to position [916, 0]
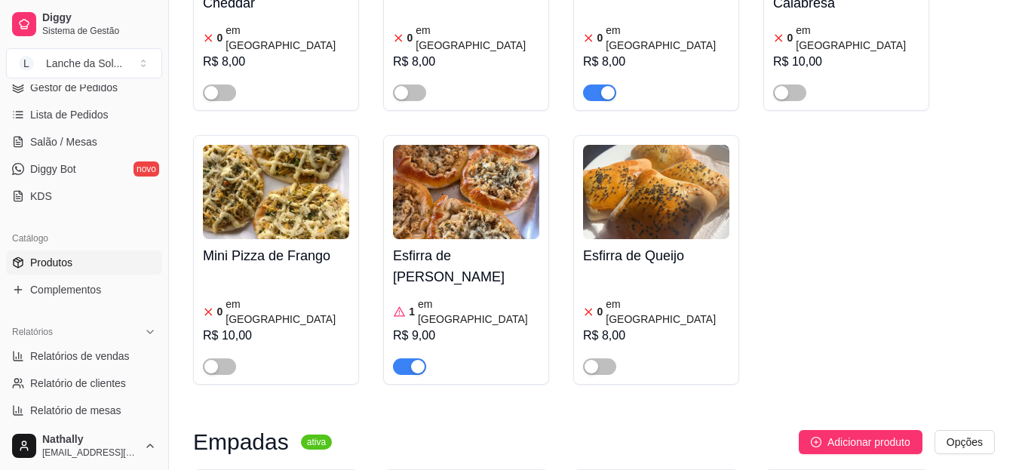
click at [405, 327] on div "R$ 9,00" at bounding box center [466, 336] width 146 height 18
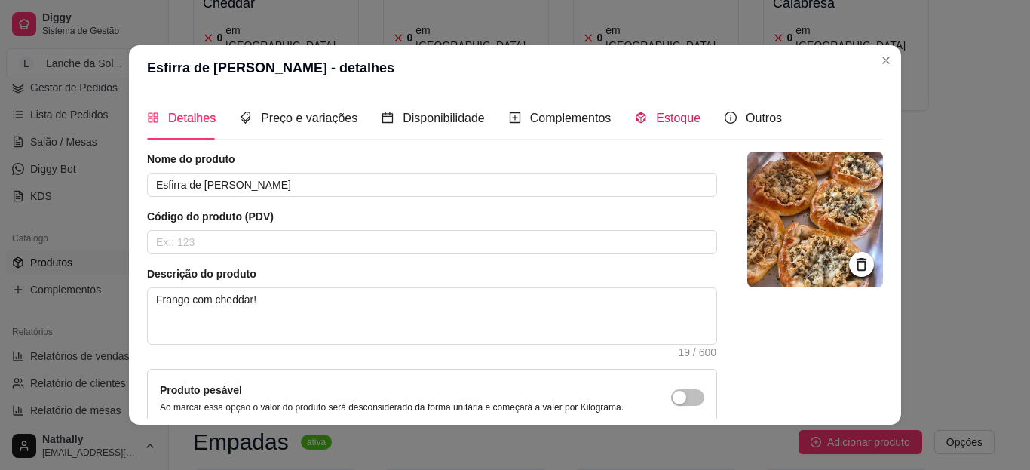
click at [669, 112] on span "Estoque" at bounding box center [678, 118] width 44 height 13
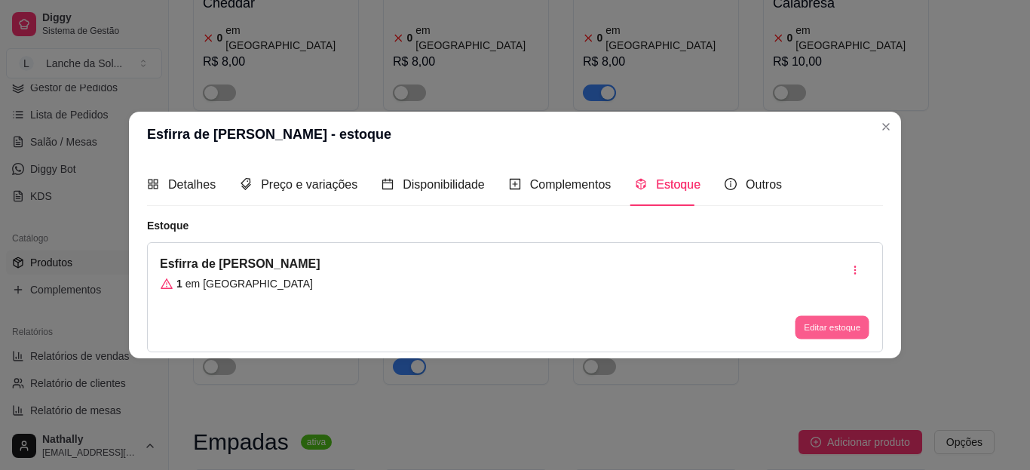
click at [803, 327] on button "Editar estoque" at bounding box center [832, 327] width 74 height 23
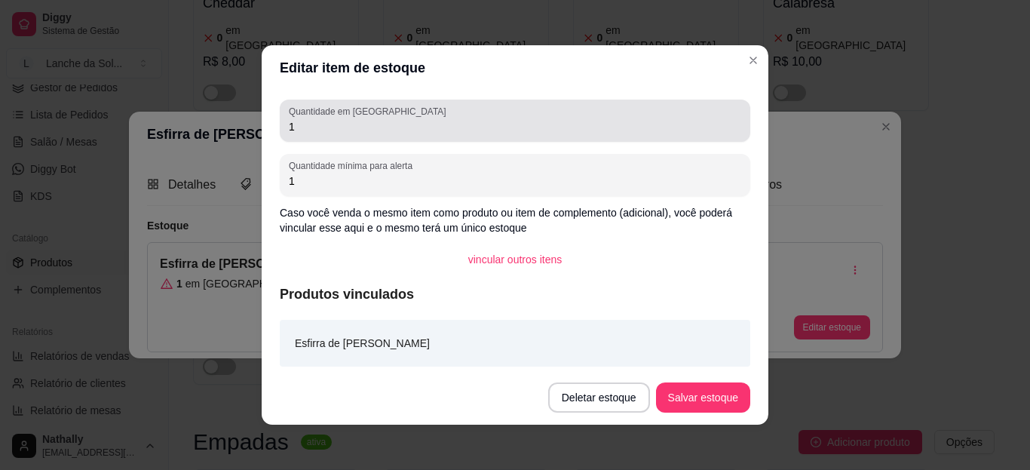
click at [565, 128] on div "Editar item de estoque Quantidade em estoque 1 Quantidade mínima para alerta 1 …" at bounding box center [515, 235] width 1030 height 470
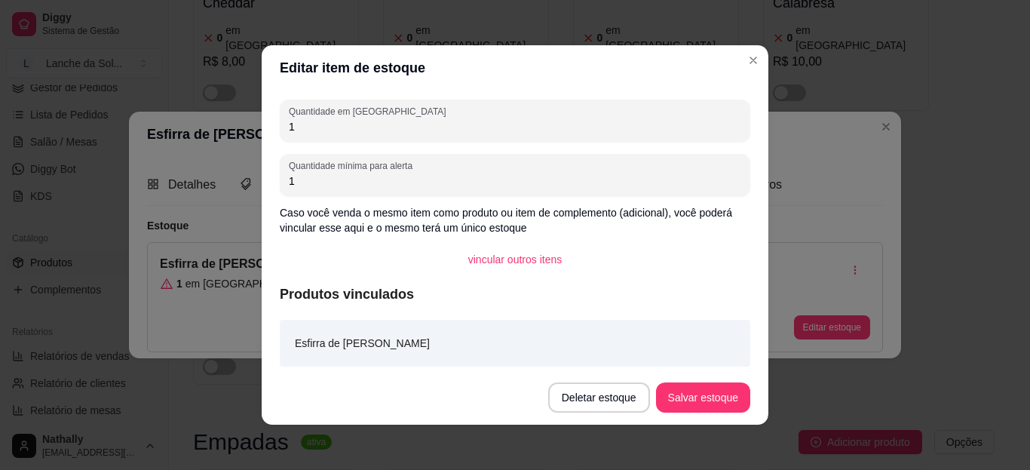
click at [565, 128] on input "1" at bounding box center [515, 126] width 453 height 15
type input "0"
click at [672, 396] on button "Salvar estoque" at bounding box center [703, 397] width 94 height 30
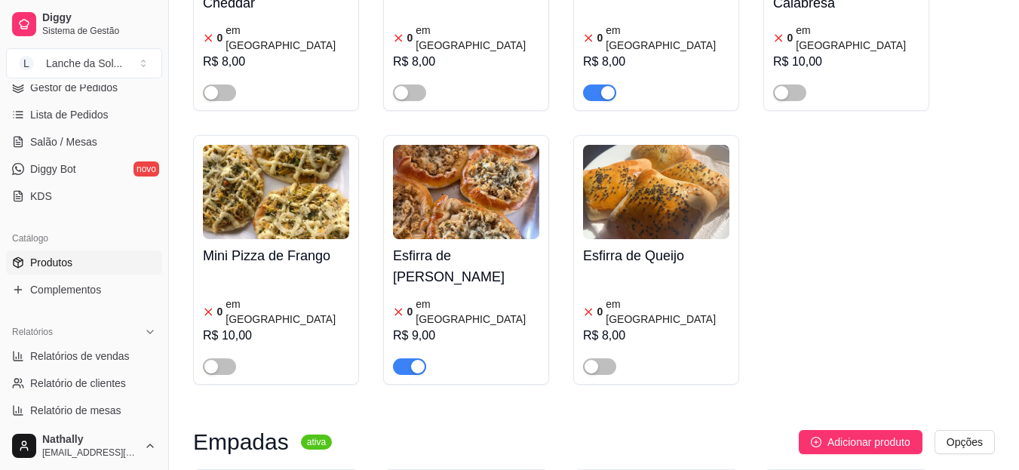
click at [415, 360] on div "button" at bounding box center [418, 367] width 14 height 14
click at [605, 86] on div "button" at bounding box center [608, 93] width 14 height 14
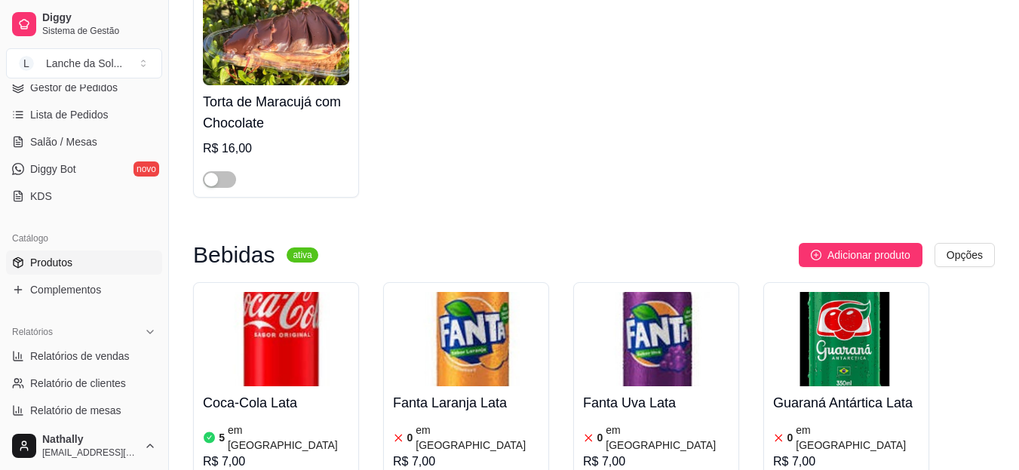
scroll to position [3764, 0]
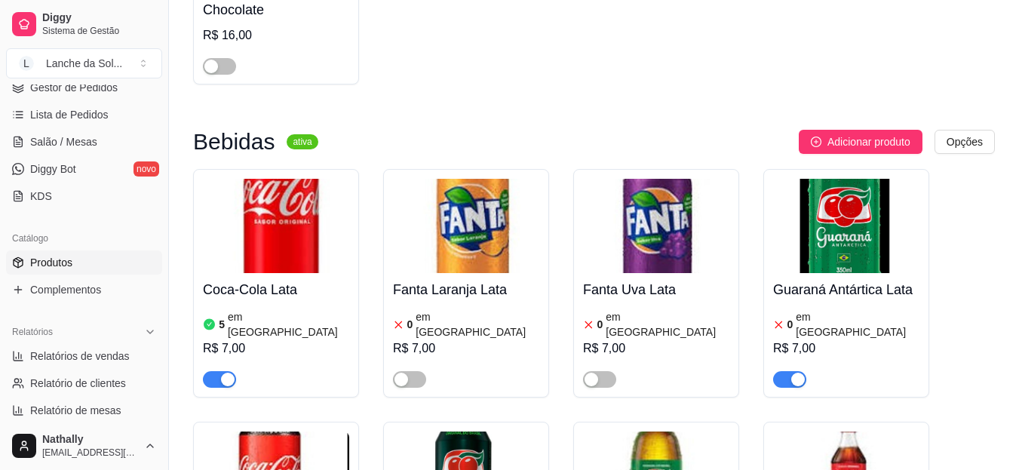
click at [798, 373] on div "button" at bounding box center [798, 380] width 14 height 14
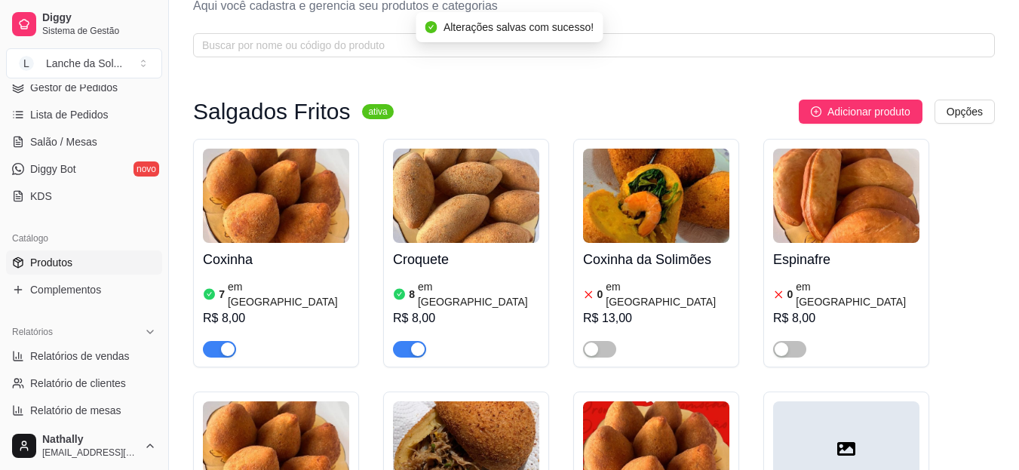
scroll to position [0, 0]
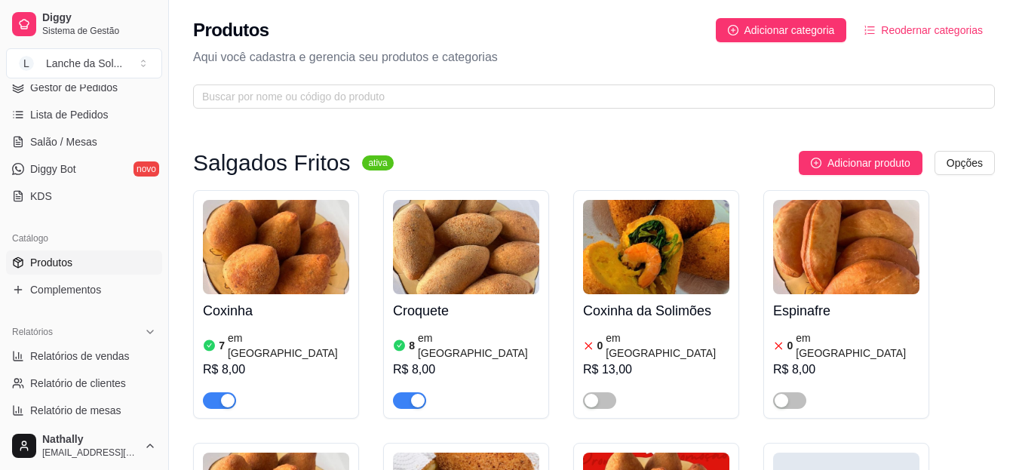
click at [255, 66] on p "Aqui você cadastra e gerencia seu produtos e categorias" at bounding box center [594, 57] width 802 height 18
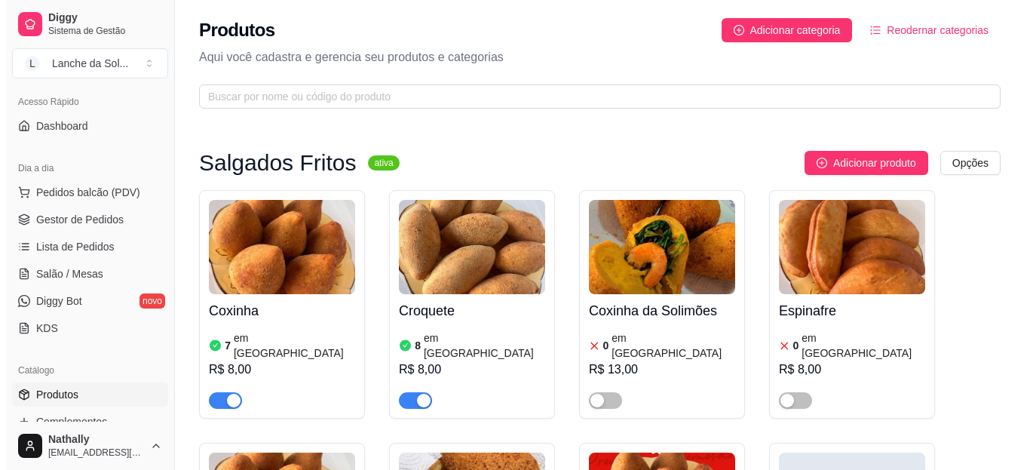
scroll to position [88, 0]
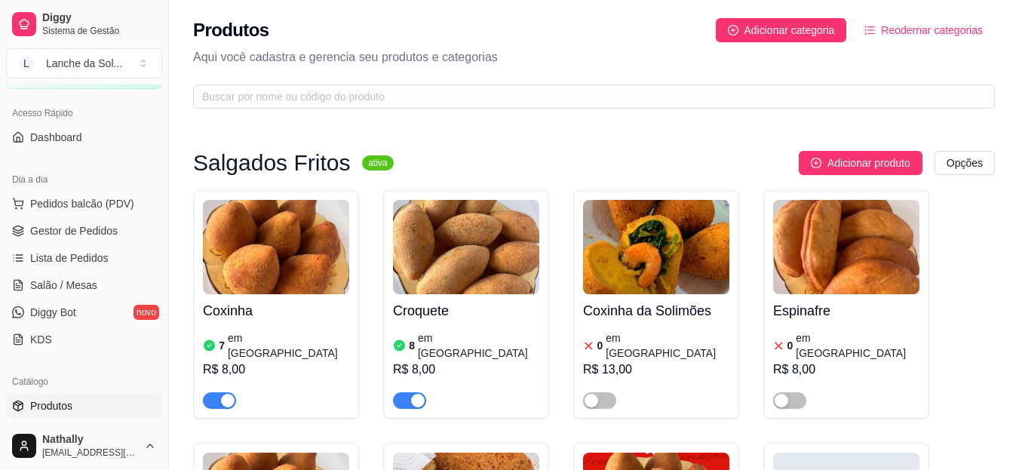
drag, startPoint x: 163, startPoint y: 146, endPoint x: 80, endPoint y: 227, distance: 115.7
click at [80, 227] on div "Diggy Sistema de Gestão L Lanche da Sol ... Loja aberta Plano Essencial + Mesas…" at bounding box center [84, 235] width 168 height 470
click at [80, 227] on span "Gestor de Pedidos" at bounding box center [73, 230] width 87 height 15
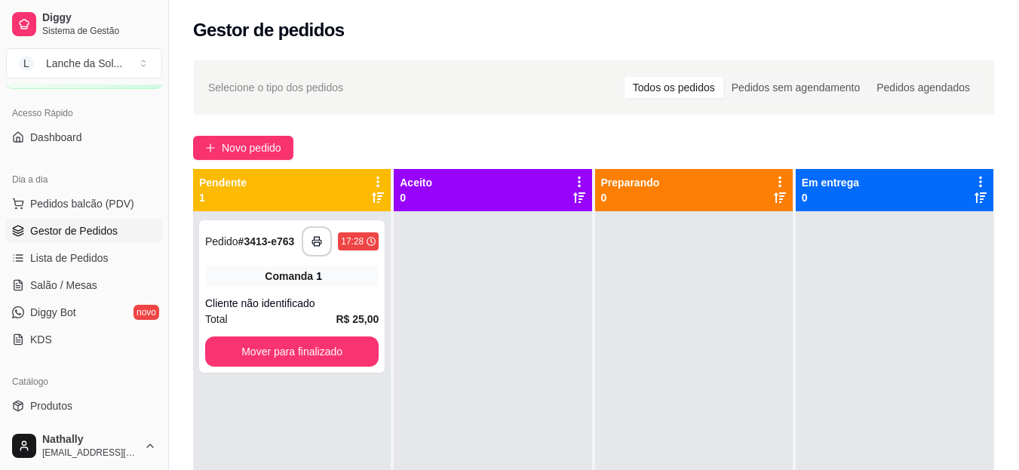
click at [86, 195] on button "Pedidos balcão (PDV)" at bounding box center [84, 204] width 156 height 24
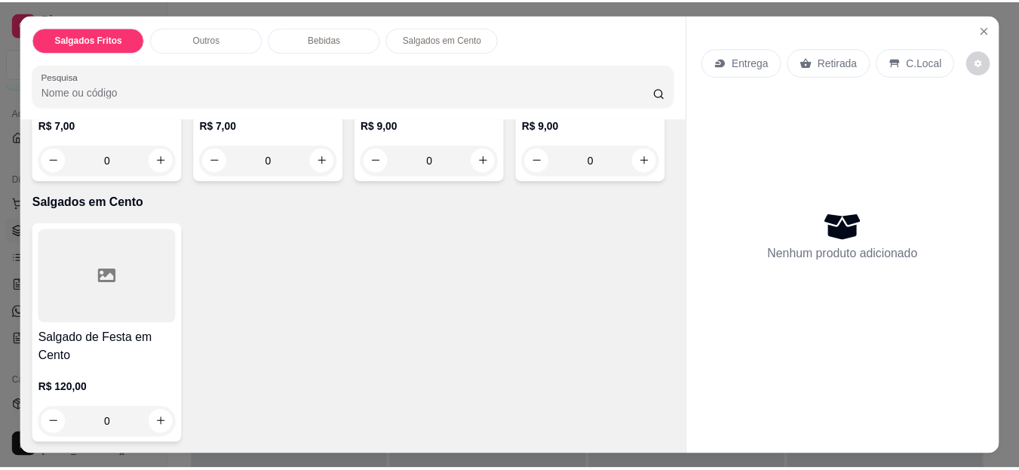
scroll to position [729, 0]
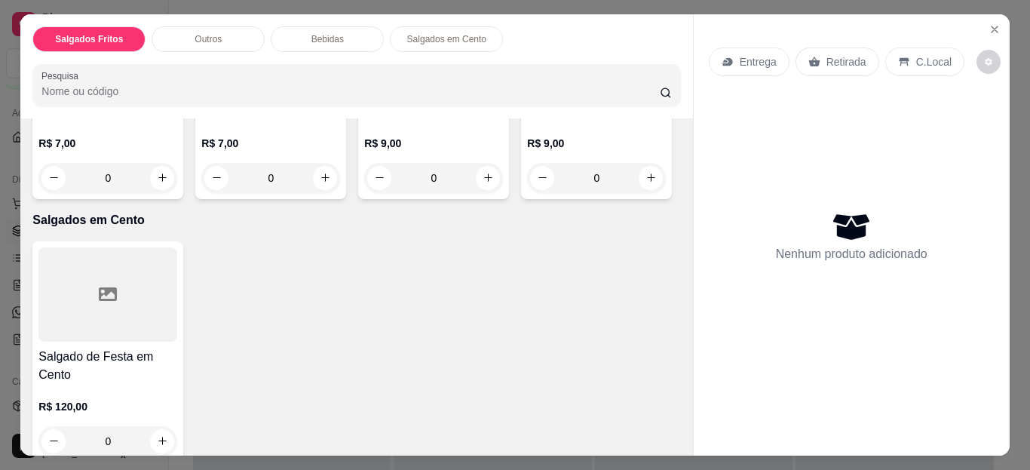
click at [996, 29] on button "Close" at bounding box center [995, 29] width 24 height 24
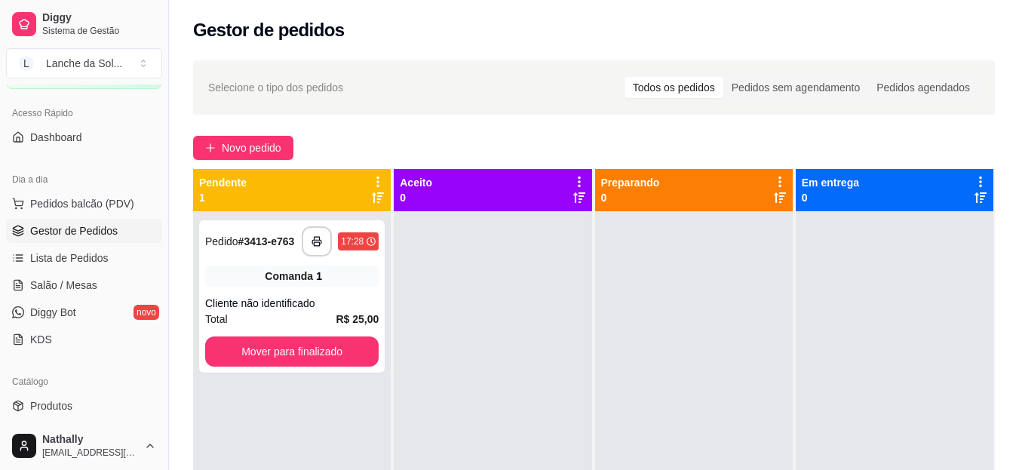
scroll to position [111, 0]
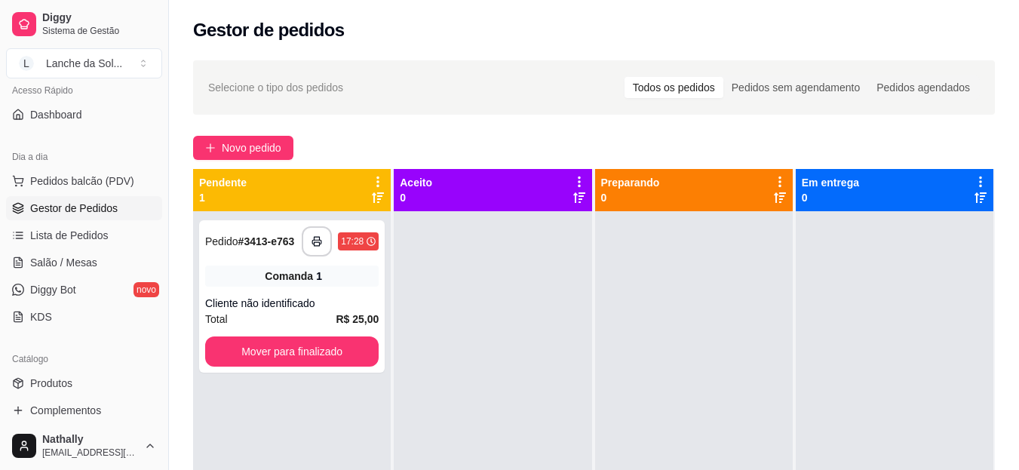
click at [72, 378] on link "Produtos" at bounding box center [84, 383] width 156 height 24
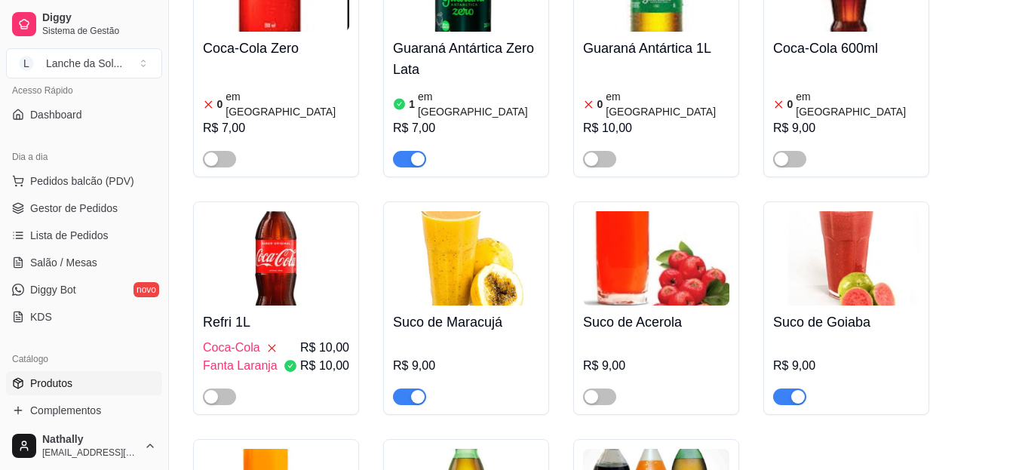
scroll to position [4248, 0]
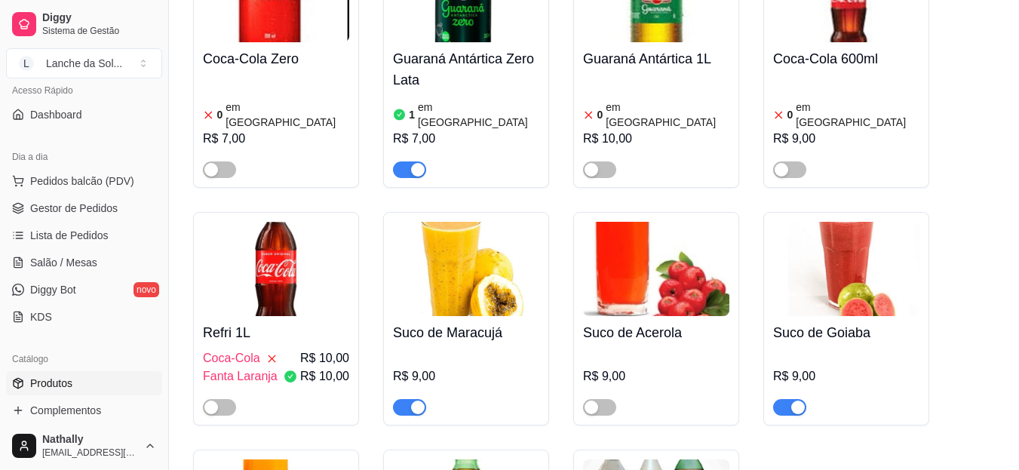
click at [793, 400] on div "button" at bounding box center [798, 407] width 14 height 14
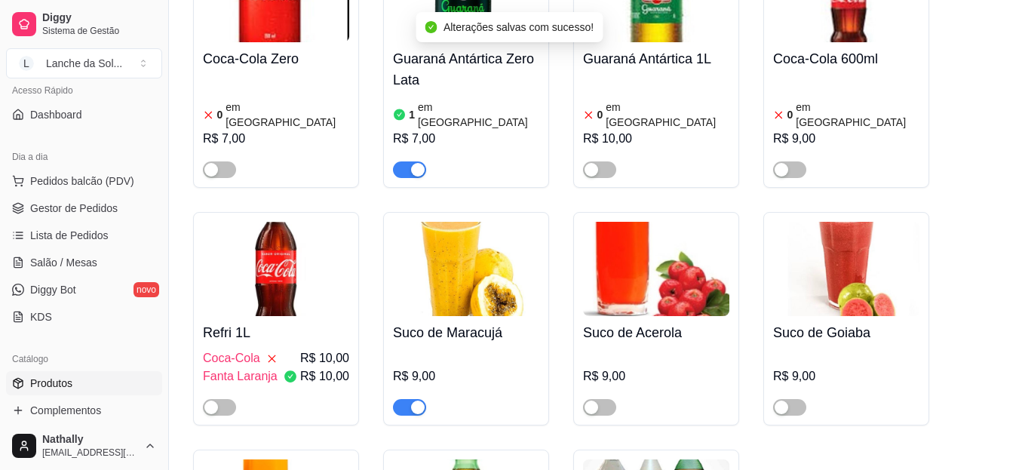
click at [59, 213] on span "Gestor de Pedidos" at bounding box center [73, 208] width 87 height 15
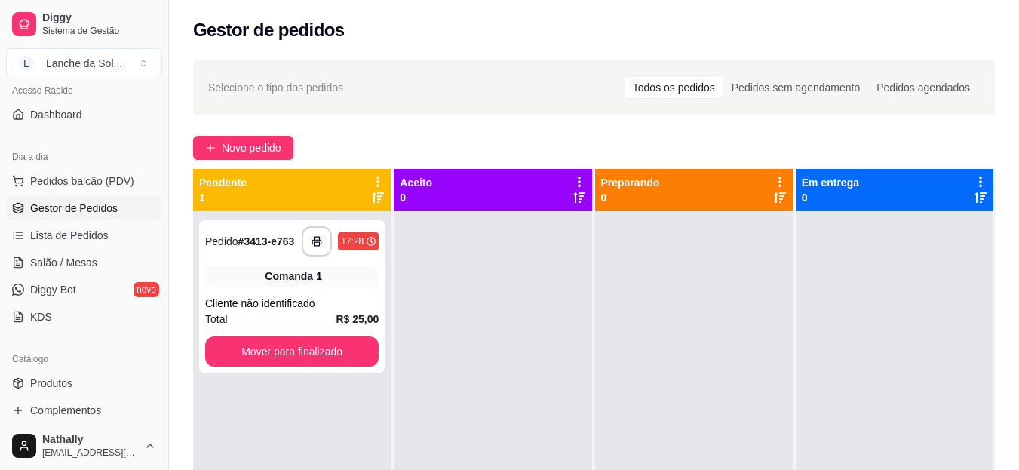
click at [6, 196] on link "Gestor de Pedidos" at bounding box center [84, 208] width 156 height 24
click at [86, 255] on span "Salão / Mesas" at bounding box center [63, 262] width 67 height 15
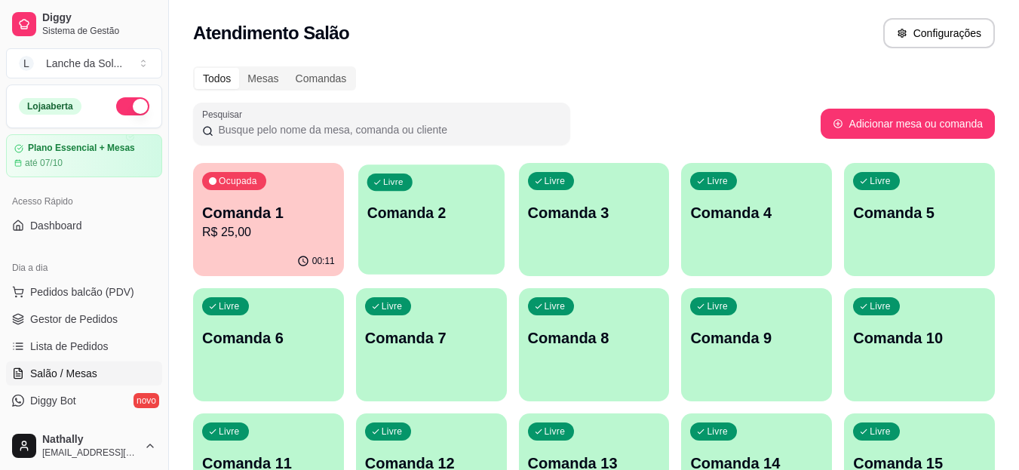
click at [396, 203] on p "Comanda 2" at bounding box center [431, 213] width 129 height 20
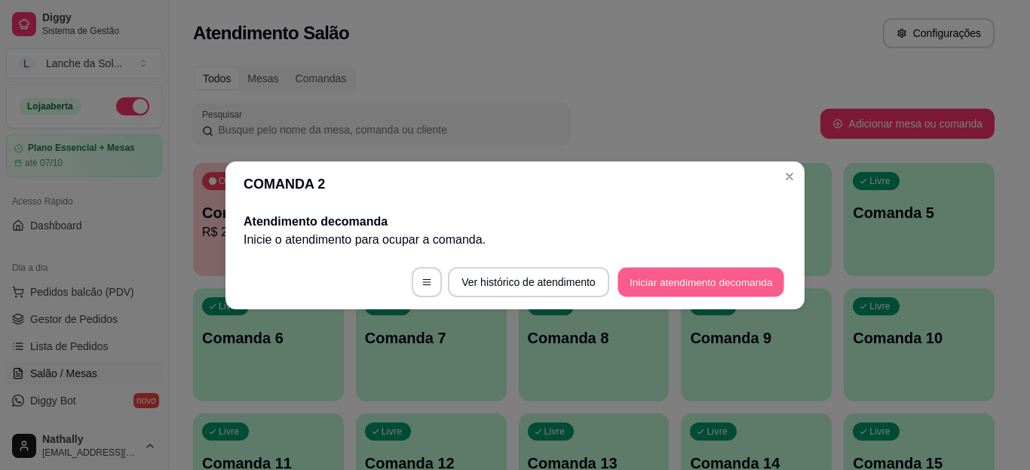
click at [650, 277] on button "Iniciar atendimento de comanda" at bounding box center [701, 281] width 167 height 29
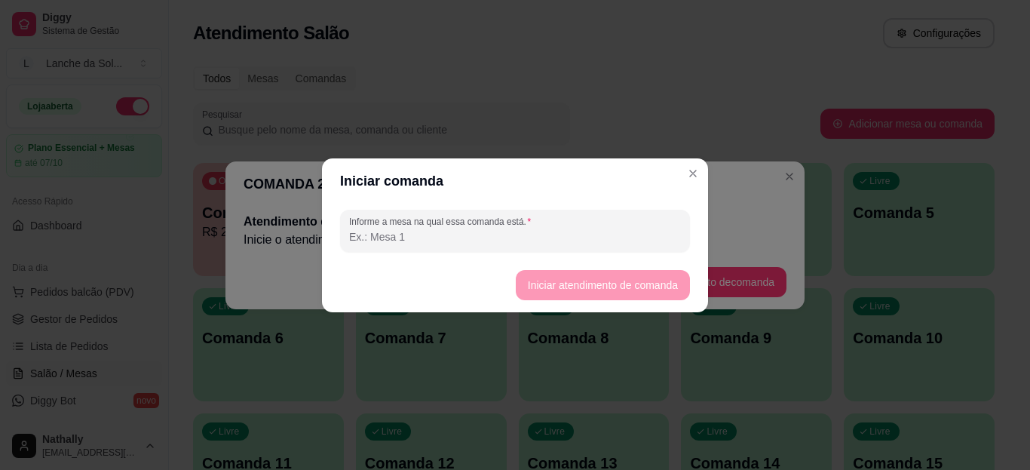
click at [569, 233] on input "Informe a mesa na qual essa comanda está." at bounding box center [515, 236] width 332 height 15
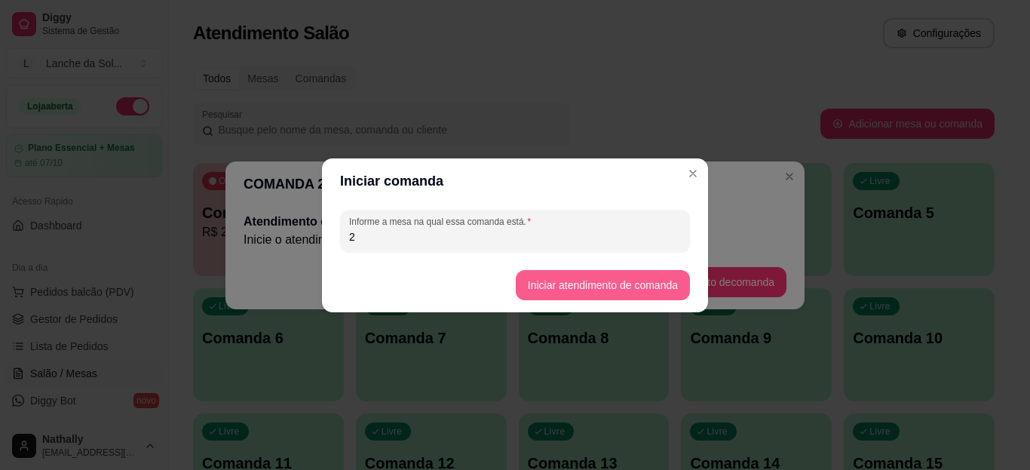
type input "2"
click at [563, 275] on button "Iniciar atendimento de comanda" at bounding box center [602, 284] width 169 height 29
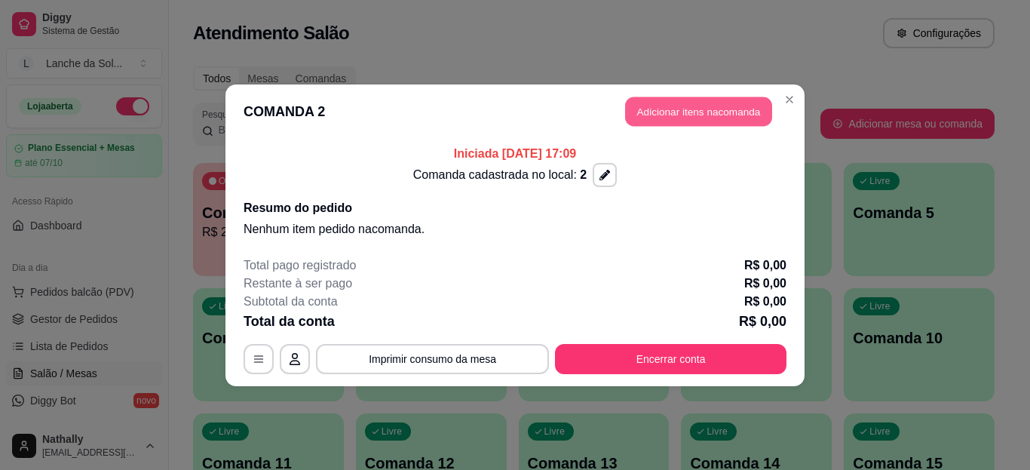
click at [676, 108] on button "Adicionar itens na comanda" at bounding box center [698, 111] width 147 height 29
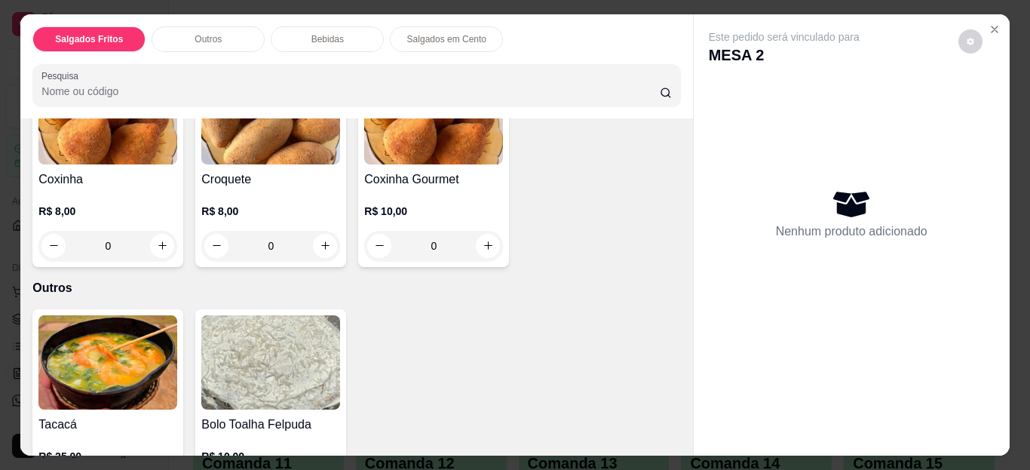
scroll to position [213, 0]
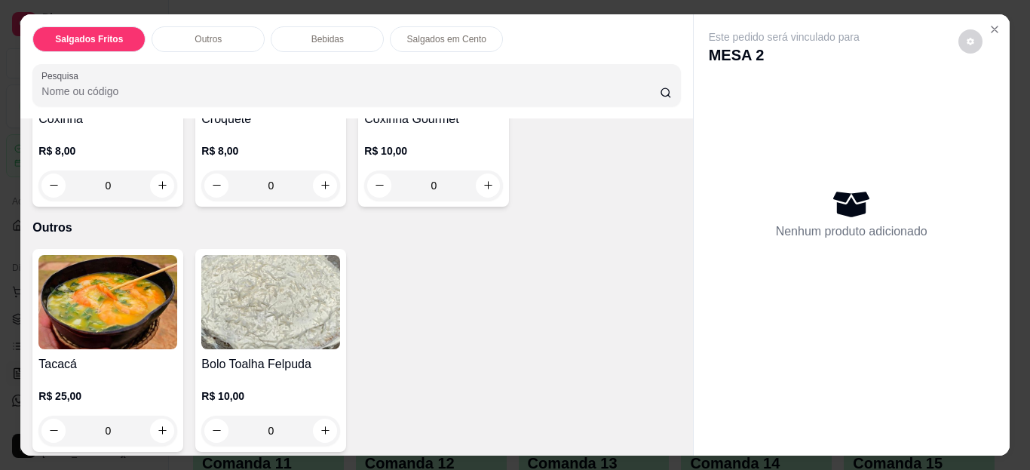
click at [158, 424] on div "0" at bounding box center [107, 431] width 139 height 30
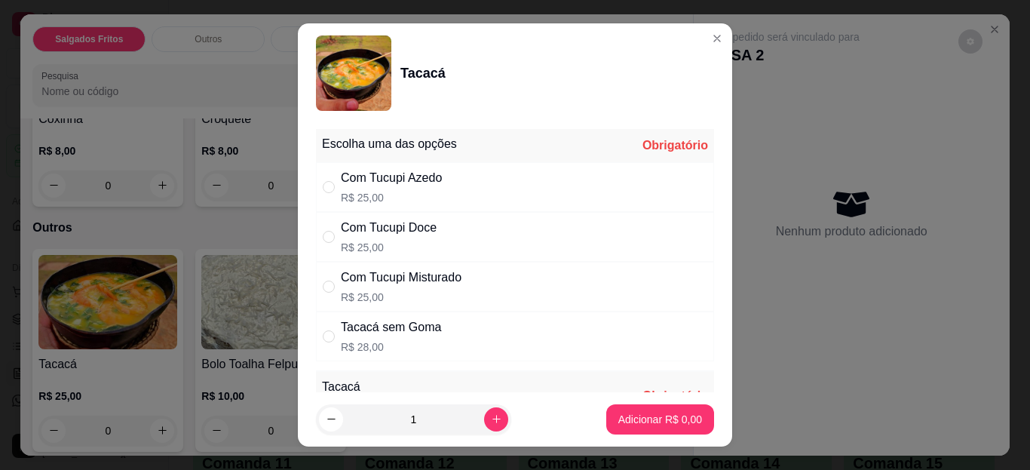
click at [391, 285] on div "Com Tucupi Misturado" at bounding box center [401, 277] width 121 height 18
radio input "true"
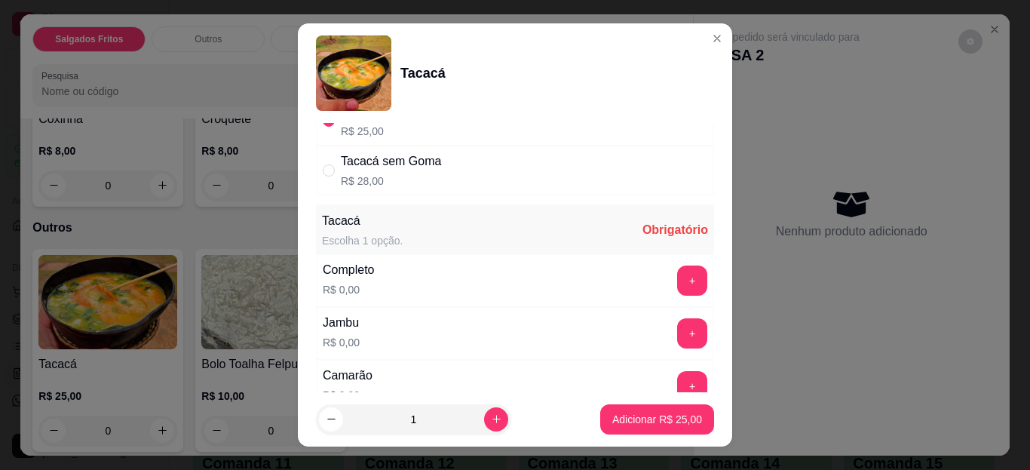
scroll to position [185, 0]
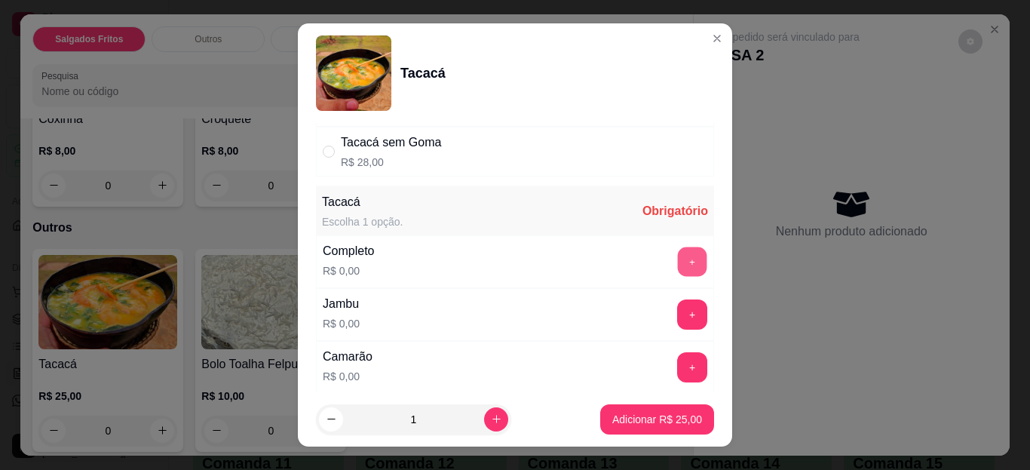
click at [678, 262] on button "+" at bounding box center [692, 261] width 29 height 29
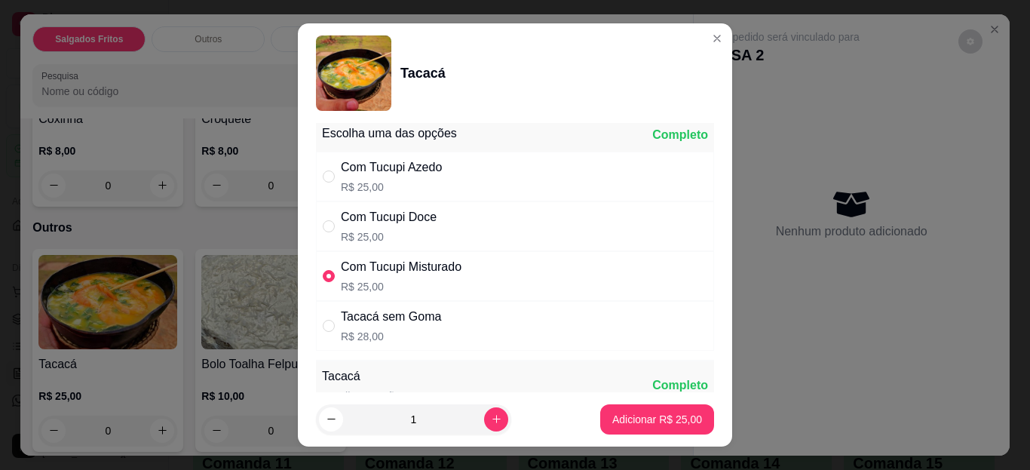
scroll to position [0, 0]
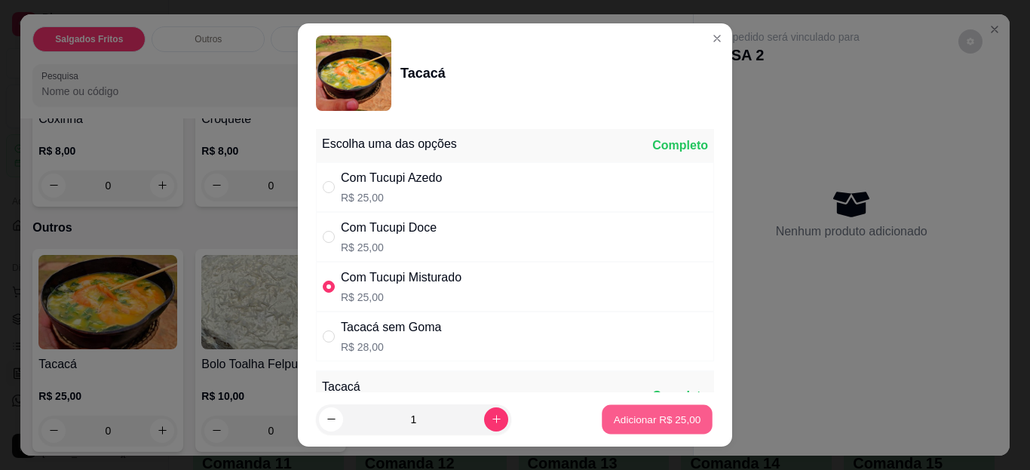
click at [618, 419] on p "Adicionar R$ 25,00" at bounding box center [657, 419] width 87 height 14
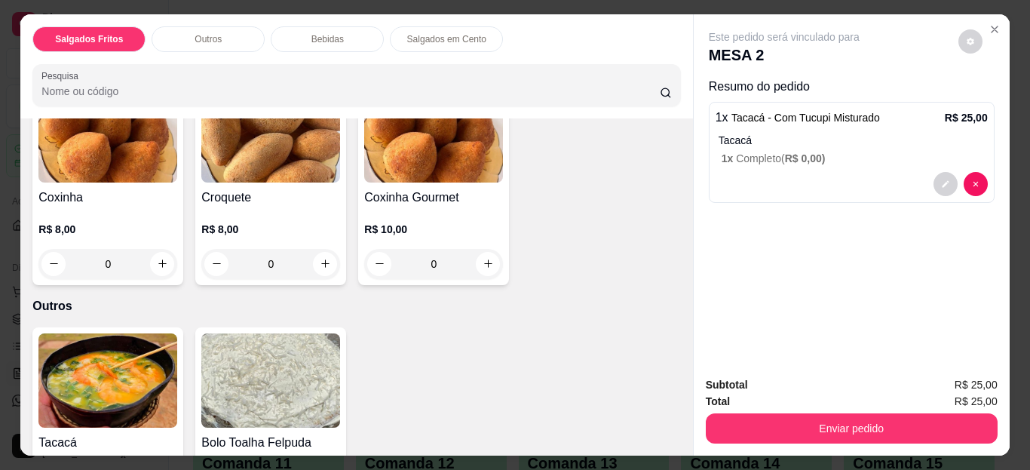
scroll to position [131, 0]
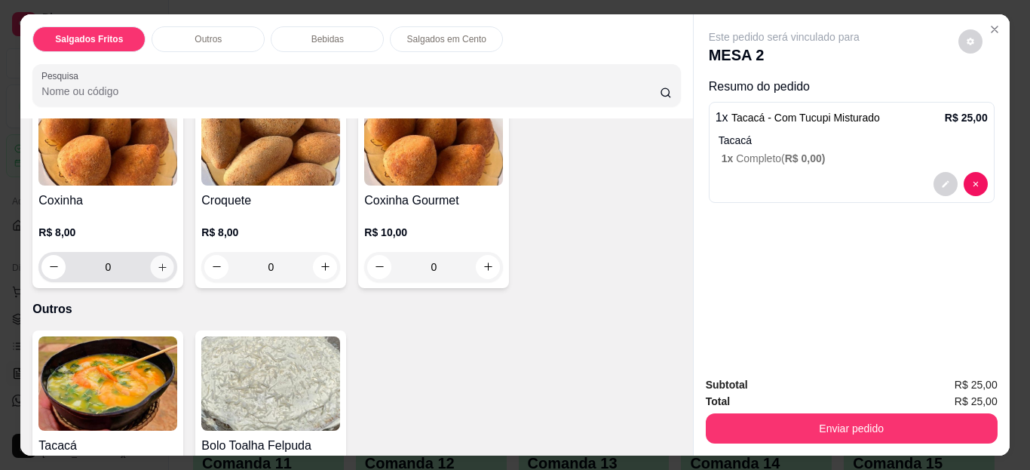
click at [163, 258] on button "increase-product-quantity" at bounding box center [162, 266] width 23 height 23
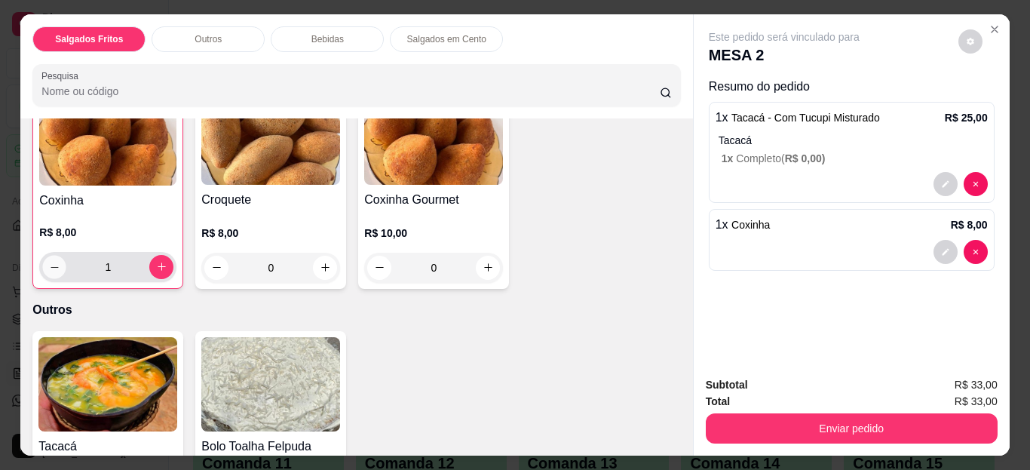
click at [49, 261] on icon "decrease-product-quantity" at bounding box center [54, 266] width 11 height 11
type input "0"
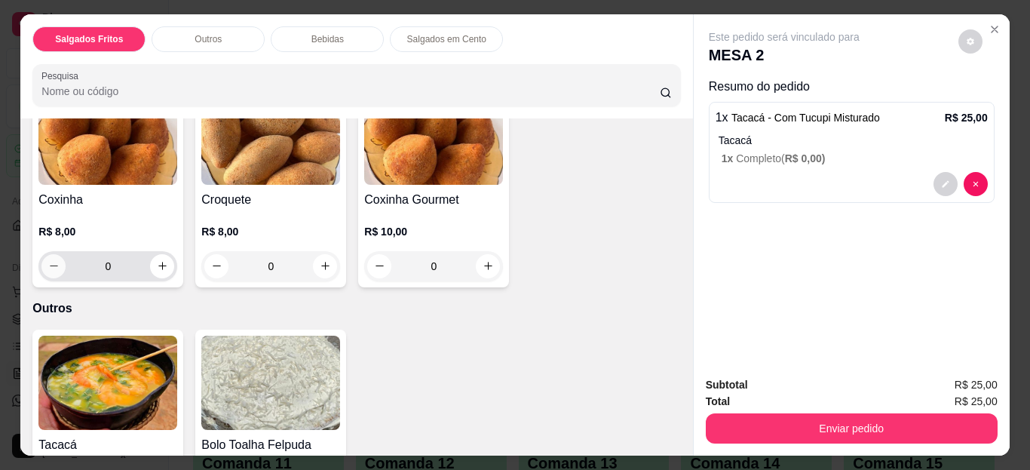
scroll to position [131, 0]
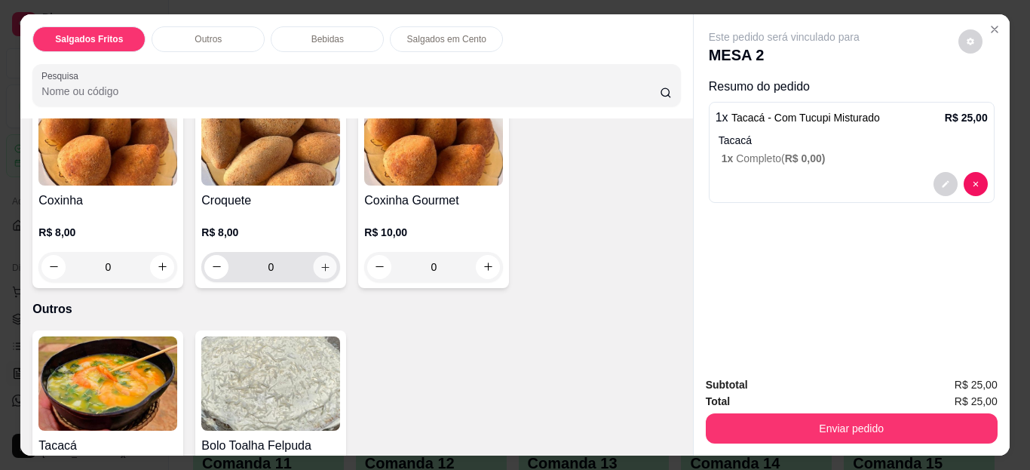
click at [320, 262] on icon "increase-product-quantity" at bounding box center [325, 266] width 11 height 11
type input "1"
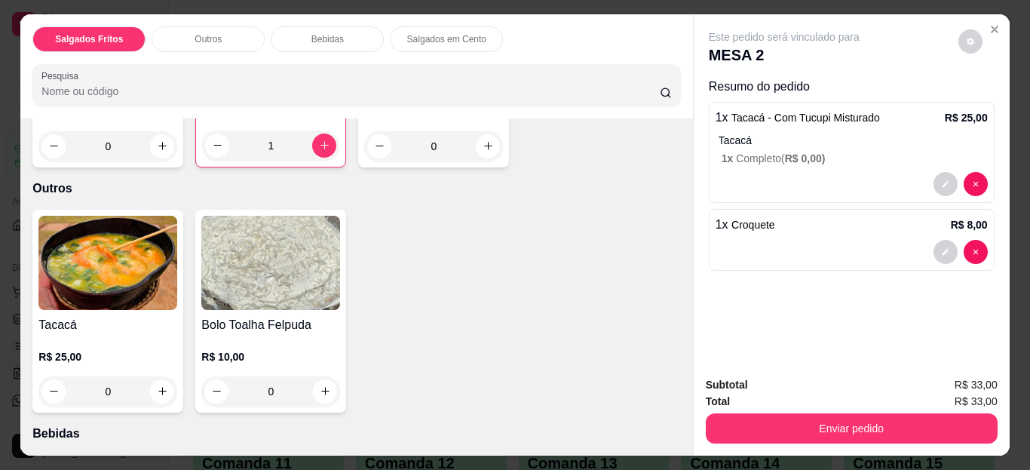
scroll to position [272, 0]
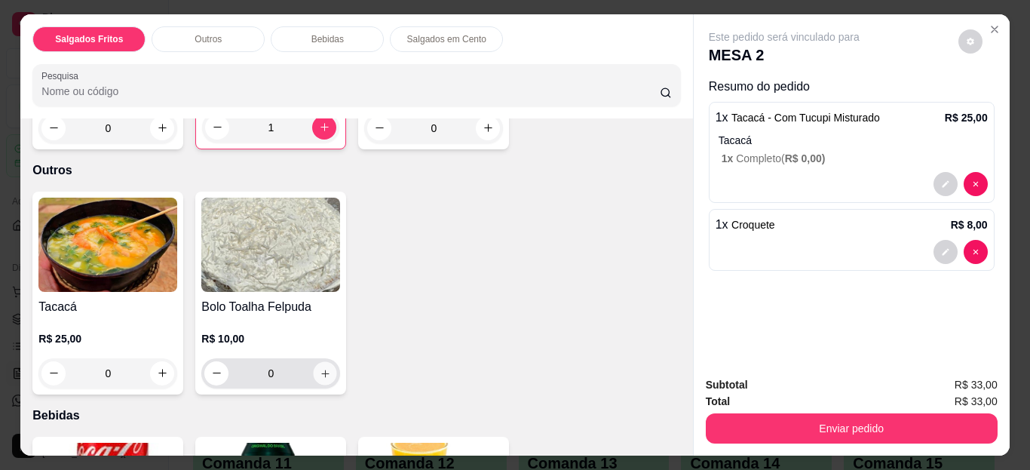
click at [320, 370] on icon "increase-product-quantity" at bounding box center [325, 372] width 11 height 11
type input "1"
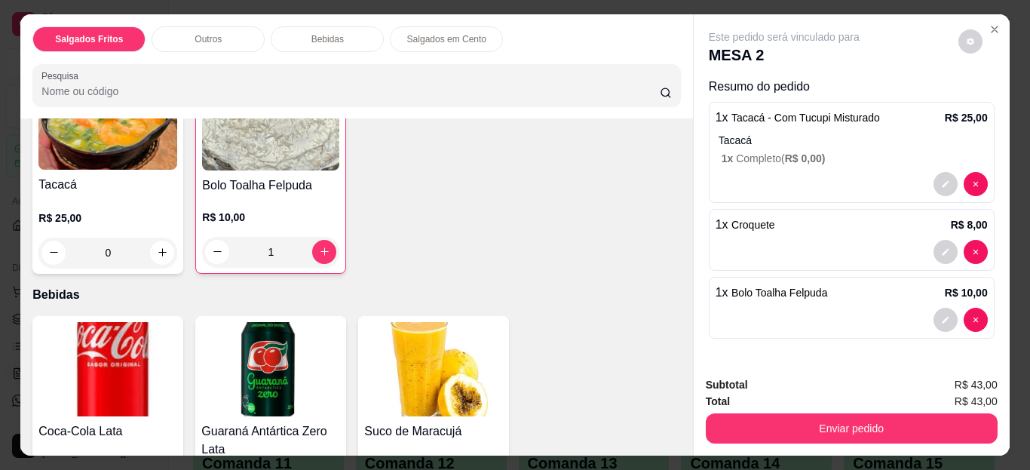
scroll to position [428, 0]
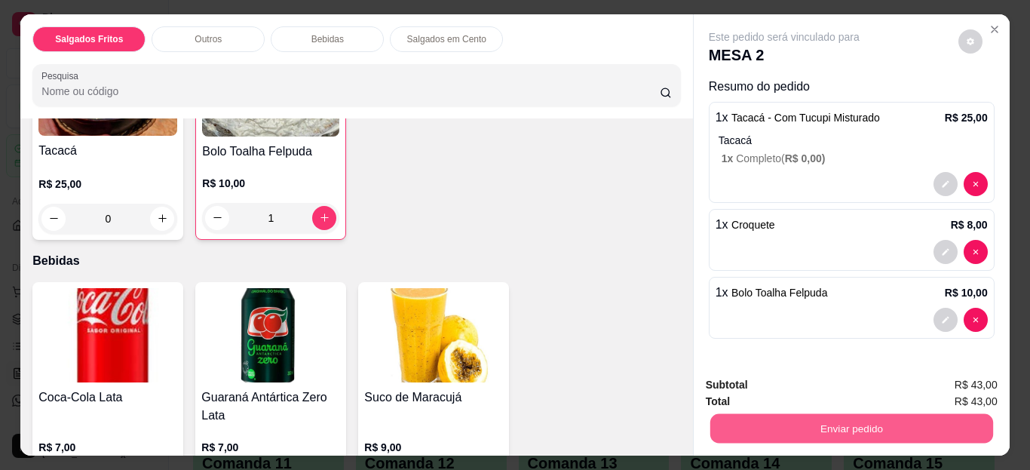
click at [723, 418] on button "Enviar pedido" at bounding box center [851, 428] width 283 height 29
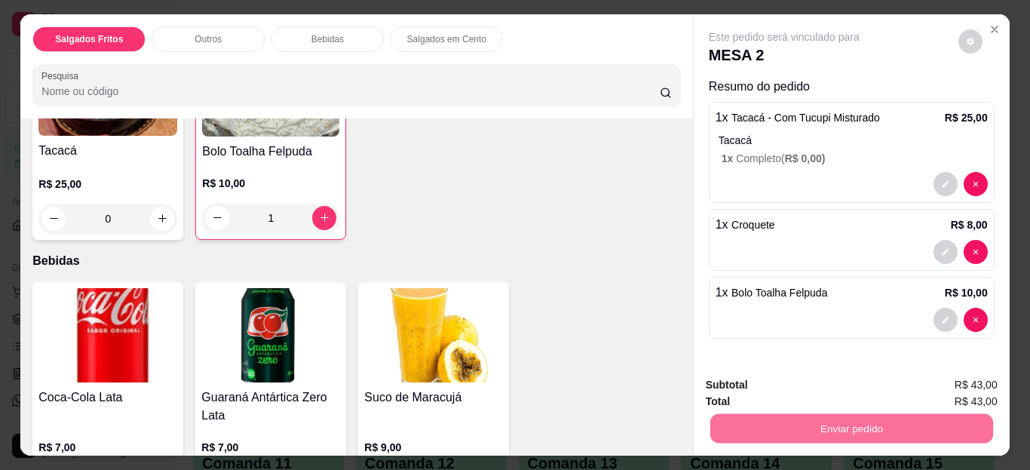
click at [737, 391] on button "Não registrar e enviar pedido" at bounding box center [802, 386] width 152 height 28
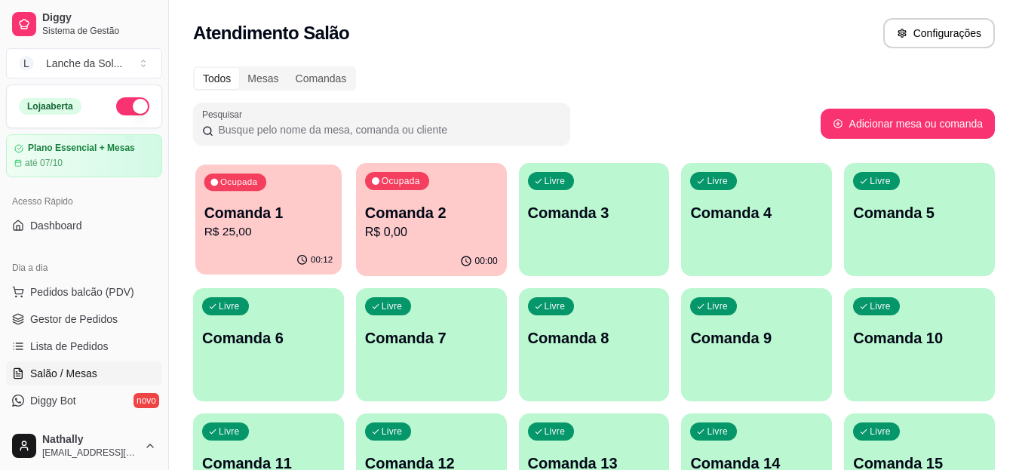
click at [272, 247] on div "00:12" at bounding box center [268, 260] width 146 height 29
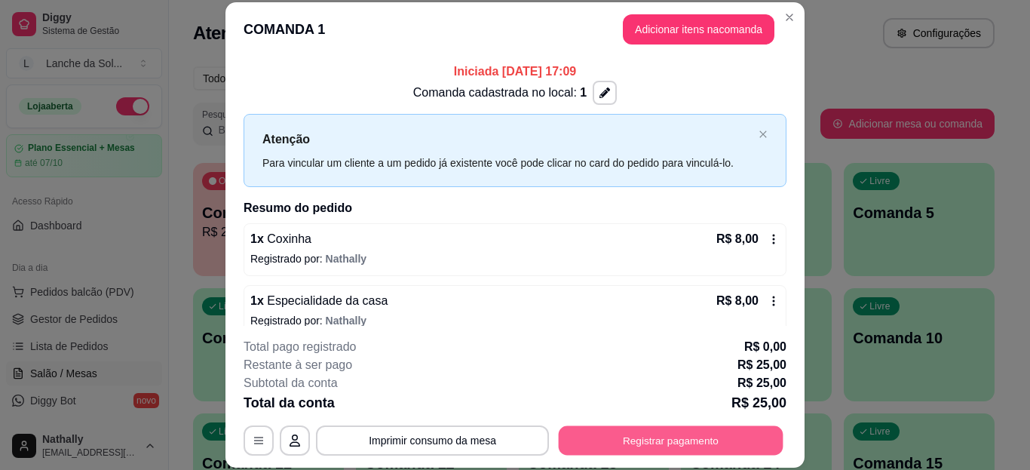
click at [609, 437] on button "Registrar pagamento" at bounding box center [671, 439] width 225 height 29
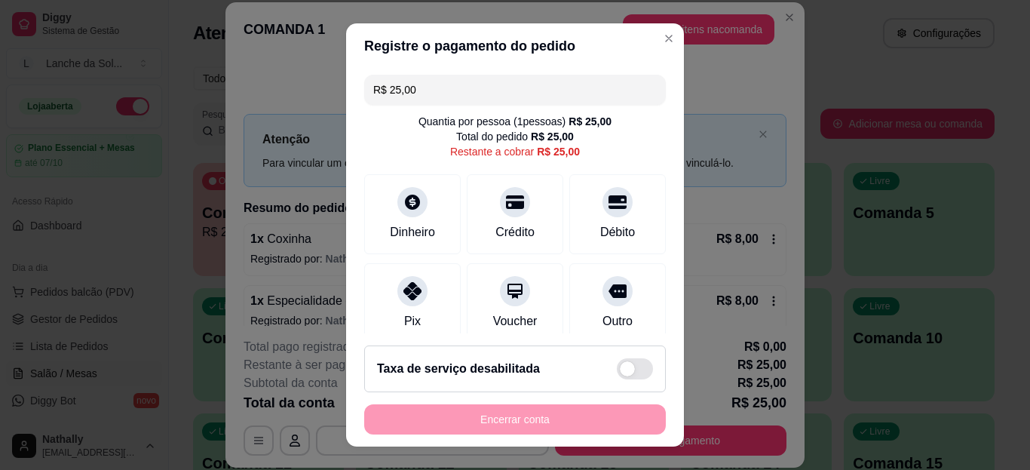
click at [404, 293] on icon at bounding box center [413, 291] width 18 height 18
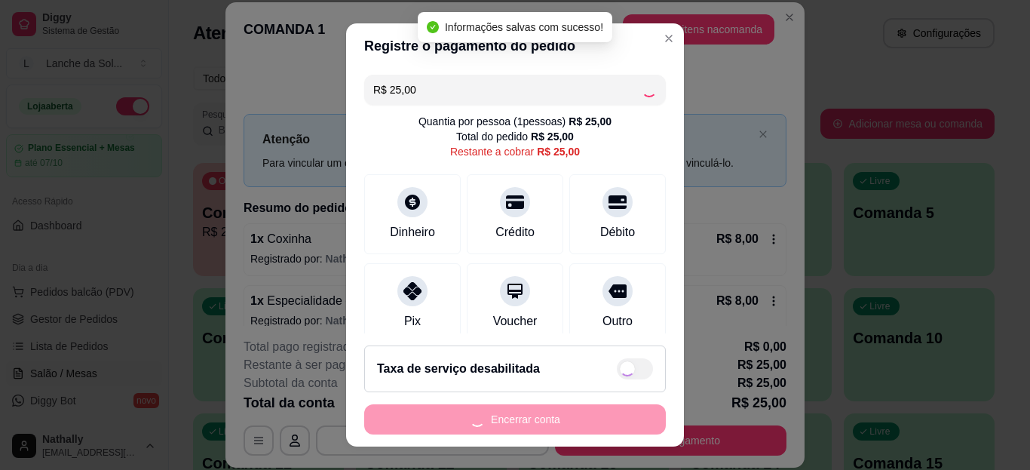
type input "R$ 0,00"
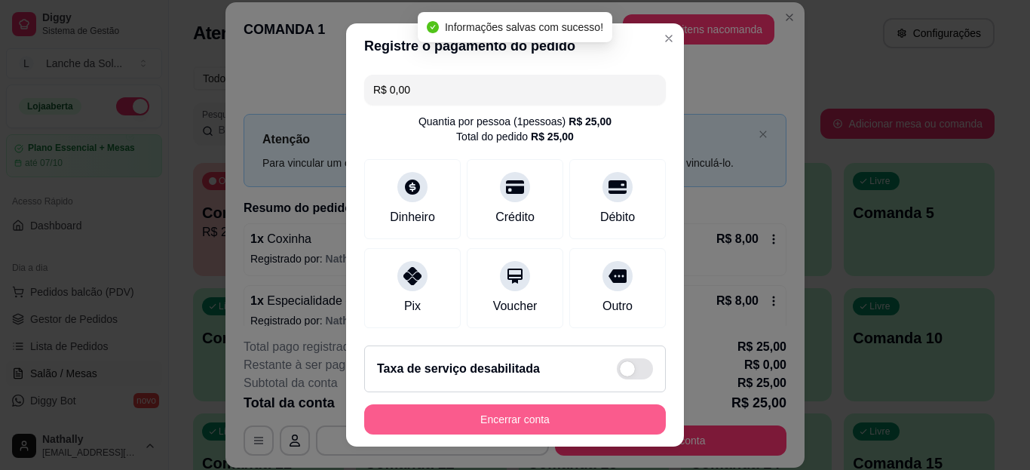
click at [532, 413] on button "Encerrar conta" at bounding box center [515, 419] width 302 height 30
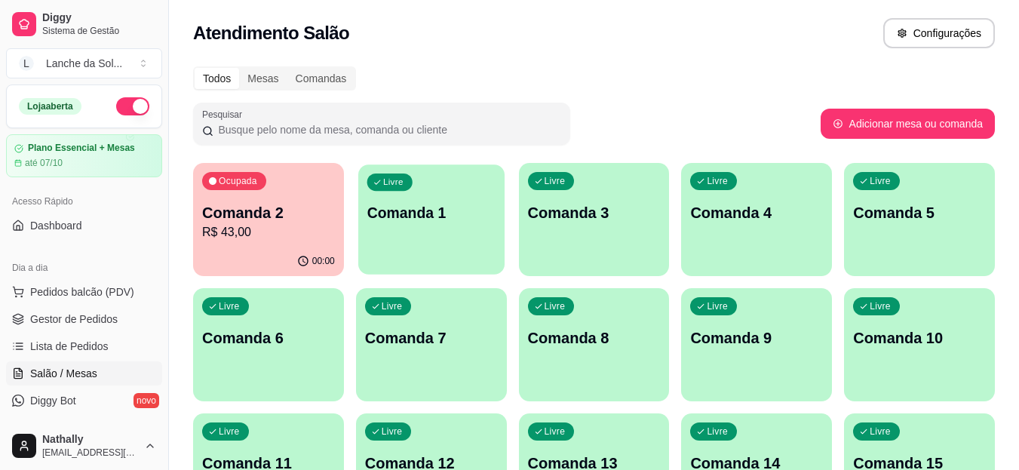
click at [397, 219] on p "Comanda 1" at bounding box center [431, 213] width 129 height 20
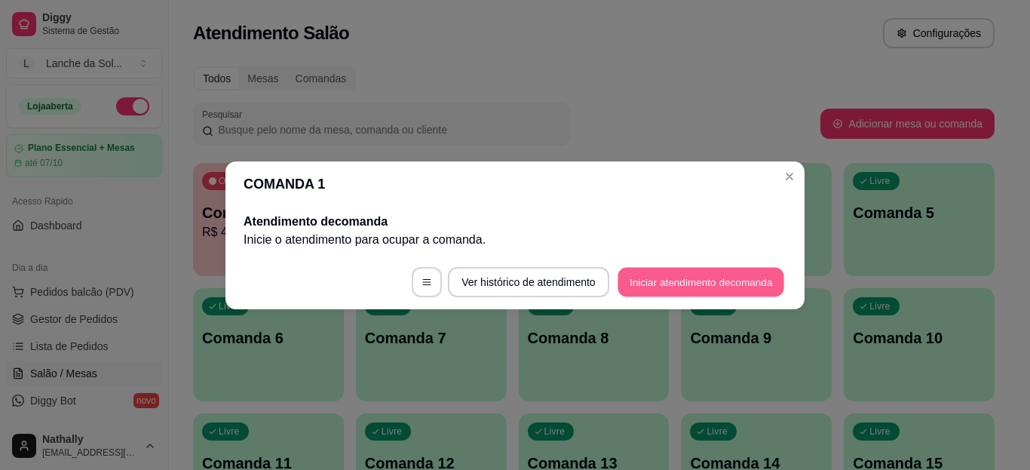
click at [623, 280] on button "Iniciar atendimento de comanda" at bounding box center [701, 281] width 167 height 29
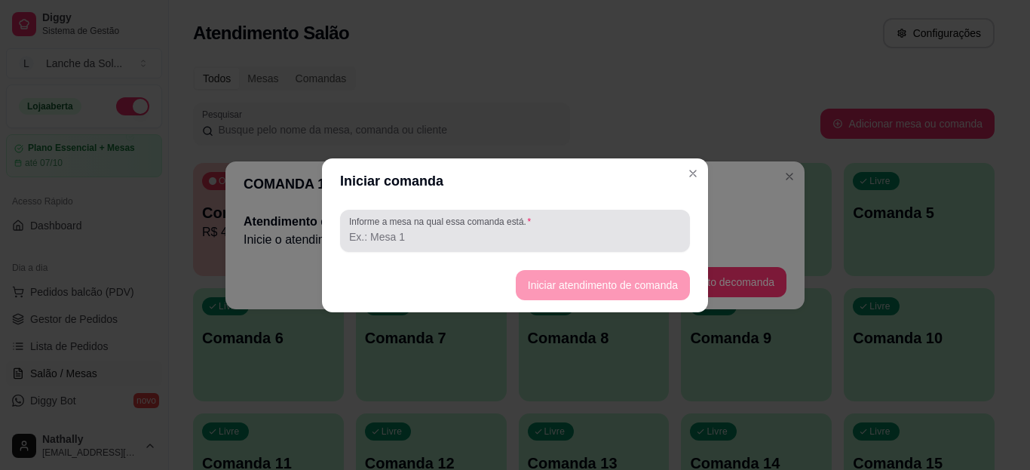
click at [499, 245] on div at bounding box center [515, 231] width 332 height 30
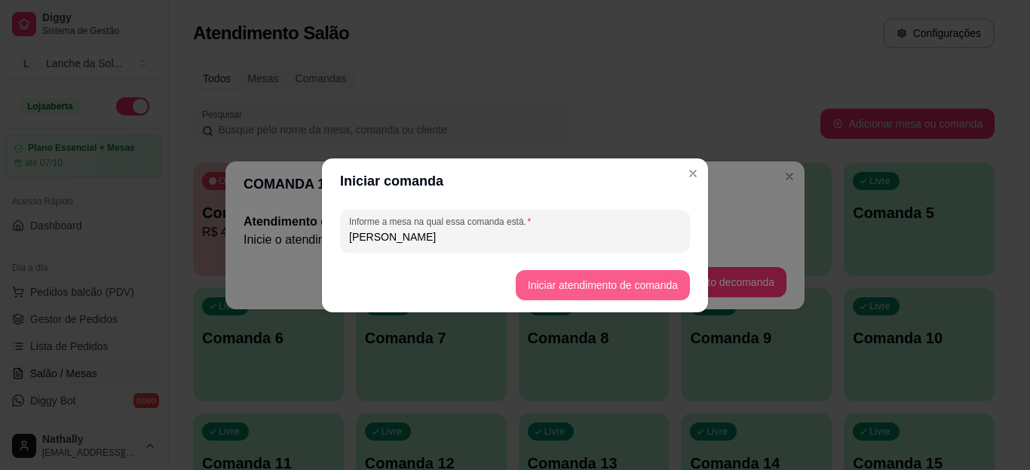
type input "[PERSON_NAME]"
click at [537, 284] on button "Iniciar atendimento de comanda" at bounding box center [602, 284] width 169 height 29
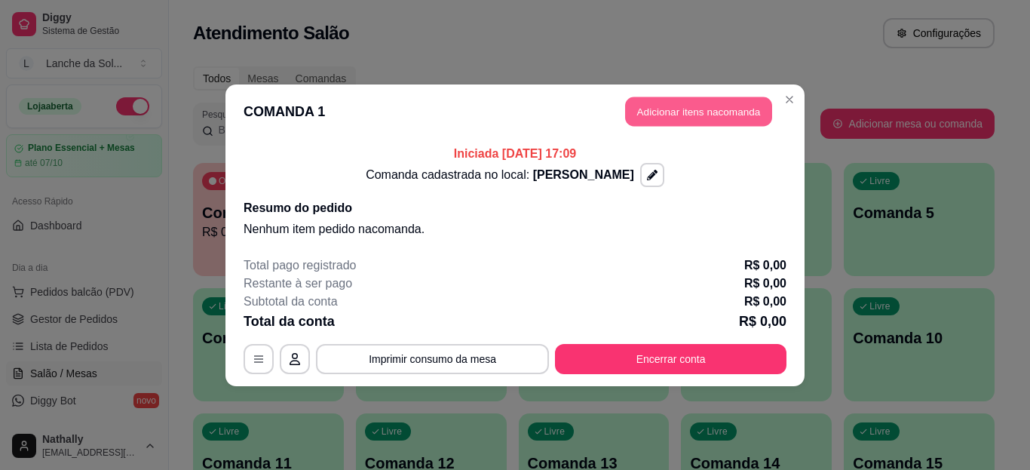
click at [702, 115] on button "Adicionar itens na comanda" at bounding box center [698, 111] width 147 height 29
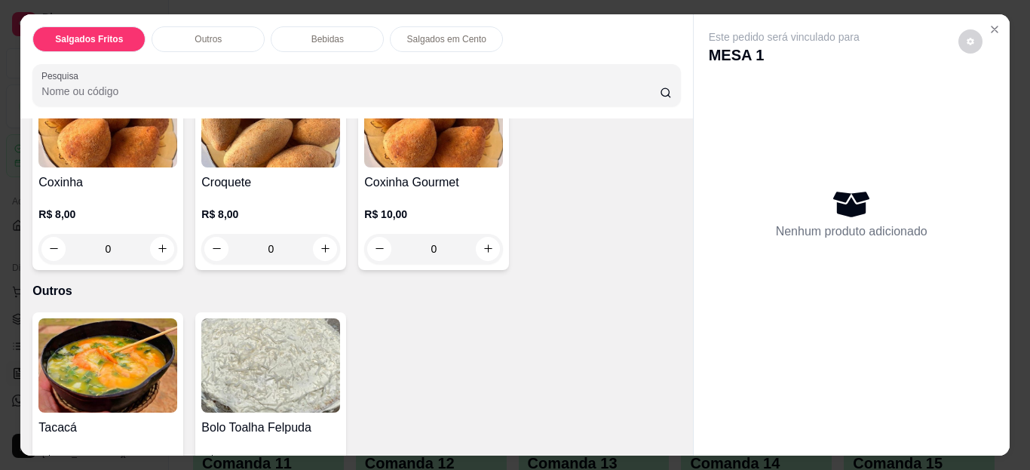
scroll to position [134, 0]
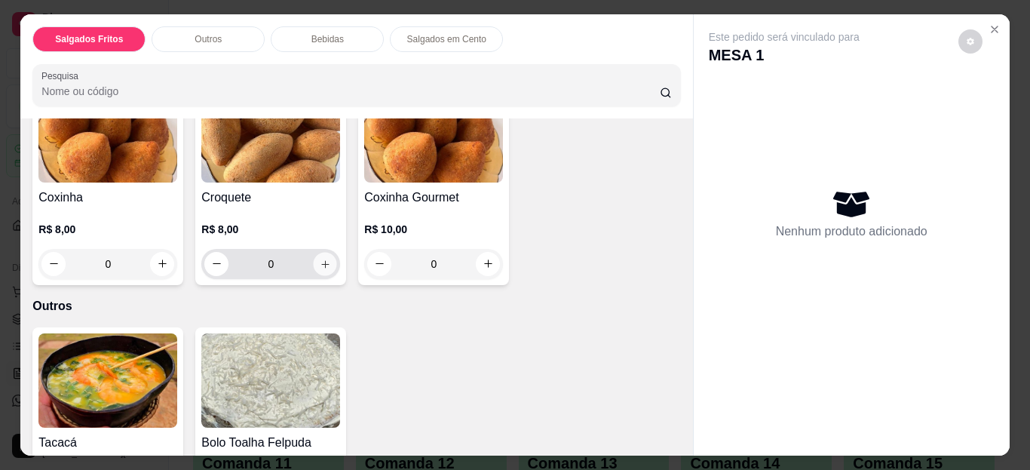
click at [321, 260] on icon "increase-product-quantity" at bounding box center [325, 264] width 8 height 8
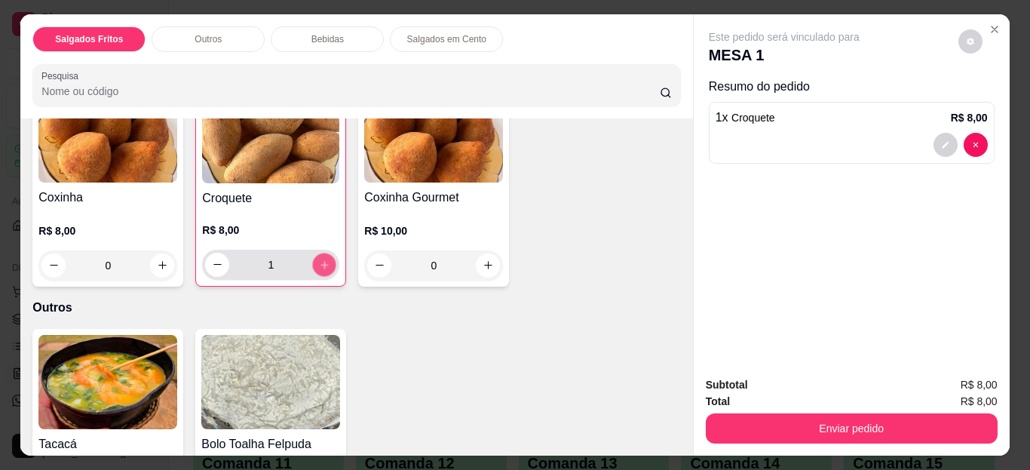
click at [320, 259] on icon "increase-product-quantity" at bounding box center [324, 264] width 11 height 11
type input "2"
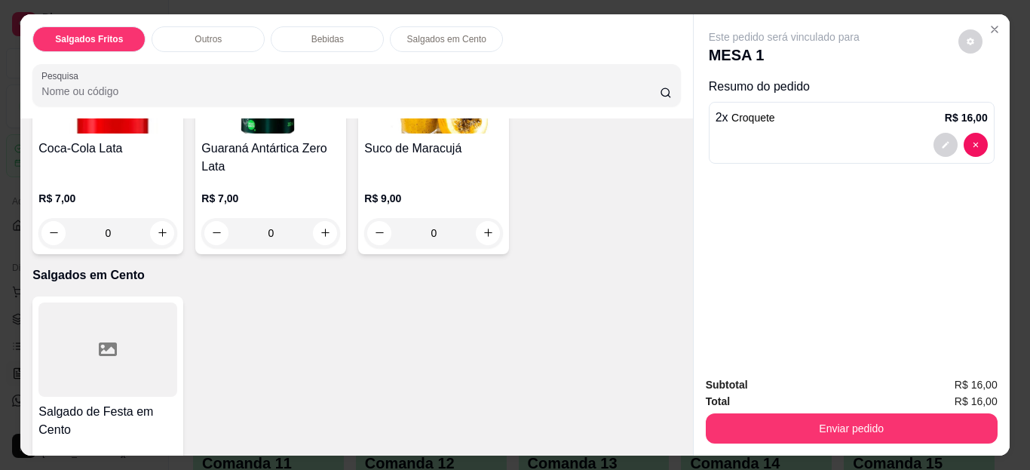
scroll to position [655, 0]
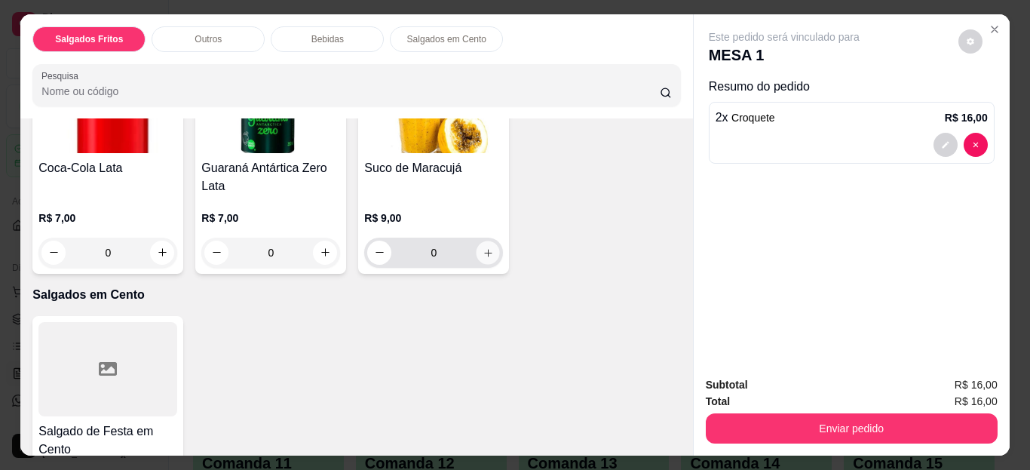
click at [483, 247] on icon "increase-product-quantity" at bounding box center [488, 252] width 11 height 11
type input "1"
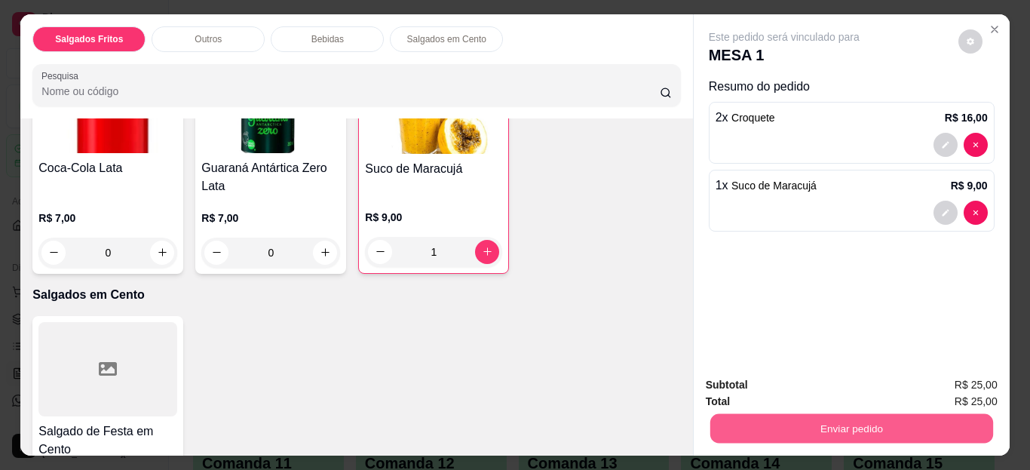
click at [747, 423] on button "Enviar pedido" at bounding box center [851, 428] width 283 height 29
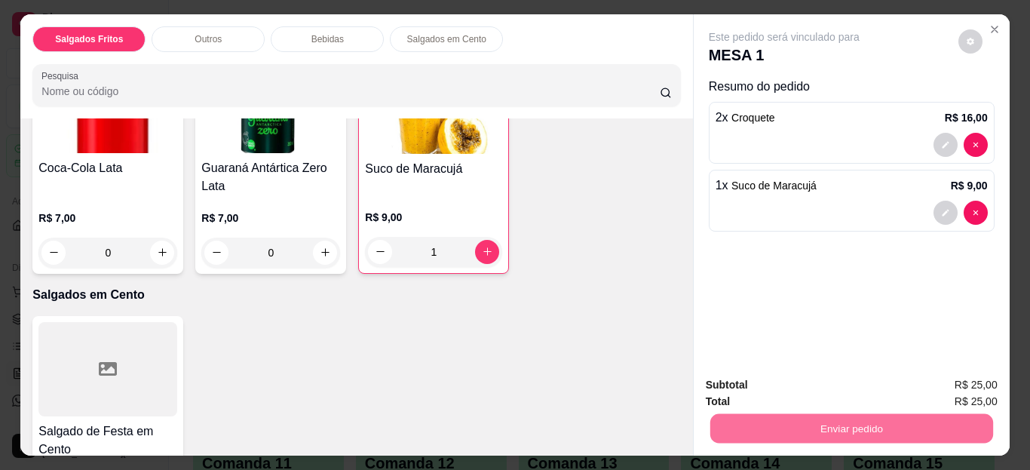
click at [749, 393] on button "Não registrar e enviar pedido" at bounding box center [802, 386] width 152 height 28
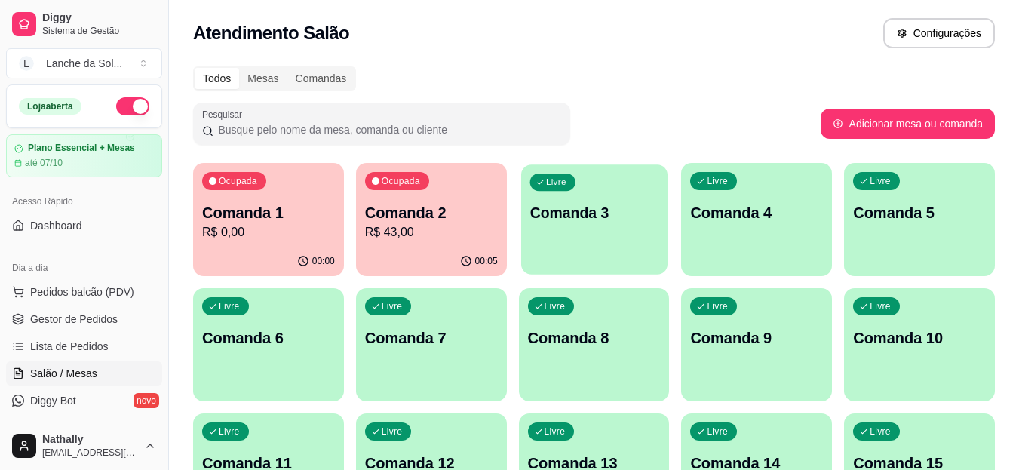
click at [573, 229] on div "Livre Comanda 3" at bounding box center [594, 210] width 146 height 92
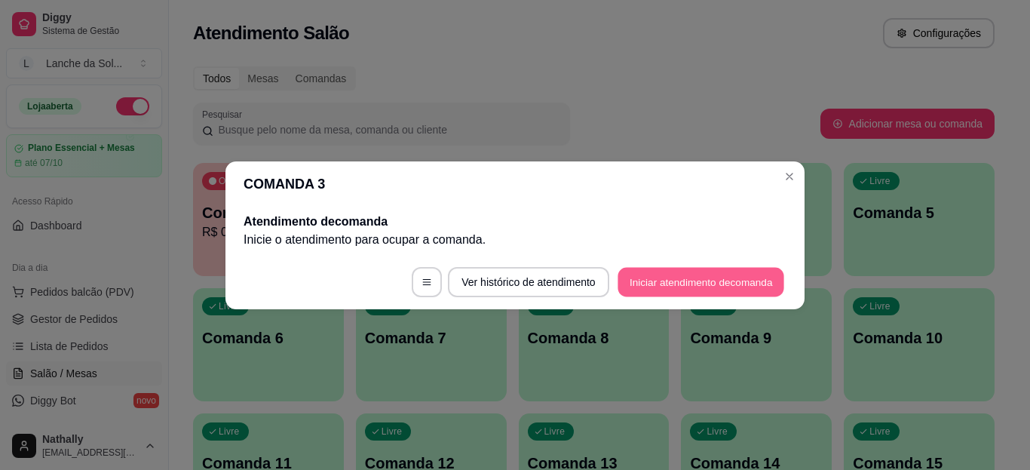
click at [722, 281] on button "Iniciar atendimento de comanda" at bounding box center [701, 281] width 167 height 29
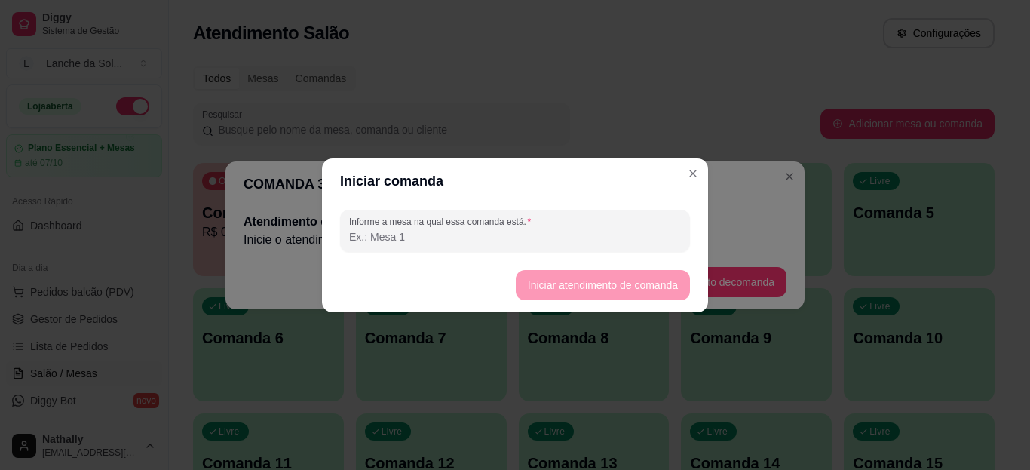
click at [585, 231] on input "Informe a mesa na qual essa comanda está." at bounding box center [515, 236] width 332 height 15
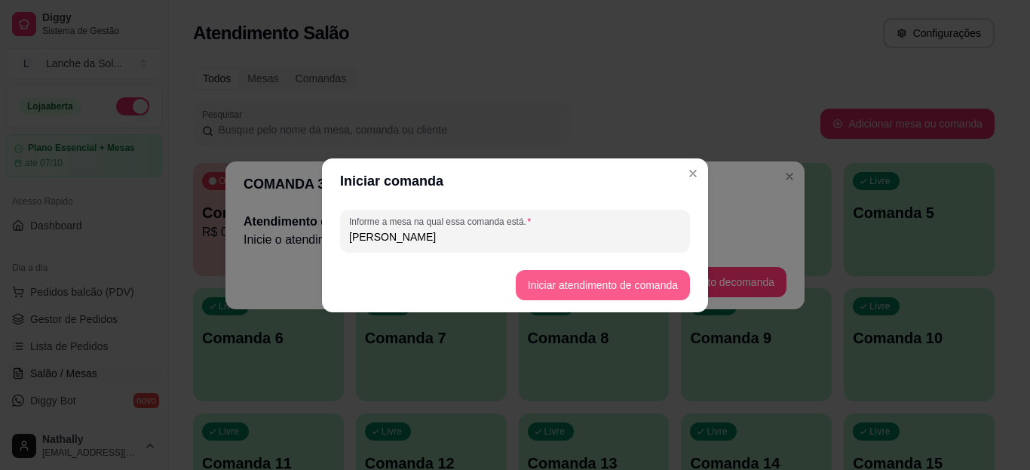
type input "[PERSON_NAME]"
click at [570, 286] on button "Iniciar atendimento de comanda" at bounding box center [602, 284] width 169 height 29
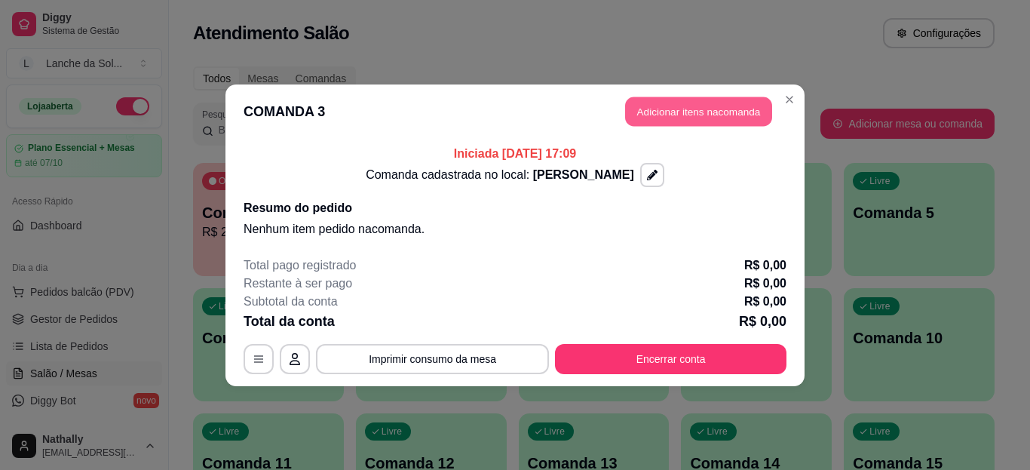
click at [707, 114] on button "Adicionar itens na comanda" at bounding box center [698, 111] width 147 height 29
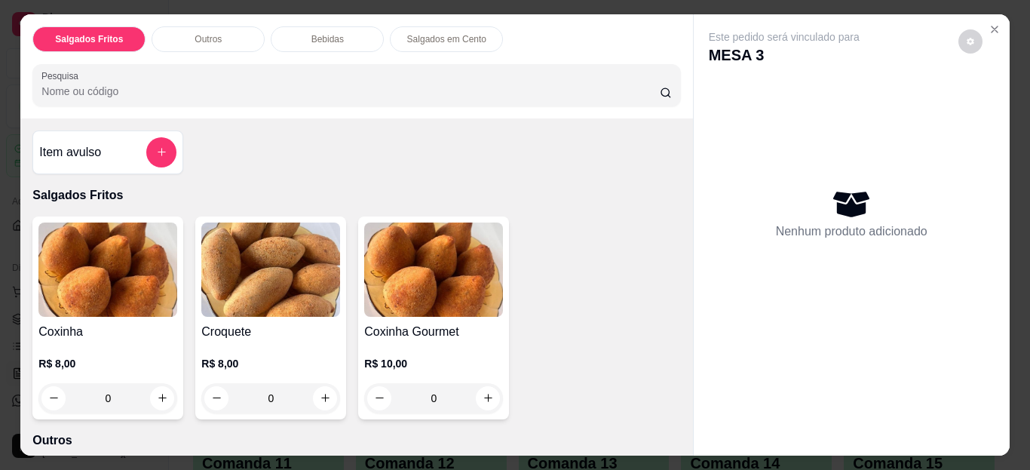
scroll to position [5, 0]
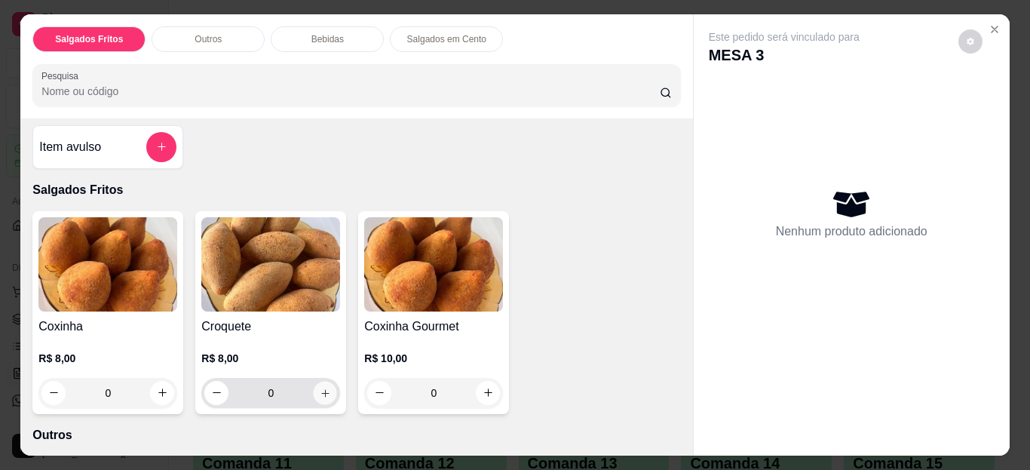
click at [315, 394] on button "increase-product-quantity" at bounding box center [325, 392] width 23 height 23
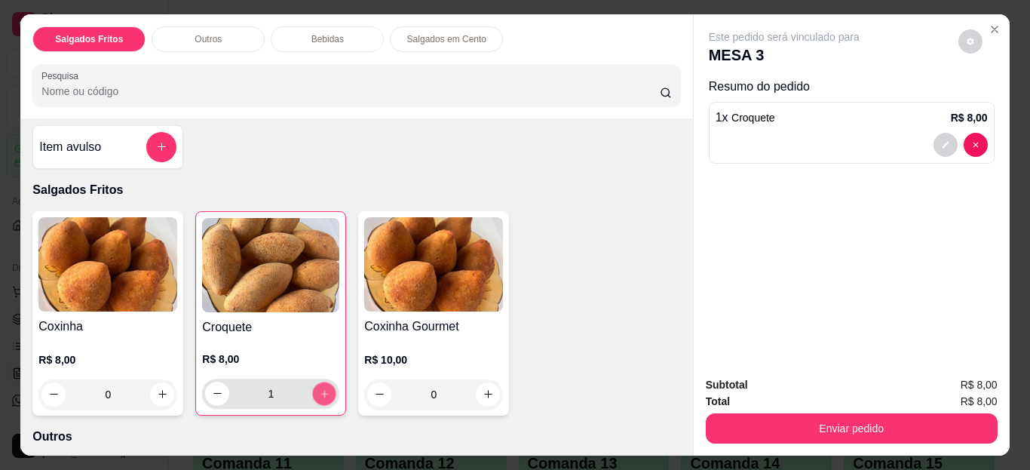
click at [315, 394] on button "increase-product-quantity" at bounding box center [324, 393] width 23 height 23
click at [215, 391] on icon "decrease-product-quantity" at bounding box center [217, 393] width 11 height 11
type input "1"
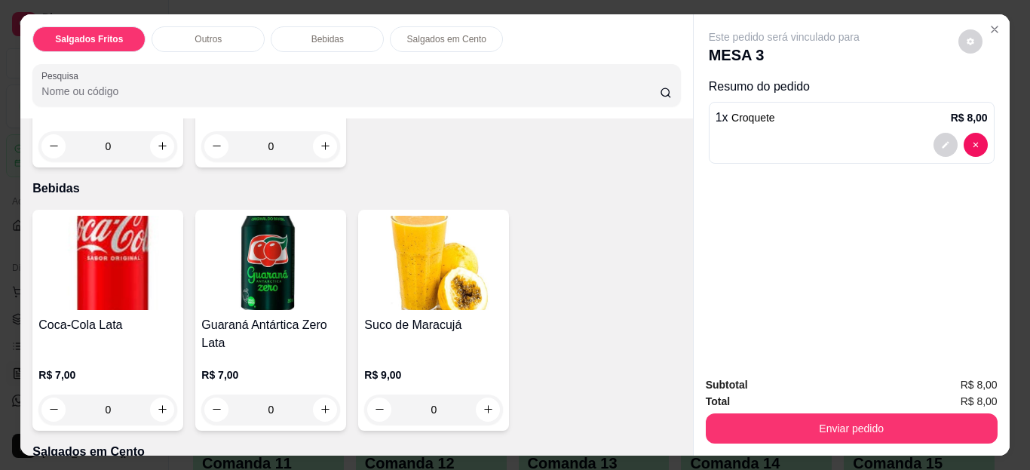
scroll to position [505, 0]
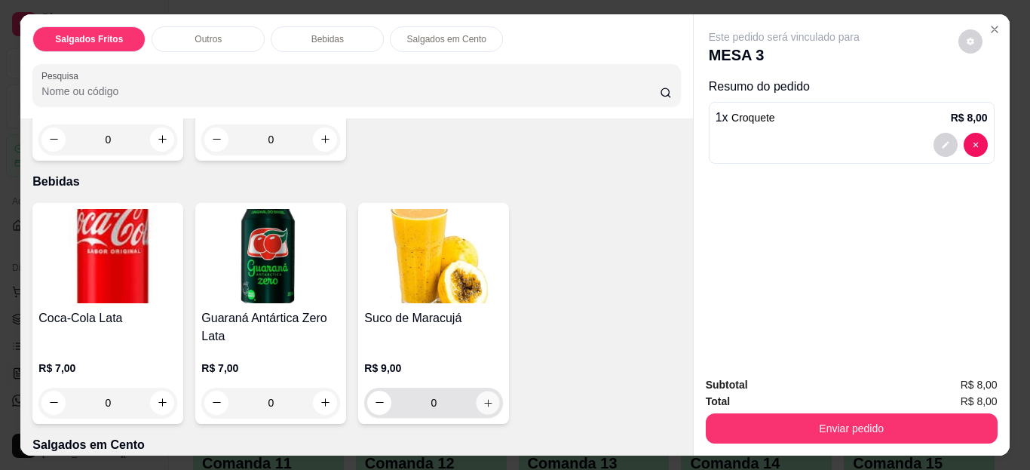
click at [483, 400] on icon "increase-product-quantity" at bounding box center [488, 402] width 11 height 11
type input "1"
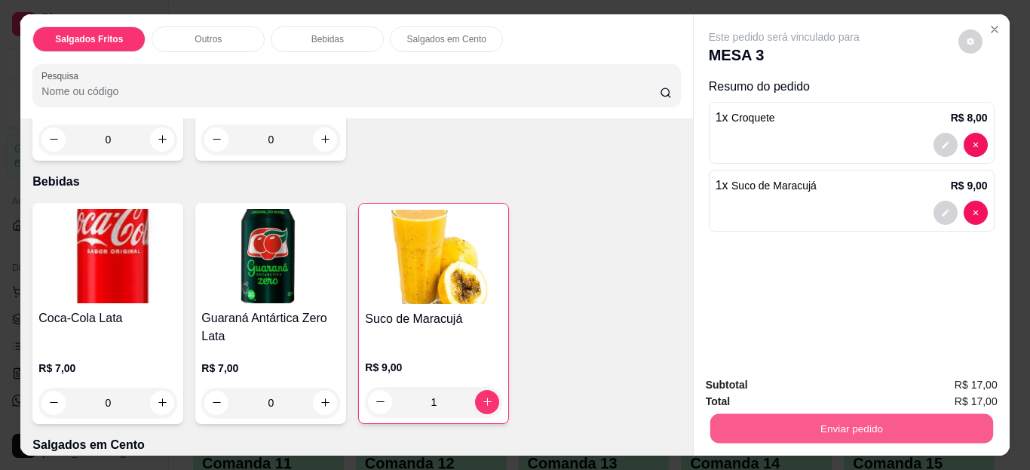
click at [770, 425] on button "Enviar pedido" at bounding box center [851, 428] width 283 height 29
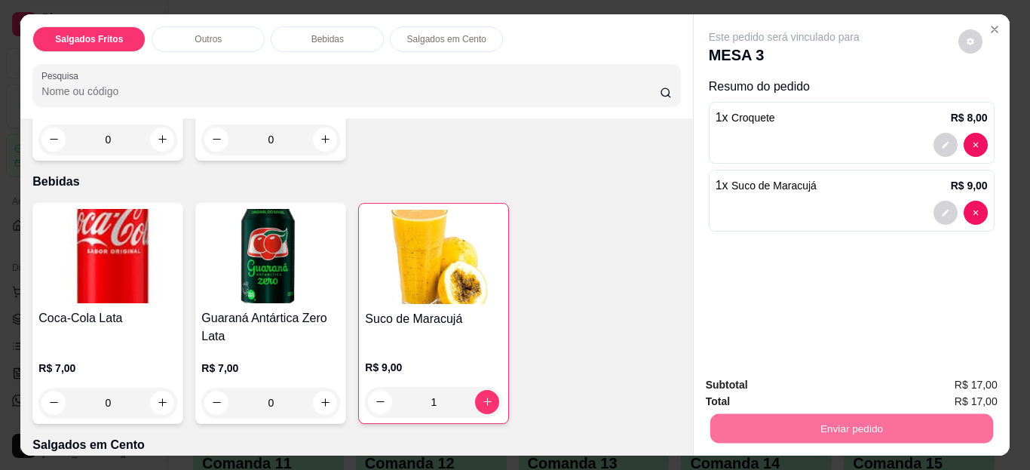
click at [765, 384] on button "Não registrar e enviar pedido" at bounding box center [802, 386] width 152 height 28
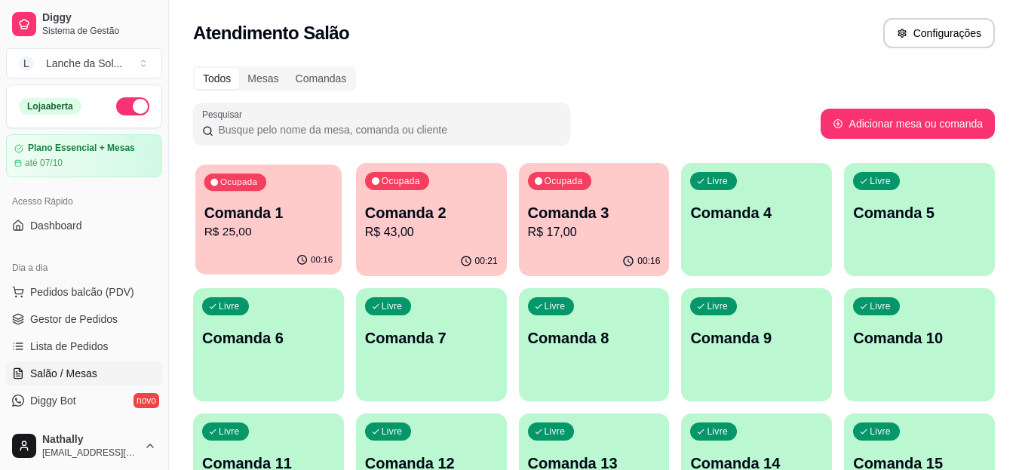
click at [207, 243] on div "Ocupada Comanda 1 R$ 25,00" at bounding box center [268, 204] width 146 height 81
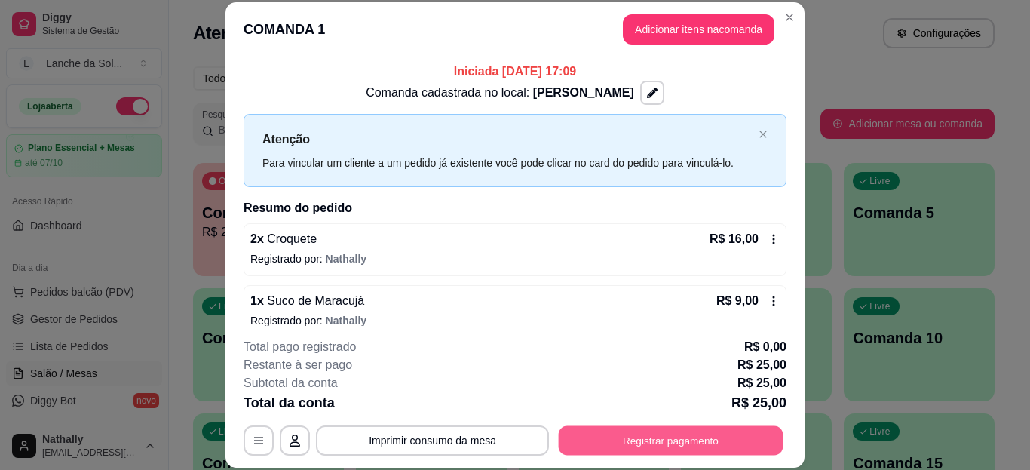
click at [661, 428] on button "Registrar pagamento" at bounding box center [671, 439] width 225 height 29
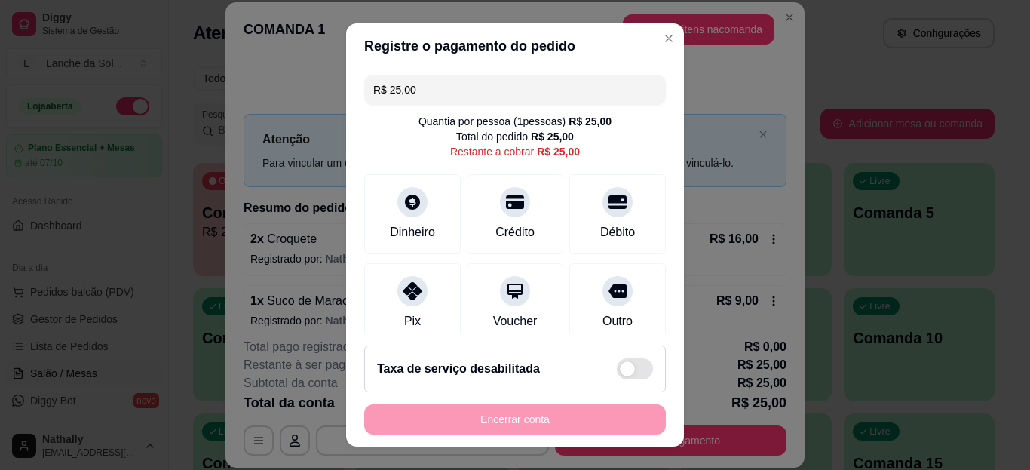
click at [399, 305] on div "Pix" at bounding box center [412, 303] width 97 height 80
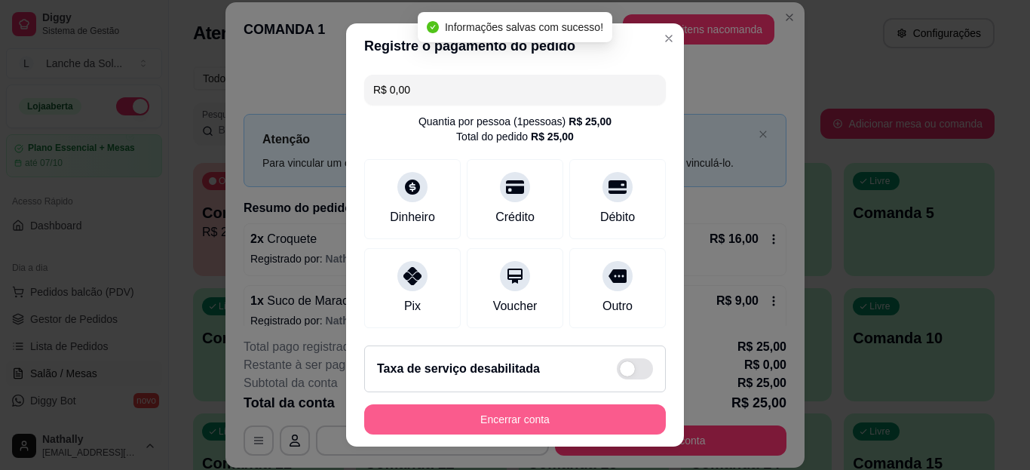
type input "R$ 0,00"
click at [576, 424] on button "Encerrar conta" at bounding box center [515, 418] width 293 height 29
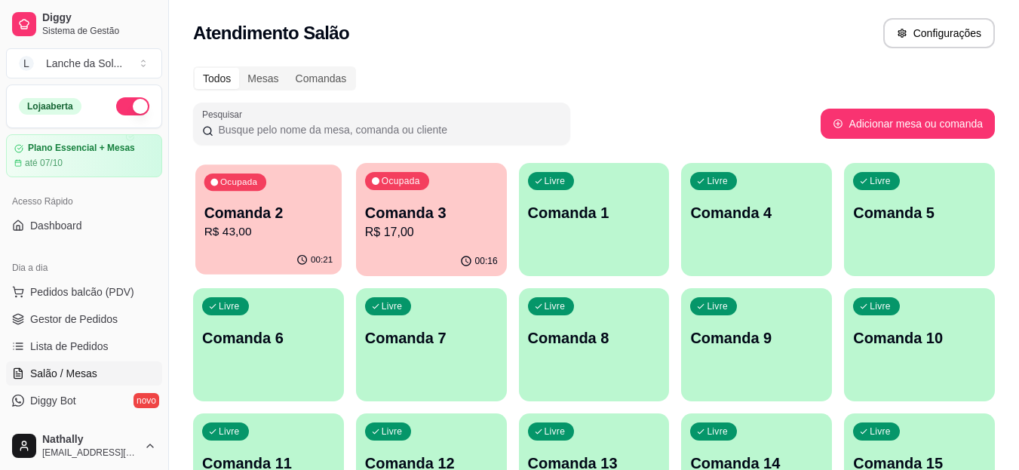
click at [289, 216] on p "Comanda 2" at bounding box center [268, 213] width 129 height 20
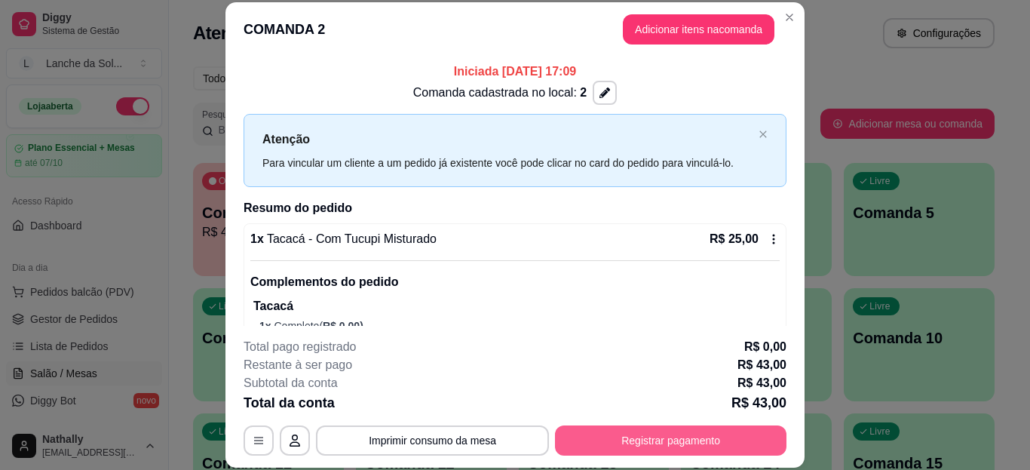
click at [640, 439] on button "Registrar pagamento" at bounding box center [671, 440] width 232 height 30
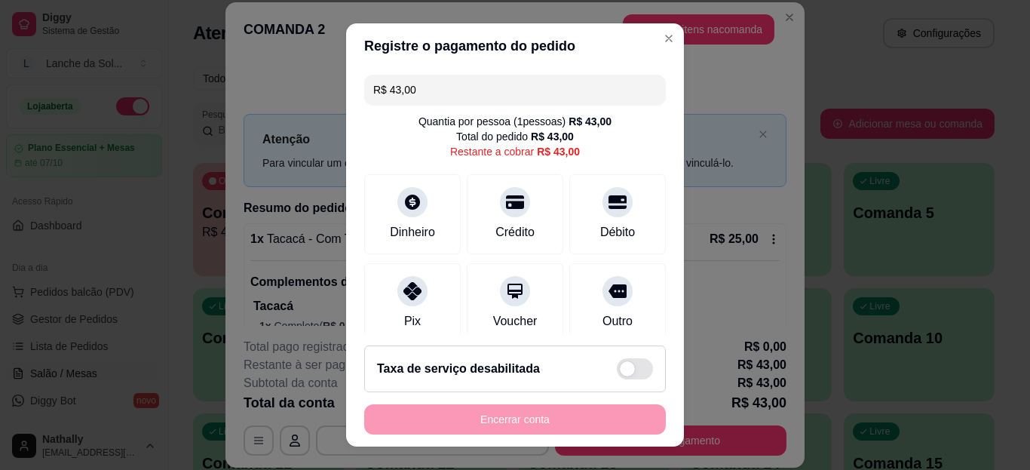
click at [417, 296] on div at bounding box center [412, 291] width 30 height 30
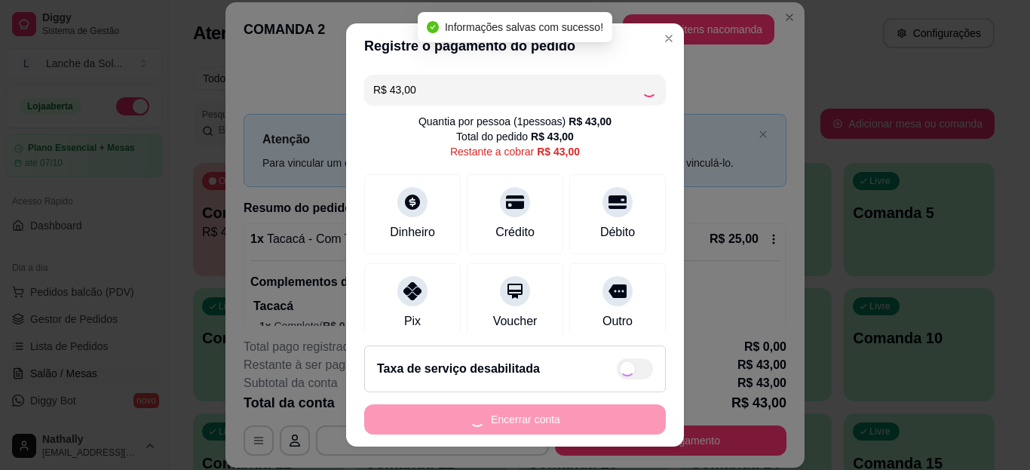
type input "R$ 0,00"
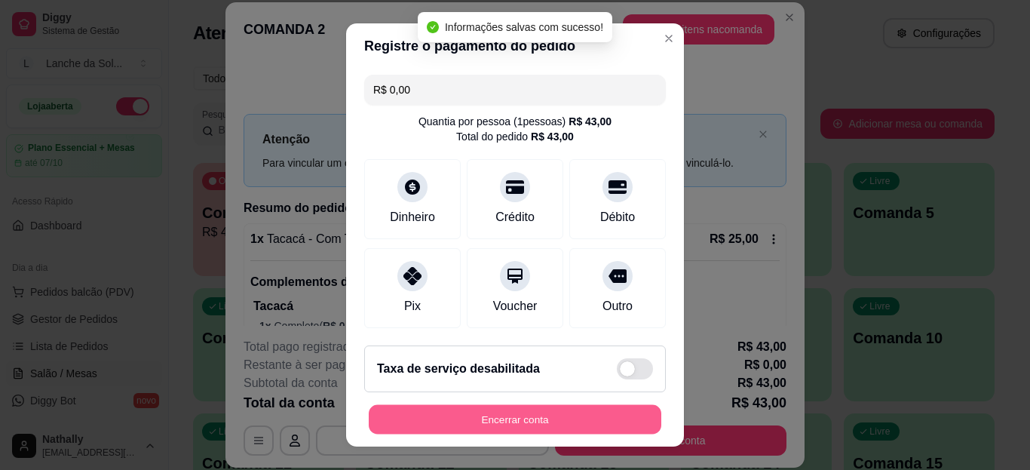
click at [572, 413] on button "Encerrar conta" at bounding box center [515, 418] width 293 height 29
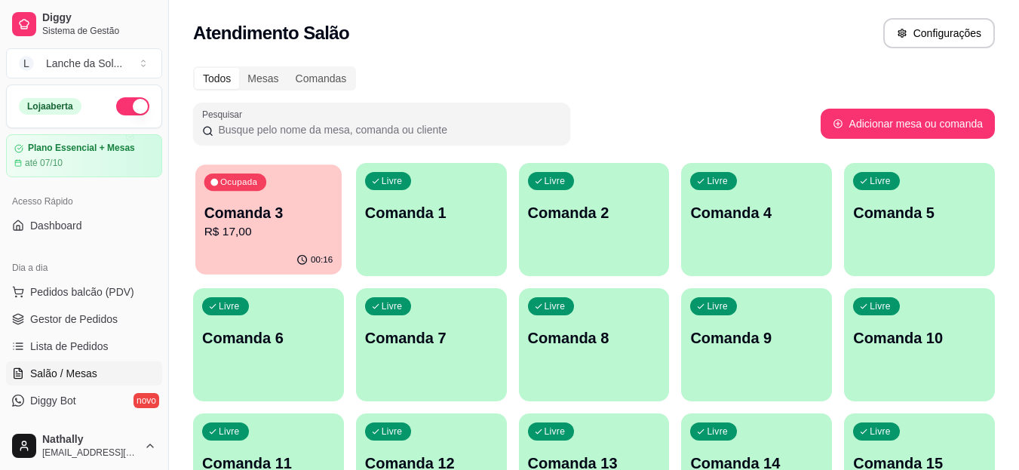
click at [296, 193] on div "Ocupada Comanda 3 R$ 17,00" at bounding box center [268, 204] width 146 height 81
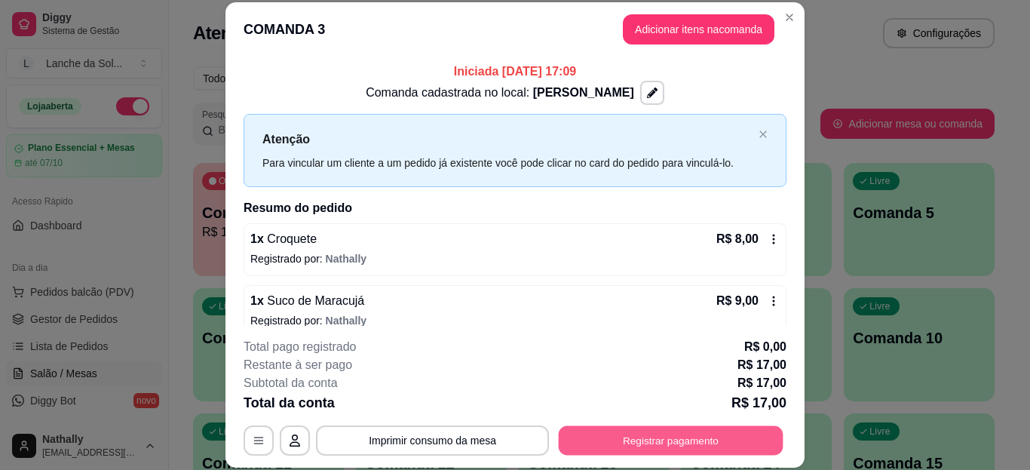
click at [646, 433] on button "Registrar pagamento" at bounding box center [671, 439] width 225 height 29
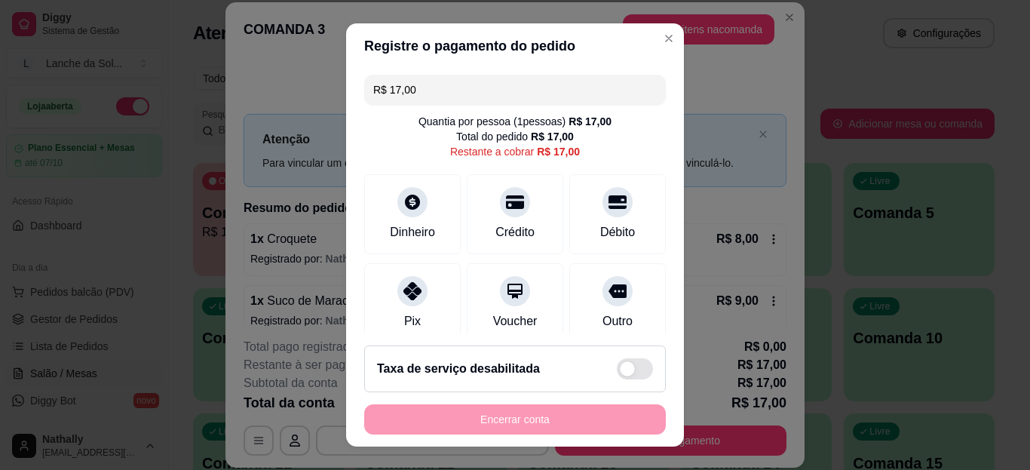
click at [404, 296] on icon at bounding box center [413, 291] width 18 height 18
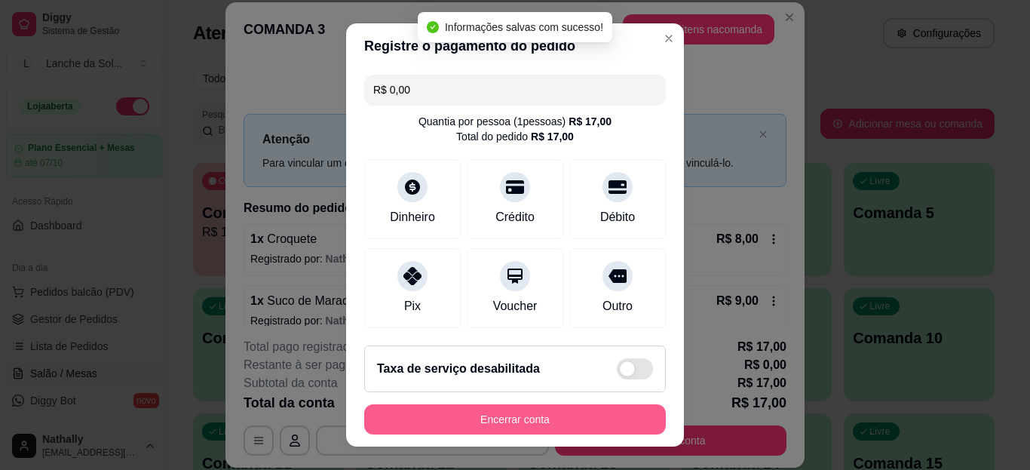
type input "R$ 0,00"
click at [477, 420] on div "Encerrar conta" at bounding box center [515, 419] width 302 height 30
click at [477, 420] on button "Encerrar conta" at bounding box center [515, 418] width 293 height 29
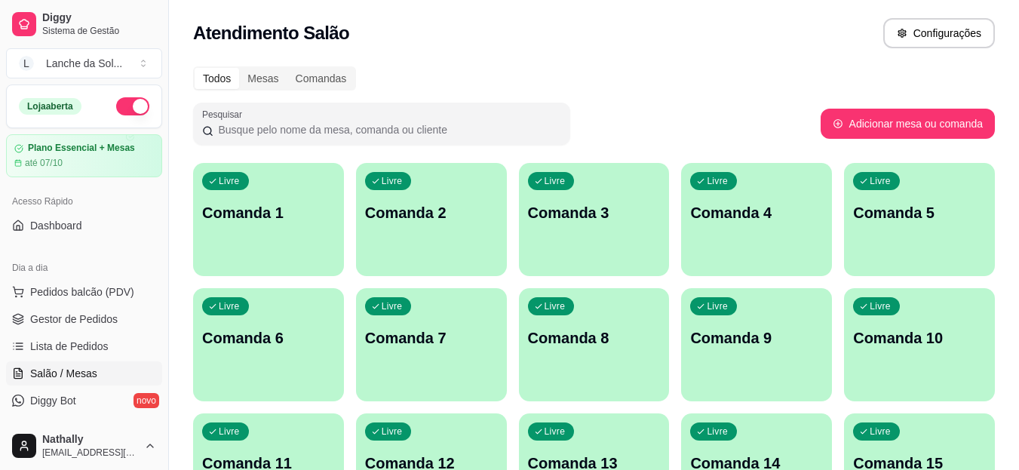
click at [117, 286] on span "Pedidos balcão (PDV)" at bounding box center [82, 291] width 104 height 15
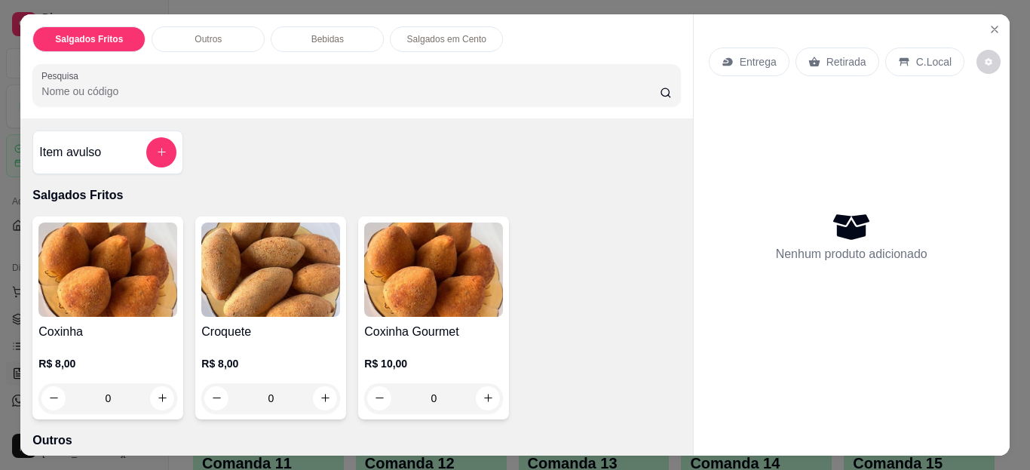
click at [988, 31] on button "Close" at bounding box center [995, 29] width 24 height 24
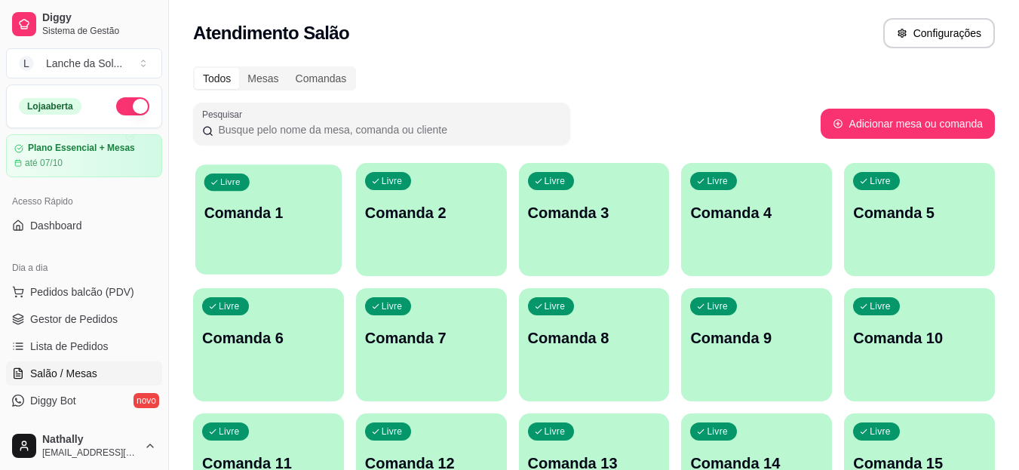
click at [240, 241] on div "Livre Comanda 1" at bounding box center [268, 210] width 146 height 92
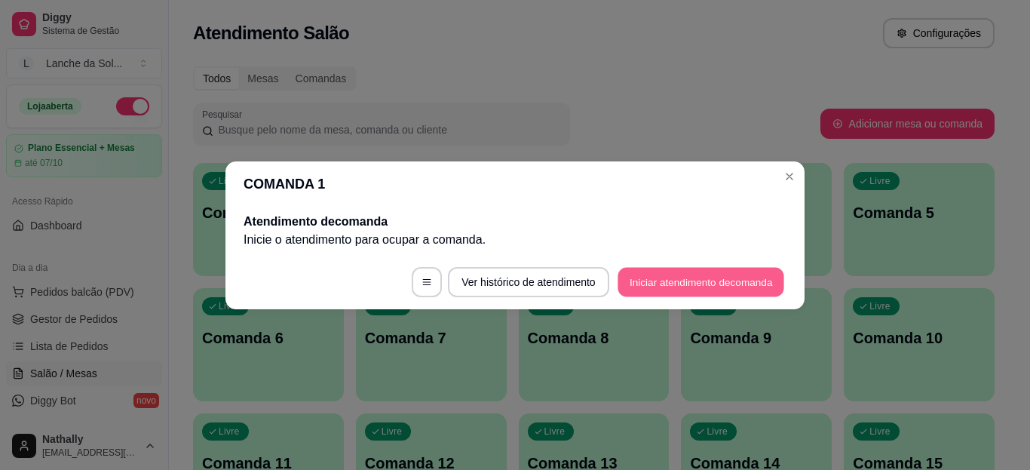
click at [643, 287] on button "Iniciar atendimento de comanda" at bounding box center [701, 281] width 167 height 29
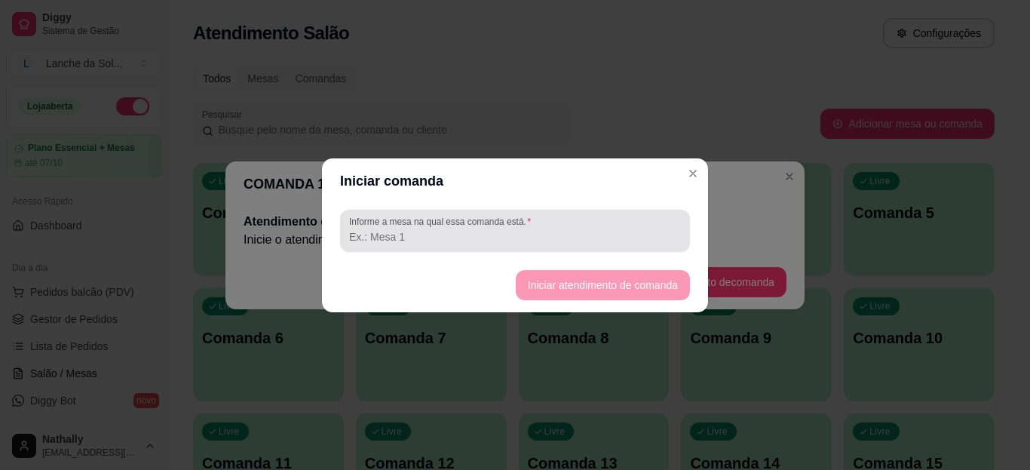
click at [579, 250] on div "Informe a mesa na qual essa comanda está." at bounding box center [515, 231] width 350 height 42
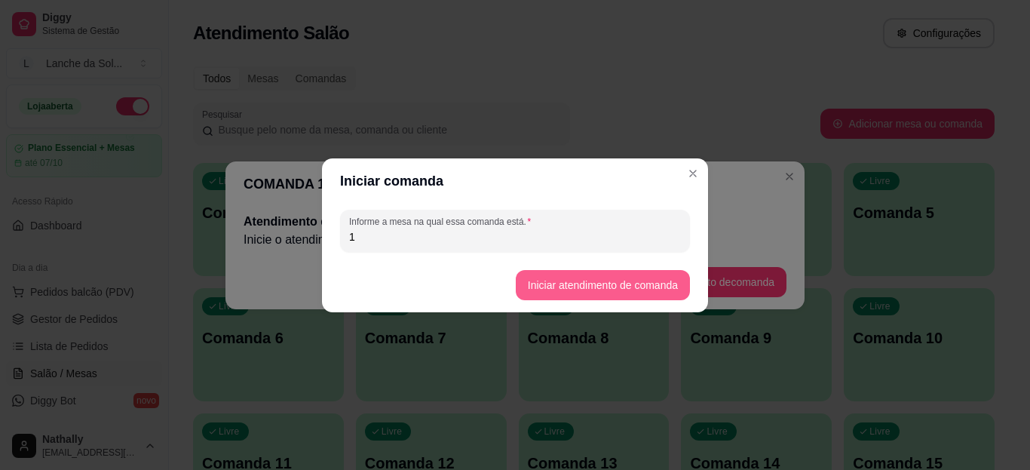
type input "1"
click at [570, 278] on button "Iniciar atendimento de comanda" at bounding box center [602, 284] width 169 height 29
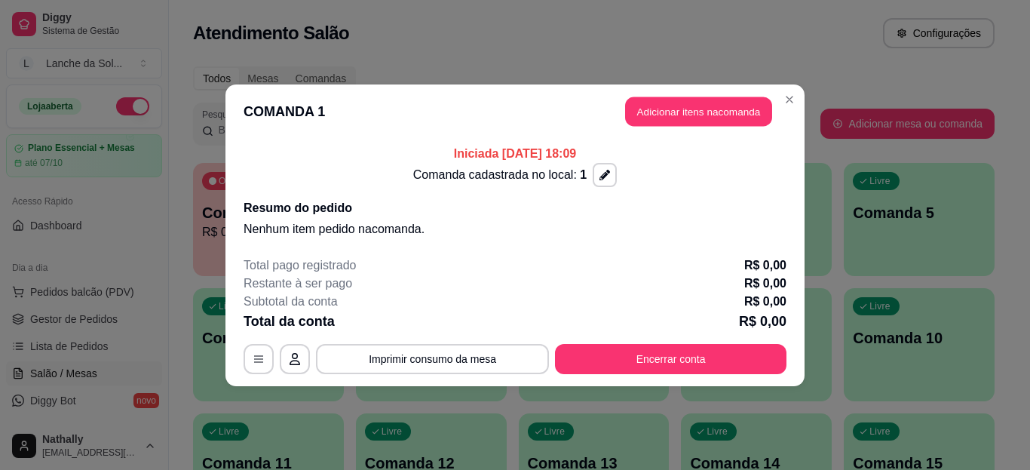
click at [710, 112] on button "Adicionar itens na comanda" at bounding box center [698, 111] width 147 height 29
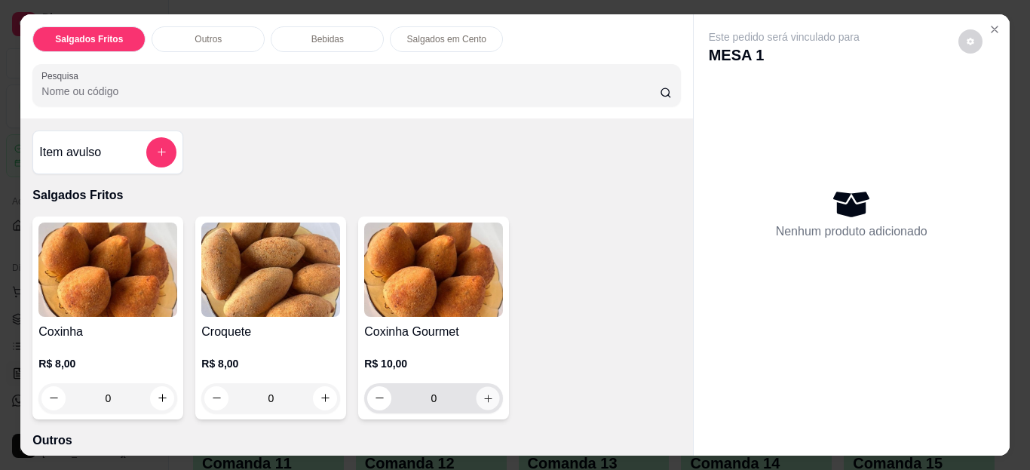
click at [484, 396] on icon "increase-product-quantity" at bounding box center [488, 397] width 11 height 11
type input "1"
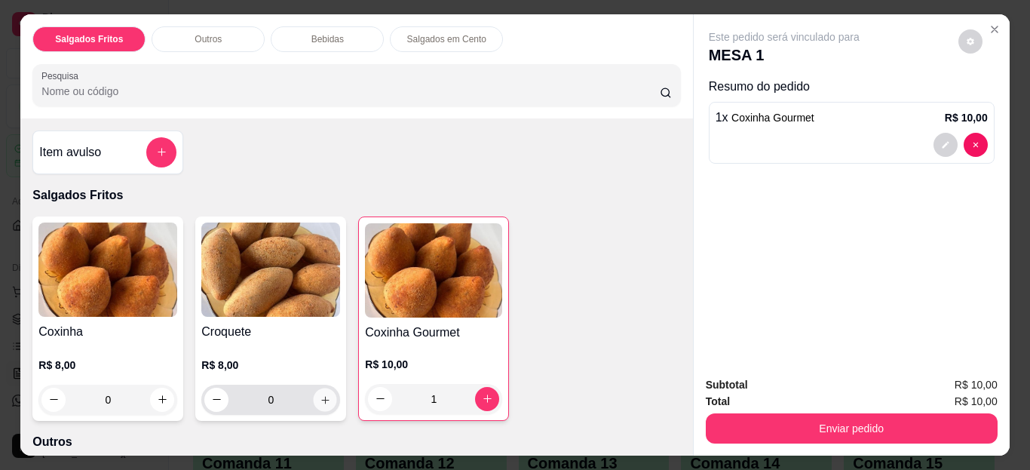
click at [320, 397] on icon "increase-product-quantity" at bounding box center [325, 399] width 11 height 11
type input "2"
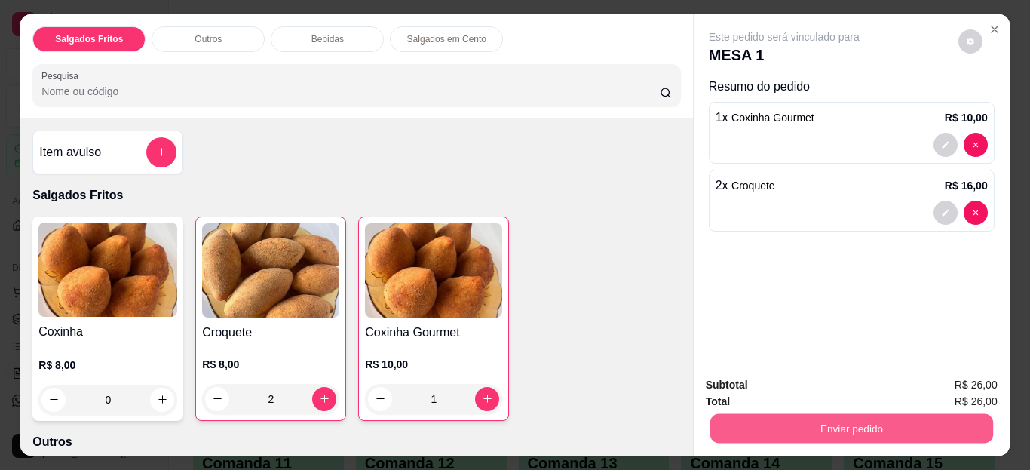
click at [750, 418] on button "Enviar pedido" at bounding box center [851, 428] width 283 height 29
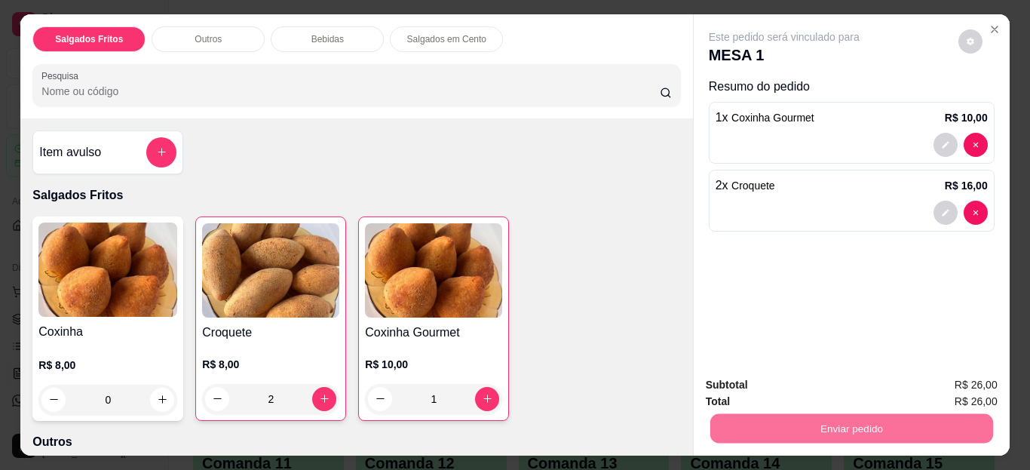
click at [750, 385] on button "Não registrar e enviar pedido" at bounding box center [802, 386] width 152 height 28
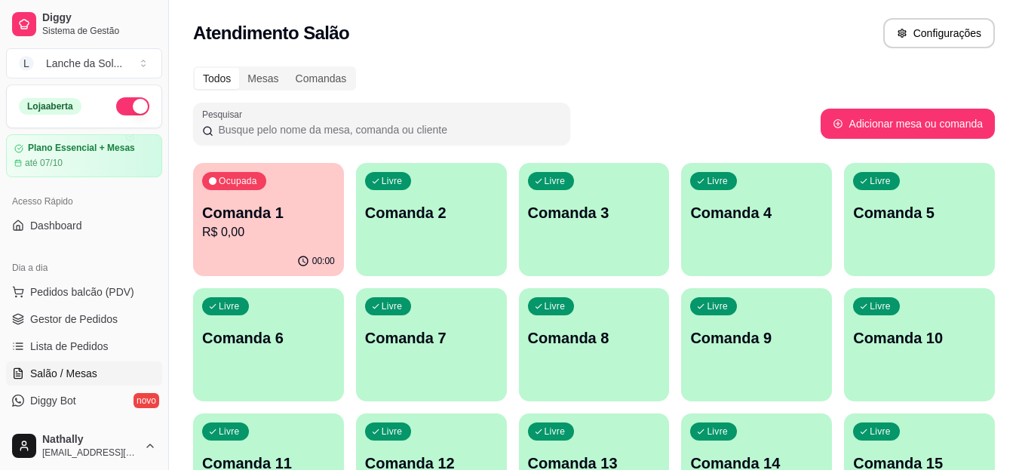
click at [67, 323] on span "Gestor de Pedidos" at bounding box center [73, 318] width 87 height 15
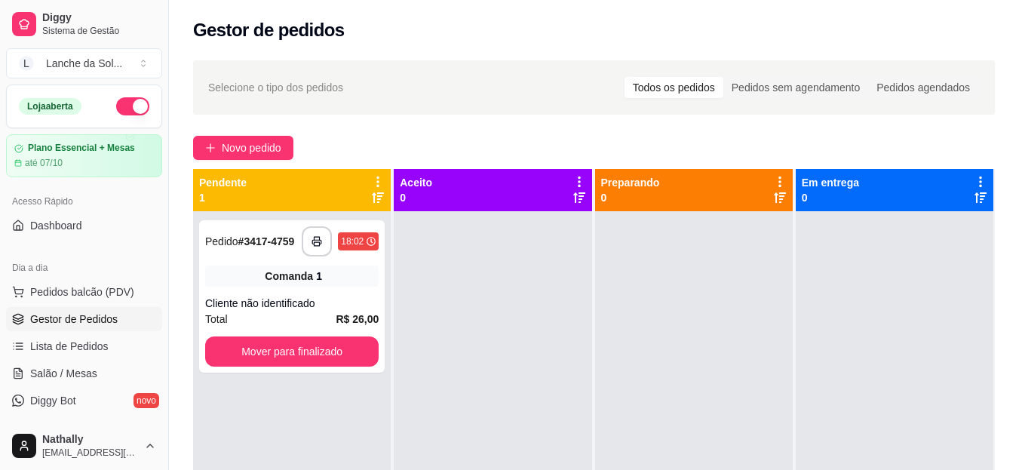
click at [110, 284] on span "Pedidos balcão (PDV)" at bounding box center [82, 291] width 104 height 15
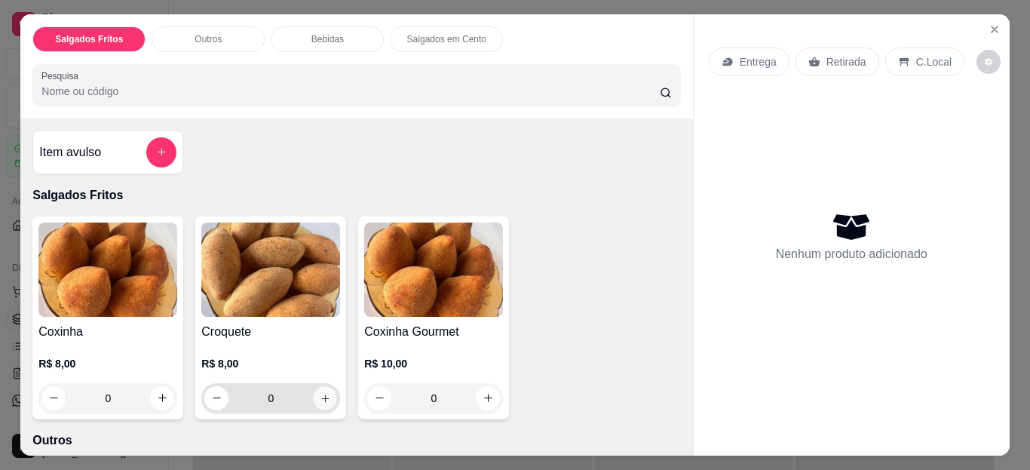
click at [320, 392] on icon "increase-product-quantity" at bounding box center [325, 397] width 11 height 11
type input "1"
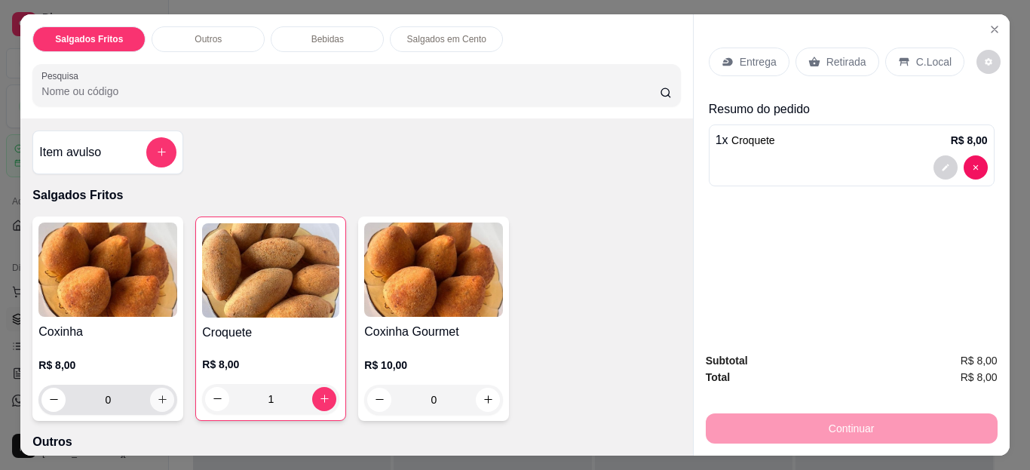
click at [168, 392] on button "increase-product-quantity" at bounding box center [162, 400] width 24 height 24
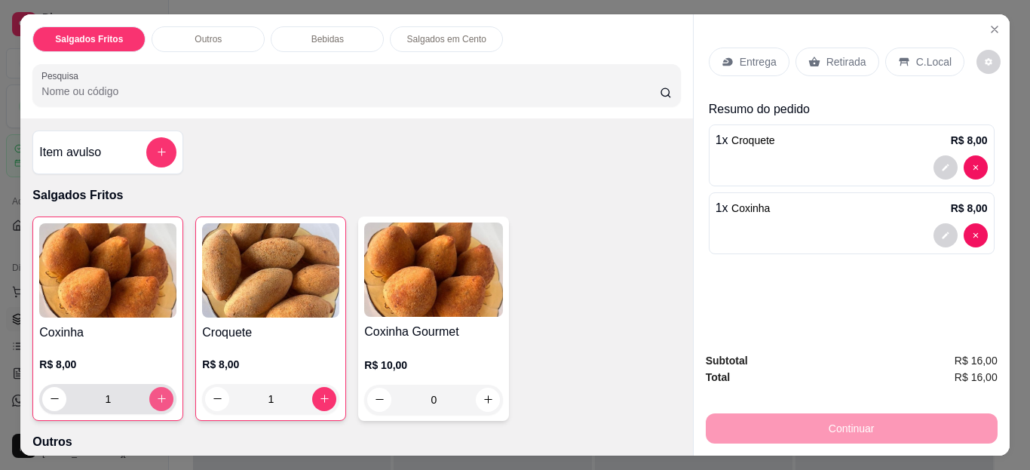
type input "1"
click at [907, 50] on div "C.Local" at bounding box center [924, 62] width 79 height 29
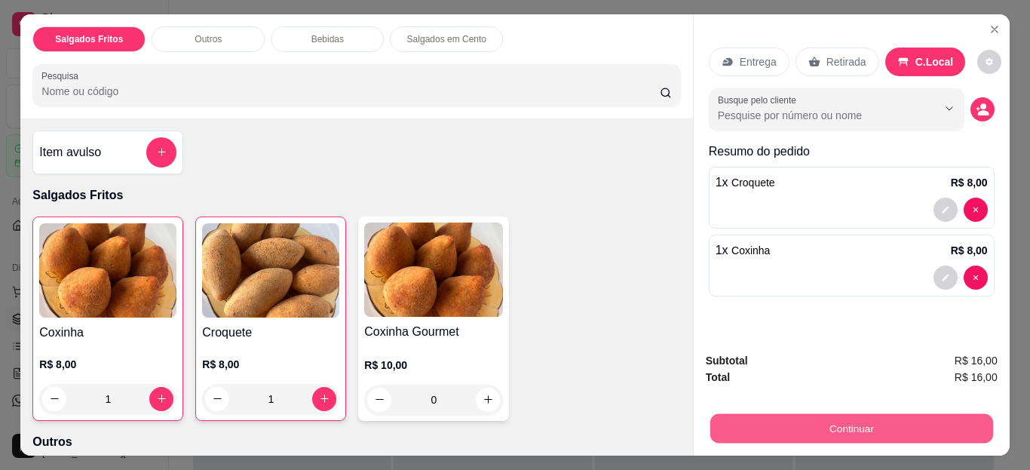
click at [774, 433] on button "Continuar" at bounding box center [851, 428] width 283 height 29
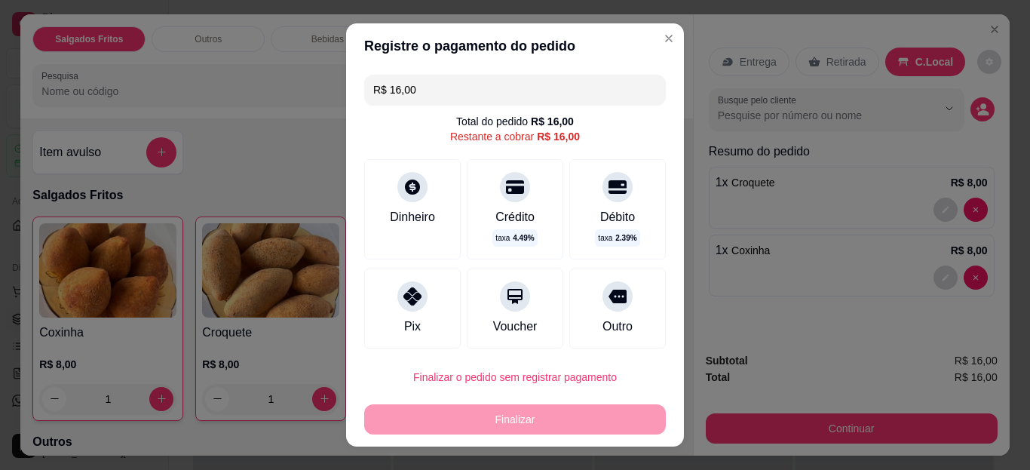
click at [402, 305] on div at bounding box center [412, 296] width 30 height 30
type input "R$ 0,00"
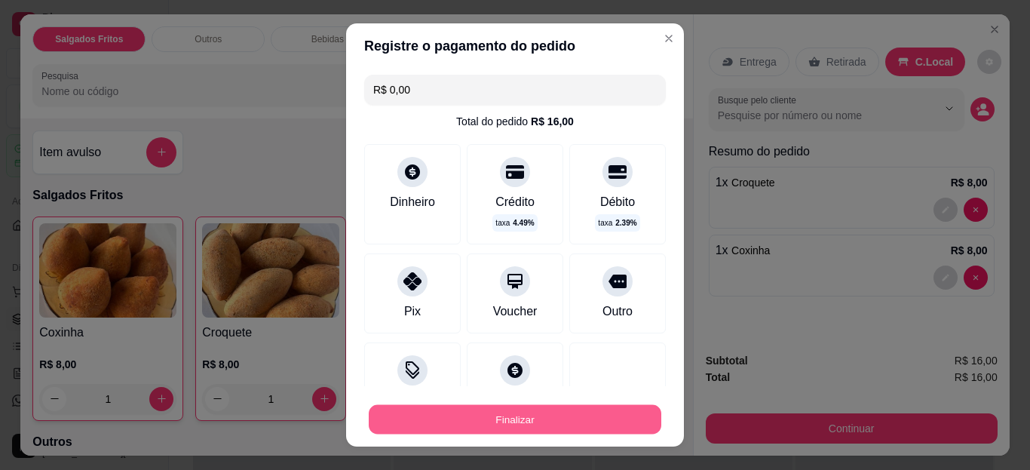
click at [460, 425] on button "Finalizar" at bounding box center [515, 418] width 293 height 29
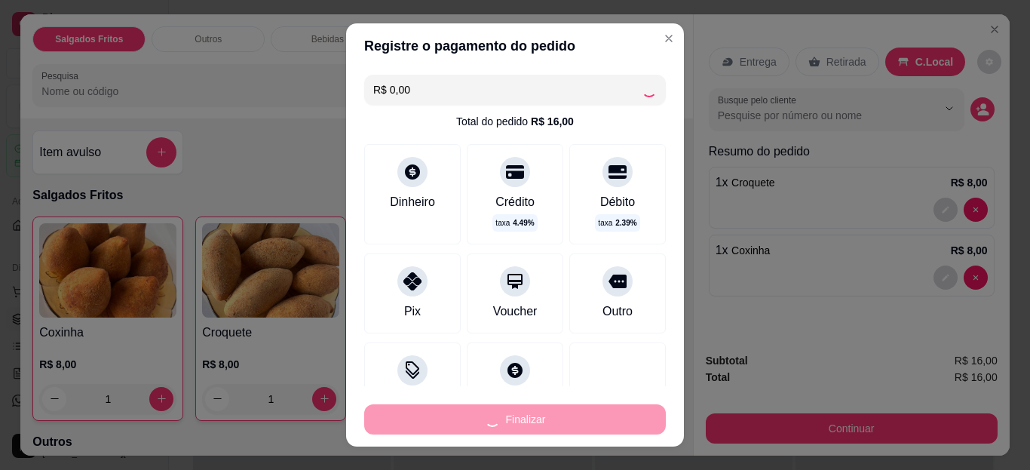
type input "0"
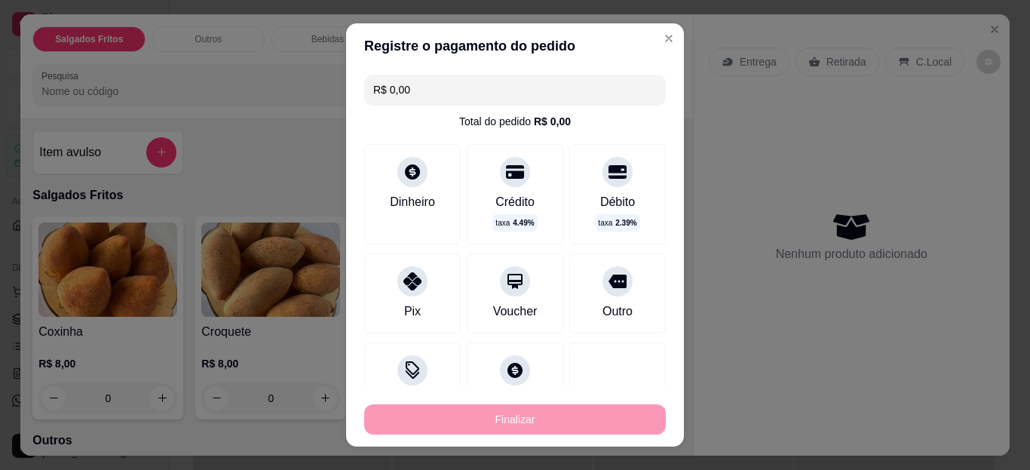
type input "-R$ 16,00"
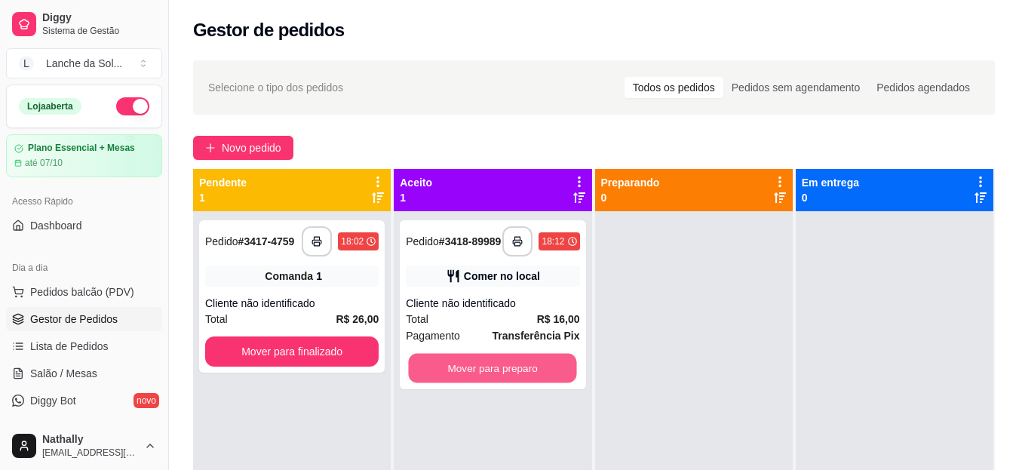
click at [450, 378] on button "Mover para preparo" at bounding box center [493, 368] width 168 height 29
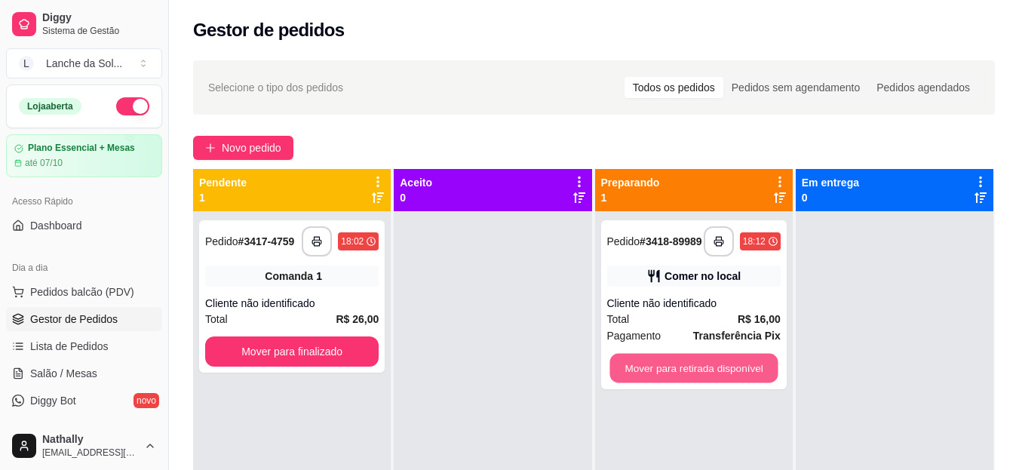
click at [637, 373] on button "Mover para retirada disponível" at bounding box center [693, 368] width 168 height 29
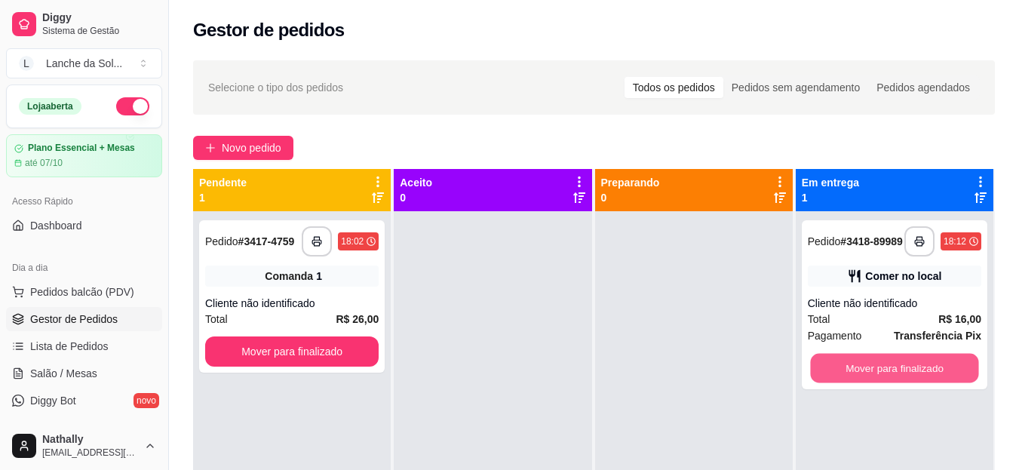
click at [844, 372] on button "Mover para finalizado" at bounding box center [894, 368] width 168 height 29
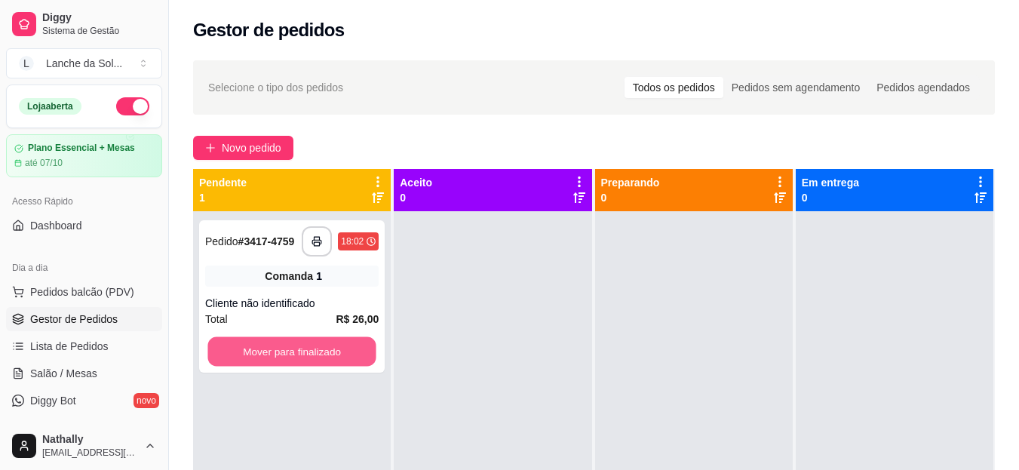
click at [267, 351] on button "Mover para finalizado" at bounding box center [291, 351] width 168 height 29
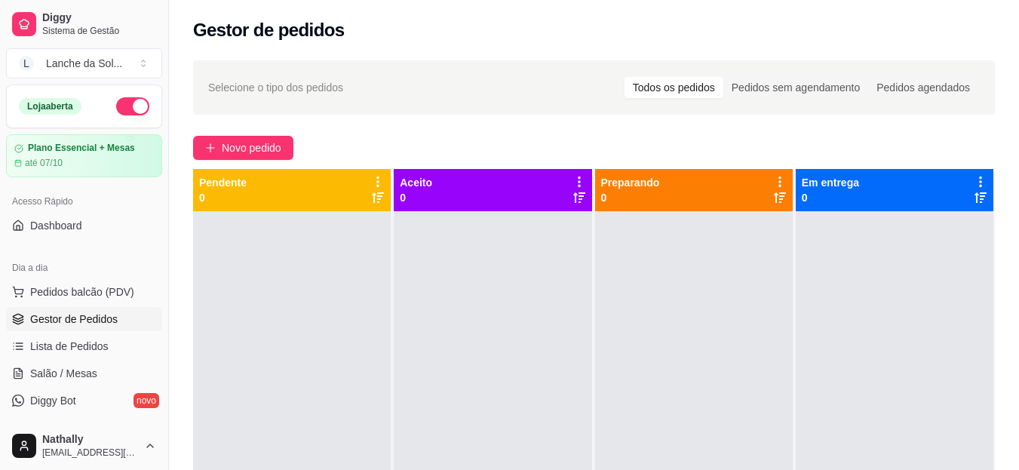
click at [86, 377] on span "Salão / Mesas" at bounding box center [63, 373] width 67 height 15
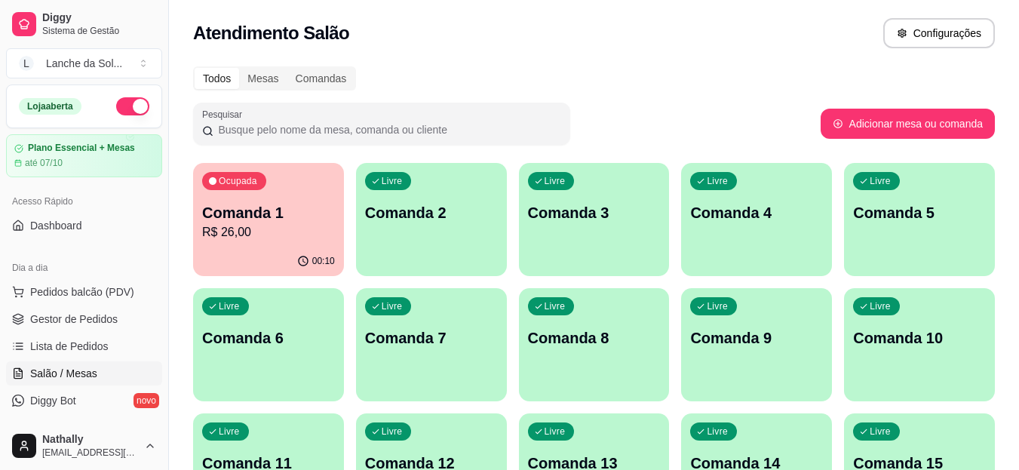
click at [301, 254] on div "00:10" at bounding box center [268, 261] width 151 height 29
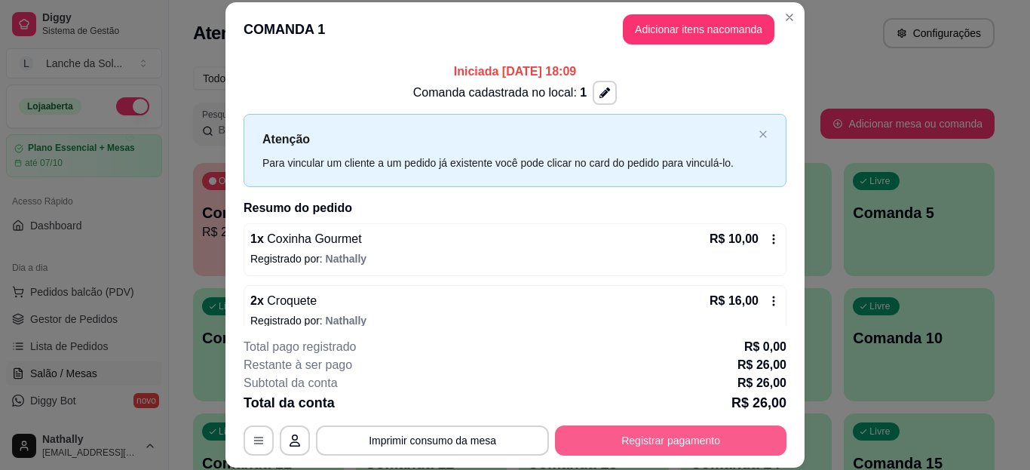
click at [612, 432] on button "Registrar pagamento" at bounding box center [671, 440] width 232 height 30
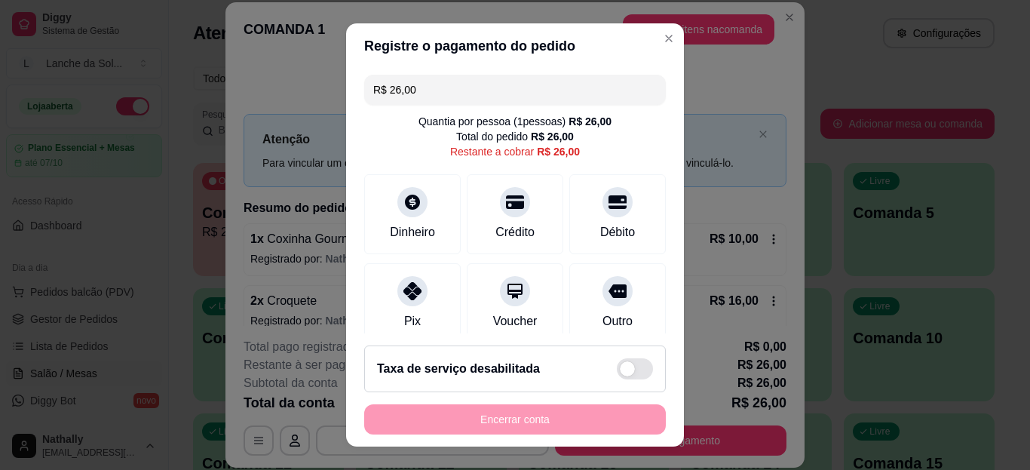
click at [428, 296] on div "Pix" at bounding box center [412, 303] width 97 height 80
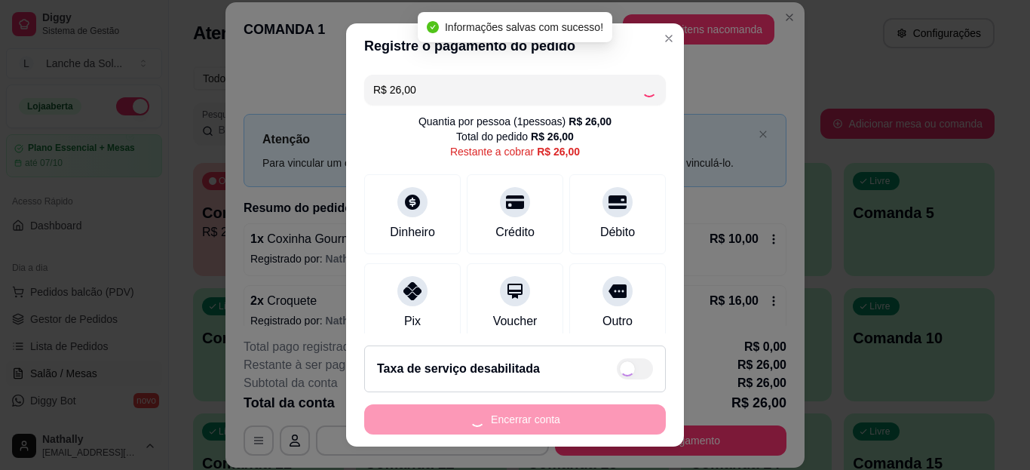
type input "R$ 0,00"
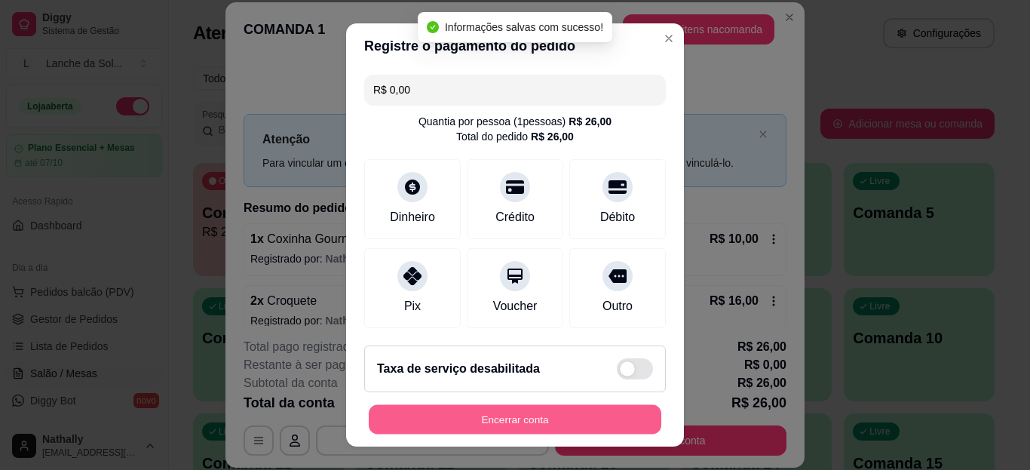
click at [507, 425] on button "Encerrar conta" at bounding box center [515, 418] width 293 height 29
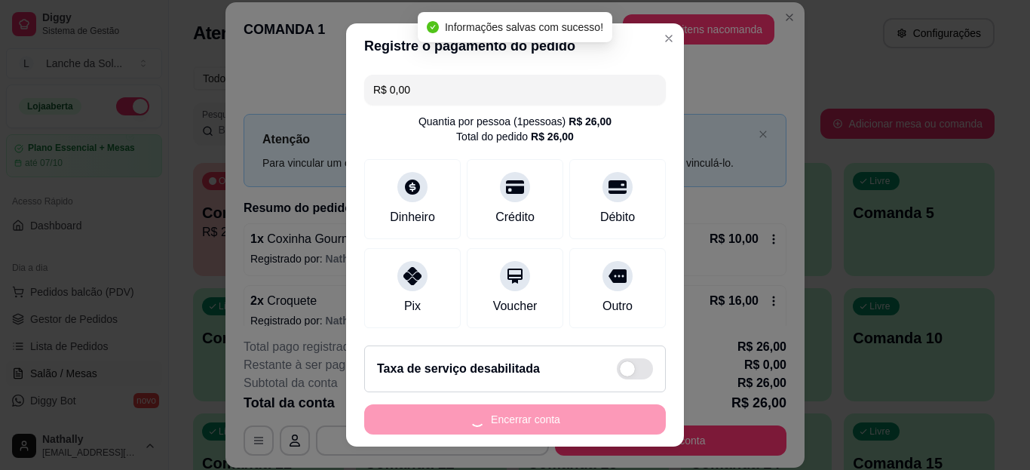
click at [507, 425] on div "Encerrar conta" at bounding box center [515, 419] width 302 height 30
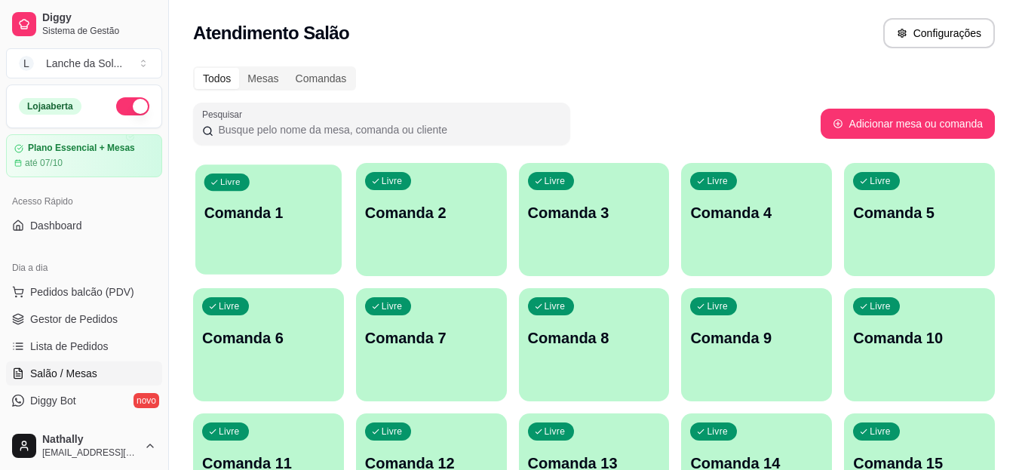
click at [238, 211] on p "Comanda 1" at bounding box center [268, 213] width 129 height 20
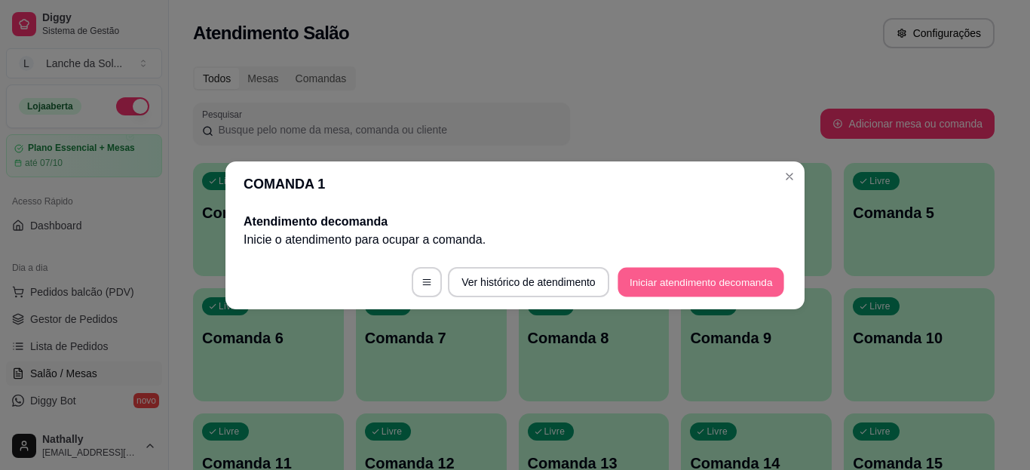
click at [637, 275] on button "Iniciar atendimento de comanda" at bounding box center [701, 281] width 167 height 29
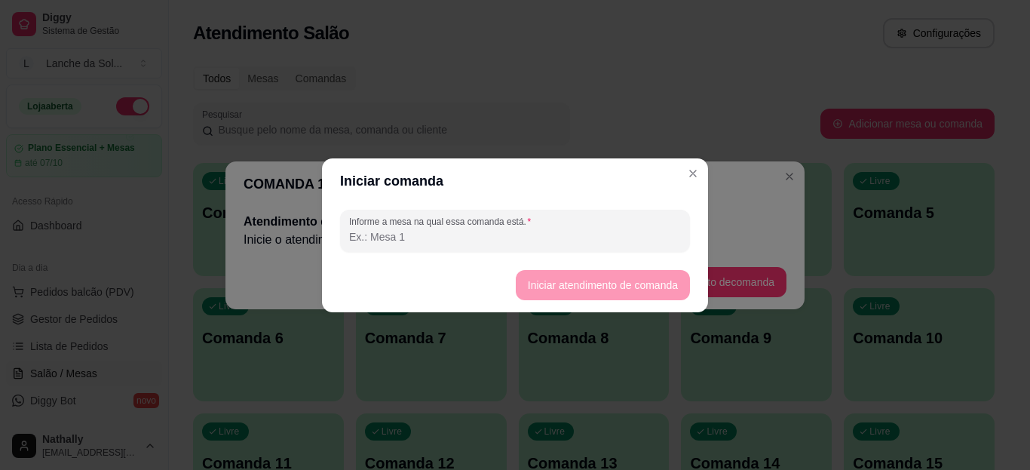
click at [539, 231] on input "Informe a mesa na qual essa comanda está." at bounding box center [515, 236] width 332 height 15
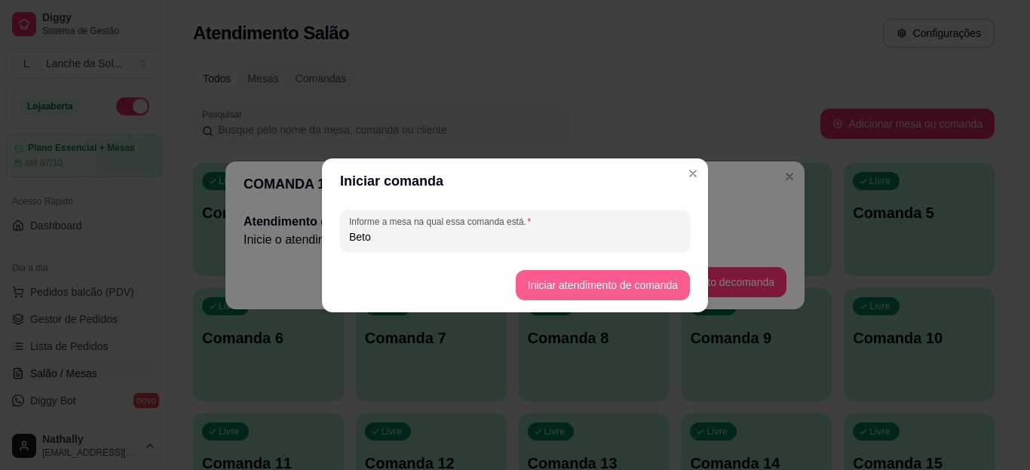
type input "Beto"
click at [565, 279] on button "Iniciar atendimento de comanda" at bounding box center [602, 284] width 169 height 29
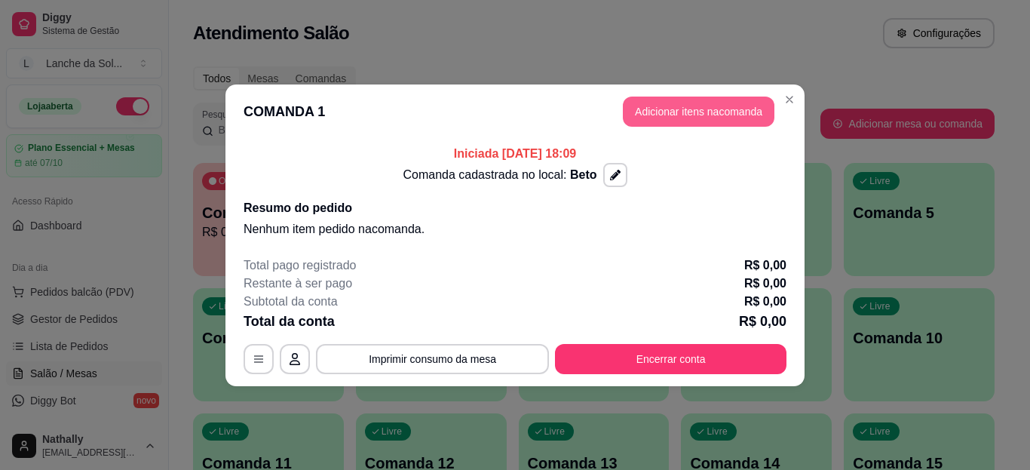
click at [706, 102] on button "Adicionar itens na comanda" at bounding box center [699, 112] width 152 height 30
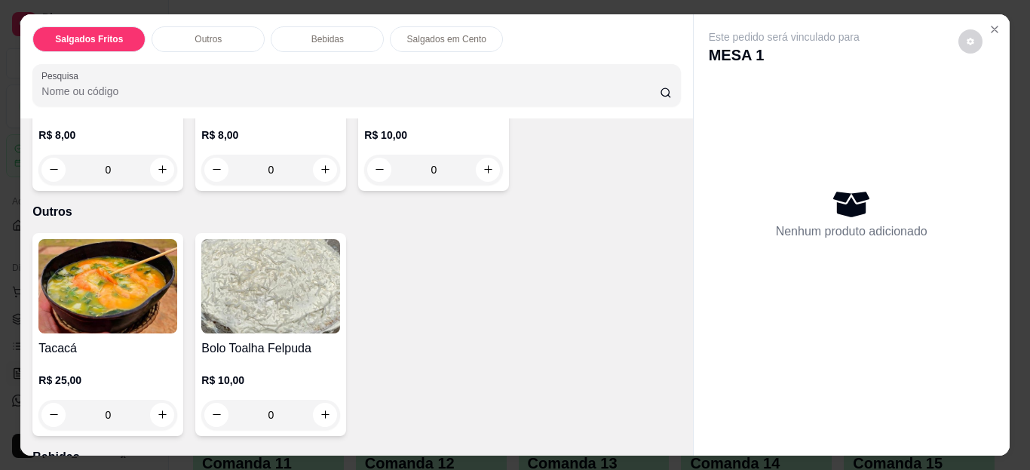
scroll to position [324, 0]
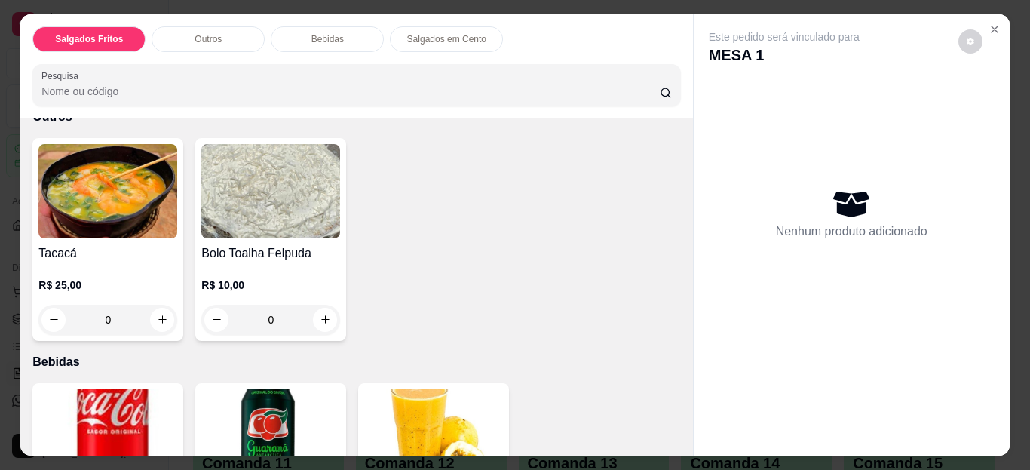
click at [156, 314] on div "0" at bounding box center [107, 320] width 139 height 30
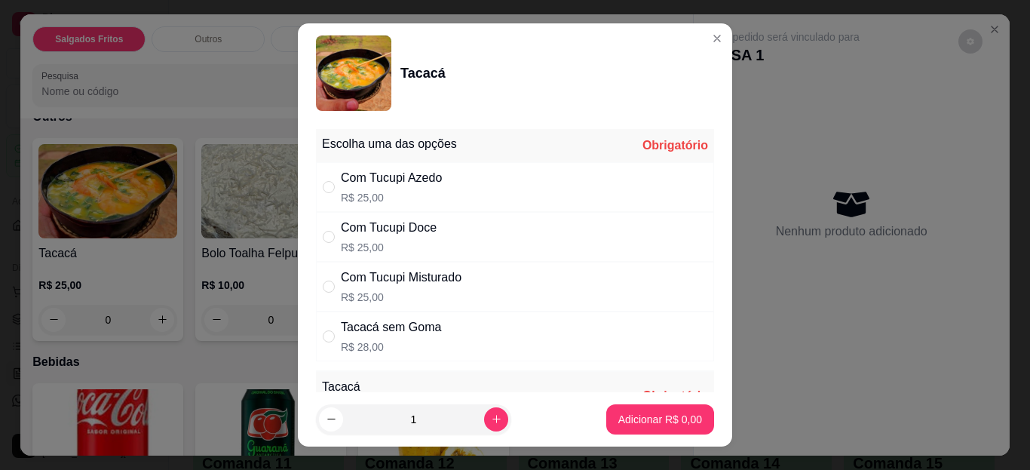
click at [334, 241] on div "" at bounding box center [332, 237] width 18 height 17
radio input "true"
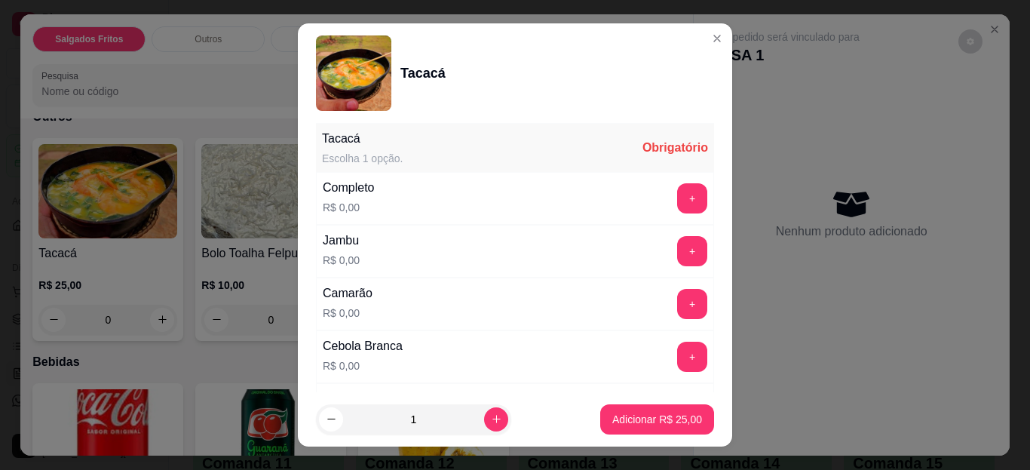
scroll to position [253, 0]
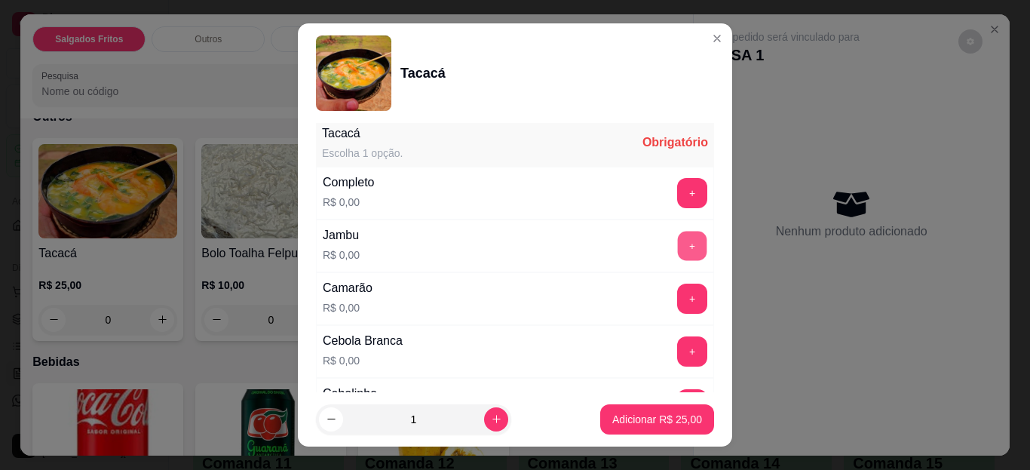
click at [678, 244] on button "+" at bounding box center [692, 246] width 29 height 29
click at [678, 287] on button "+" at bounding box center [692, 298] width 29 height 29
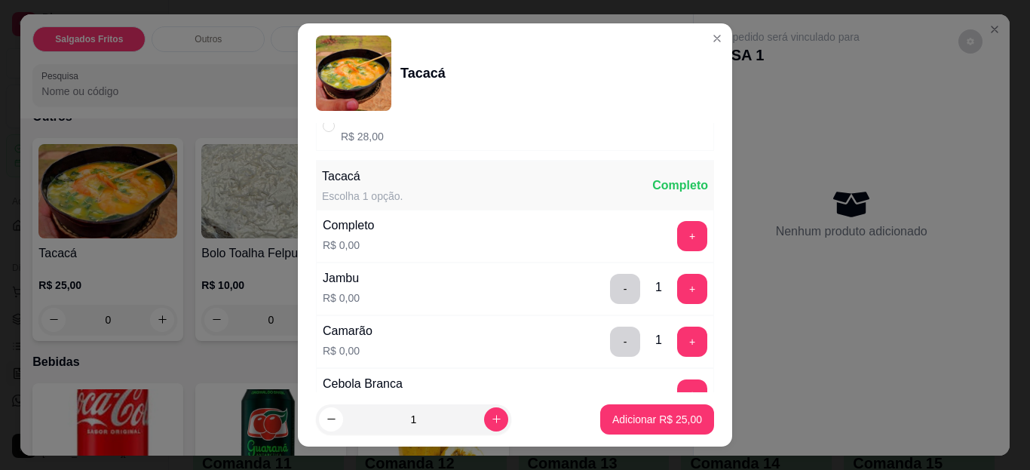
scroll to position [405, 0]
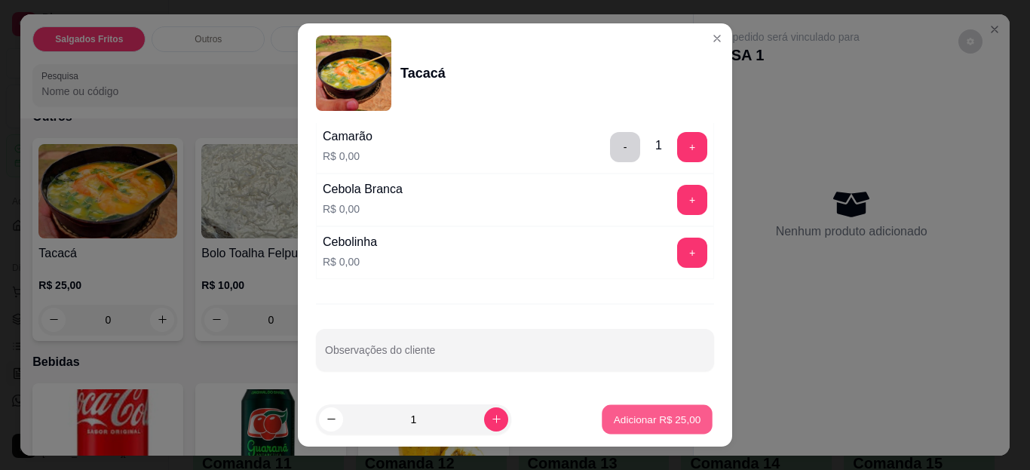
click at [658, 411] on button "Adicionar R$ 25,00" at bounding box center [657, 418] width 111 height 29
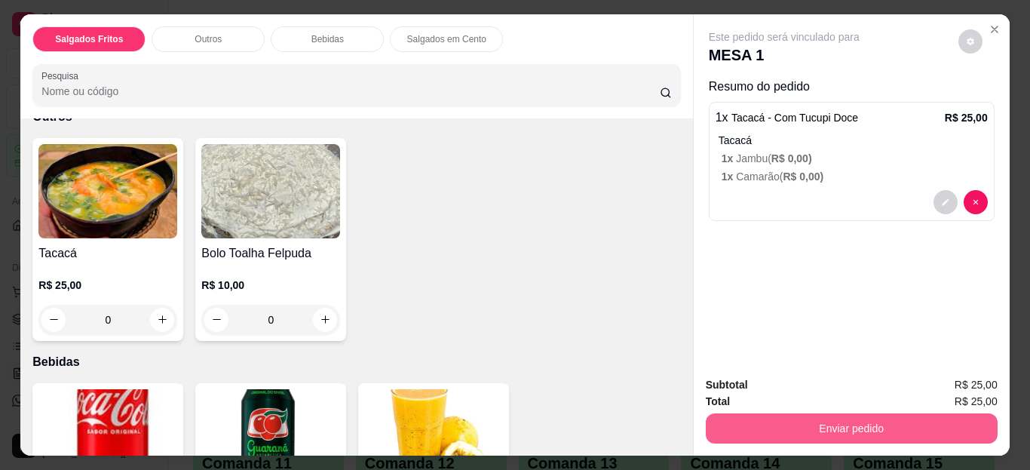
click at [725, 422] on button "Enviar pedido" at bounding box center [852, 428] width 292 height 30
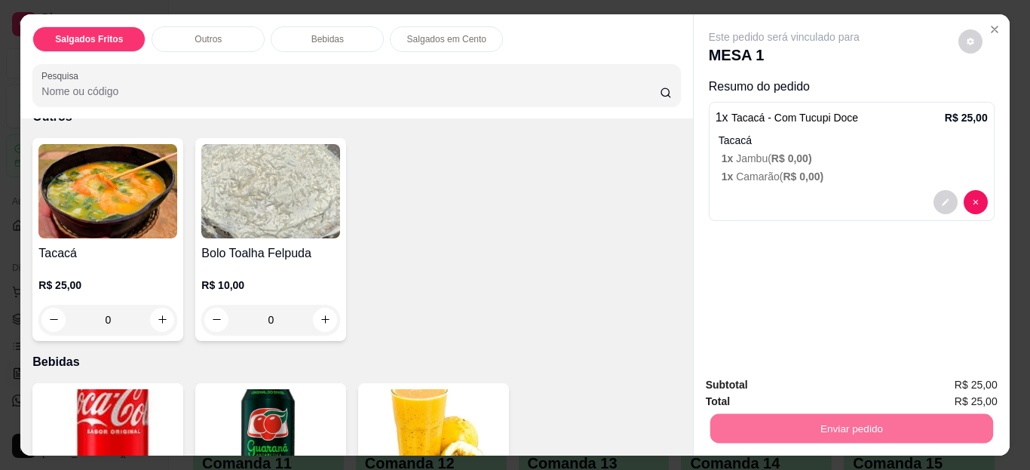
click at [739, 385] on button "Não registrar e enviar pedido" at bounding box center [802, 386] width 152 height 28
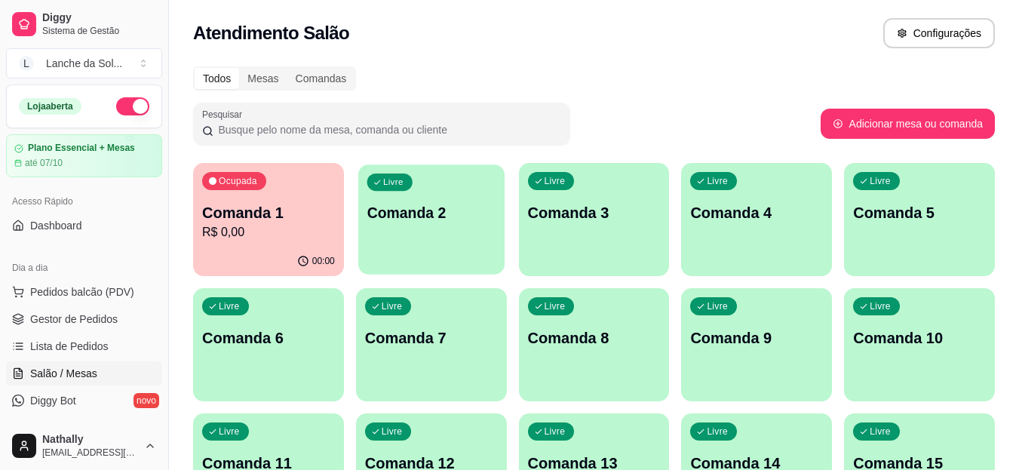
click at [408, 213] on p "Comanda 2" at bounding box center [431, 213] width 129 height 20
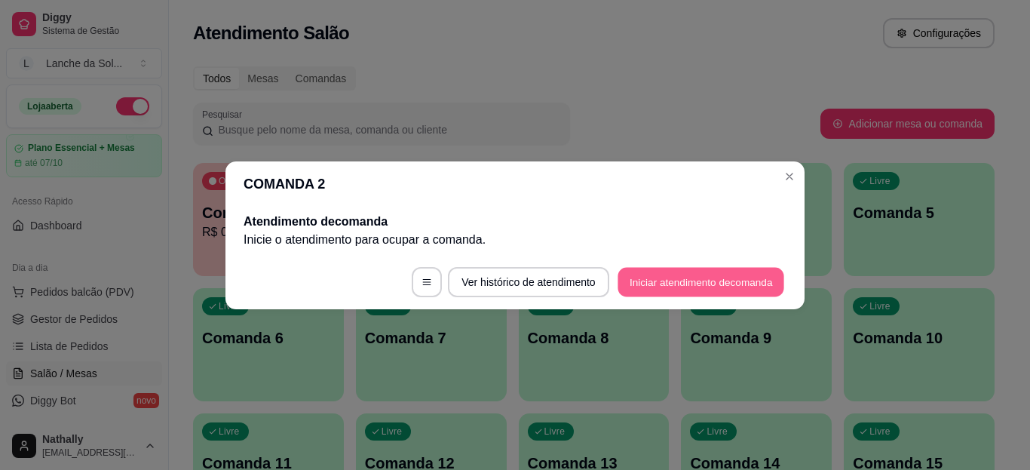
click at [674, 291] on button "Iniciar atendimento de comanda" at bounding box center [701, 281] width 167 height 29
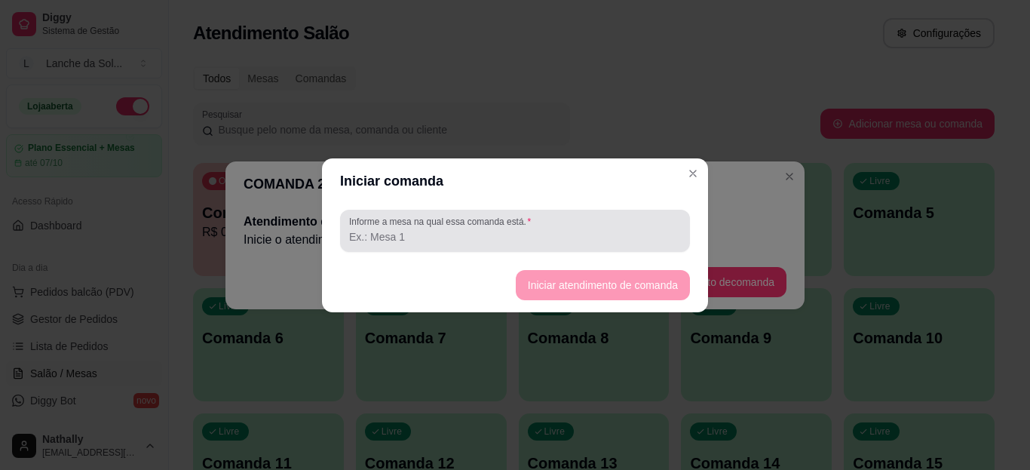
click at [575, 249] on div "Informe a mesa na qual essa comanda está." at bounding box center [515, 231] width 350 height 42
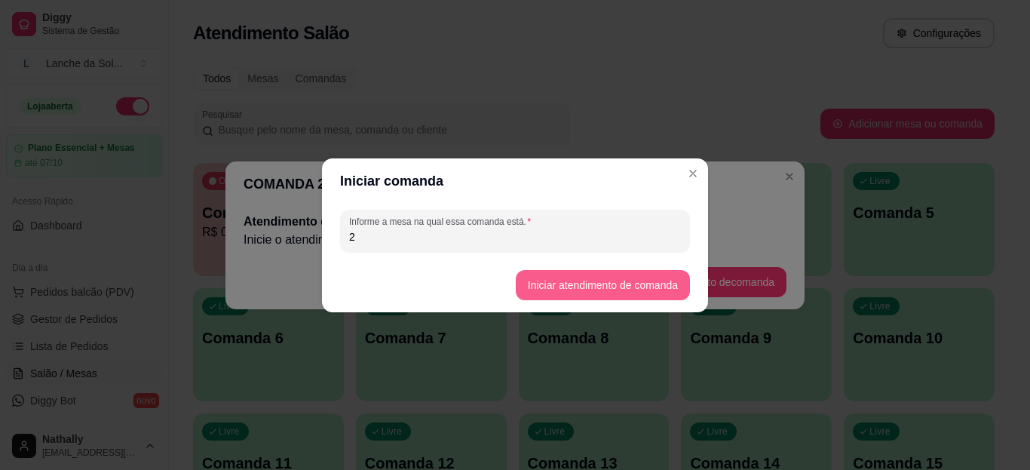
type input "2"
click at [570, 275] on button "Iniciar atendimento de comanda" at bounding box center [603, 285] width 174 height 30
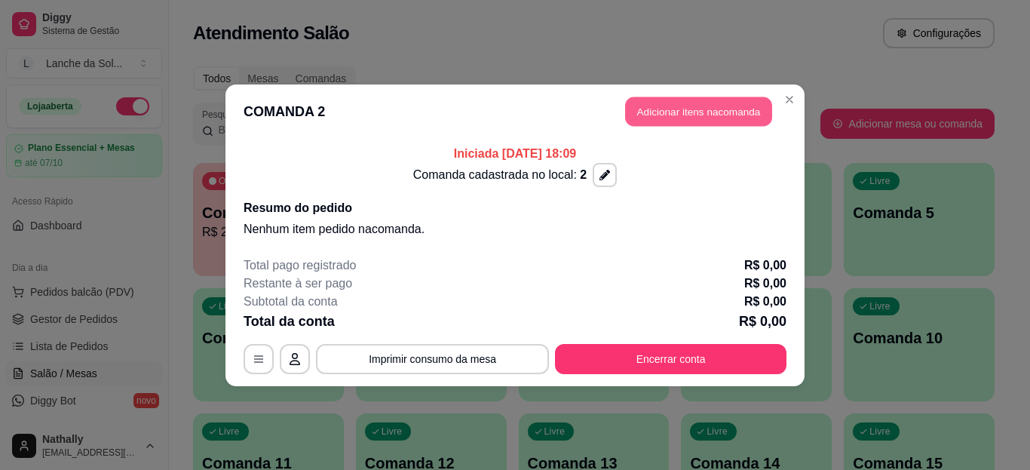
click at [735, 117] on button "Adicionar itens na comanda" at bounding box center [698, 111] width 147 height 29
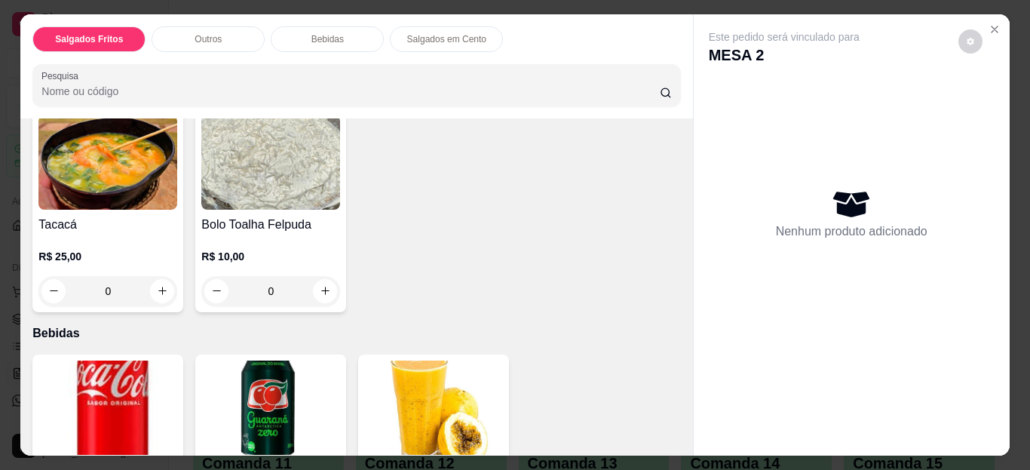
scroll to position [382, 0]
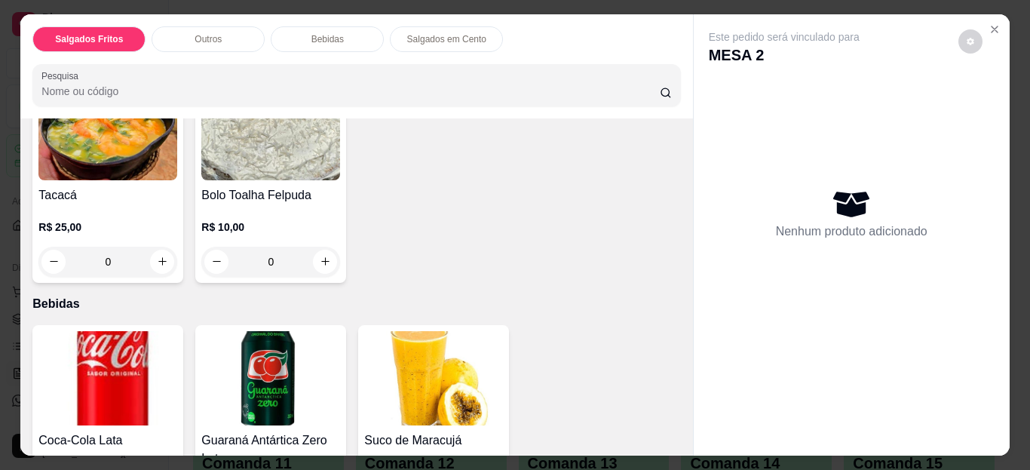
click at [161, 253] on div "0" at bounding box center [107, 262] width 139 height 30
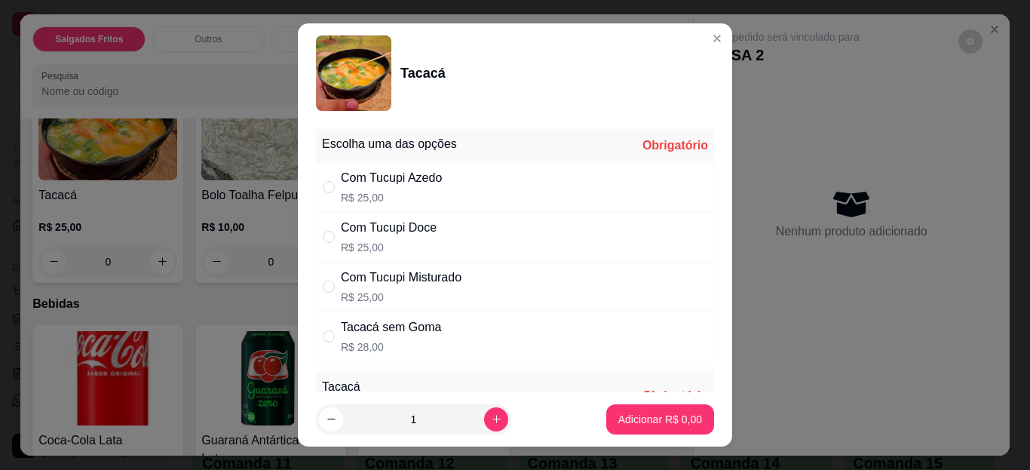
click at [535, 231] on div "Com Tucupi Doce R$ 25,00" at bounding box center [515, 237] width 398 height 50
radio input "true"
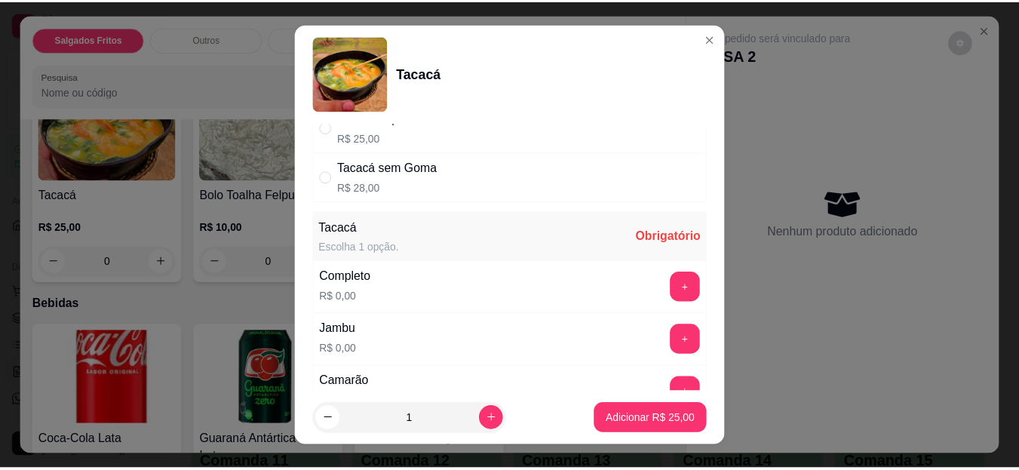
scroll to position [179, 0]
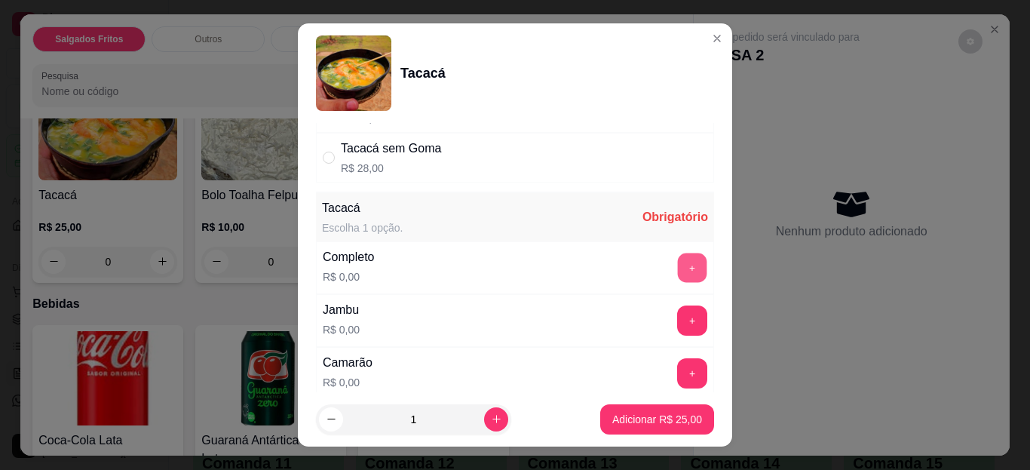
click at [678, 264] on button "+" at bounding box center [692, 267] width 29 height 29
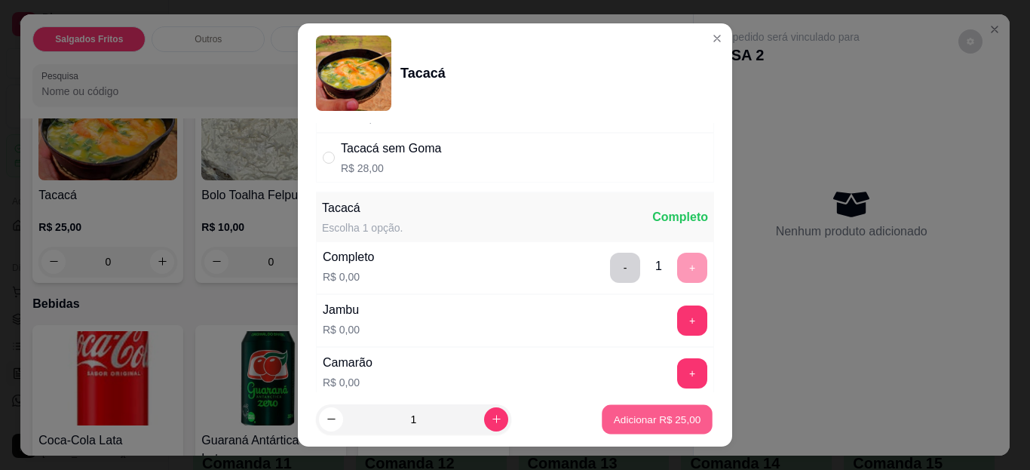
click at [633, 422] on p "Adicionar R$ 25,00" at bounding box center [657, 419] width 87 height 14
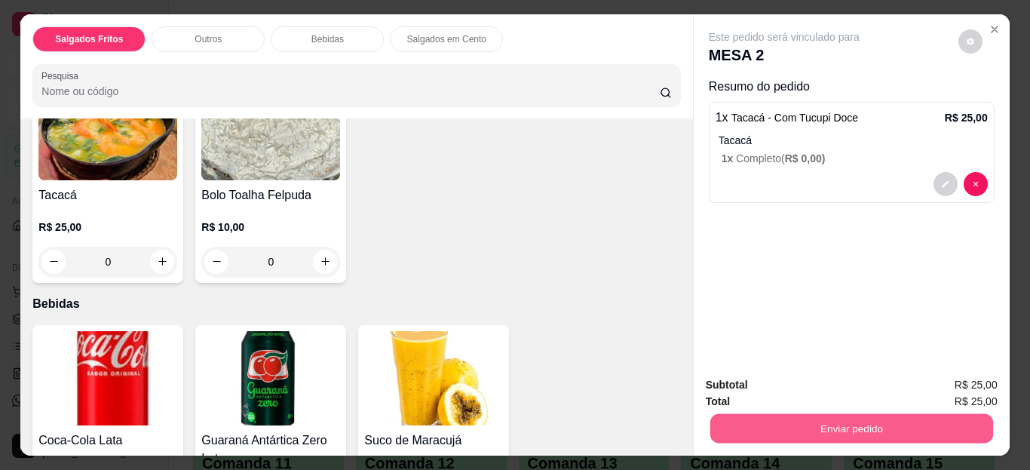
click at [735, 426] on button "Enviar pedido" at bounding box center [851, 428] width 283 height 29
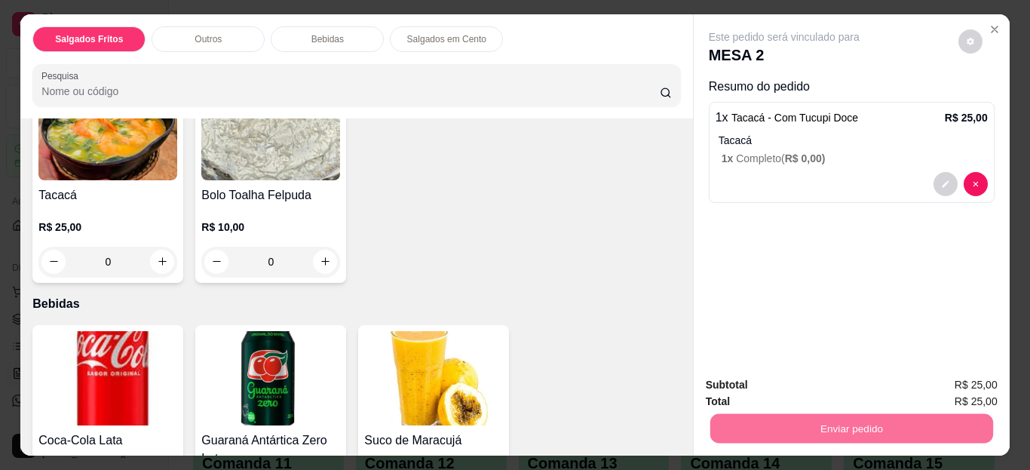
click at [771, 383] on button "Não registrar e enviar pedido" at bounding box center [801, 386] width 157 height 29
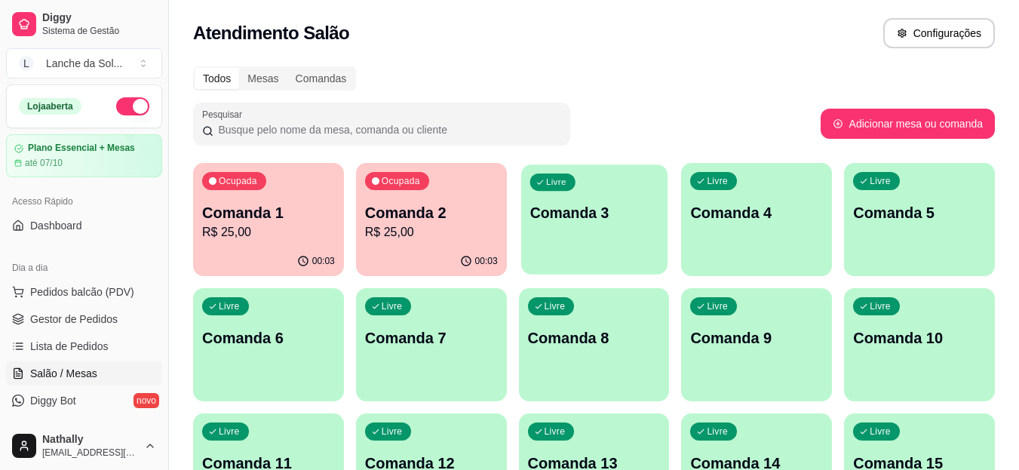
click at [604, 241] on div "Livre Comanda 3" at bounding box center [594, 210] width 146 height 92
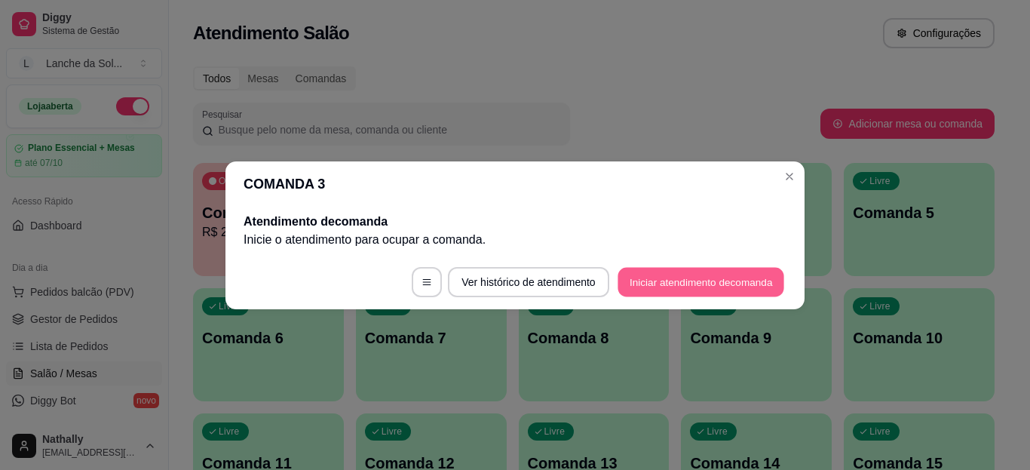
click at [713, 266] on footer "Ver histórico de atendimento Iniciar atendimento de comanda" at bounding box center [515, 282] width 579 height 54
click at [663, 285] on button "Iniciar atendimento de comanda" at bounding box center [701, 281] width 167 height 29
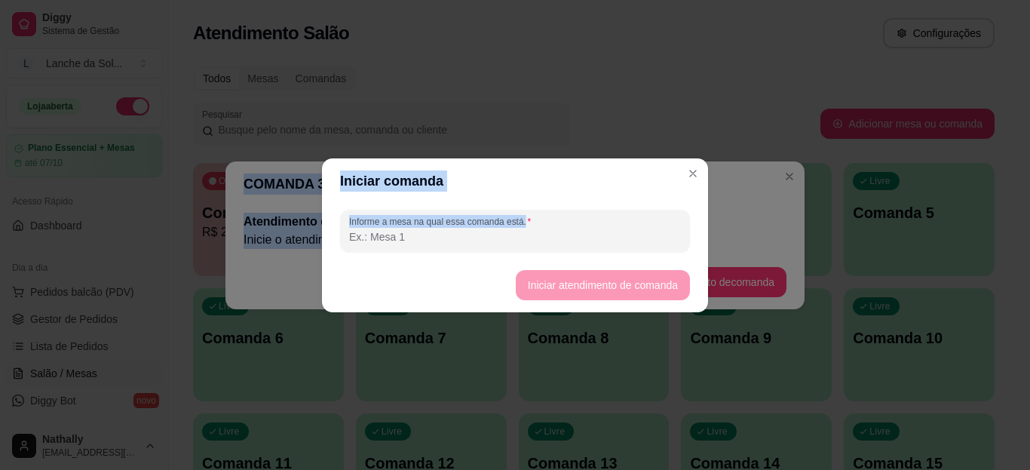
click at [578, 229] on input "Informe a mesa na qual essa comanda está." at bounding box center [515, 236] width 332 height 15
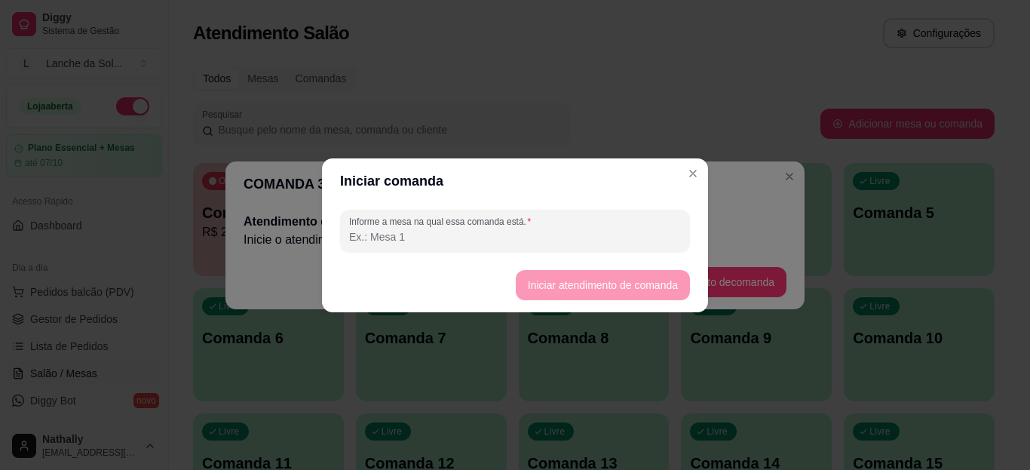
click at [506, 233] on input "Informe a mesa na qual essa comanda está." at bounding box center [515, 236] width 332 height 15
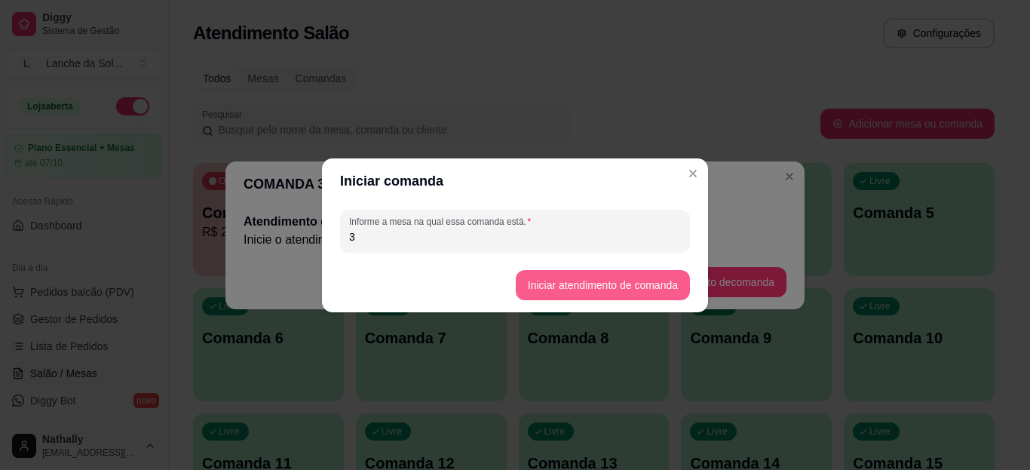
type input "3"
click at [549, 276] on button "Iniciar atendimento de comanda" at bounding box center [603, 285] width 174 height 30
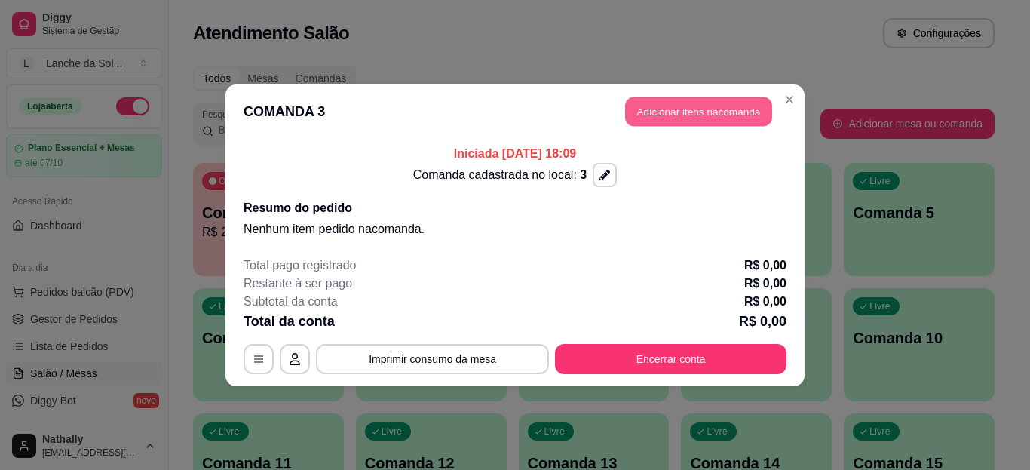
click at [717, 119] on button "Adicionar itens na comanda" at bounding box center [698, 111] width 147 height 29
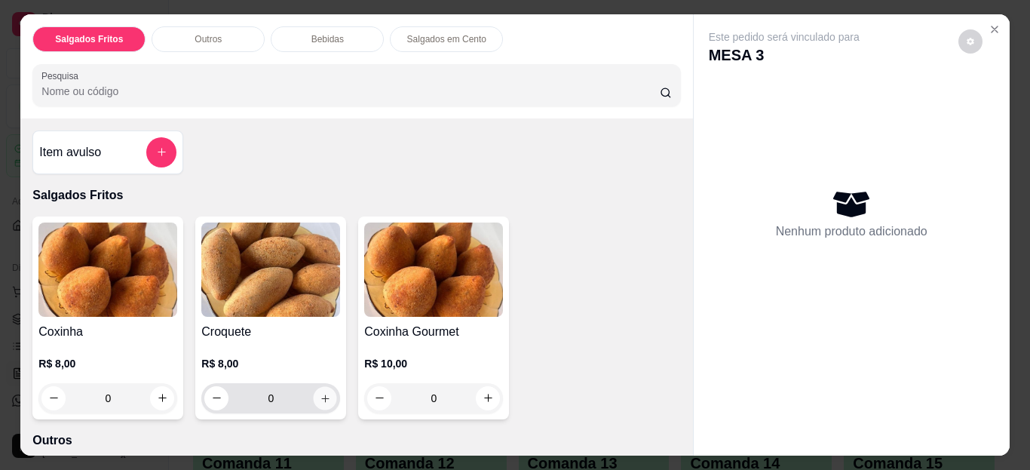
click at [320, 393] on icon "increase-product-quantity" at bounding box center [325, 397] width 11 height 11
type input "1"
click at [321, 394] on icon "increase-product-quantity" at bounding box center [325, 398] width 8 height 8
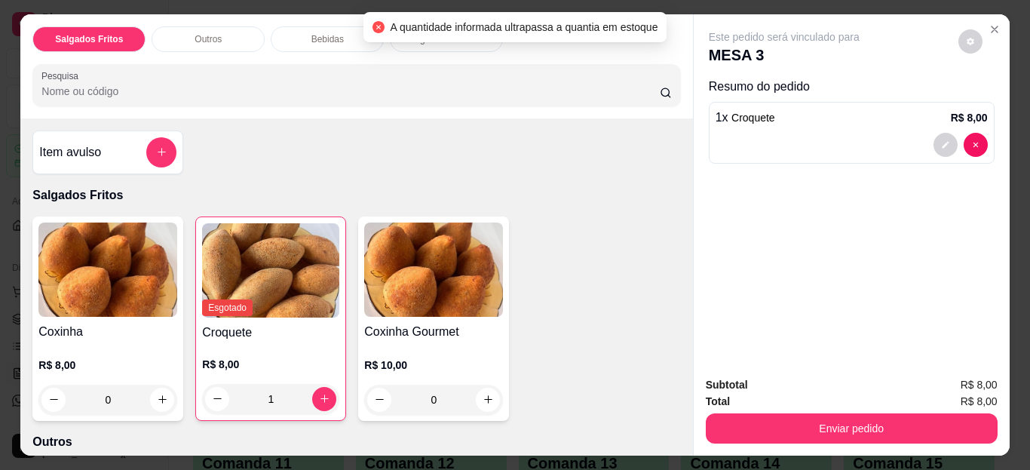
click at [991, 28] on icon "Close" at bounding box center [995, 29] width 12 height 12
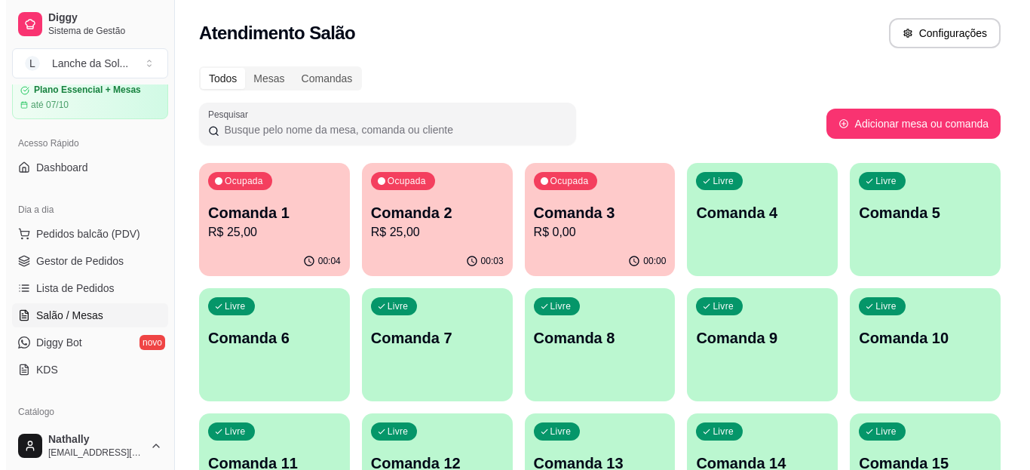
scroll to position [148, 0]
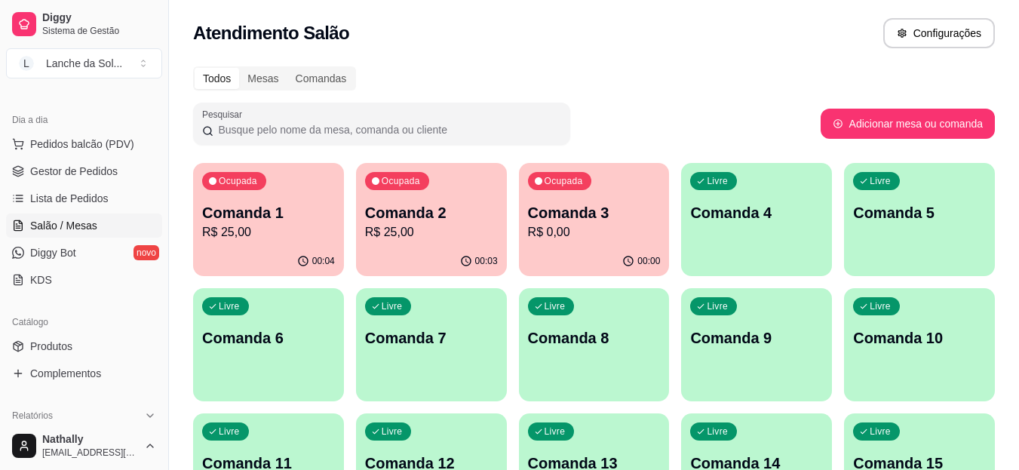
click at [60, 339] on span "Produtos" at bounding box center [51, 346] width 42 height 15
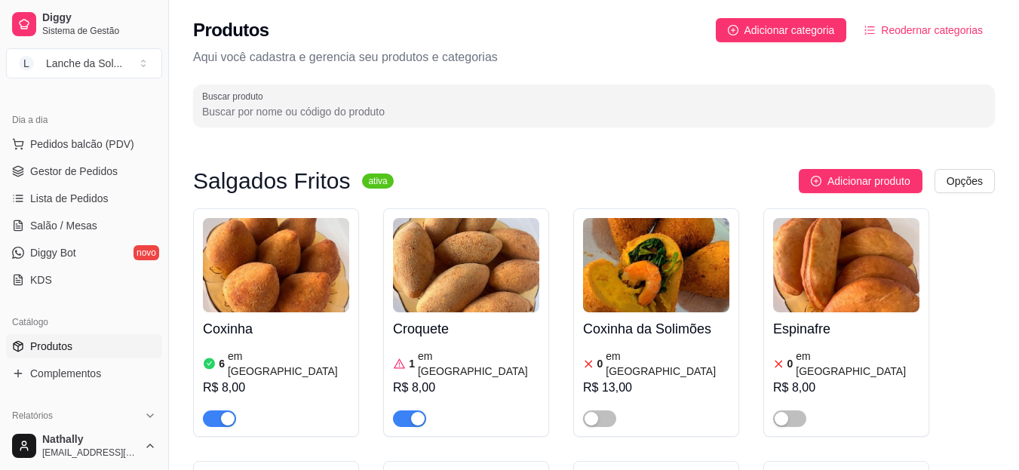
click at [436, 362] on article "em [GEOGRAPHIC_DATA]" at bounding box center [478, 363] width 121 height 30
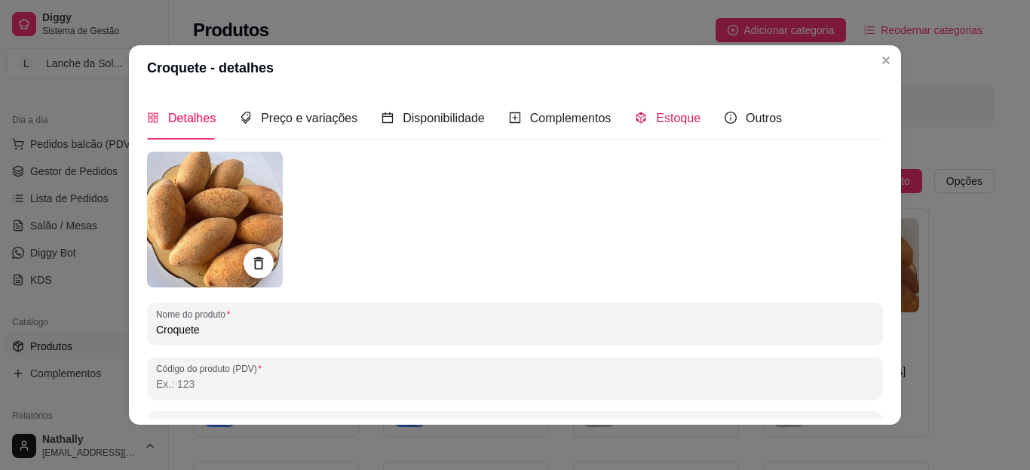
click at [674, 113] on span "Estoque" at bounding box center [678, 118] width 44 height 13
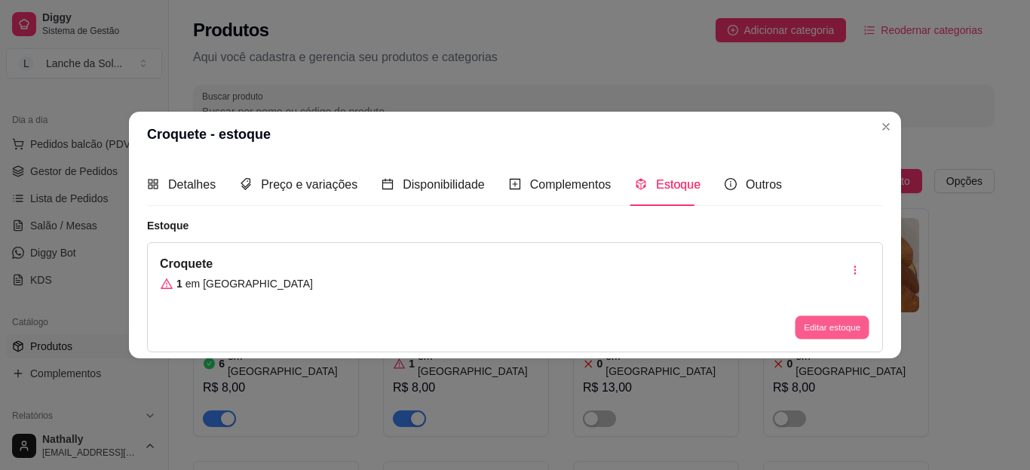
click at [846, 322] on button "Editar estoque" at bounding box center [832, 327] width 74 height 23
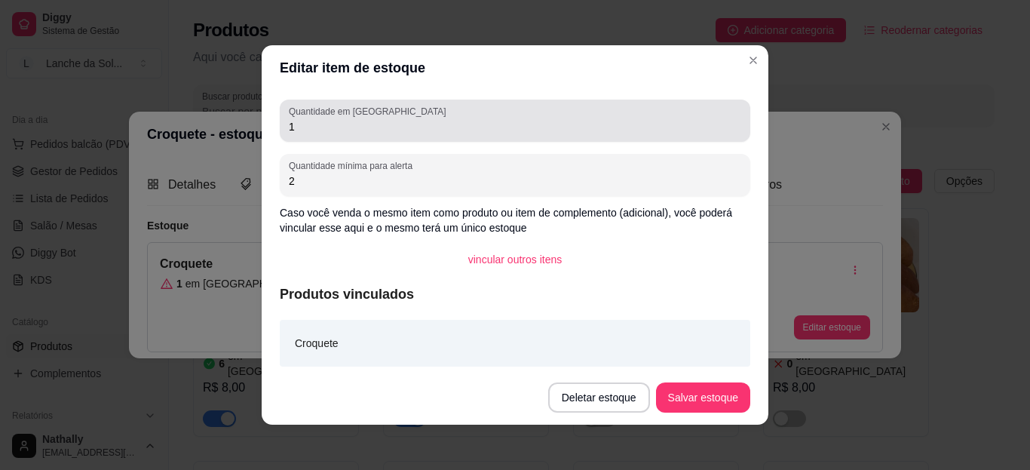
click at [590, 111] on div "1" at bounding box center [515, 121] width 453 height 30
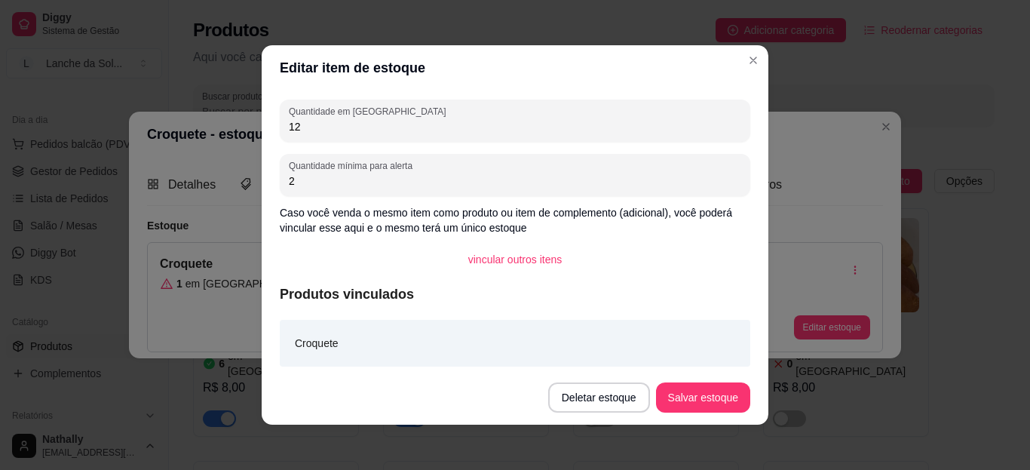
type input "1"
type input "2"
click at [704, 397] on button "Salvar estoque" at bounding box center [703, 397] width 92 height 29
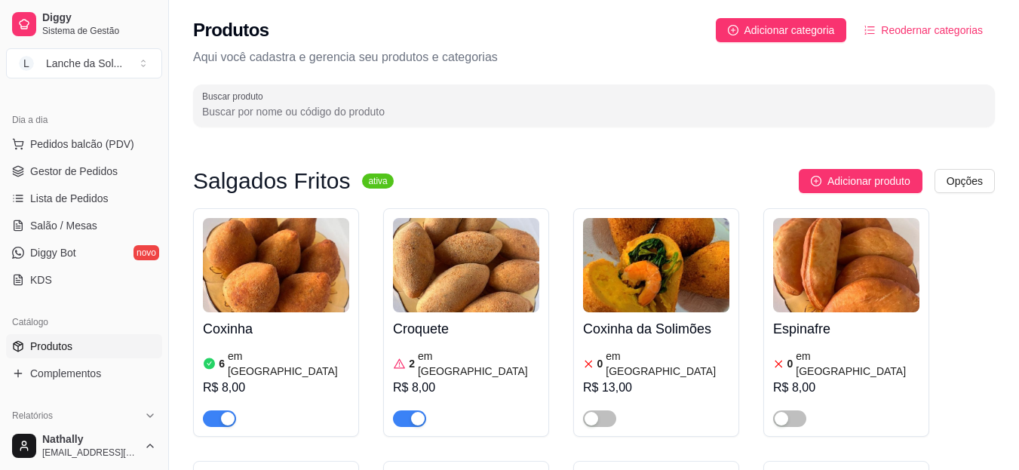
click at [79, 222] on span "Salão / Mesas" at bounding box center [63, 225] width 67 height 15
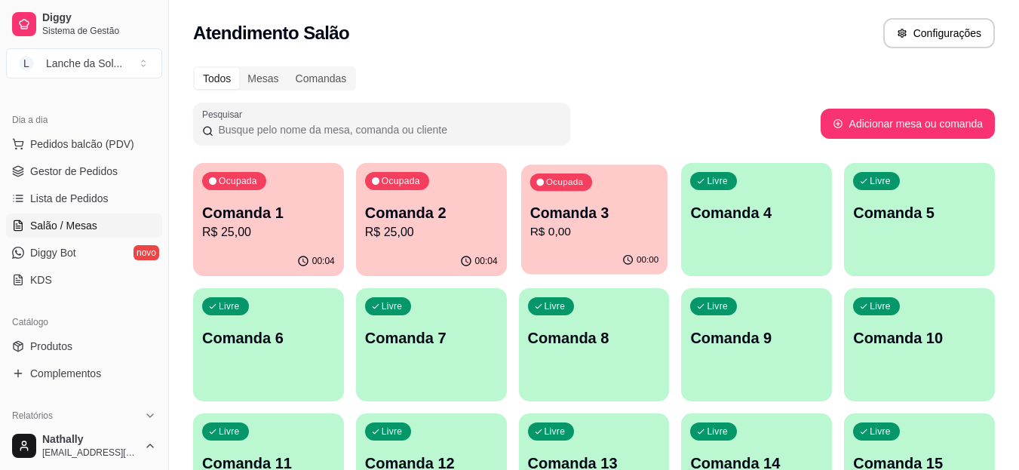
click at [578, 229] on p "R$ 0,00" at bounding box center [593, 231] width 129 height 17
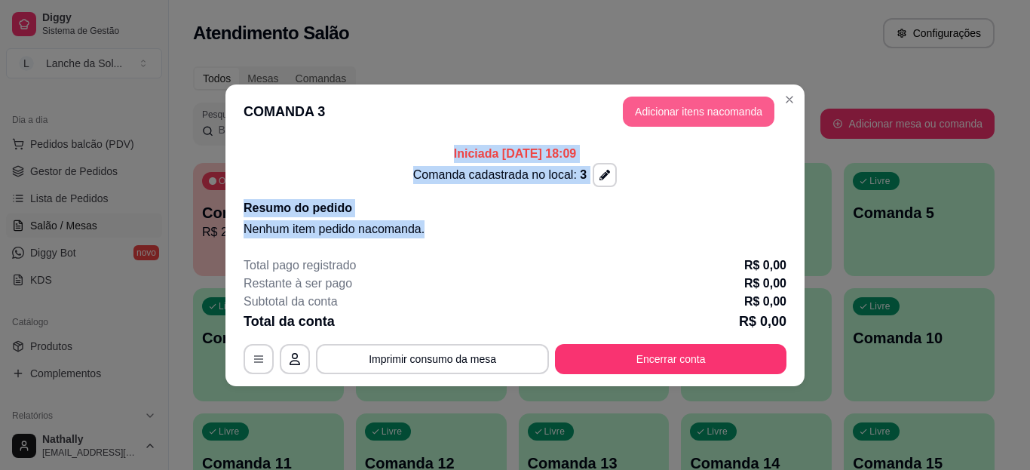
drag, startPoint x: 578, startPoint y: 229, endPoint x: 680, endPoint y: 99, distance: 164.9
click at [680, 99] on section "COMANDA 3 Adicionar itens na comanda Iniciada [DATE] 18:09 Comanda cadastrada n…" at bounding box center [515, 235] width 579 height 302
click at [680, 99] on button "Adicionar itens na comanda" at bounding box center [698, 111] width 147 height 29
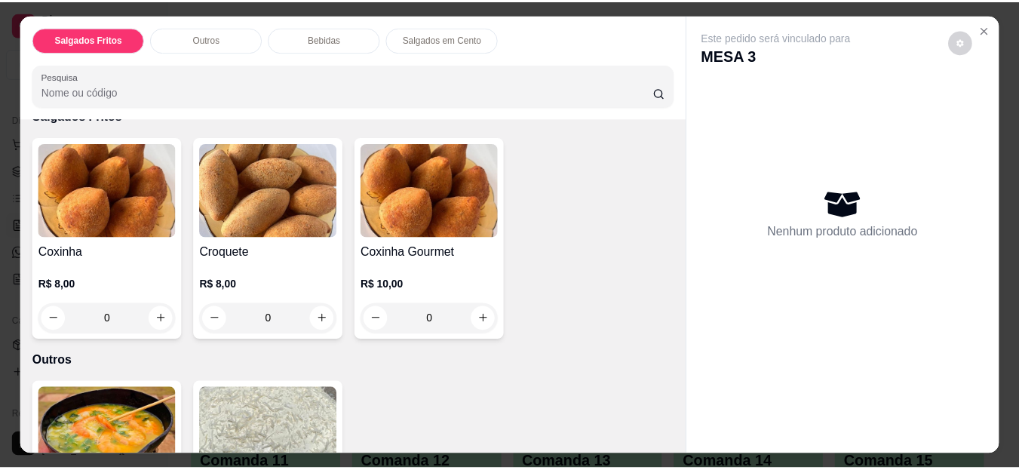
scroll to position [97, 0]
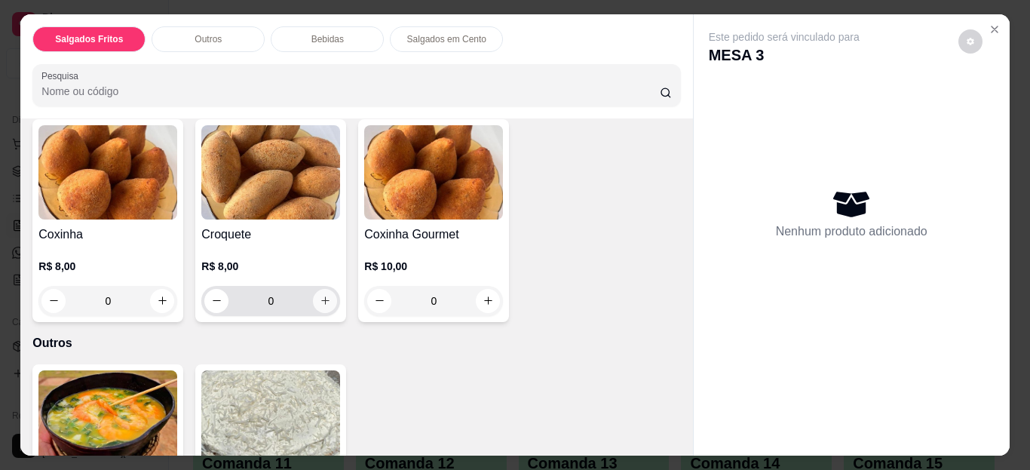
click at [320, 296] on icon "increase-product-quantity" at bounding box center [325, 300] width 11 height 11
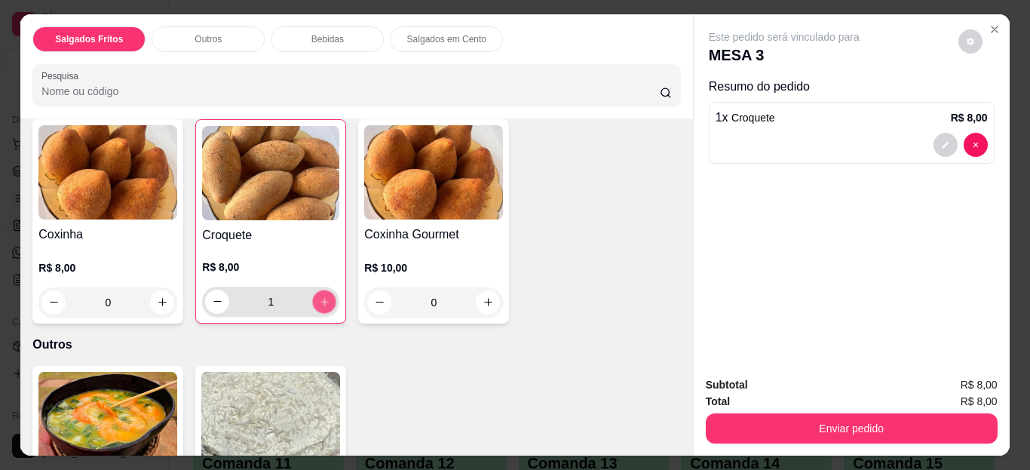
click at [321, 298] on icon "increase-product-quantity" at bounding box center [325, 302] width 8 height 8
type input "2"
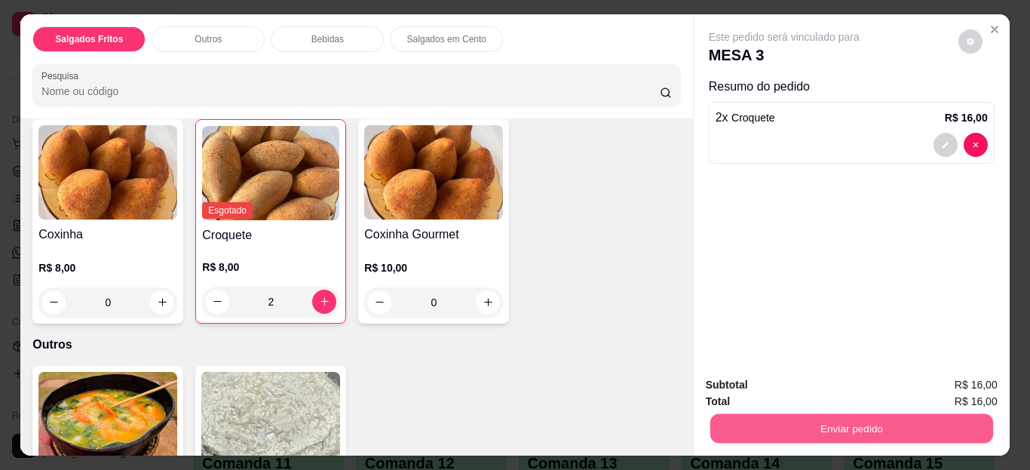
click at [746, 417] on button "Enviar pedido" at bounding box center [851, 428] width 283 height 29
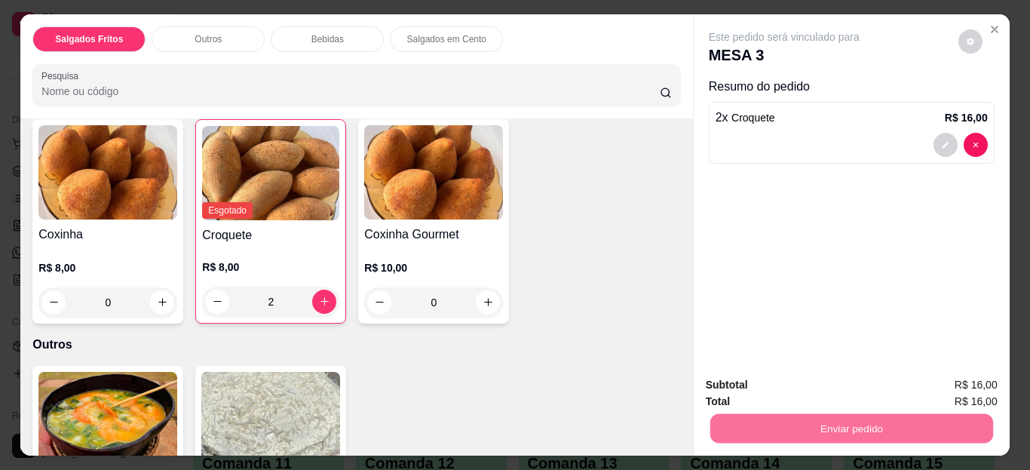
click at [750, 382] on button "Não registrar e enviar pedido" at bounding box center [801, 386] width 157 height 29
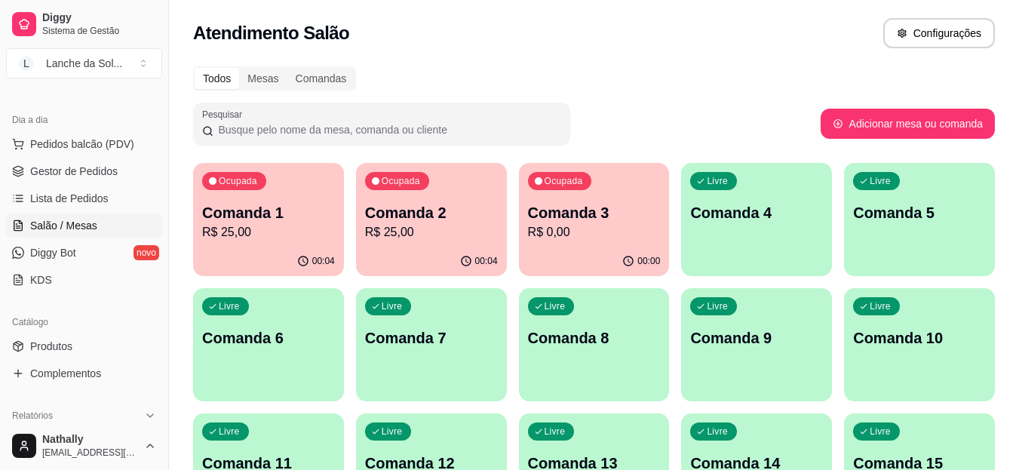
click at [84, 348] on link "Produtos" at bounding box center [84, 346] width 156 height 24
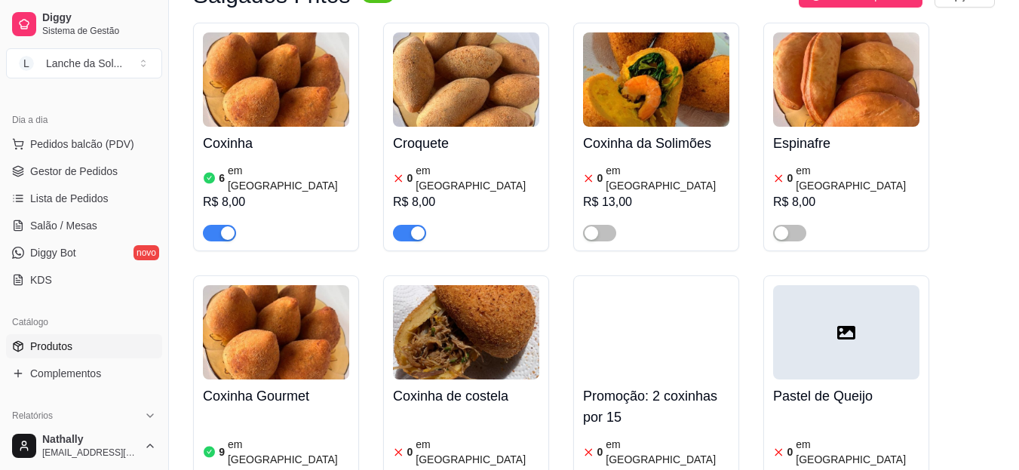
scroll to position [165, 0]
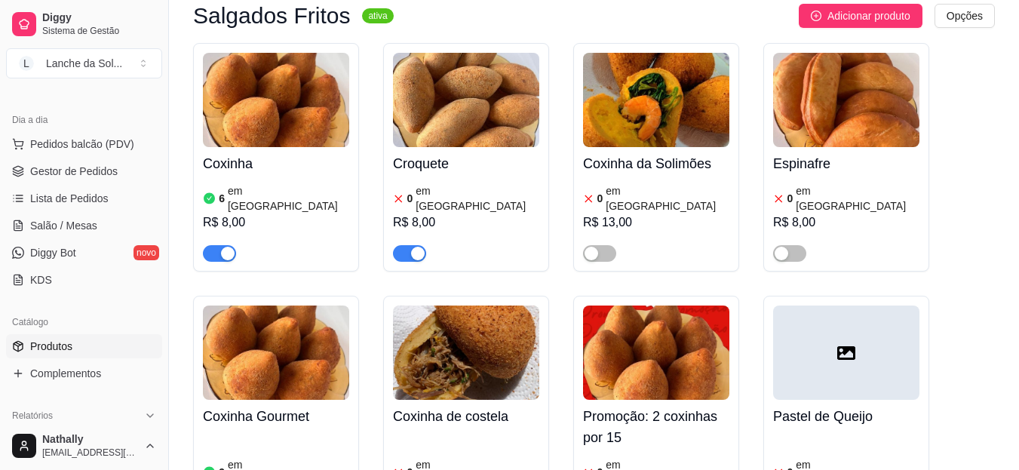
click at [464, 180] on div "Croquete 0 em estoque R$ 8,00" at bounding box center [466, 204] width 146 height 115
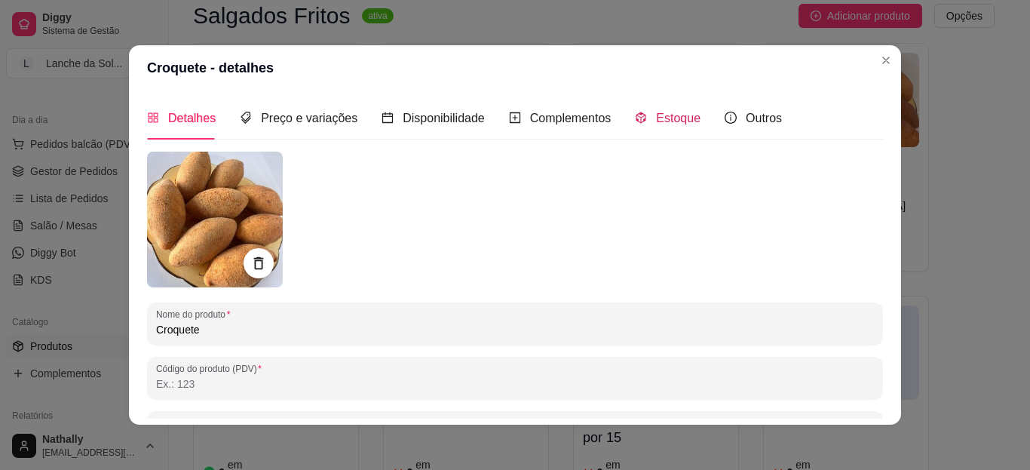
click at [663, 118] on span "Estoque" at bounding box center [678, 118] width 44 height 13
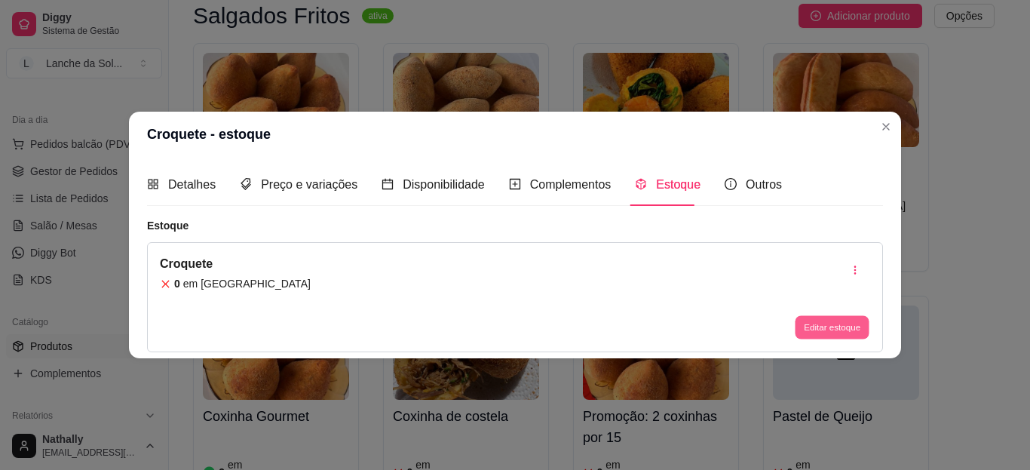
click at [812, 330] on button "Editar estoque" at bounding box center [832, 327] width 74 height 23
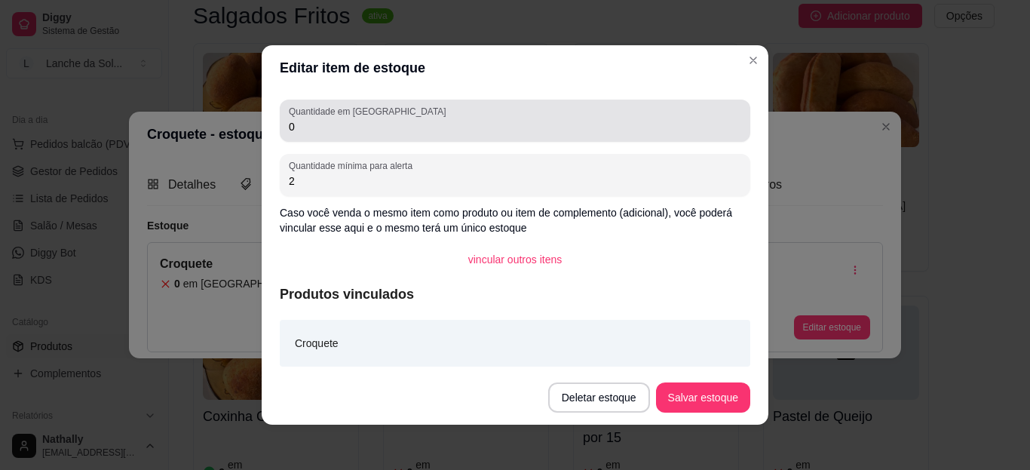
click at [534, 110] on div "Editar item de estoque Quantidade em estoque 0 Quantidade mínima para alerta 2 …" at bounding box center [515, 235] width 1030 height 470
click at [534, 110] on div "0" at bounding box center [515, 121] width 453 height 30
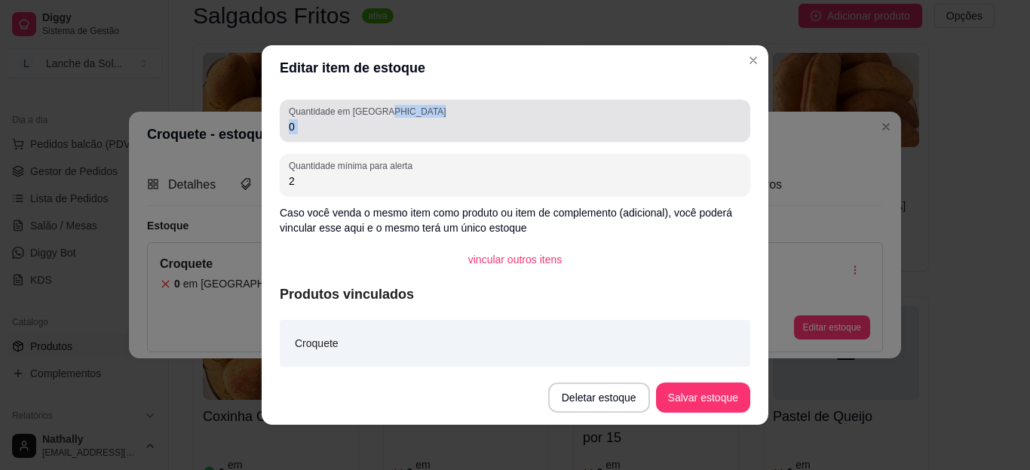
click at [534, 110] on div "0" at bounding box center [515, 121] width 453 height 30
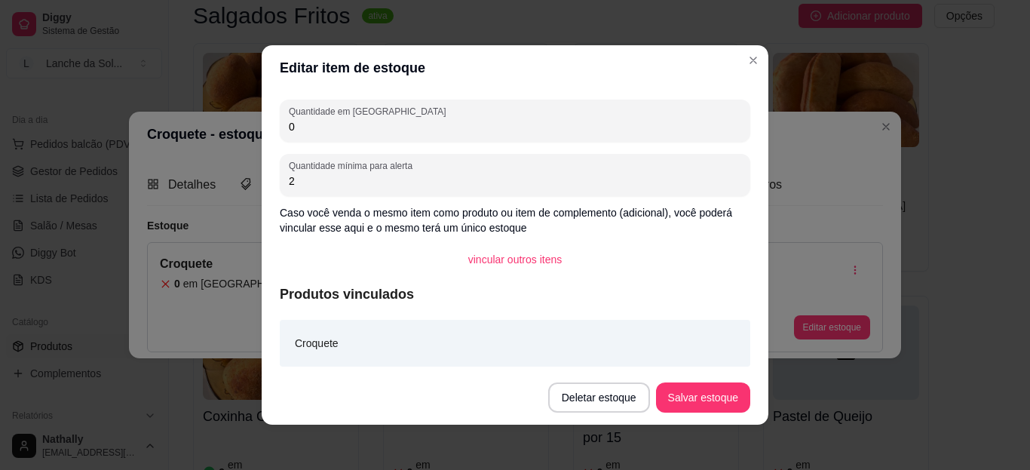
click at [534, 110] on div "0" at bounding box center [515, 121] width 453 height 30
type input "9"
click at [684, 400] on button "Salvar estoque" at bounding box center [703, 397] width 92 height 29
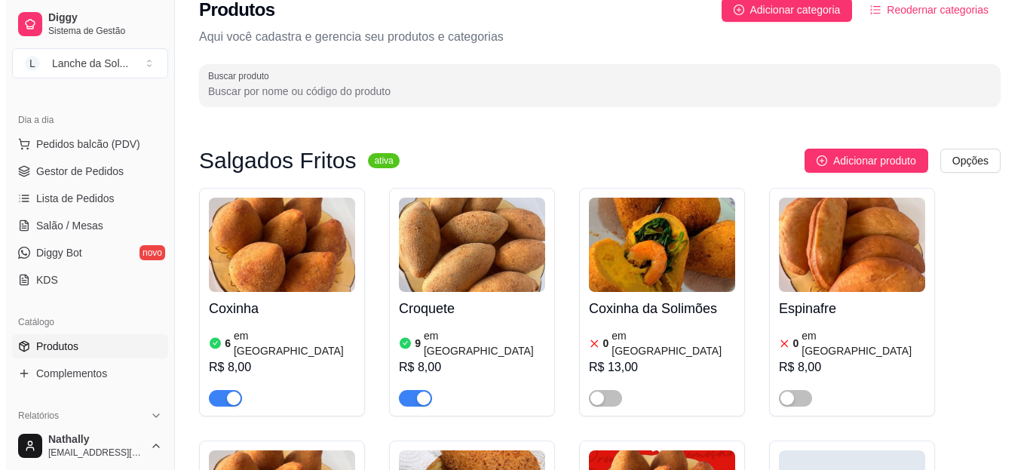
scroll to position [0, 0]
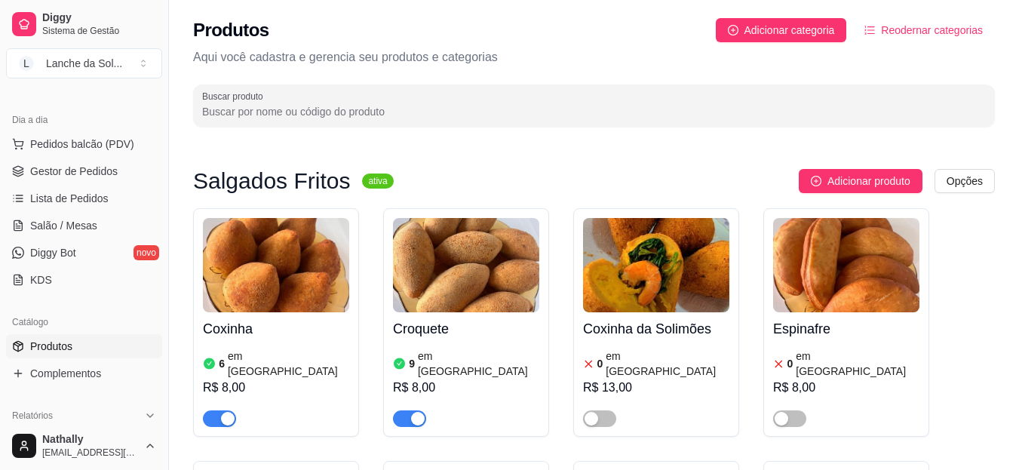
click at [110, 176] on span "Gestor de Pedidos" at bounding box center [73, 171] width 87 height 15
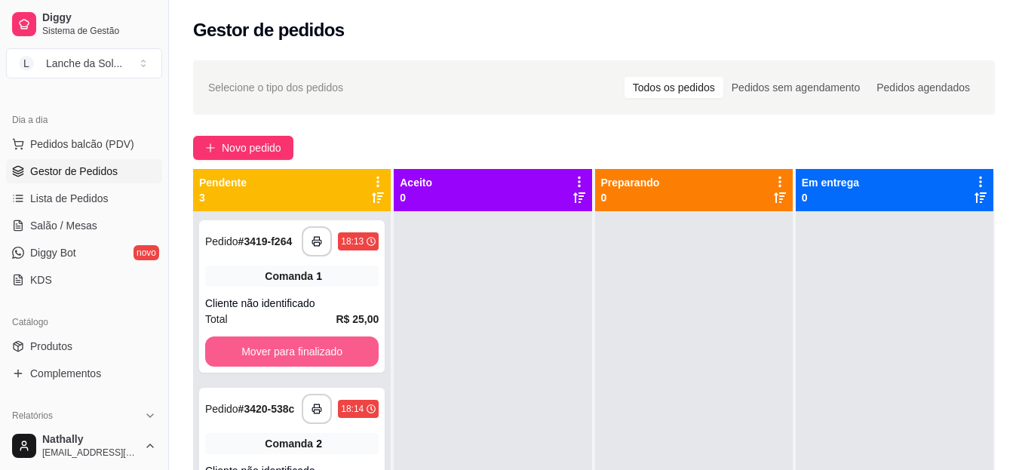
click at [286, 353] on button "Mover para finalizado" at bounding box center [291, 351] width 173 height 30
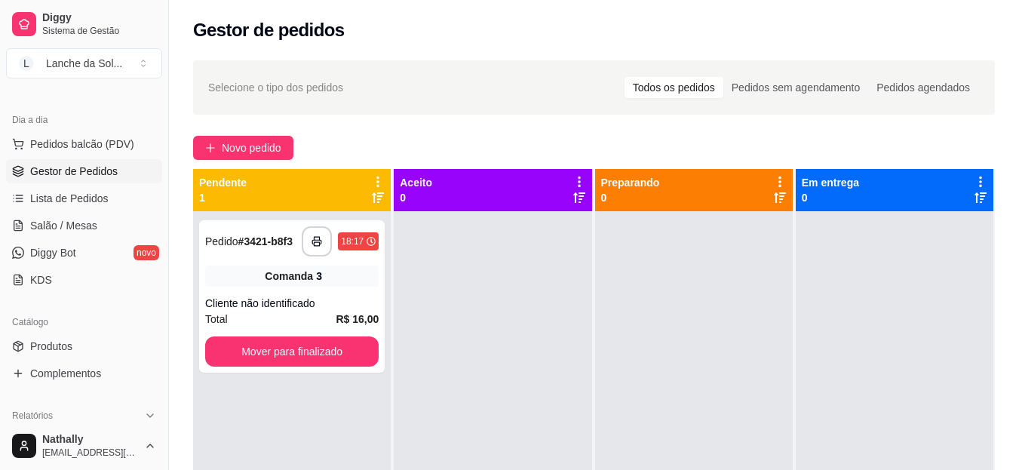
click at [72, 221] on span "Salão / Mesas" at bounding box center [63, 225] width 67 height 15
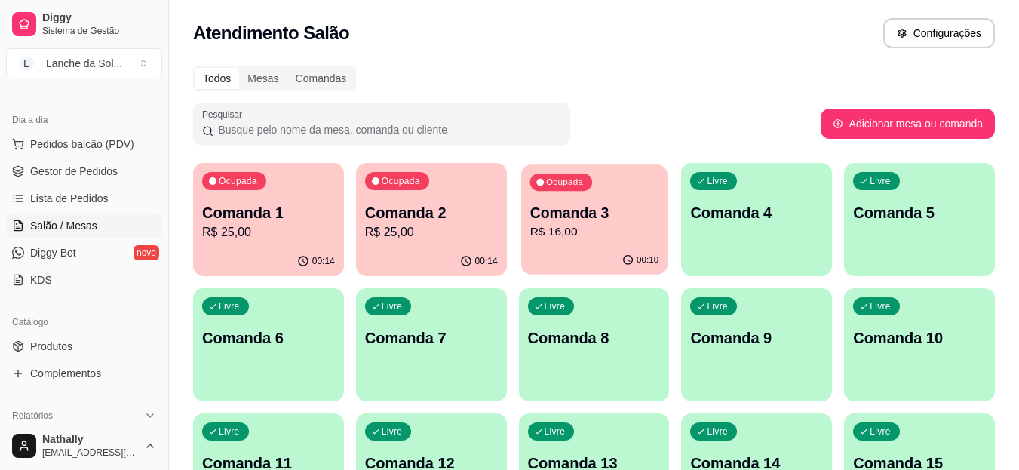
click at [634, 213] on p "Comanda 3" at bounding box center [593, 213] width 129 height 20
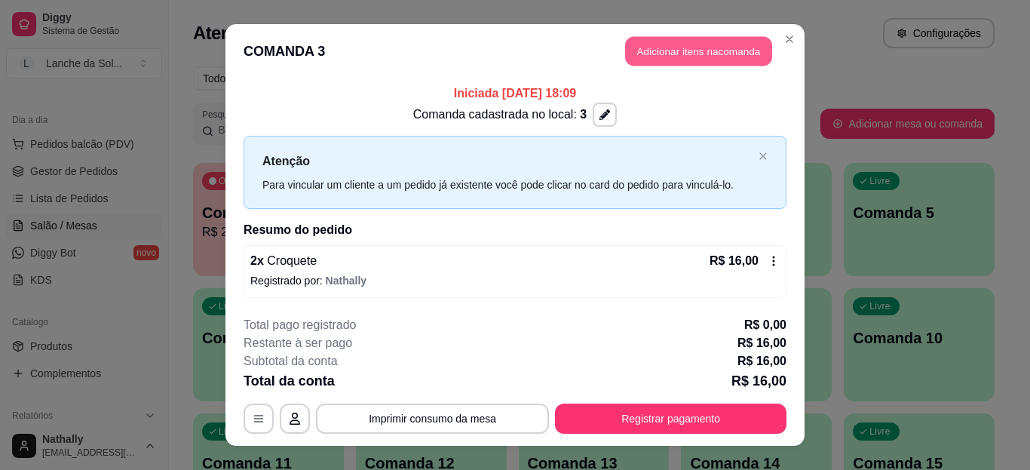
click at [706, 45] on button "Adicionar itens na comanda" at bounding box center [698, 51] width 147 height 29
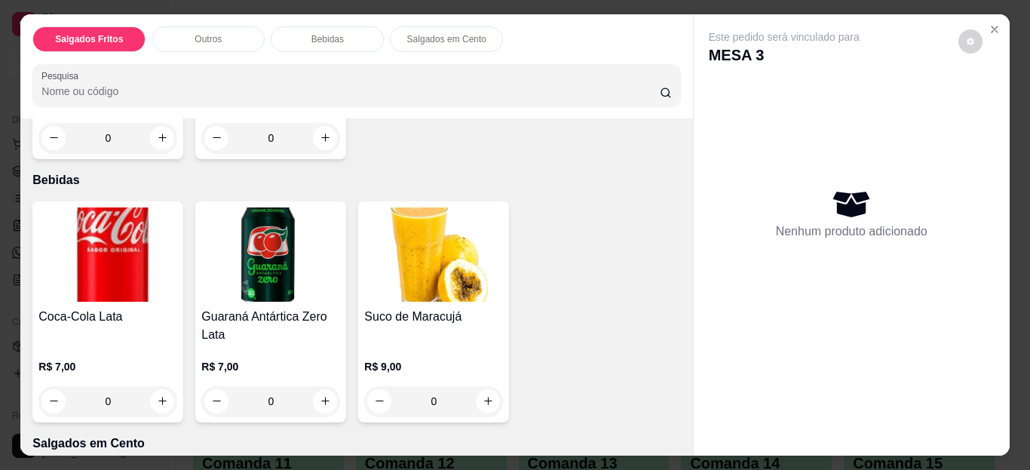
scroll to position [526, 0]
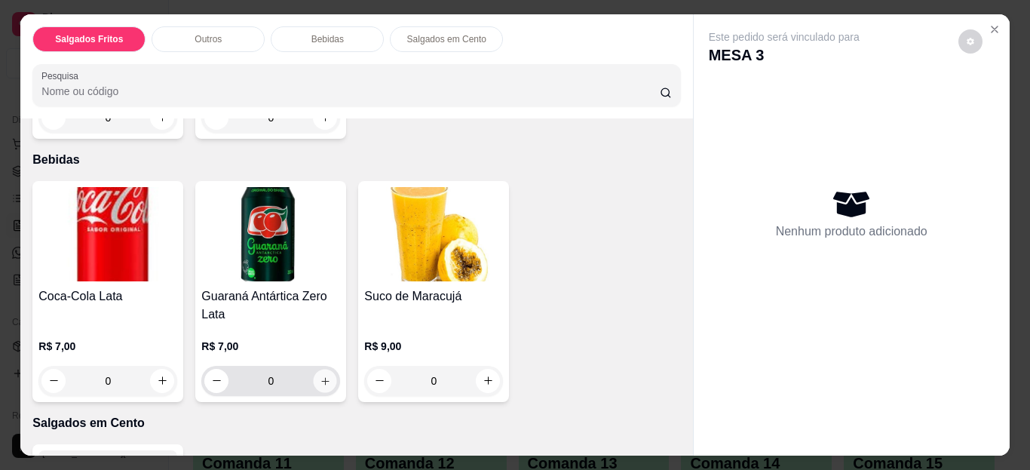
click at [320, 377] on icon "increase-product-quantity" at bounding box center [325, 380] width 11 height 11
type input "1"
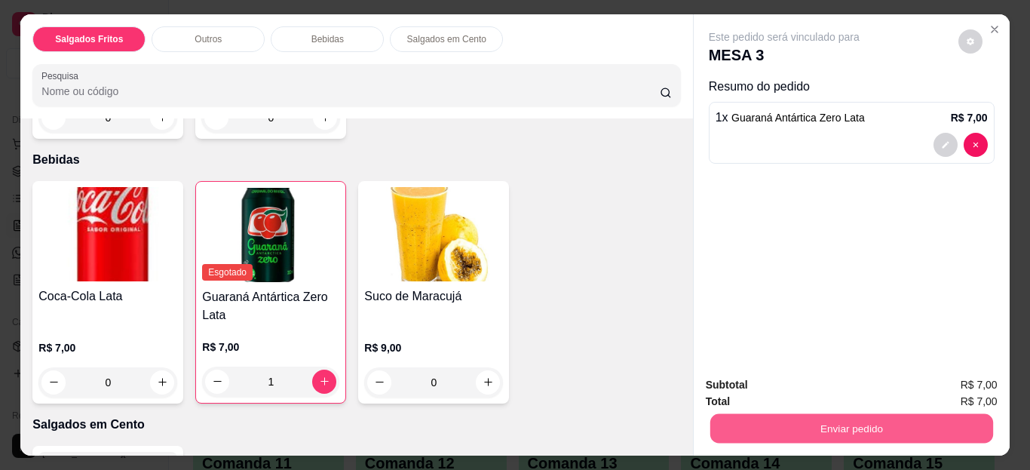
click at [844, 424] on button "Enviar pedido" at bounding box center [851, 428] width 283 height 29
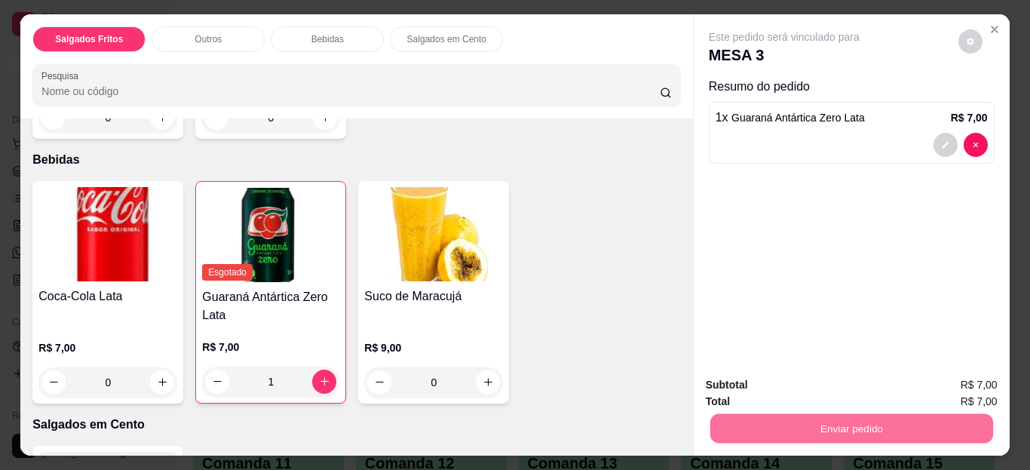
click at [753, 381] on button "Não registrar e enviar pedido" at bounding box center [802, 386] width 152 height 28
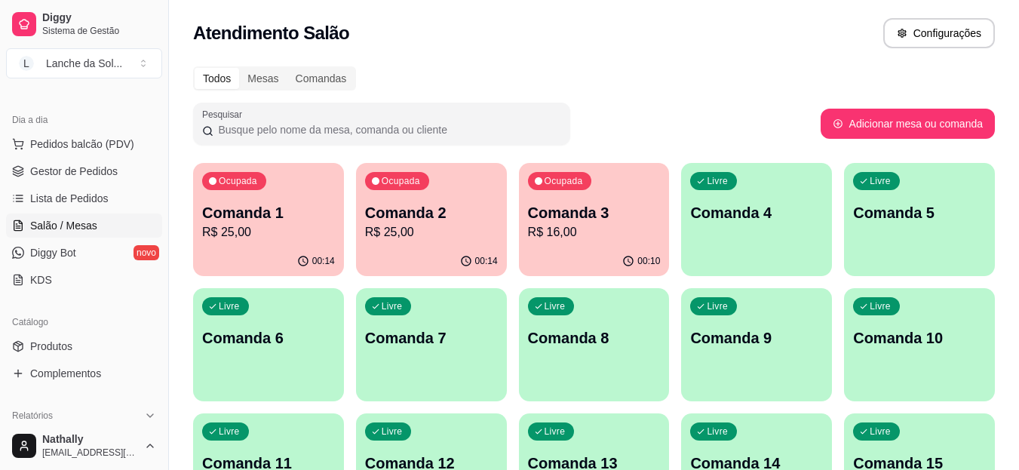
click at [101, 154] on button "Pedidos balcão (PDV)" at bounding box center [84, 144] width 156 height 24
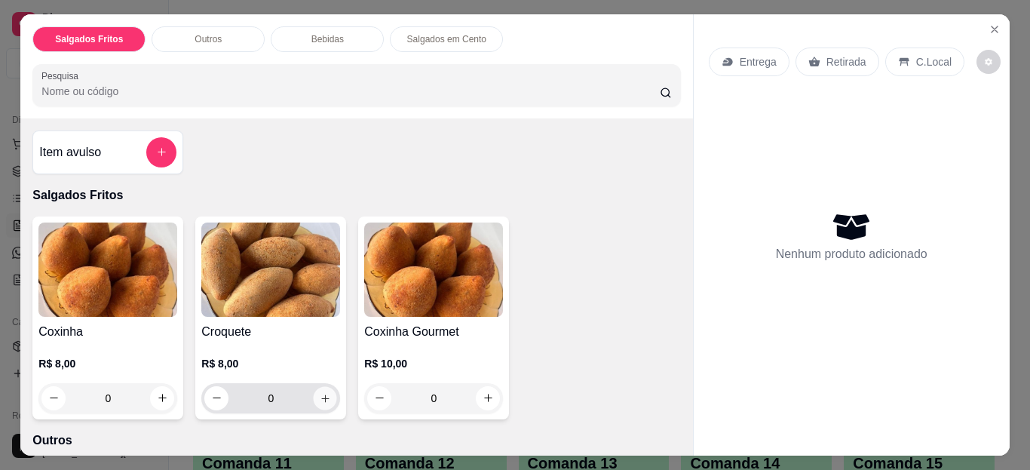
click at [321, 394] on icon "increase-product-quantity" at bounding box center [325, 398] width 8 height 8
type input "1"
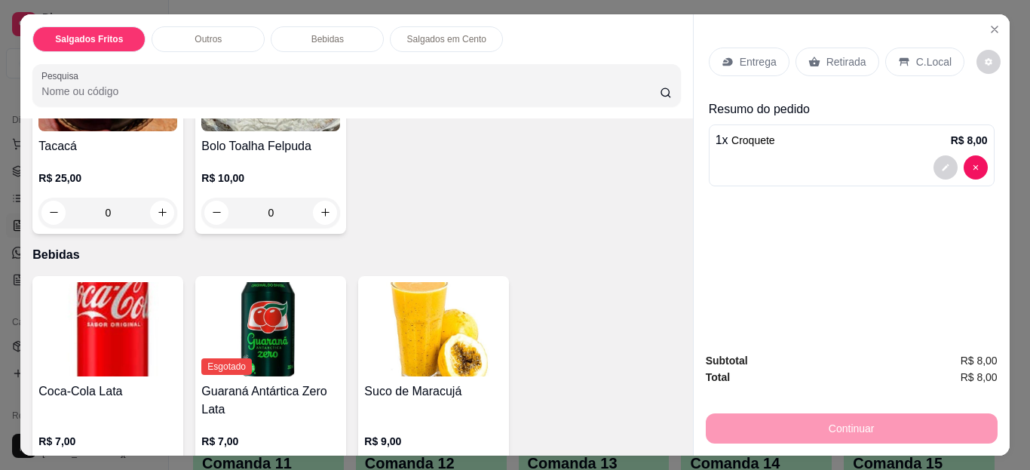
scroll to position [453, 0]
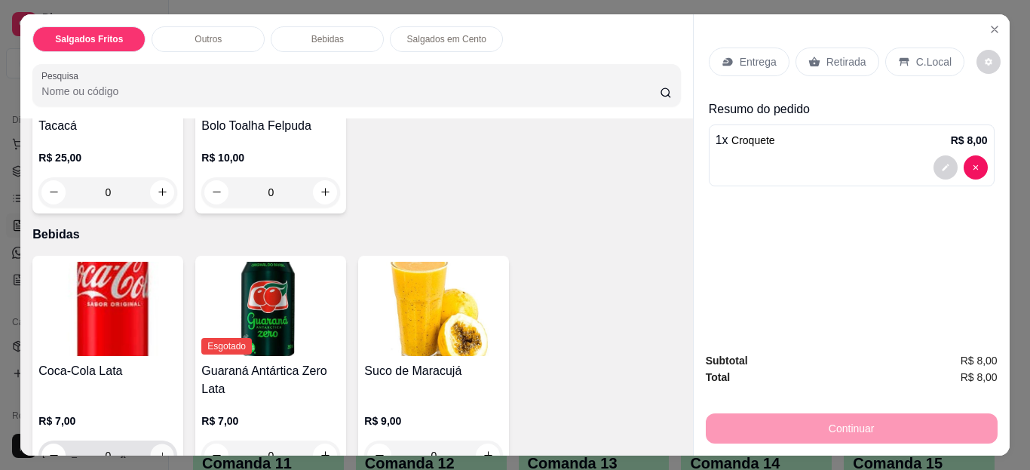
click at [157, 450] on icon "increase-product-quantity" at bounding box center [162, 455] width 11 height 11
type input "1"
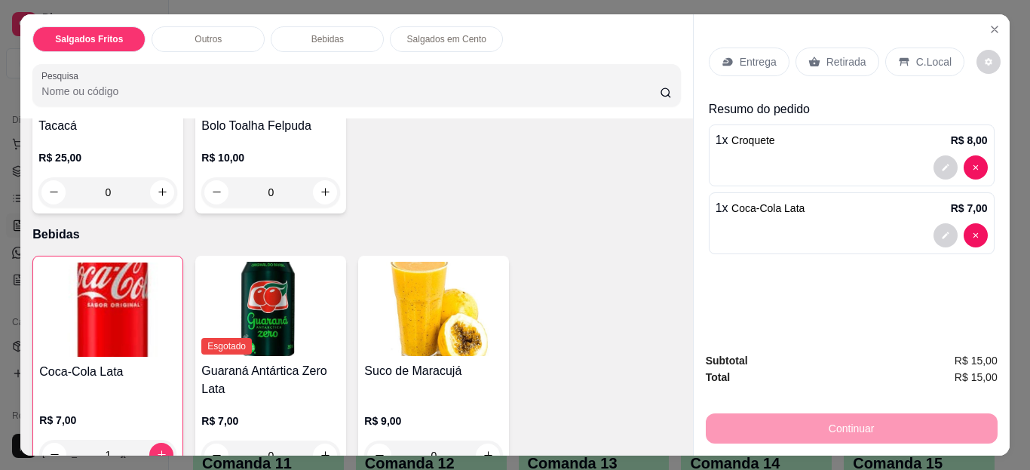
click at [916, 62] on p "C.Local" at bounding box center [933, 61] width 35 height 15
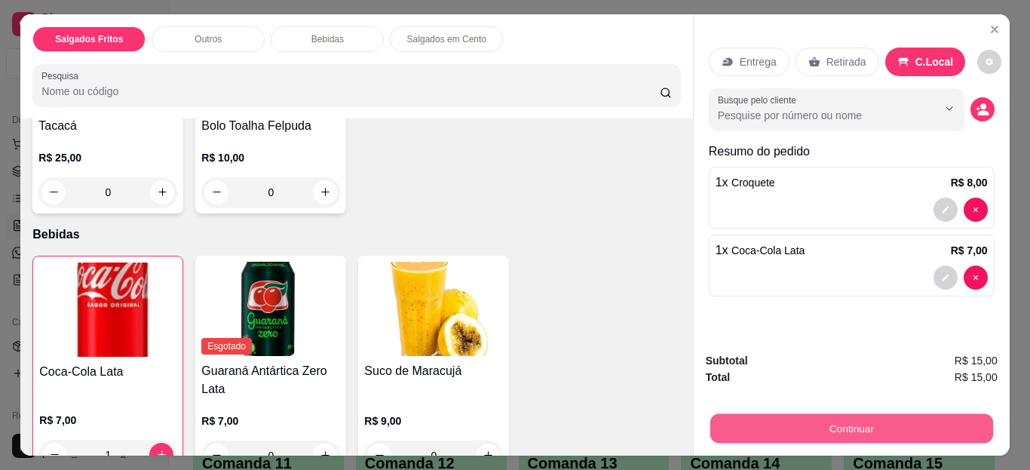
click at [776, 419] on button "Continuar" at bounding box center [851, 428] width 283 height 29
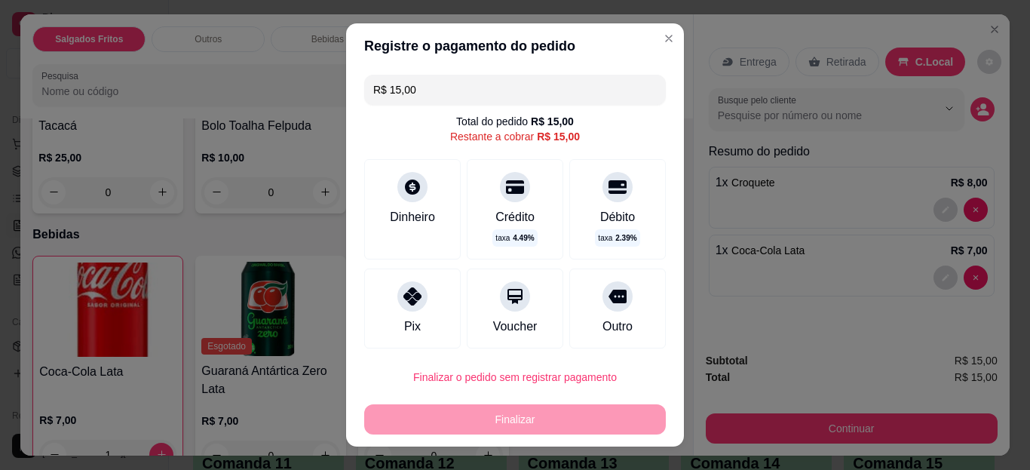
click at [383, 318] on div "Pix" at bounding box center [412, 308] width 97 height 80
type input "R$ 0,00"
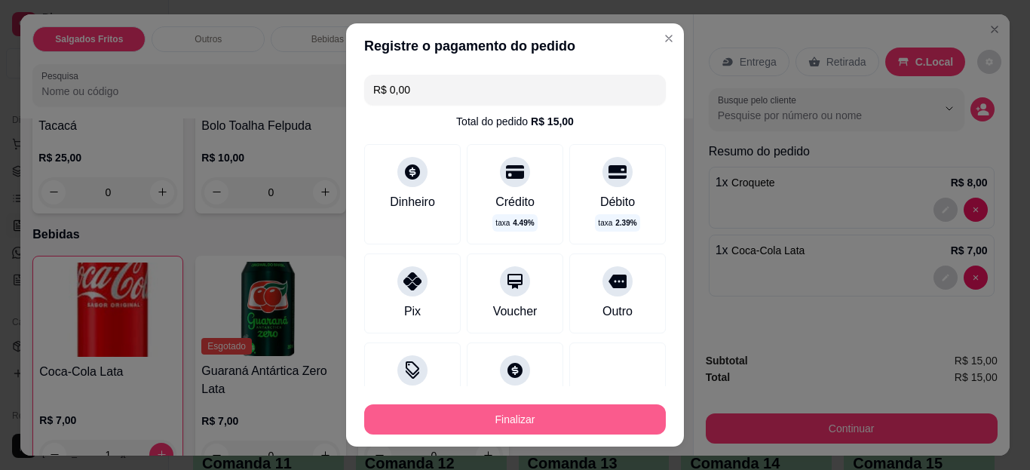
click at [456, 412] on button "Finalizar" at bounding box center [515, 419] width 302 height 30
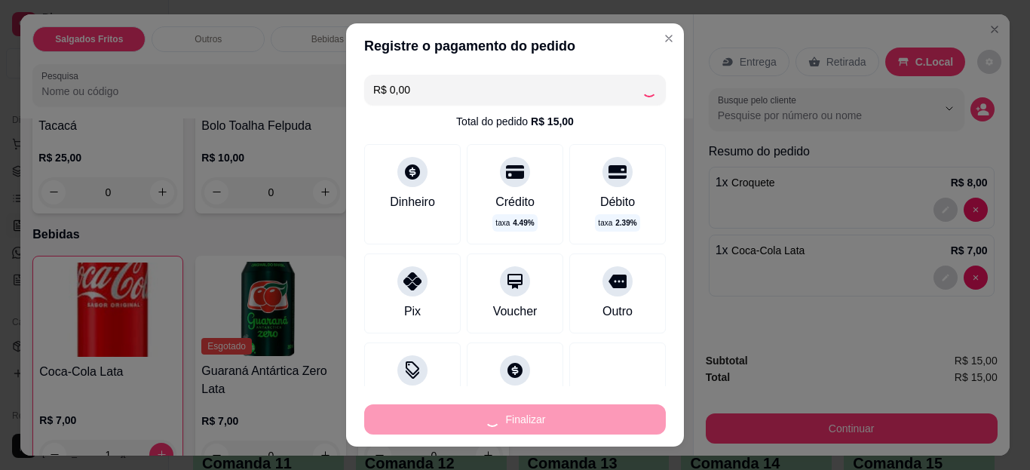
type input "0"
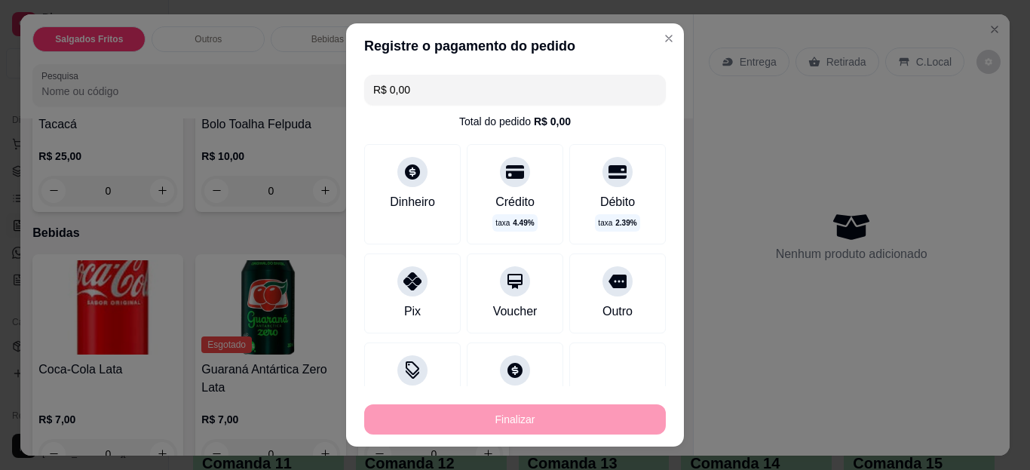
type input "-R$ 15,00"
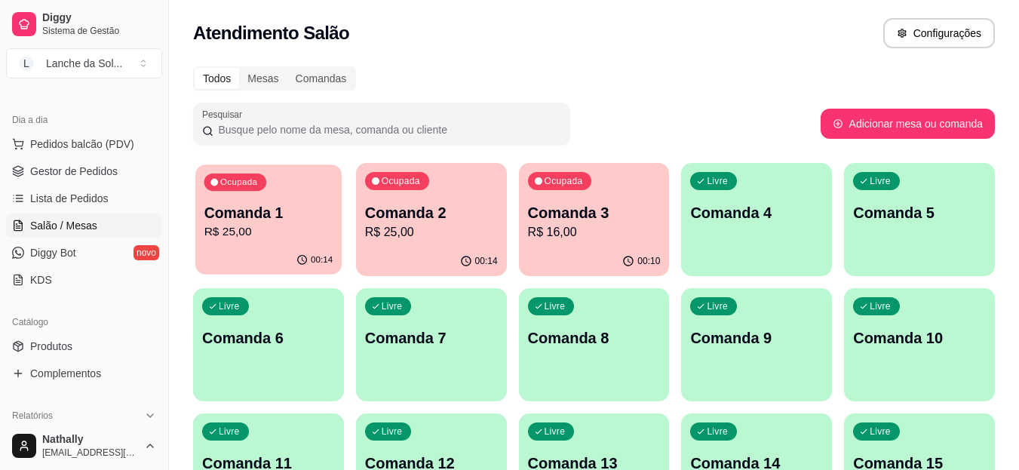
click at [311, 209] on p "Comanda 1" at bounding box center [268, 213] width 129 height 20
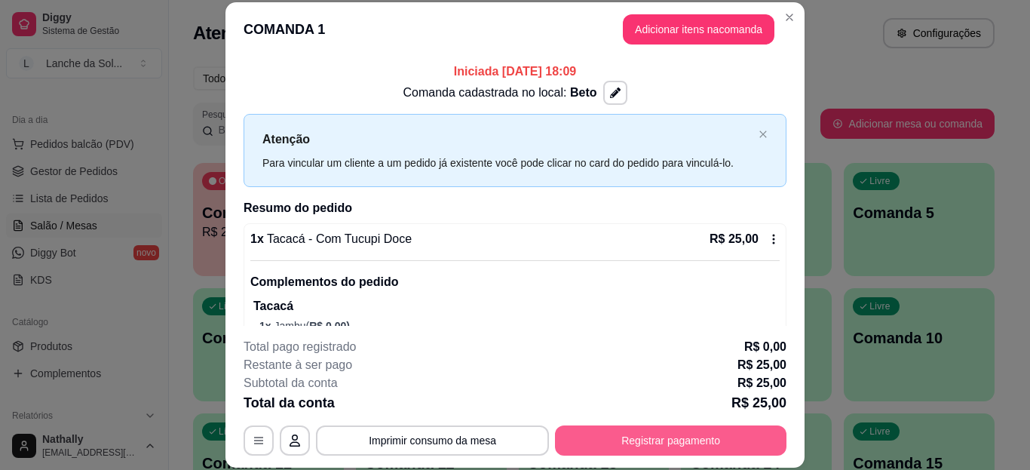
click at [585, 440] on button "Registrar pagamento" at bounding box center [671, 440] width 232 height 30
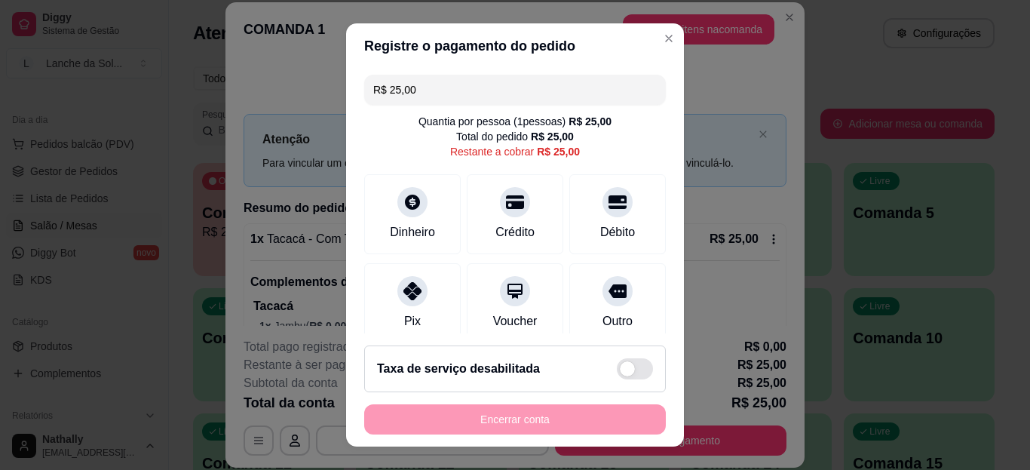
click at [408, 285] on icon at bounding box center [413, 291] width 18 height 18
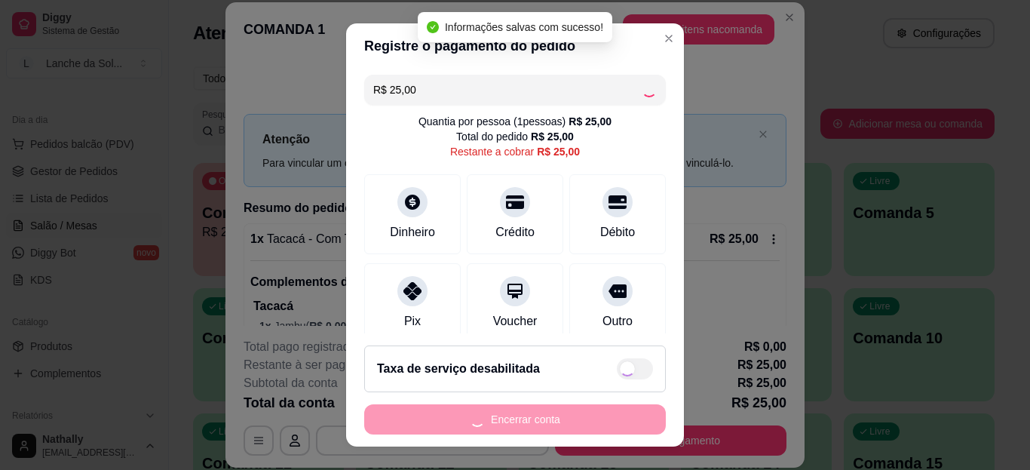
type input "R$ 0,00"
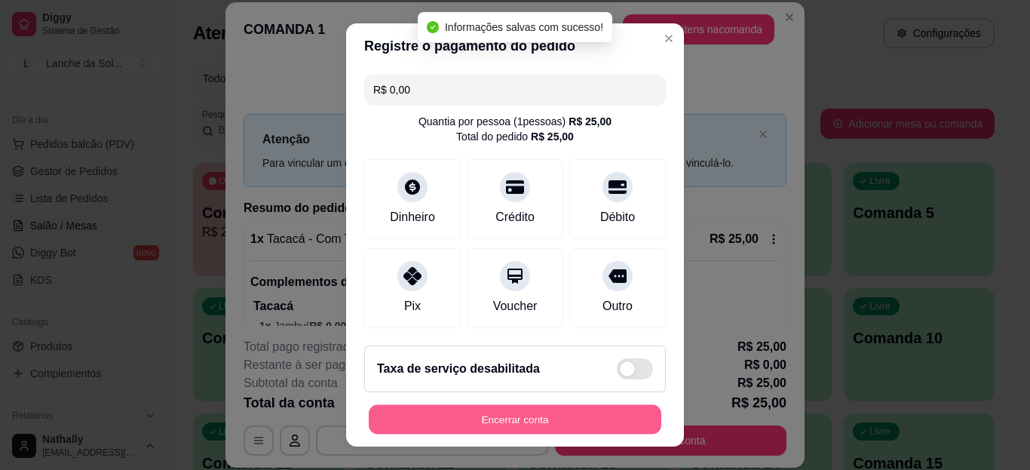
click at [471, 410] on button "Encerrar conta" at bounding box center [515, 418] width 293 height 29
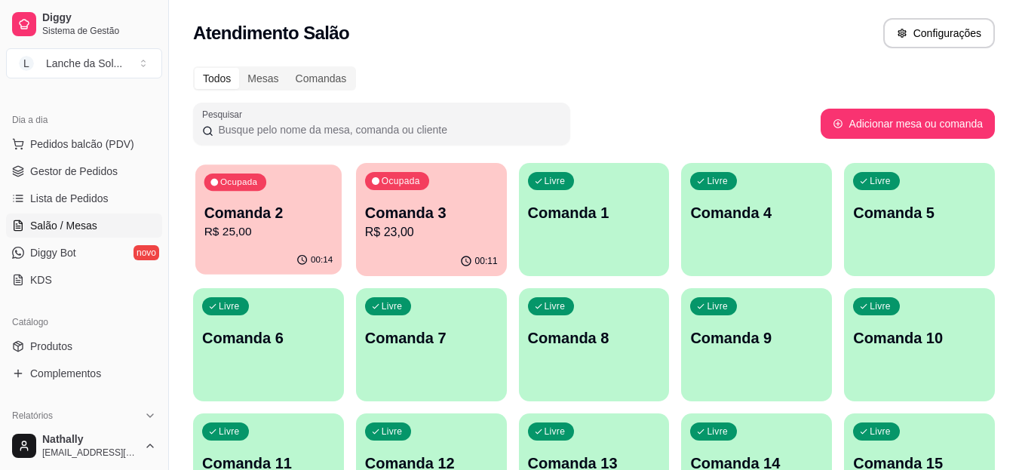
click at [314, 218] on p "Comanda 2" at bounding box center [268, 213] width 129 height 20
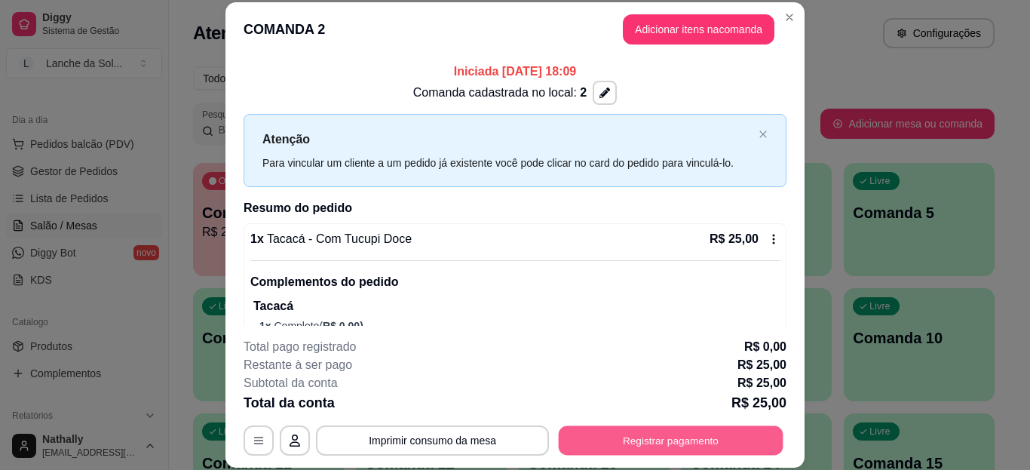
click at [582, 440] on button "Registrar pagamento" at bounding box center [671, 439] width 225 height 29
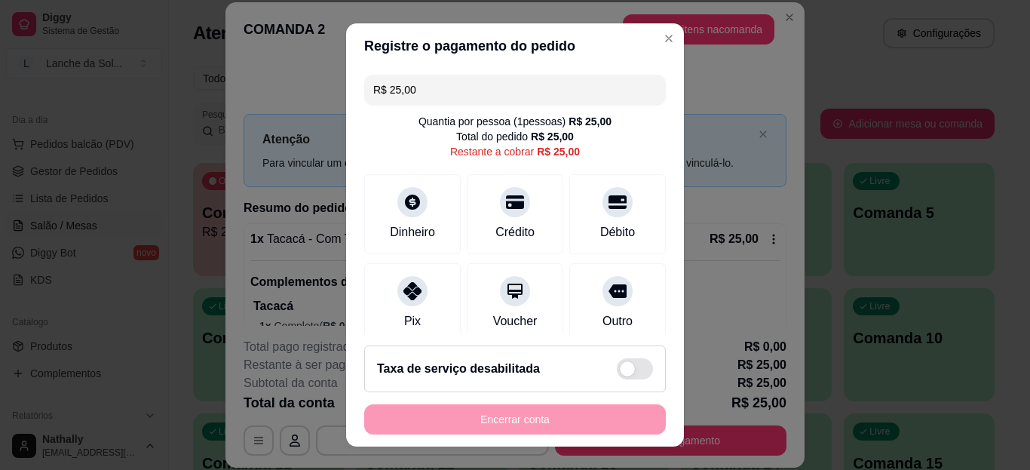
click at [418, 305] on div "Pix" at bounding box center [412, 303] width 97 height 80
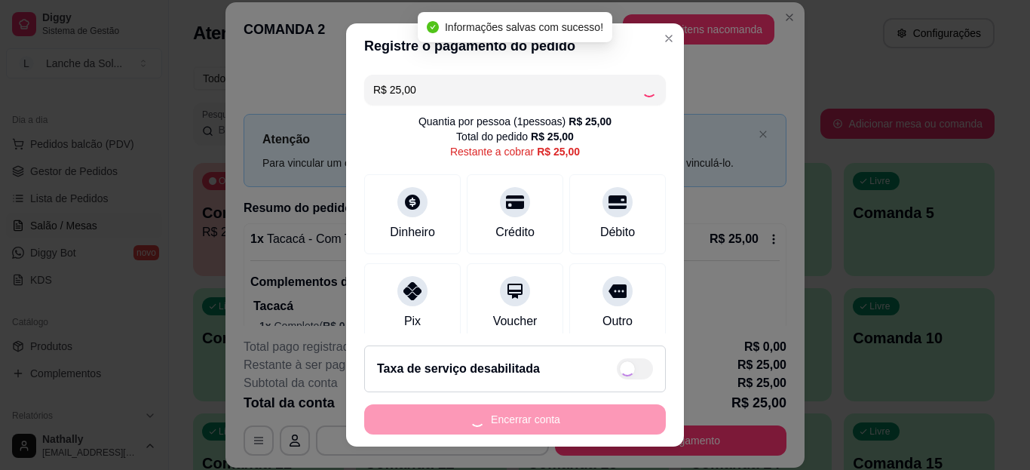
type input "R$ 0,00"
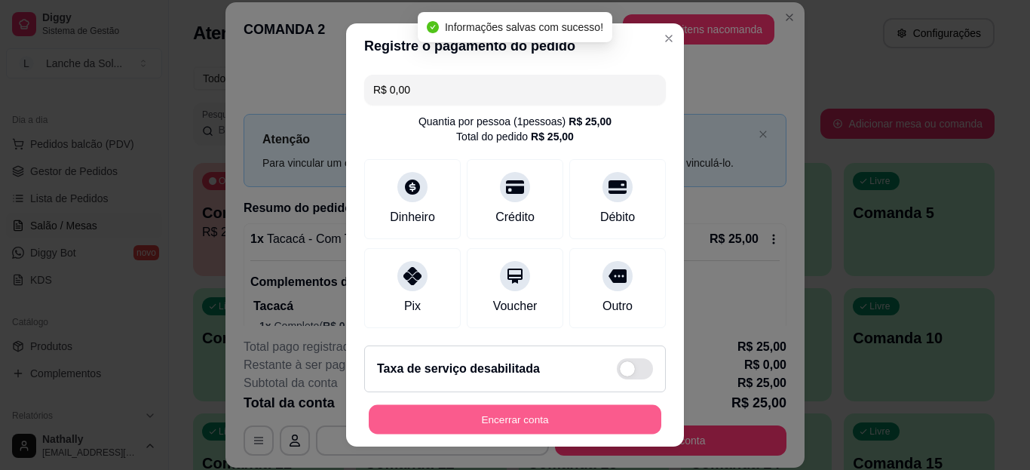
click at [502, 418] on button "Encerrar conta" at bounding box center [515, 418] width 293 height 29
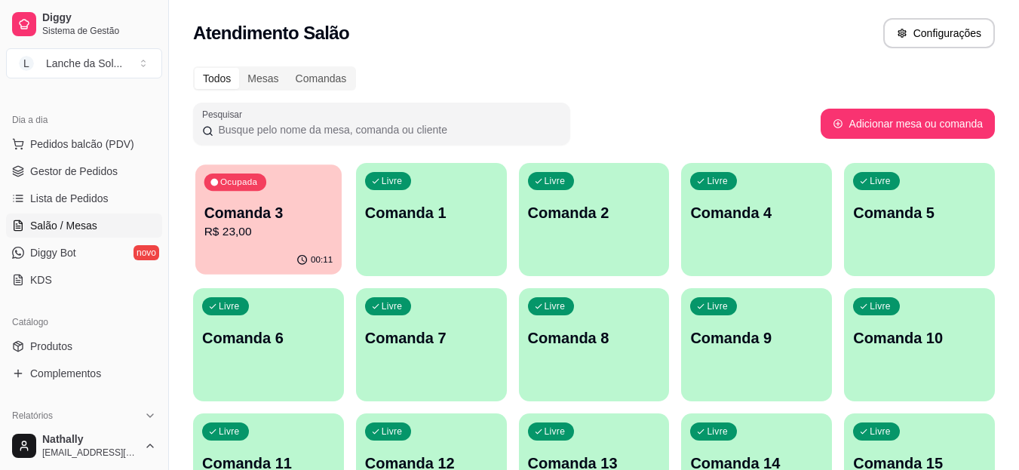
click at [261, 227] on p "R$ 23,00" at bounding box center [268, 231] width 129 height 17
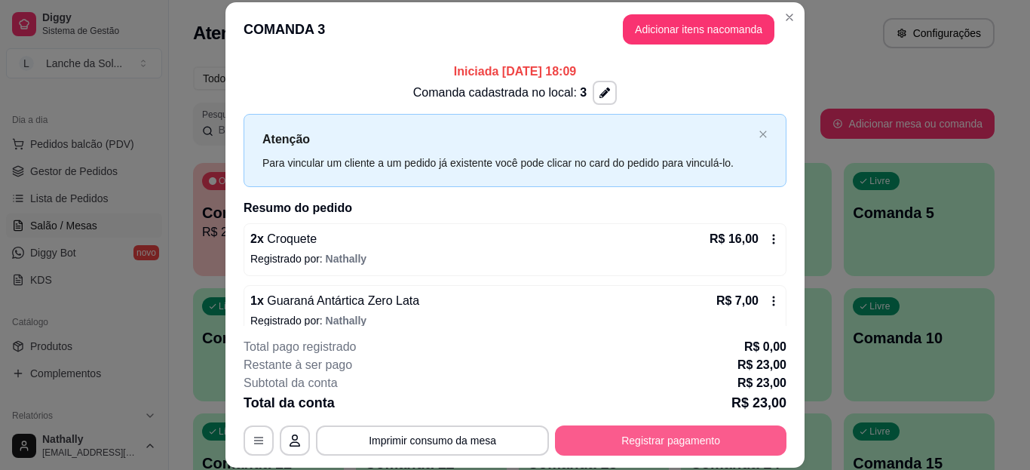
click at [630, 437] on button "Registrar pagamento" at bounding box center [671, 440] width 232 height 30
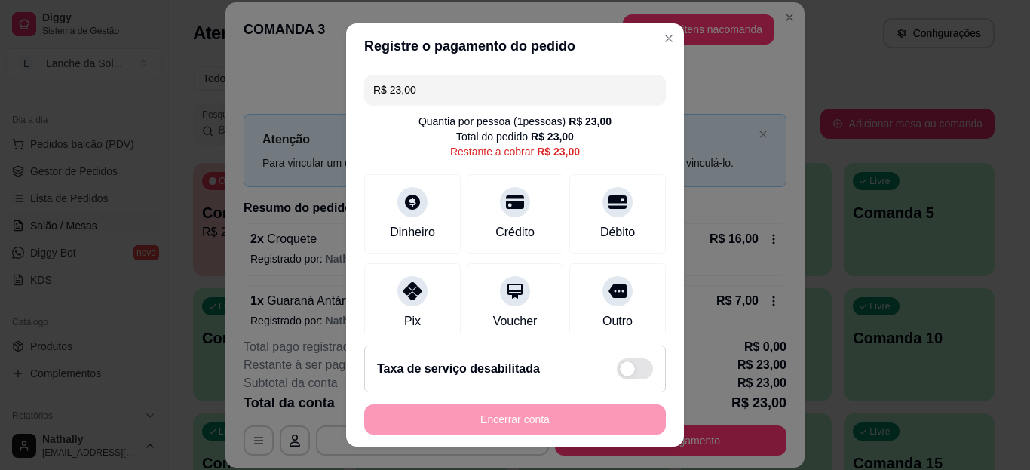
click at [429, 292] on div "Pix" at bounding box center [412, 303] width 97 height 80
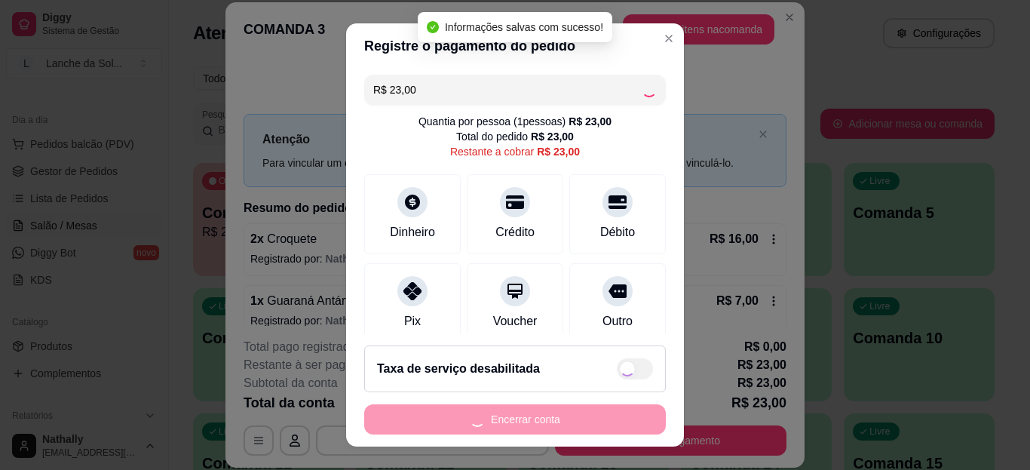
type input "R$ 0,00"
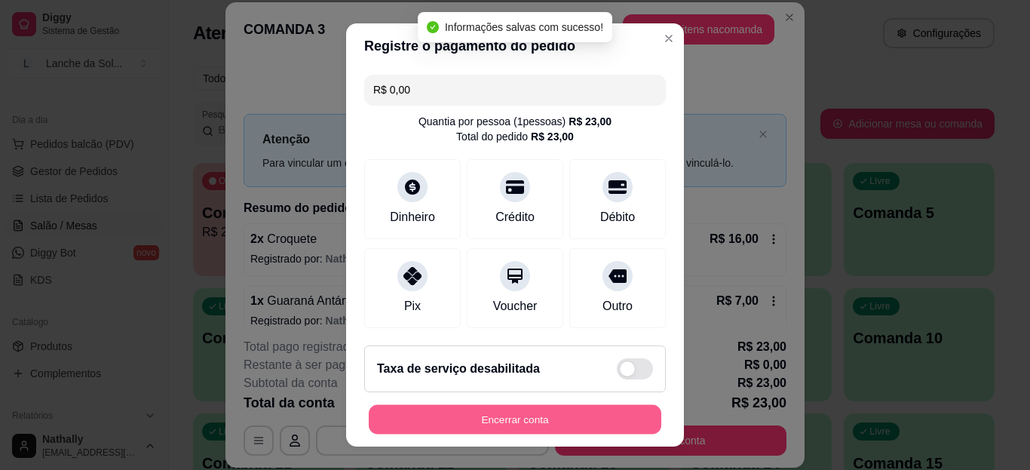
click at [496, 420] on button "Encerrar conta" at bounding box center [515, 418] width 293 height 29
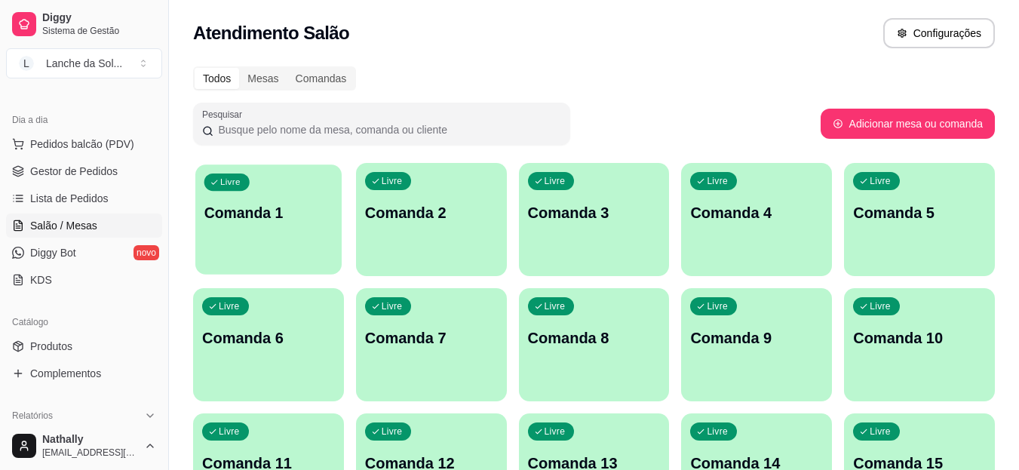
click at [222, 213] on p "Comanda 1" at bounding box center [268, 213] width 129 height 20
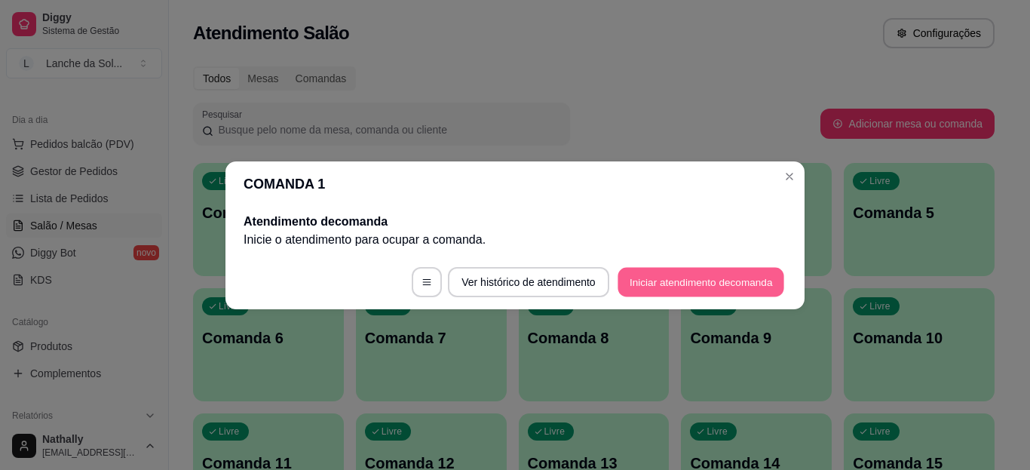
click at [670, 280] on button "Iniciar atendimento de comanda" at bounding box center [701, 281] width 167 height 29
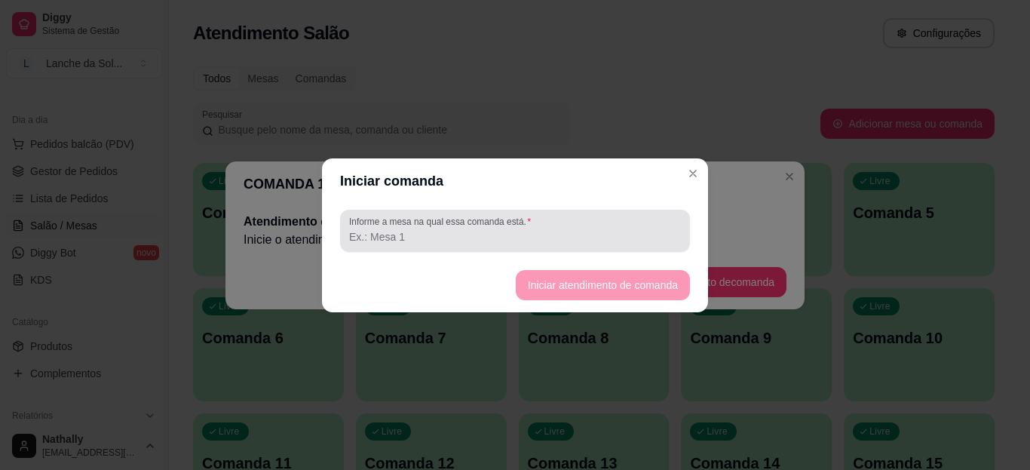
click at [614, 219] on div at bounding box center [515, 231] width 332 height 30
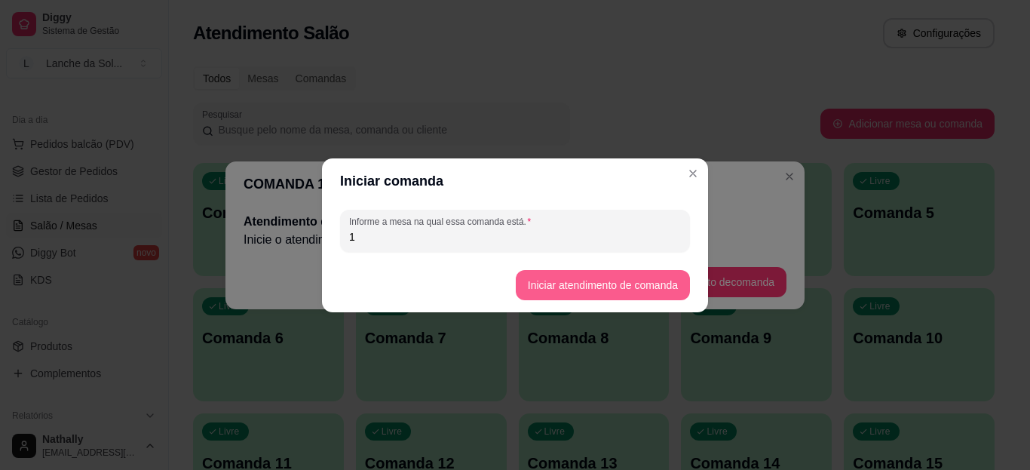
type input "1"
click at [583, 282] on button "Iniciar atendimento de comanda" at bounding box center [602, 284] width 169 height 29
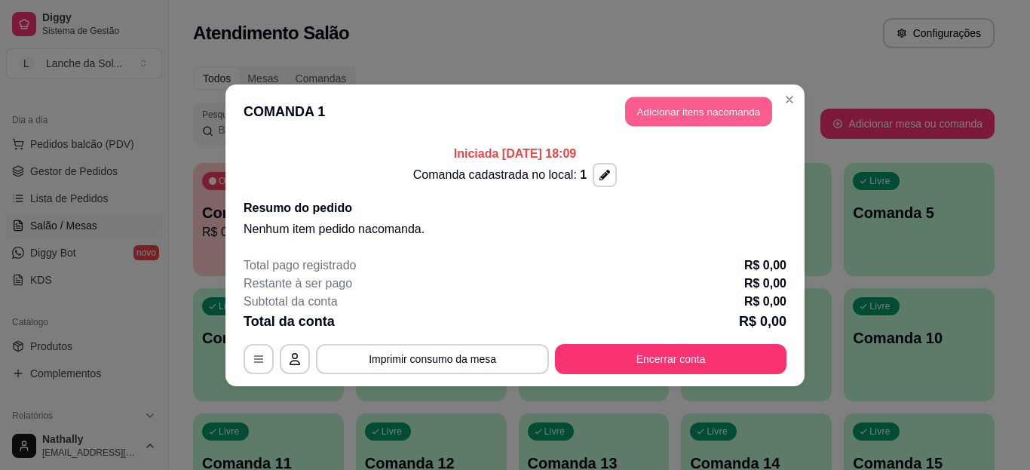
click at [717, 112] on button "Adicionar itens na comanda" at bounding box center [698, 111] width 147 height 29
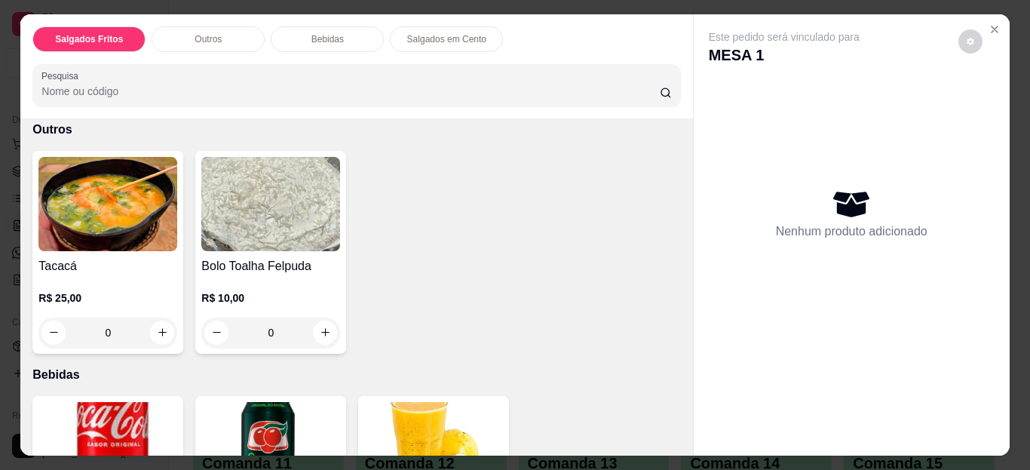
scroll to position [312, 0]
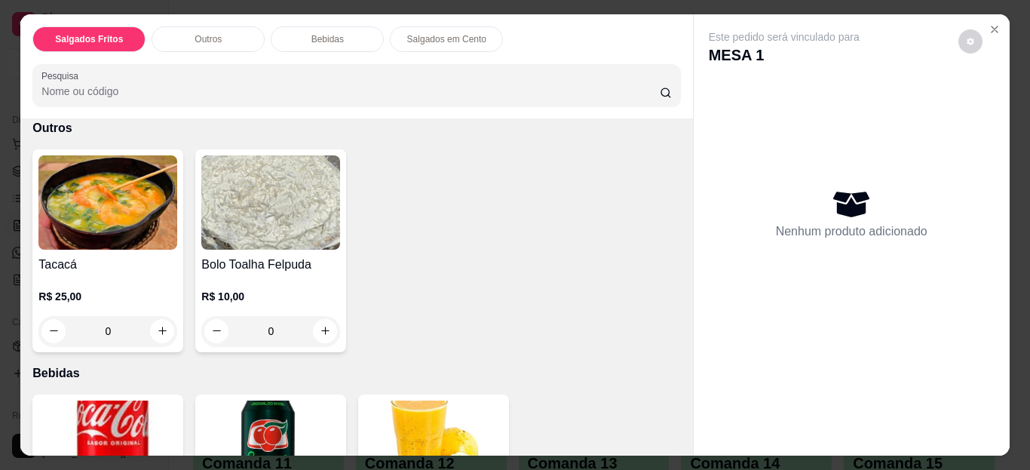
click at [160, 329] on div "0" at bounding box center [107, 331] width 139 height 30
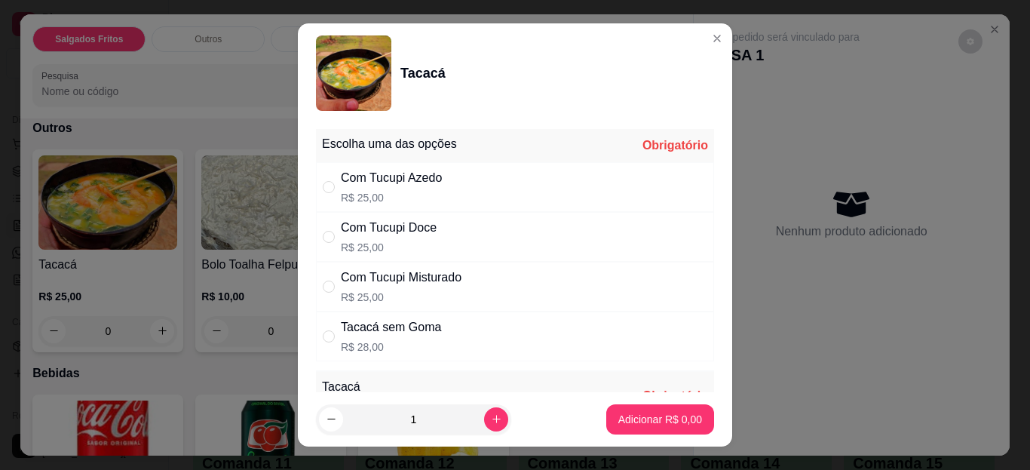
click at [461, 291] on div "Tacacá Escolha uma das opções Obrigatório Com Tucupi Azedo R$ 25,00 Com Tucupi …" at bounding box center [515, 235] width 1030 height 470
click at [461, 291] on div "Com Tucupi Misturado R$ 25,00" at bounding box center [515, 287] width 398 height 50
radio input "true"
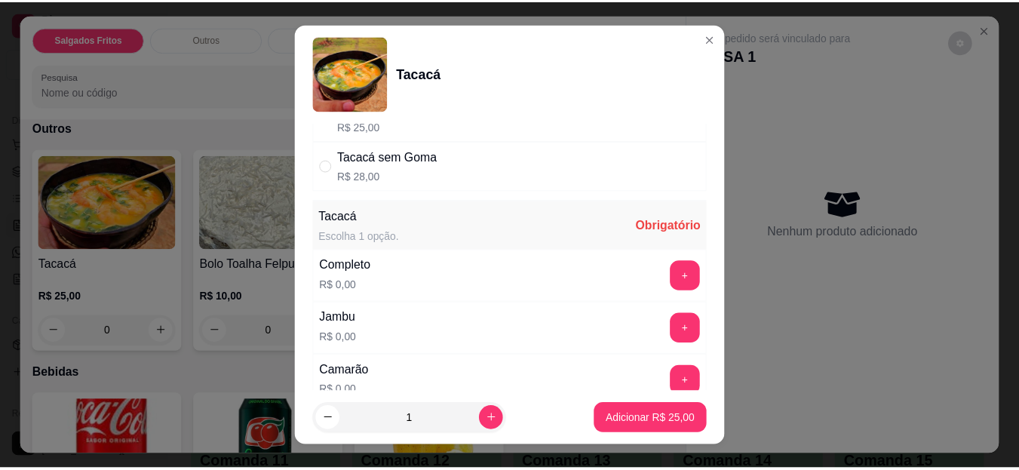
scroll to position [302, 0]
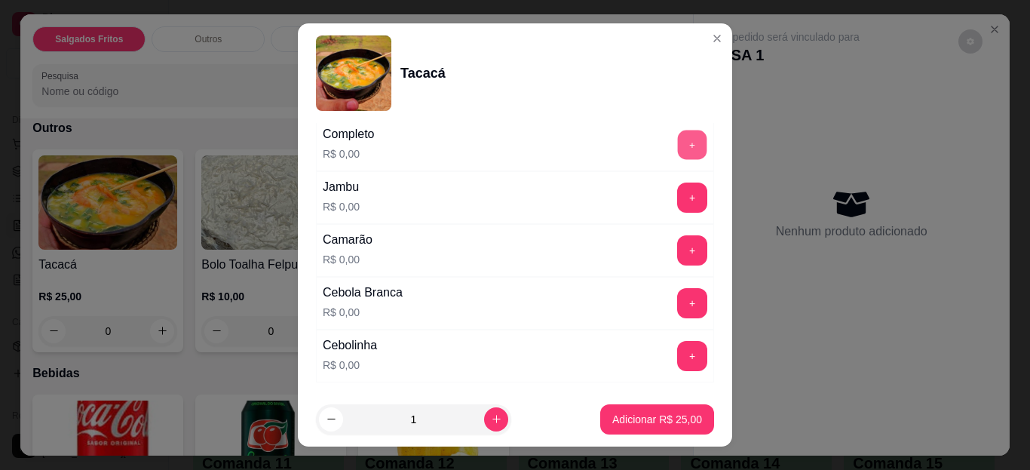
click at [678, 146] on button "+" at bounding box center [692, 144] width 29 height 29
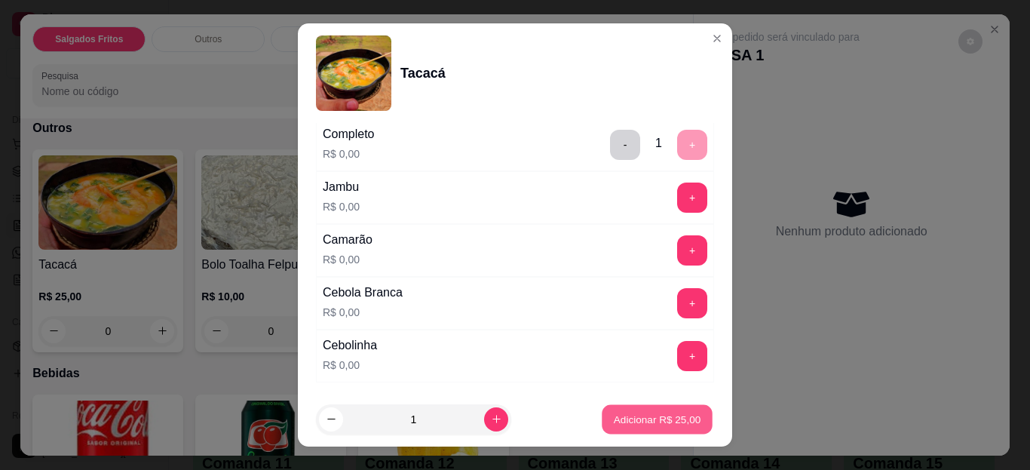
click at [617, 428] on button "Adicionar R$ 25,00" at bounding box center [657, 418] width 111 height 29
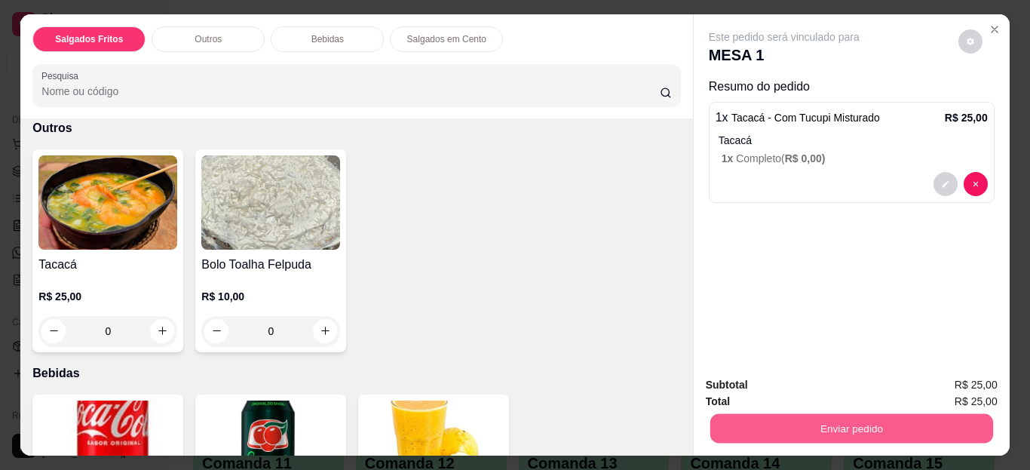
click at [753, 427] on button "Enviar pedido" at bounding box center [851, 428] width 283 height 29
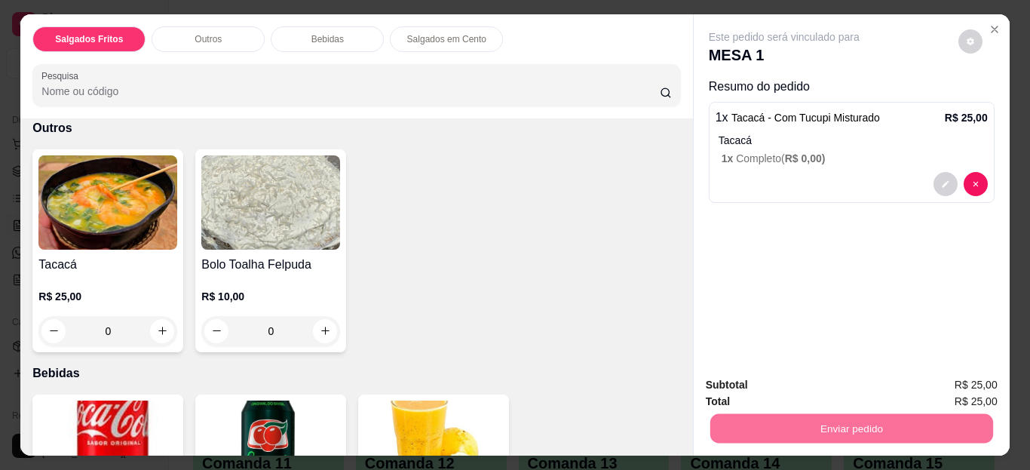
click at [751, 385] on button "Não registrar e enviar pedido" at bounding box center [802, 386] width 152 height 28
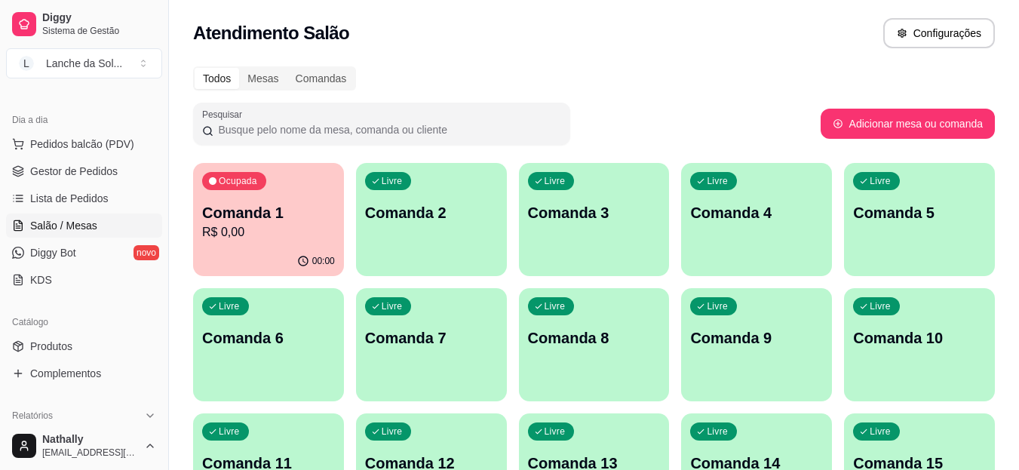
click at [112, 334] on link "Produtos" at bounding box center [84, 346] width 156 height 24
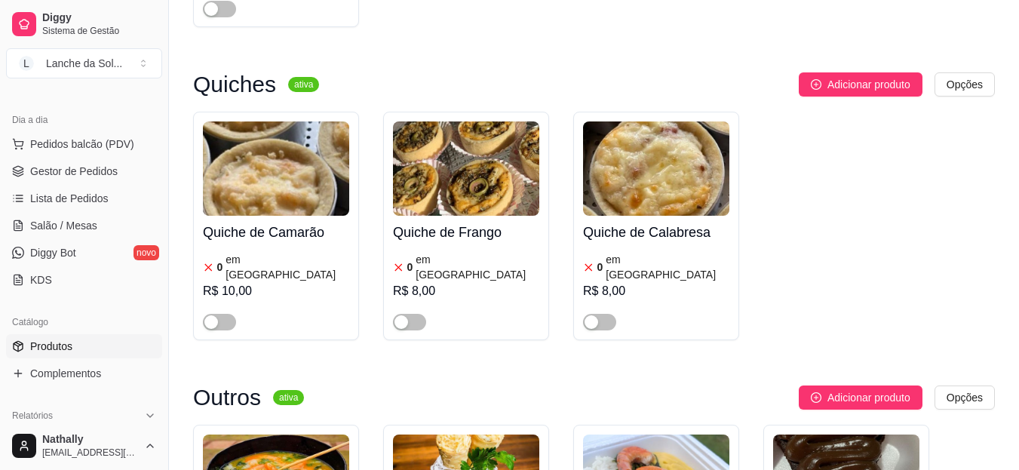
scroll to position [2289, 0]
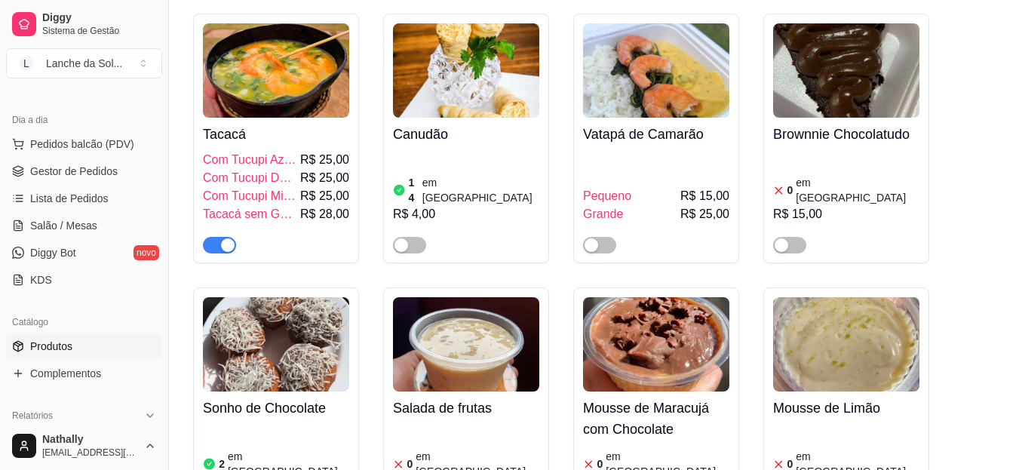
click at [219, 237] on button "button" at bounding box center [219, 245] width 33 height 17
click at [109, 170] on span "Gestor de Pedidos" at bounding box center [73, 171] width 87 height 15
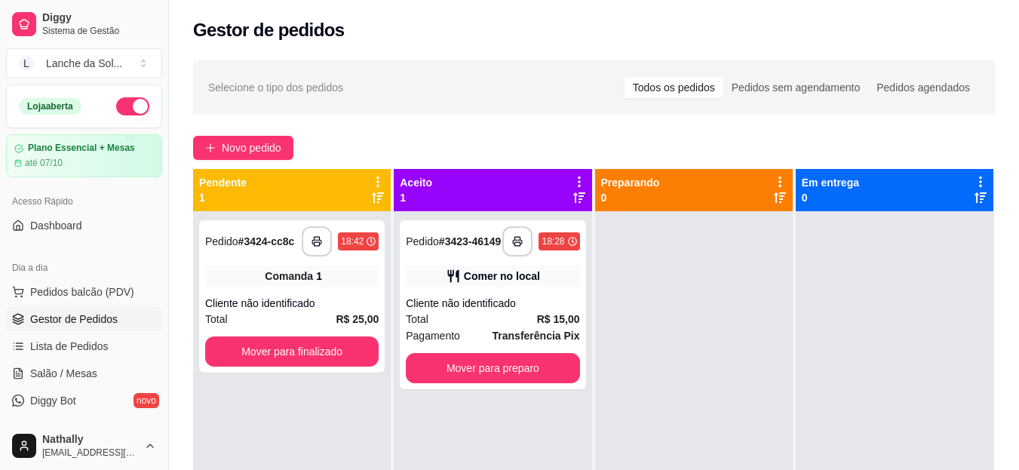
click at [134, 62] on button "L Lanche da Sol ..." at bounding box center [84, 63] width 156 height 30
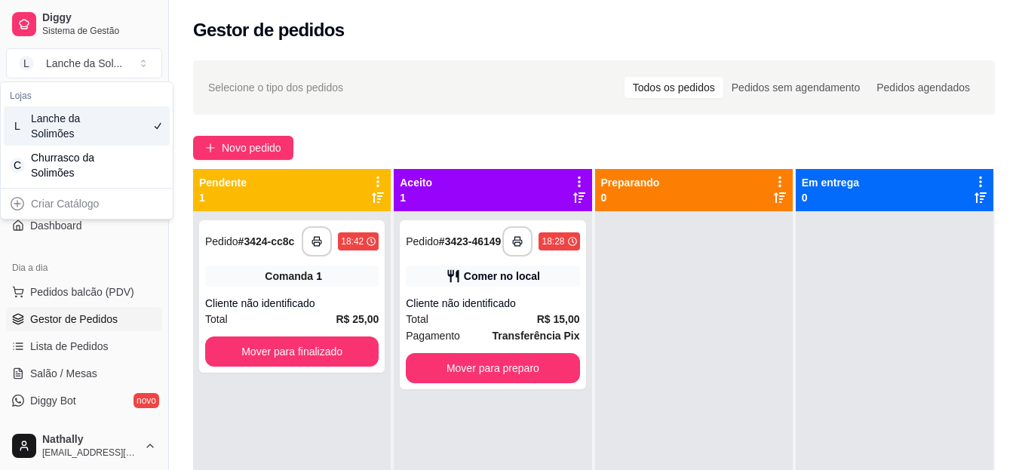
click at [156, 41] on link "Diggy Sistema de Gestão" at bounding box center [84, 24] width 156 height 36
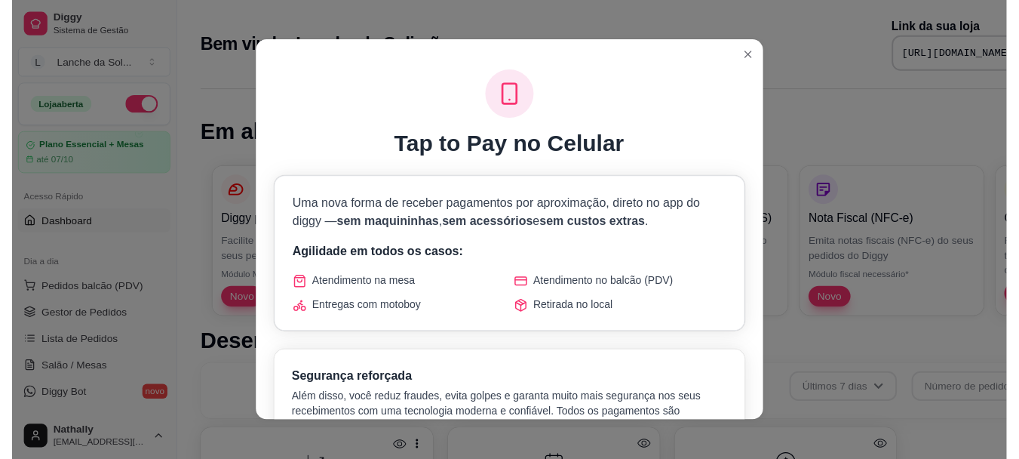
scroll to position [616, 0]
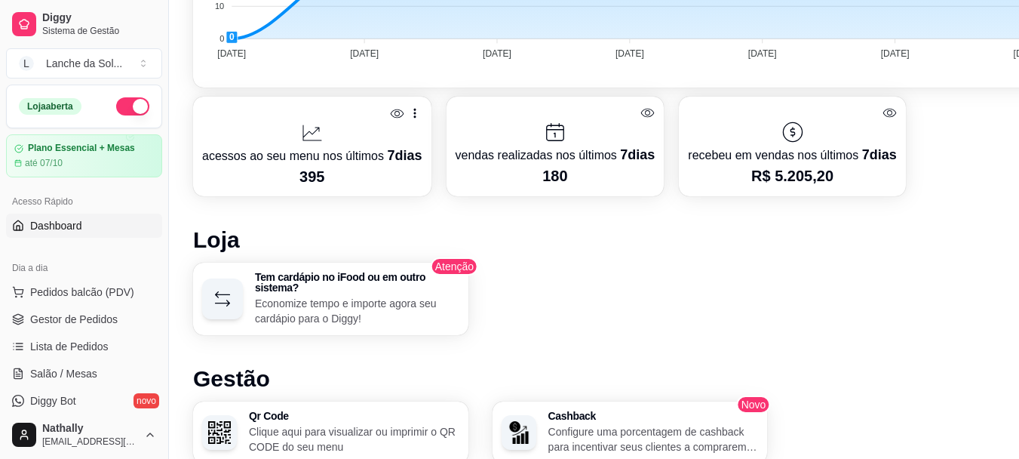
click at [123, 107] on button "button" at bounding box center [132, 106] width 33 height 18
